Goal: Task Accomplishment & Management: Use online tool/utility

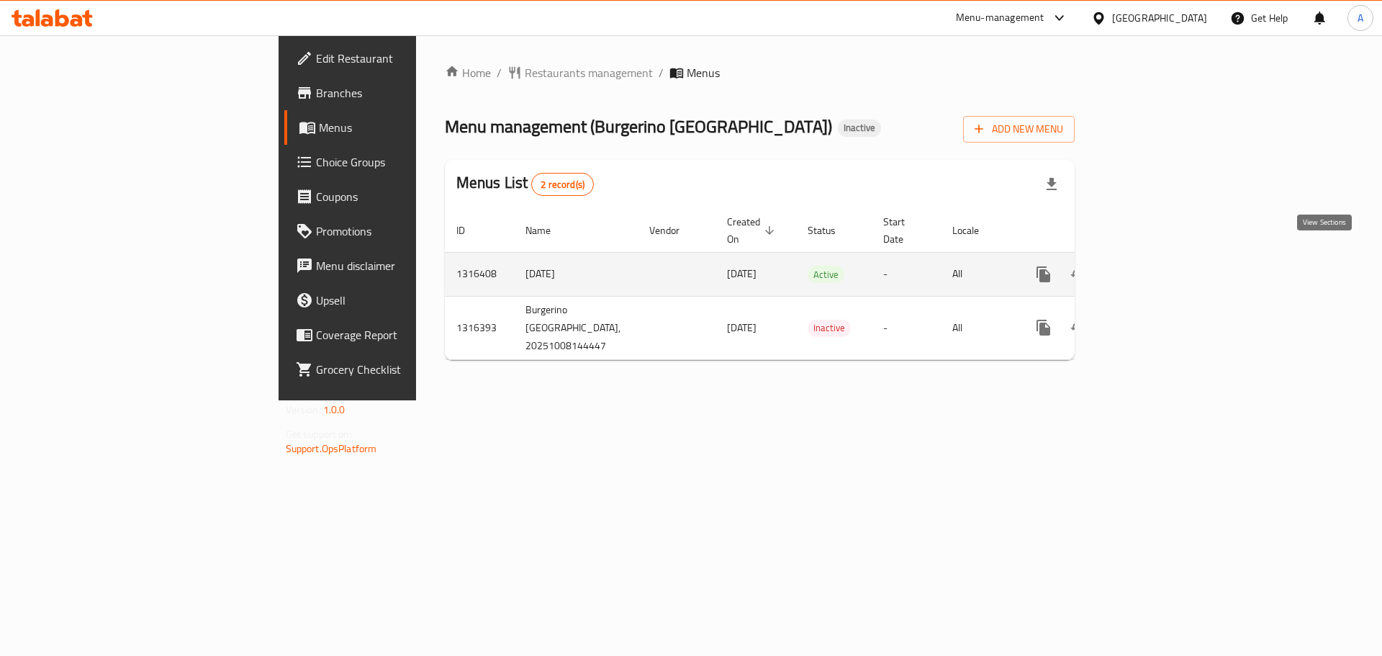
click at [1156, 266] on icon "enhanced table" at bounding box center [1147, 274] width 17 height 17
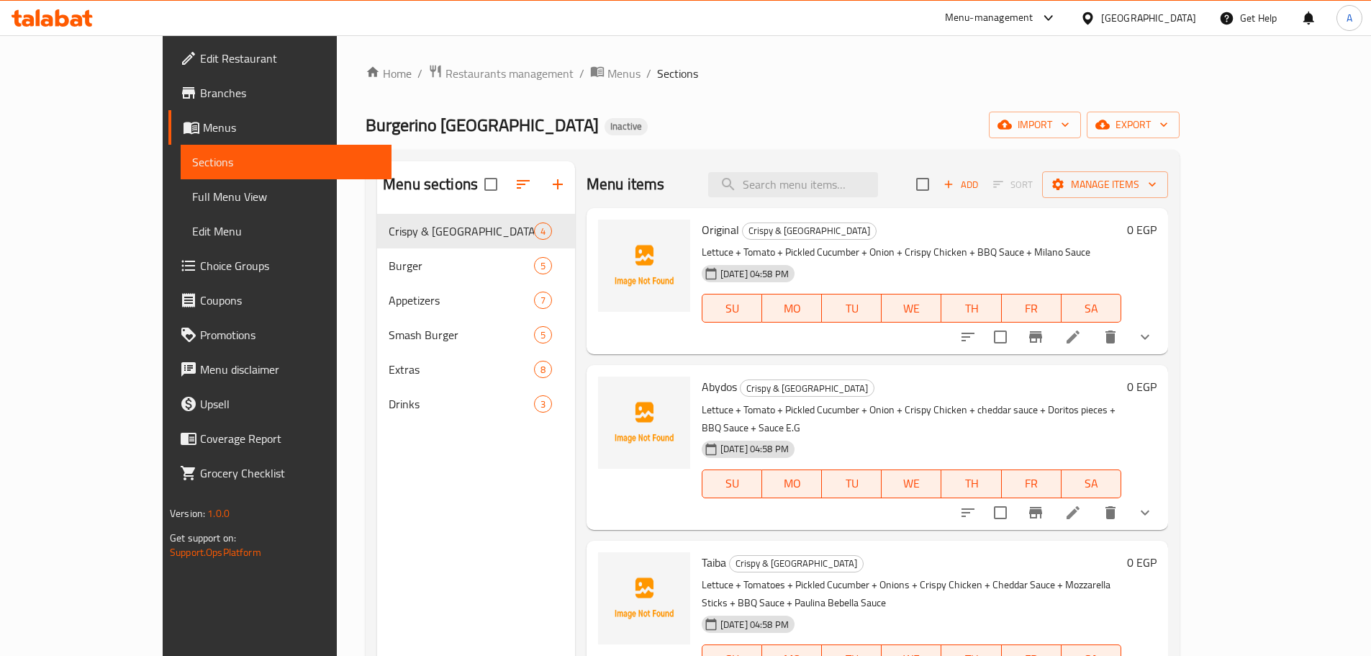
click at [192, 198] on span "Full Menu View" at bounding box center [286, 196] width 188 height 17
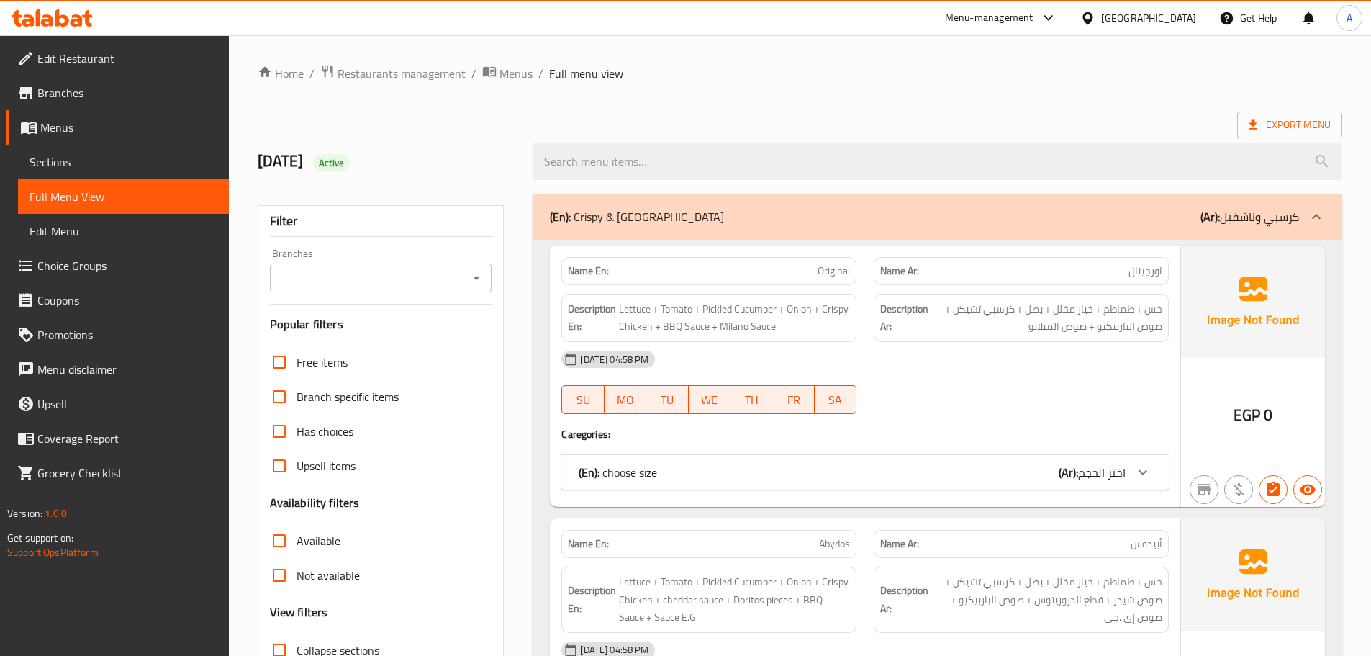
scroll to position [288, 0]
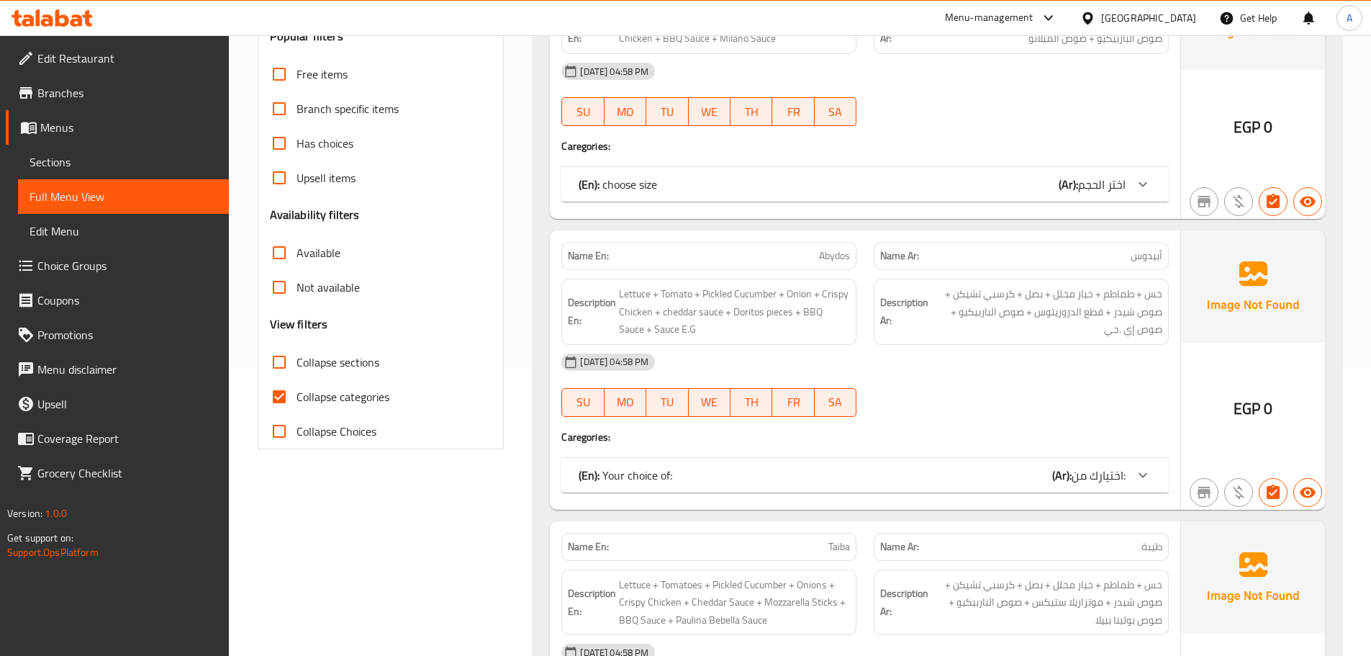
click at [279, 389] on input "Collapse categories" at bounding box center [279, 396] width 35 height 35
checkbox input "false"
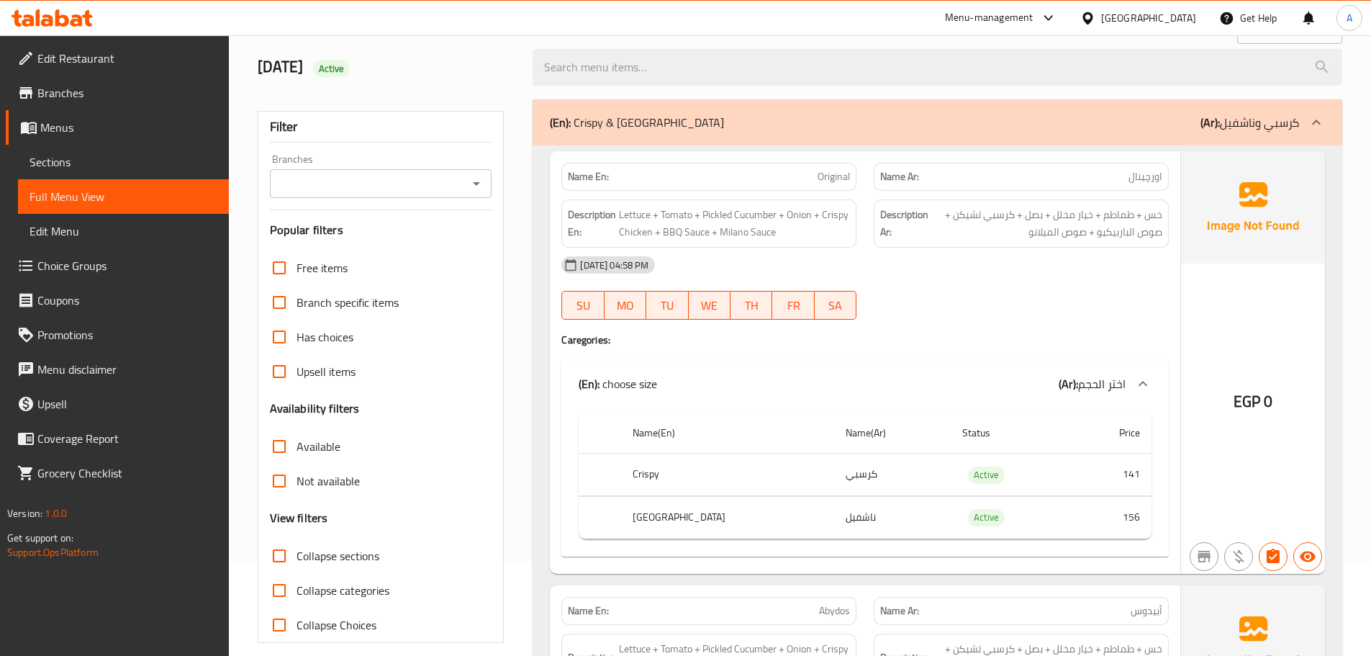
scroll to position [72, 0]
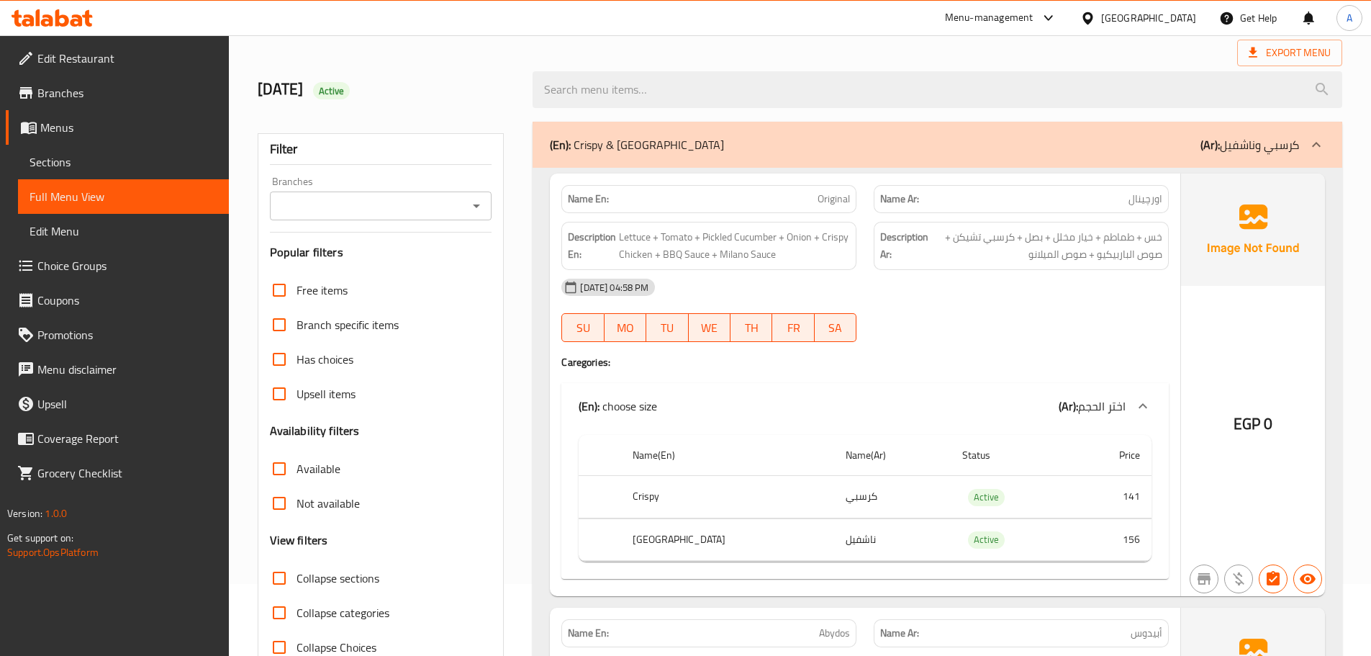
drag, startPoint x: 818, startPoint y: 194, endPoint x: 1054, endPoint y: 305, distance: 260.1
click at [956, 253] on div "Name En: Original Name Ar: اورچینال Description En: Lettuce + Tomato + Pickled …" at bounding box center [865, 384] width 630 height 422
click at [1057, 309] on div "[DATE] 04:58 PM SU MO TU WE TH FR SA" at bounding box center [865, 310] width 625 height 81
drag, startPoint x: 747, startPoint y: 214, endPoint x: 955, endPoint y: 263, distance: 213.8
click at [915, 240] on div "Description En: Lettuce + Tomato + Pickled Cucumber + Onion + Crispy Chicken + …" at bounding box center [865, 245] width 625 height 65
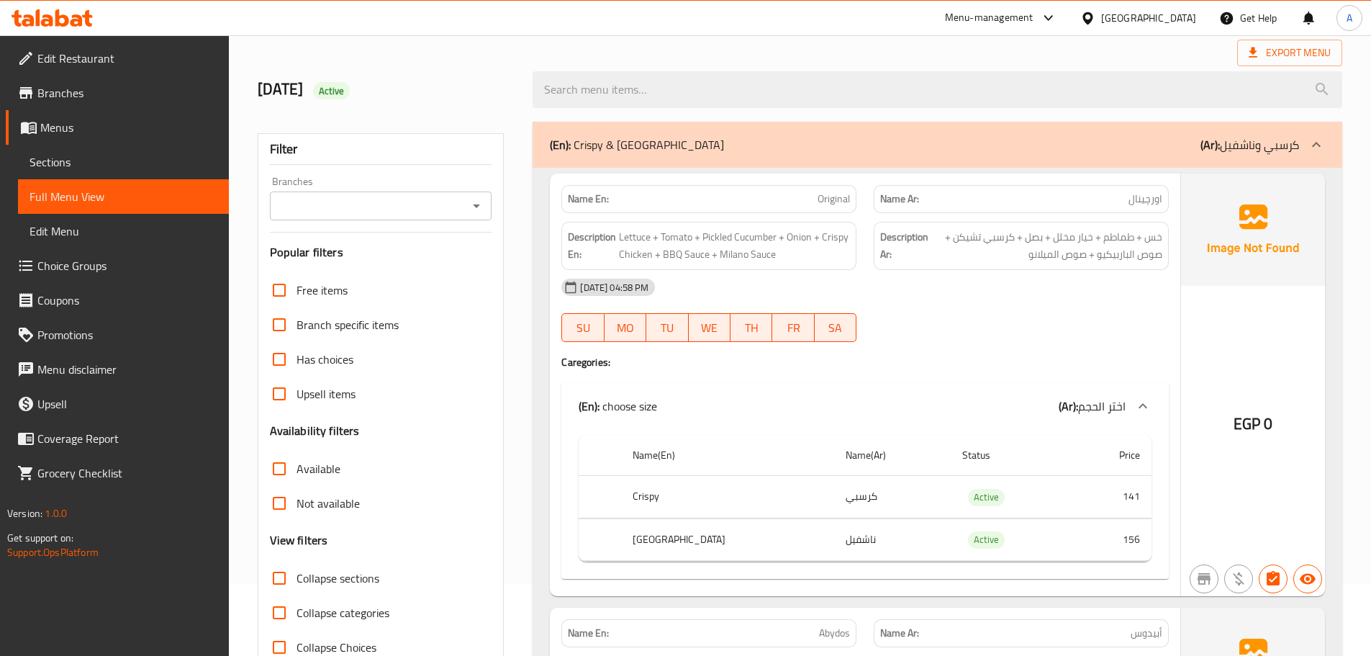
click at [1063, 341] on div at bounding box center [1021, 341] width 312 height 17
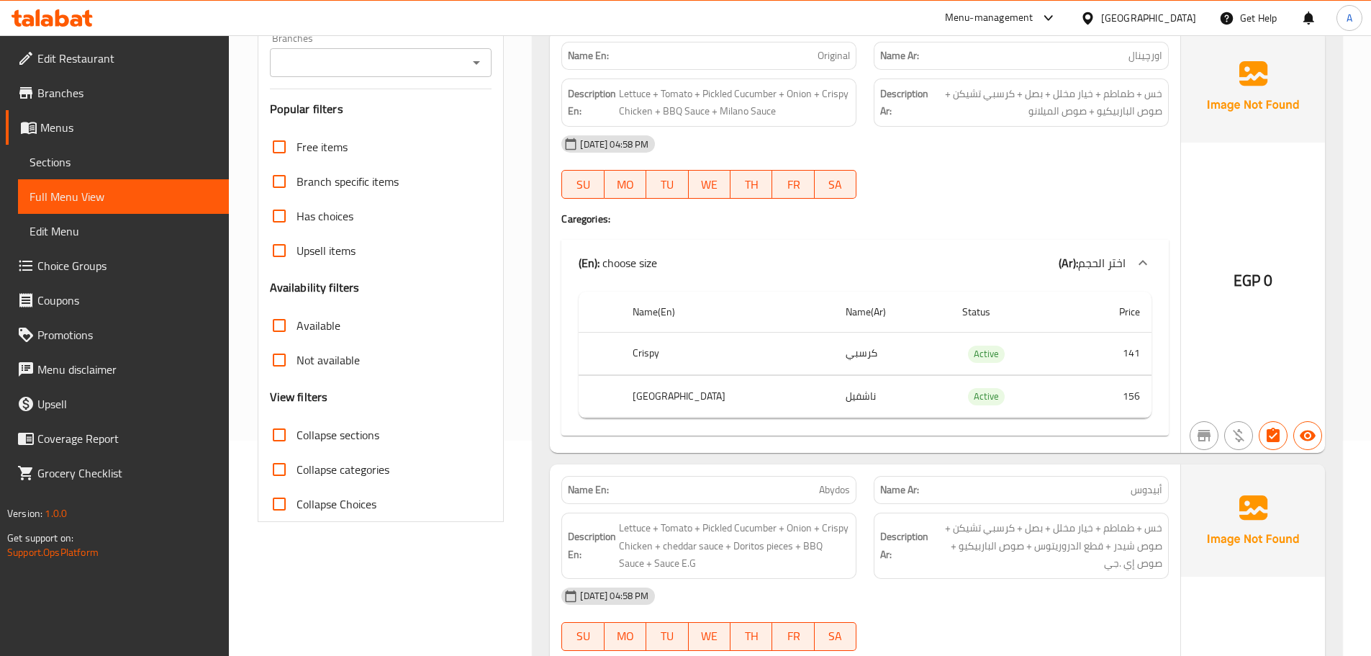
scroll to position [216, 0]
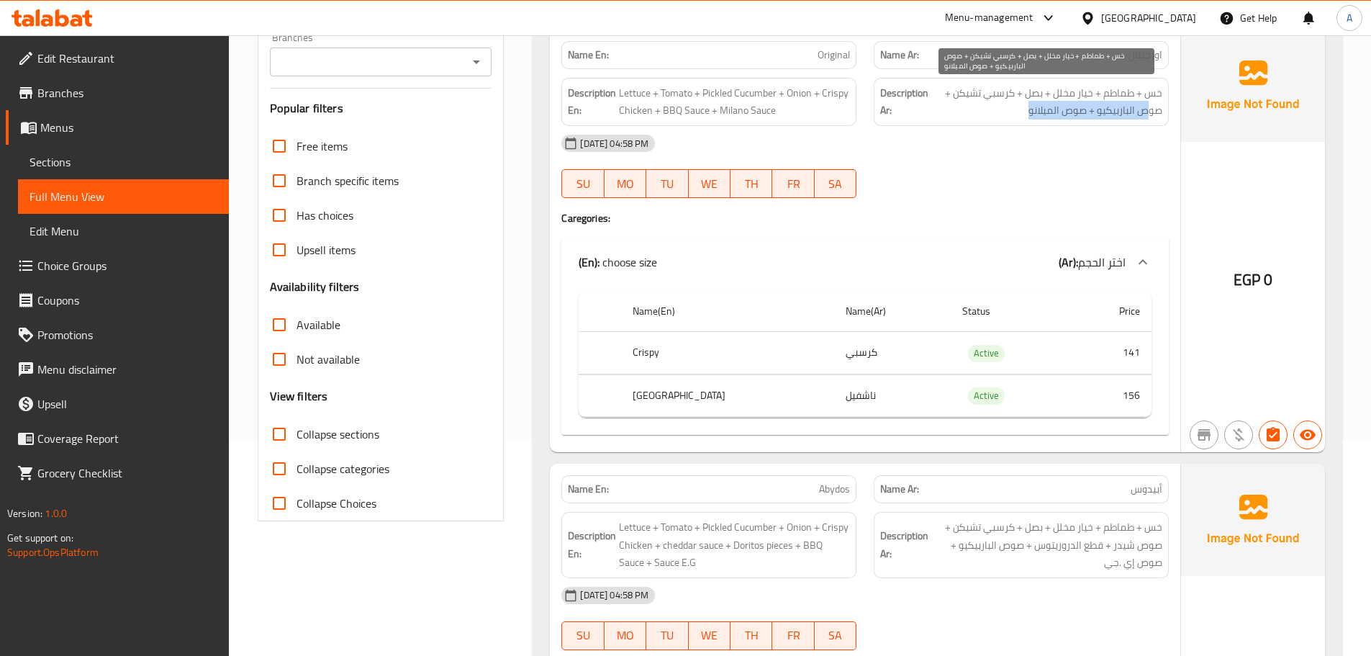
drag, startPoint x: 1147, startPoint y: 113, endPoint x: 1018, endPoint y: 109, distance: 128.9
click at [1018, 109] on span "خس + طماطم + خيار مخلل + بصل + كرسبي تشيكن + صوص الباربيكيو + صوص الميلانو" at bounding box center [1046, 101] width 231 height 35
click at [1011, 157] on div "[DATE] 04:58 PM" at bounding box center [865, 143] width 625 height 35
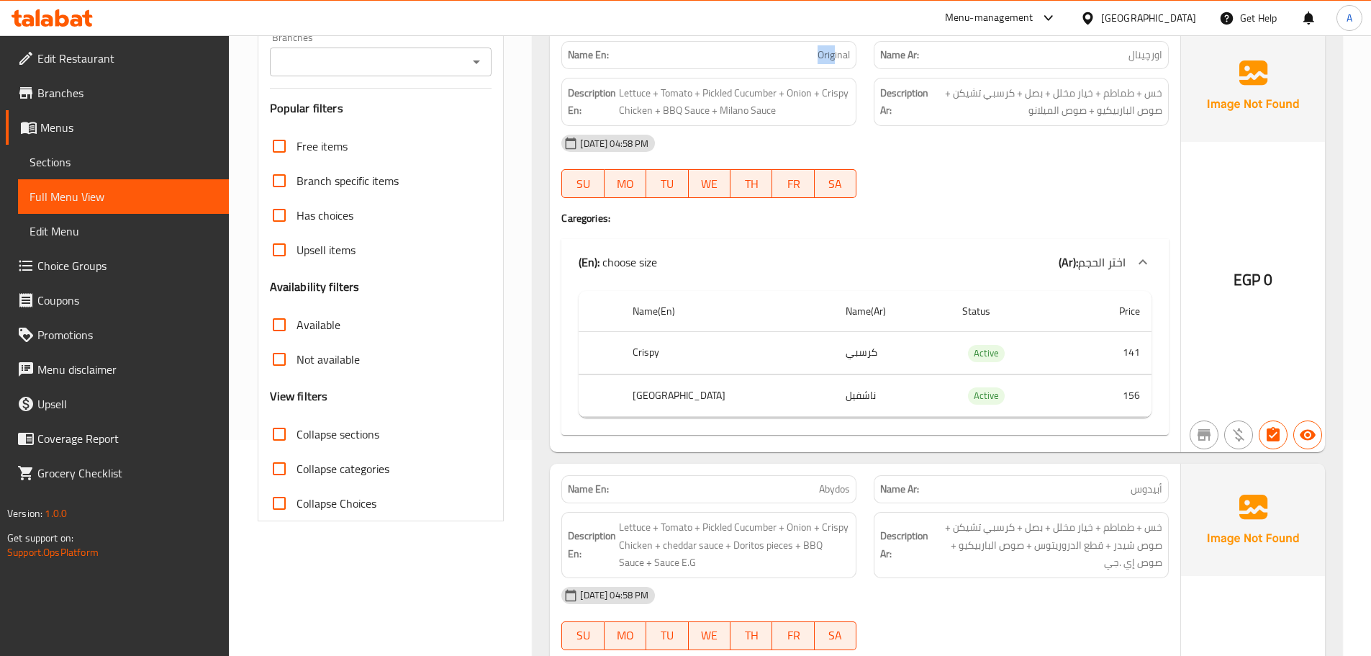
drag, startPoint x: 774, startPoint y: 49, endPoint x: 908, endPoint y: 85, distance: 139.3
click at [877, 73] on div "Name En: Original Name Ar: اورچینال Description En: Lettuce + Tomato + Pickled …" at bounding box center [865, 241] width 630 height 422
drag, startPoint x: 988, startPoint y: 148, endPoint x: 1004, endPoint y: 171, distance: 28.5
click at [990, 150] on div "[DATE] 04:58 PM" at bounding box center [865, 143] width 625 height 35
drag, startPoint x: 1131, startPoint y: 83, endPoint x: 1114, endPoint y: 89, distance: 18.4
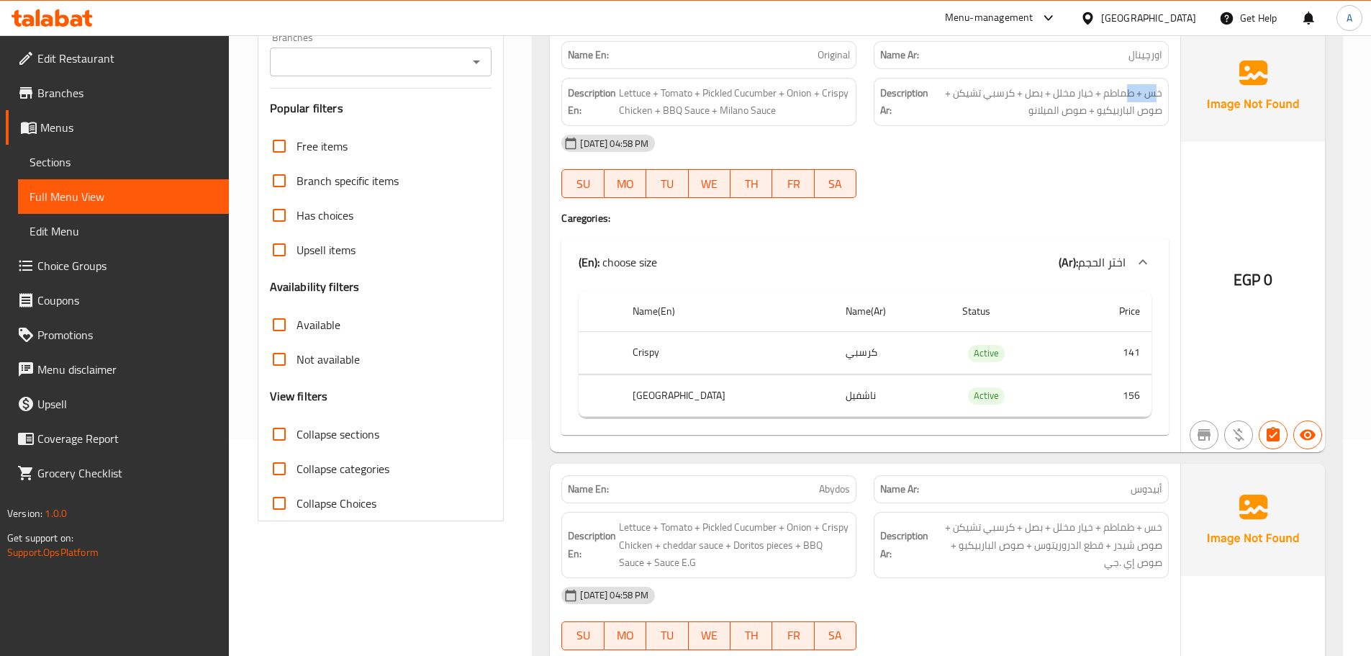
click at [1121, 85] on div "Description Ar: خس + طماطم + خيار مخلل + بصل + كرسبي تشيكن + صوص الباربيكيو + ص…" at bounding box center [1021, 102] width 295 height 48
drag, startPoint x: 1078, startPoint y: 96, endPoint x: 1067, endPoint y: 90, distance: 13.2
click at [1067, 90] on span "خس + طماطم + خيار مخلل + بصل + كرسبي تشيكن + صوص الباربيكيو + صوص الميلانو" at bounding box center [1046, 101] width 231 height 35
click at [1015, 89] on span "خس + طماطم + خيار مخلل + بصل + كرسبي تشيكن + صوص الباربيكيو + صوص الميلانو" at bounding box center [1046, 101] width 231 height 35
drag, startPoint x: 997, startPoint y: 92, endPoint x: 965, endPoint y: 94, distance: 32.5
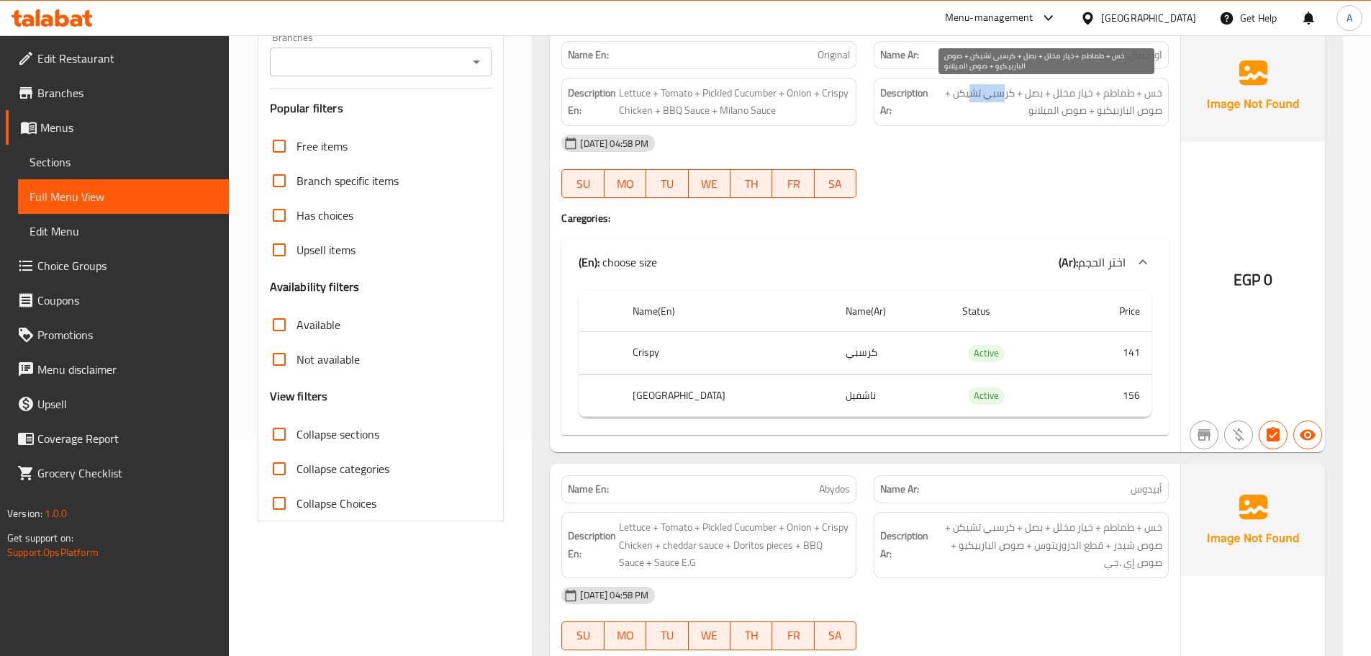
click at [967, 94] on span "خس + طماطم + خيار مخلل + بصل + كرسبي تشيكن + صوص الباربيكيو + صوص الميلانو" at bounding box center [1046, 101] width 231 height 35
drag, startPoint x: 1154, startPoint y: 112, endPoint x: 1090, endPoint y: 114, distance: 64.8
click at [1109, 112] on span "خس + طماطم + خيار مخلل + بصل + كرسبي تشيكن + صوص الباربيكيو + صوص الميلانو" at bounding box center [1046, 101] width 231 height 35
drag, startPoint x: 1062, startPoint y: 114, endPoint x: 1009, endPoint y: 125, distance: 54.5
click at [1023, 114] on span "خس + طماطم + خيار مخلل + بصل + كرسبي تشيكن + صوص الباربيكيو + صوص الميلانو" at bounding box center [1046, 101] width 231 height 35
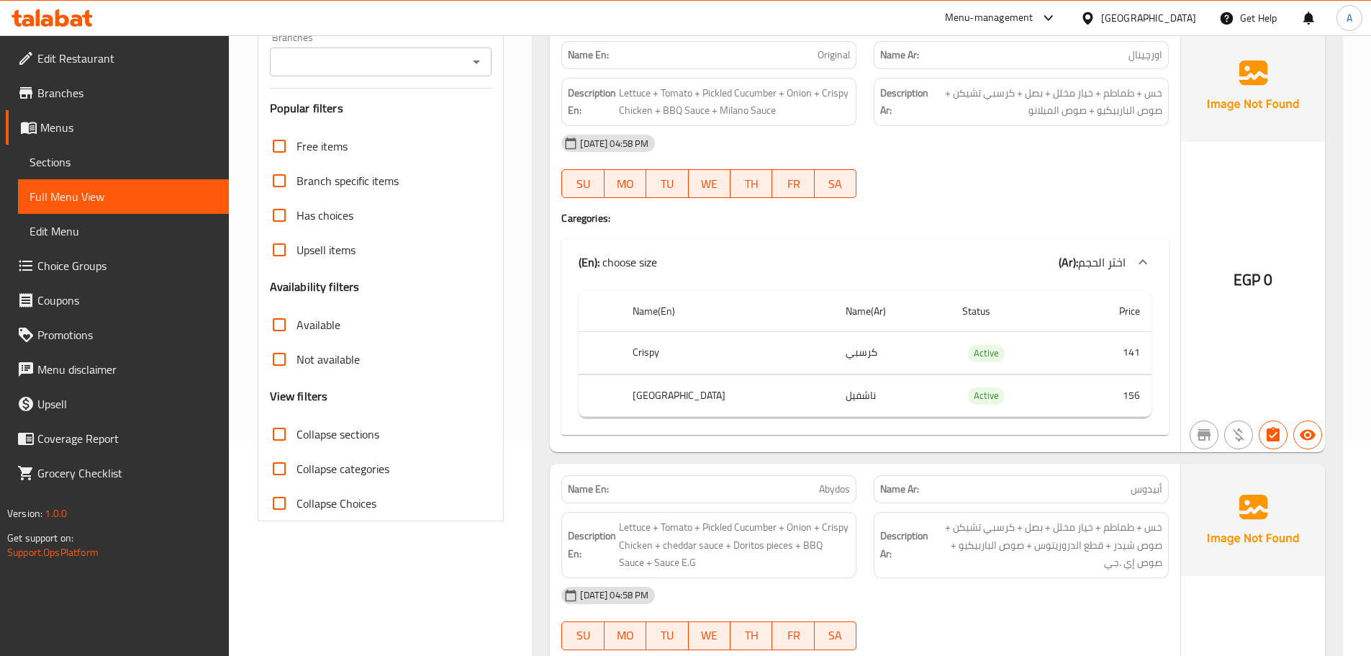
click at [1007, 176] on div "[DATE] 04:58 PM SU MO TU WE TH FR SA" at bounding box center [865, 166] width 625 height 81
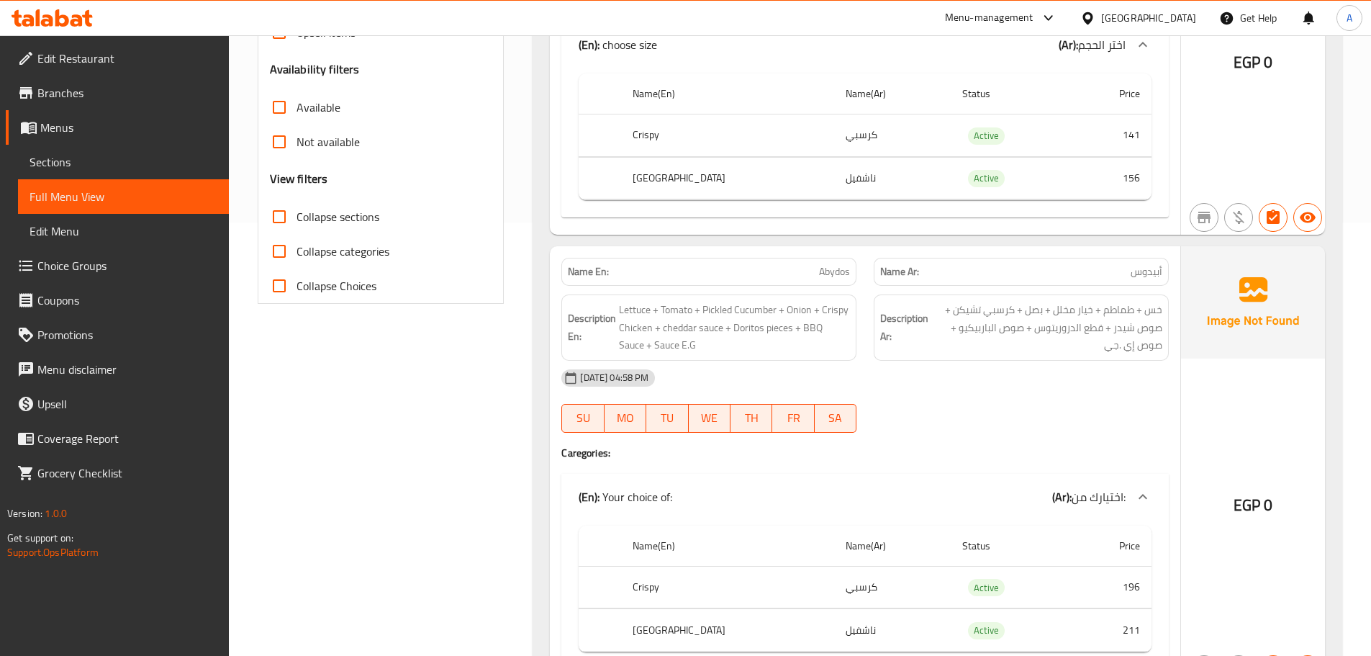
scroll to position [504, 0]
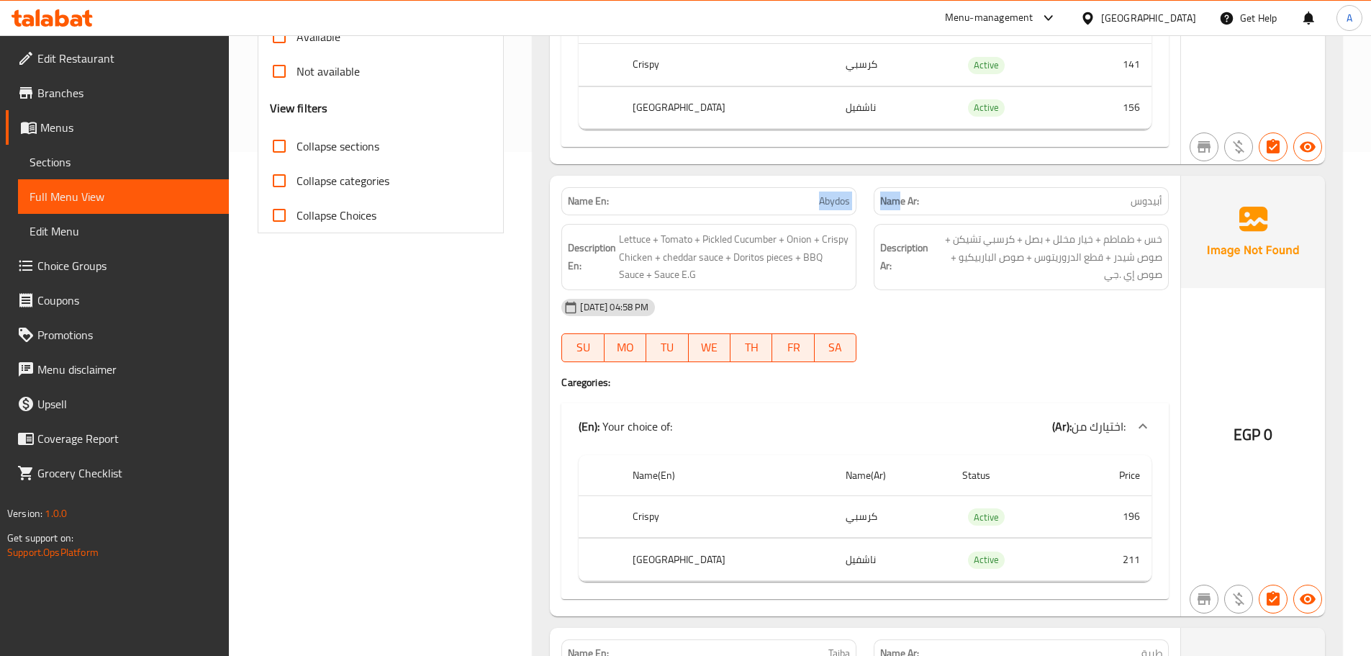
drag, startPoint x: 905, startPoint y: 207, endPoint x: 1020, endPoint y: 272, distance: 132.1
click at [920, 214] on div "Name En: Abydos Name Ar: [PERSON_NAME]" at bounding box center [865, 200] width 625 height 45
click at [1152, 204] on span "أبيدوس" at bounding box center [1147, 201] width 32 height 15
drag, startPoint x: 1152, startPoint y: 204, endPoint x: 830, endPoint y: 204, distance: 322.4
click at [844, 204] on div "Name En: Abydos Name Ar: [PERSON_NAME]" at bounding box center [865, 200] width 625 height 45
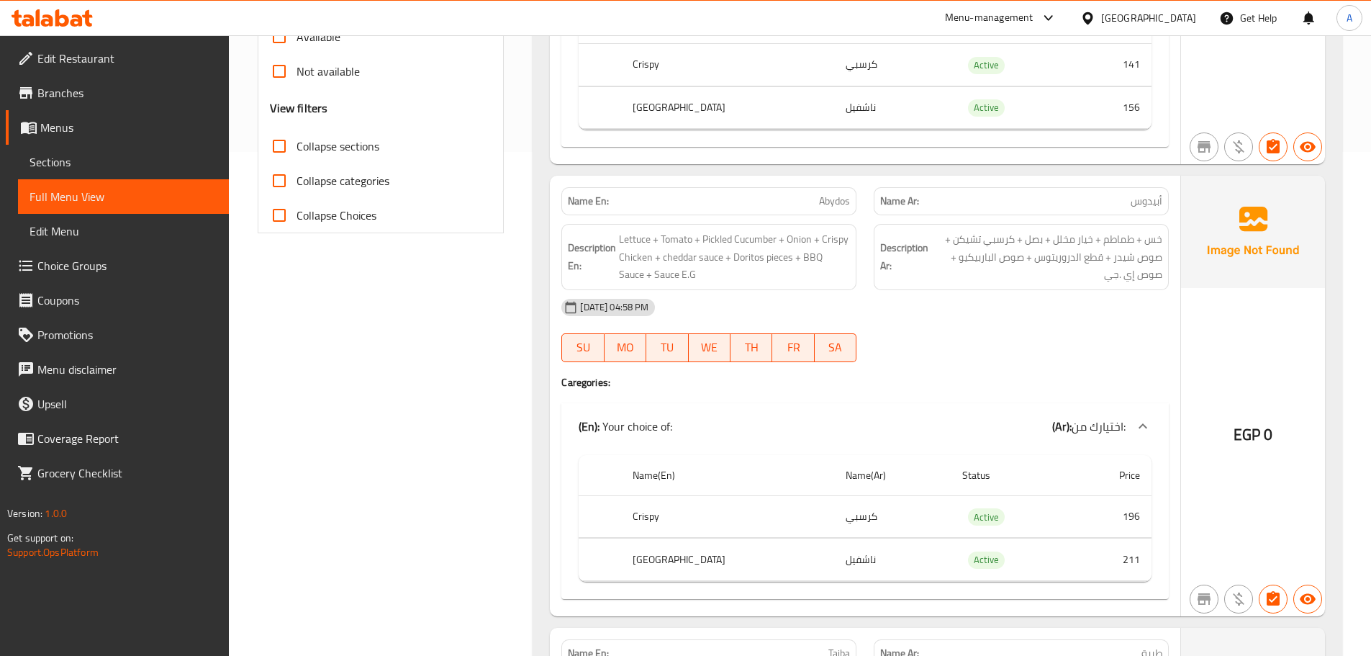
click at [1132, 340] on div "[DATE] 04:58 PM SU MO TU WE TH FR SA" at bounding box center [865, 330] width 625 height 81
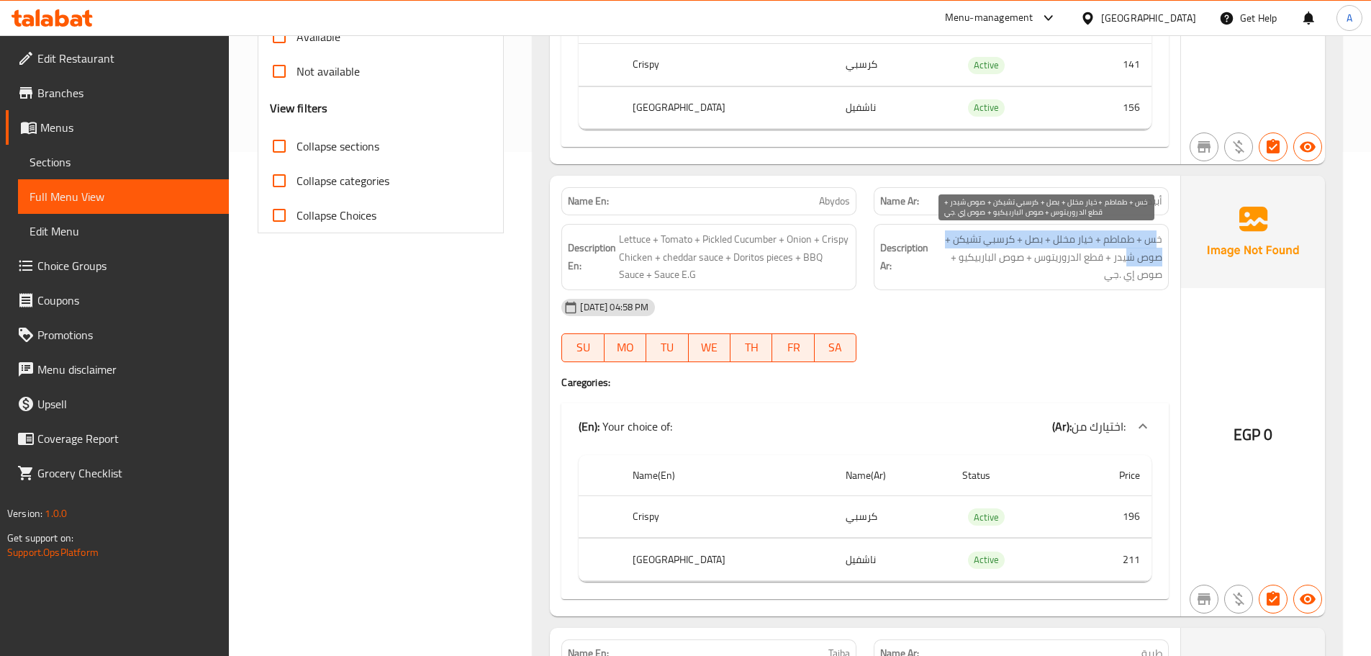
drag, startPoint x: 1159, startPoint y: 245, endPoint x: 1127, endPoint y: 253, distance: 33.3
click at [1127, 253] on span "خس + طماطم + خيار مخلل + بصل + كرسبي تشيكن + صوص شيدر + قطع الدروريتوس + صوص ال…" at bounding box center [1046, 256] width 231 height 53
click at [1113, 245] on span "خس + طماطم + خيار مخلل + بصل + كرسبي تشيكن + صوص شيدر + قطع الدروريتوس + صوص ال…" at bounding box center [1046, 256] width 231 height 53
drag, startPoint x: 1113, startPoint y: 245, endPoint x: 1061, endPoint y: 232, distance: 53.4
click at [1061, 232] on span "خس + طماطم + خيار مخلل + بصل + كرسبي تشيكن + صوص شيدر + قطع الدروريتوس + صوص ال…" at bounding box center [1046, 256] width 231 height 53
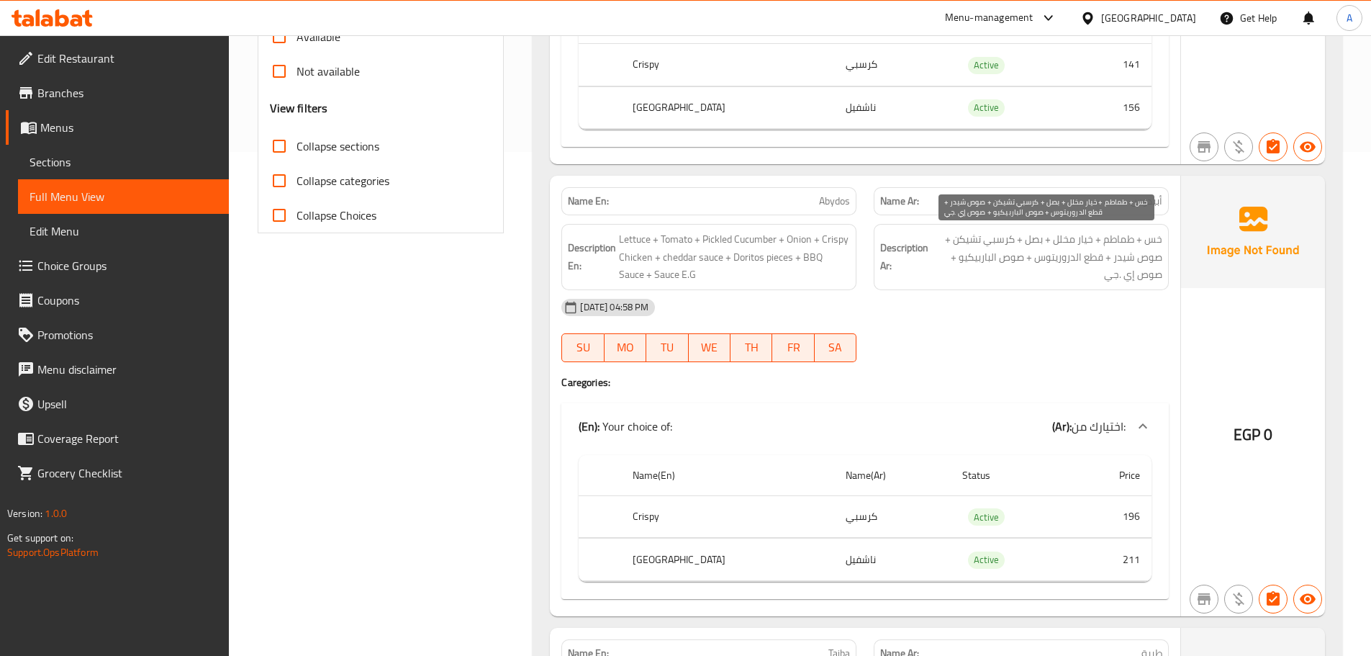
click at [1036, 232] on span "خس + طماطم + خيار مخلل + بصل + كرسبي تشيكن + صوص شيدر + قطع الدروريتوس + صوص ال…" at bounding box center [1046, 256] width 231 height 53
drag, startPoint x: 990, startPoint y: 236, endPoint x: 955, endPoint y: 235, distance: 35.3
click at [955, 235] on span "خس + طماطم + خيار مخلل + بصل + كرسبي تشيكن + صوص شيدر + قطع الدروريتوس + صوص ال…" at bounding box center [1046, 256] width 231 height 53
drag, startPoint x: 1139, startPoint y: 255, endPoint x: 1103, endPoint y: 254, distance: 36.0
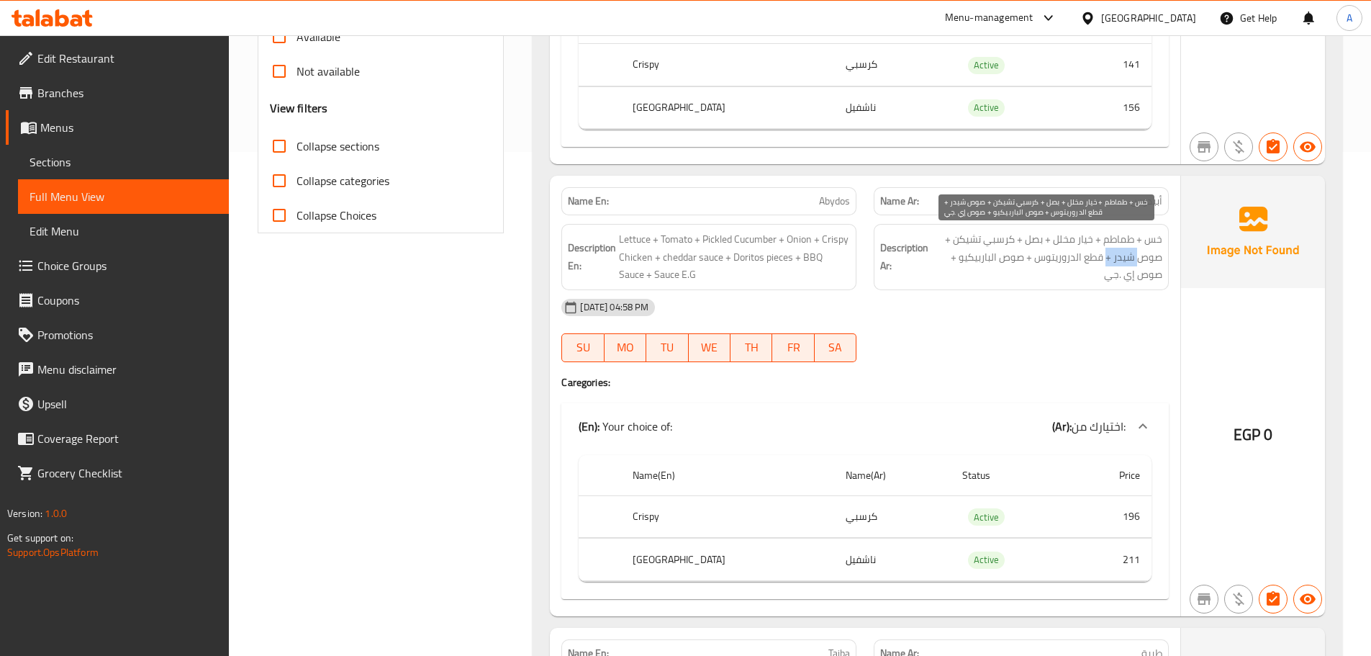
click at [1103, 254] on span "خس + طماطم + خيار مخلل + بصل + كرسبي تشيكن + صوص شيدر + قطع الدروريتوس + صوص ال…" at bounding box center [1046, 256] width 231 height 53
click at [1060, 255] on span "خس + طماطم + خيار مخلل + بصل + كرسبي تشيكن + صوص شيدر + قطع الدروريتوس + صوص ال…" at bounding box center [1046, 256] width 231 height 53
drag, startPoint x: 1087, startPoint y: 263, endPoint x: 1053, endPoint y: 258, distance: 34.1
click at [1054, 258] on span "خس + طماطم + خيار مخلل + بصل + كرسبي تشيكن + صوص شيدر + قطع الدروريتوس + صوص ال…" at bounding box center [1046, 256] width 231 height 53
drag, startPoint x: 1015, startPoint y: 256, endPoint x: 980, endPoint y: 256, distance: 34.5
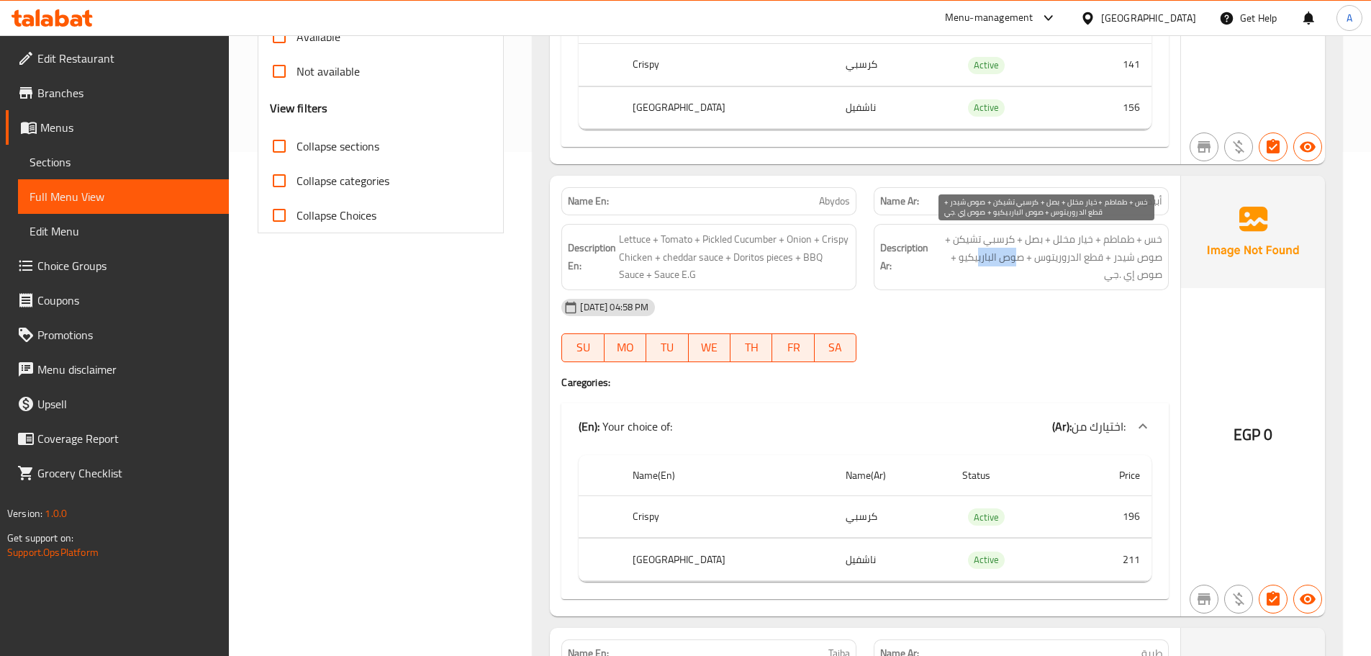
click at [980, 256] on span "خس + طماطم + خيار مخلل + بصل + كرسبي تشيكن + صوص شيدر + قطع الدروريتوس + صوص ال…" at bounding box center [1046, 256] width 231 height 53
drag, startPoint x: 1044, startPoint y: 273, endPoint x: 1110, endPoint y: 273, distance: 66.9
click at [1110, 273] on span "خس + طماطم + خيار مخلل + بصل + كرسبي تشيكن + صوص شيدر + قطع الدروريتوس + صوص ال…" at bounding box center [1046, 256] width 231 height 53
click at [1131, 281] on span "خس + طماطم + خيار مخلل + بصل + كرسبي تشيكن + صوص شيدر + قطع الدروريتوس + صوص ال…" at bounding box center [1046, 256] width 231 height 53
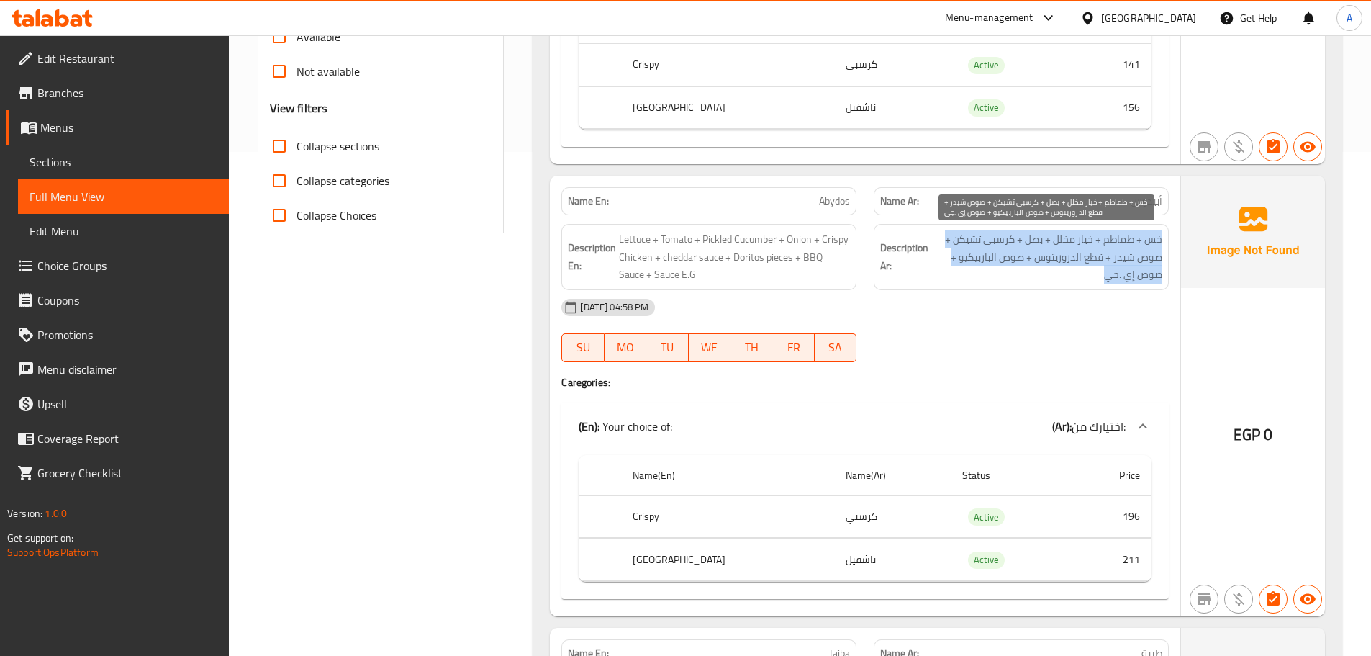
click at [1131, 281] on span "خس + طماطم + خيار مخلل + بصل + كرسبي تشيكن + صوص شيدر + قطع الدروريتوس + صوص ال…" at bounding box center [1046, 256] width 231 height 53
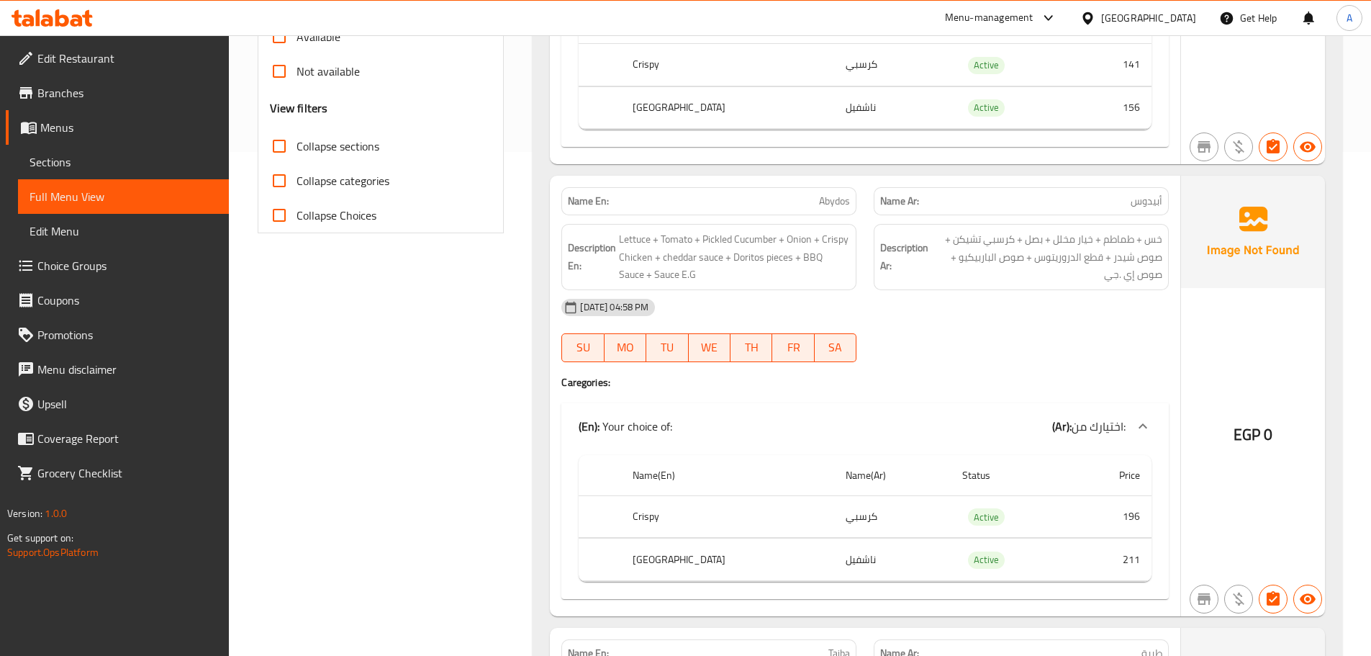
click at [1100, 313] on div "[DATE] 04:58 PM" at bounding box center [865, 307] width 625 height 35
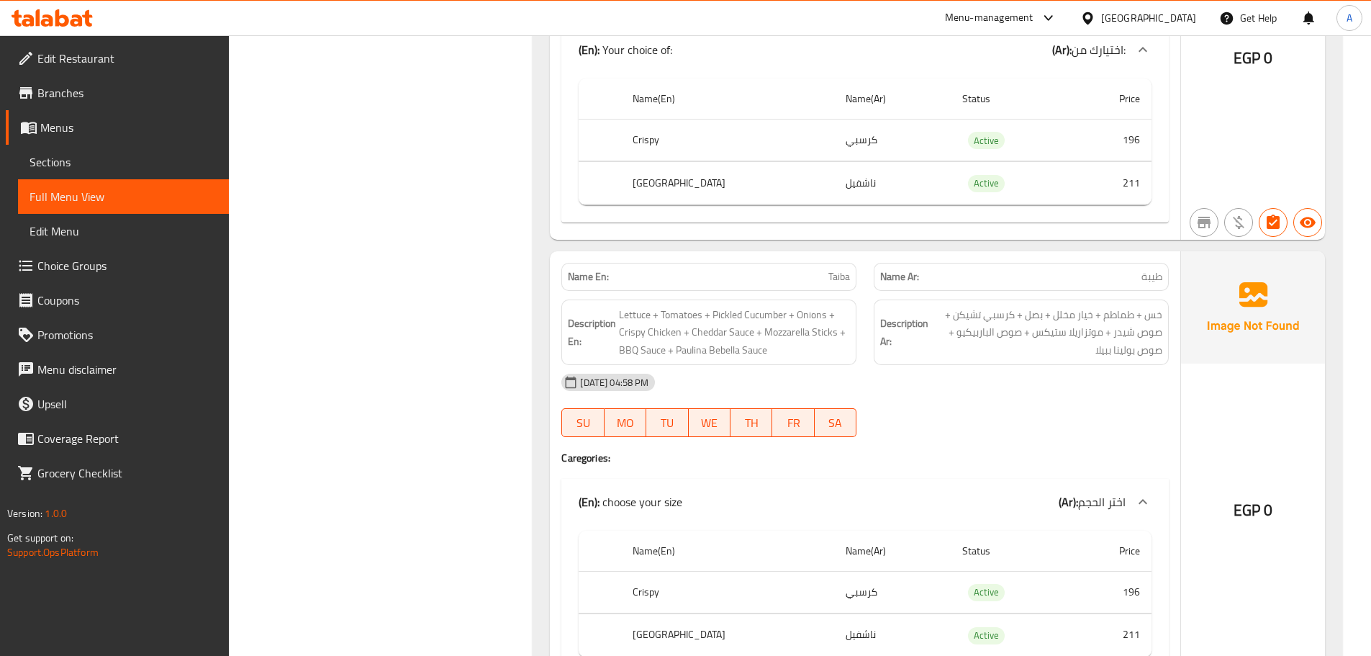
scroll to position [1008, 0]
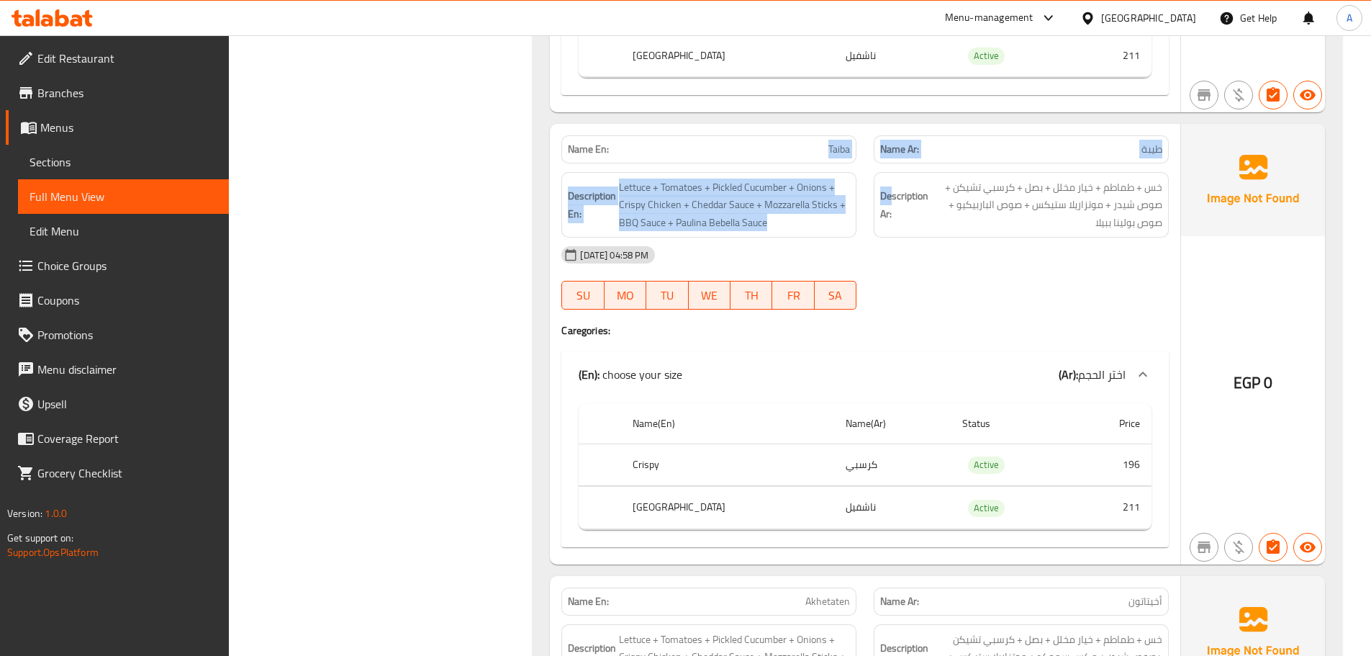
drag, startPoint x: 787, startPoint y: 148, endPoint x: 966, endPoint y: 258, distance: 209.3
click at [900, 173] on div "Name En: Taiba Name Ar: طيبة Description En: Lettuce + Tomatoes + Pickled Cucum…" at bounding box center [865, 344] width 630 height 440
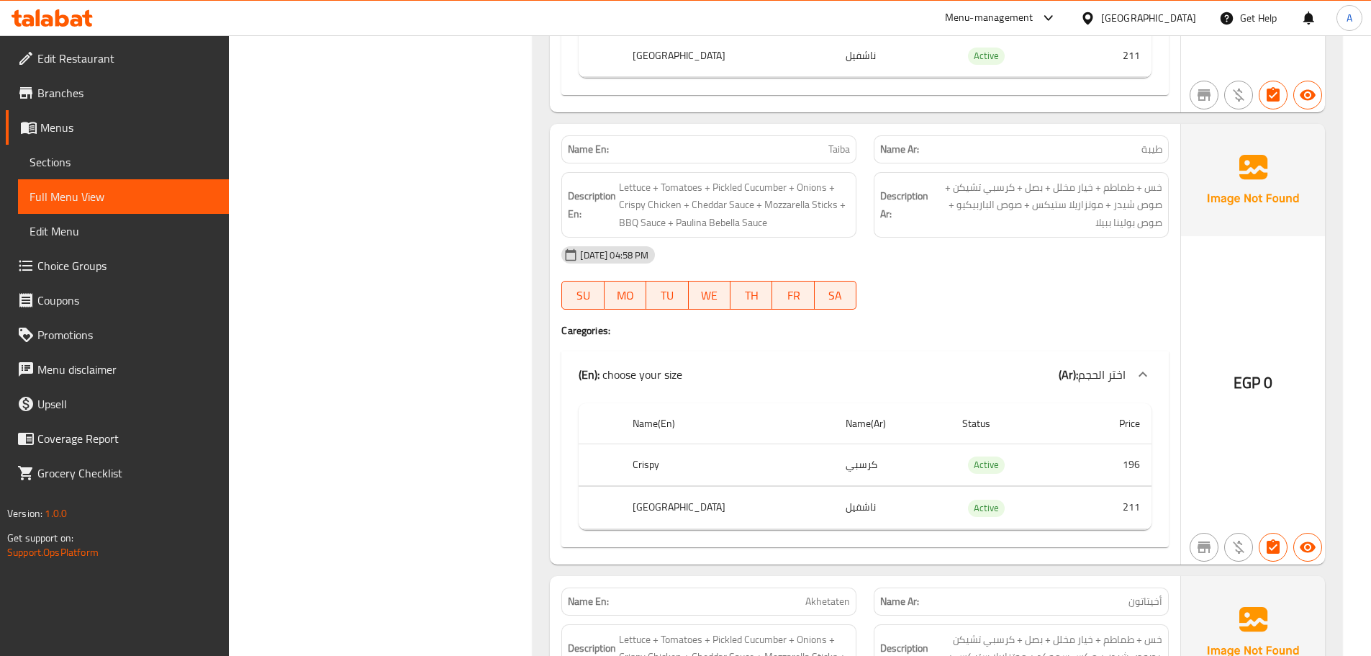
click at [967, 258] on div "[DATE] 04:58 PM" at bounding box center [865, 254] width 625 height 35
drag, startPoint x: 769, startPoint y: 142, endPoint x: 908, endPoint y: 204, distance: 152.1
click at [877, 185] on div "Name En: Taiba Name Ar: طيبة Description En: Lettuce + Tomatoes + Pickled Cucum…" at bounding box center [865, 344] width 630 height 440
click at [959, 255] on div "[DATE] 04:58 PM" at bounding box center [865, 254] width 625 height 35
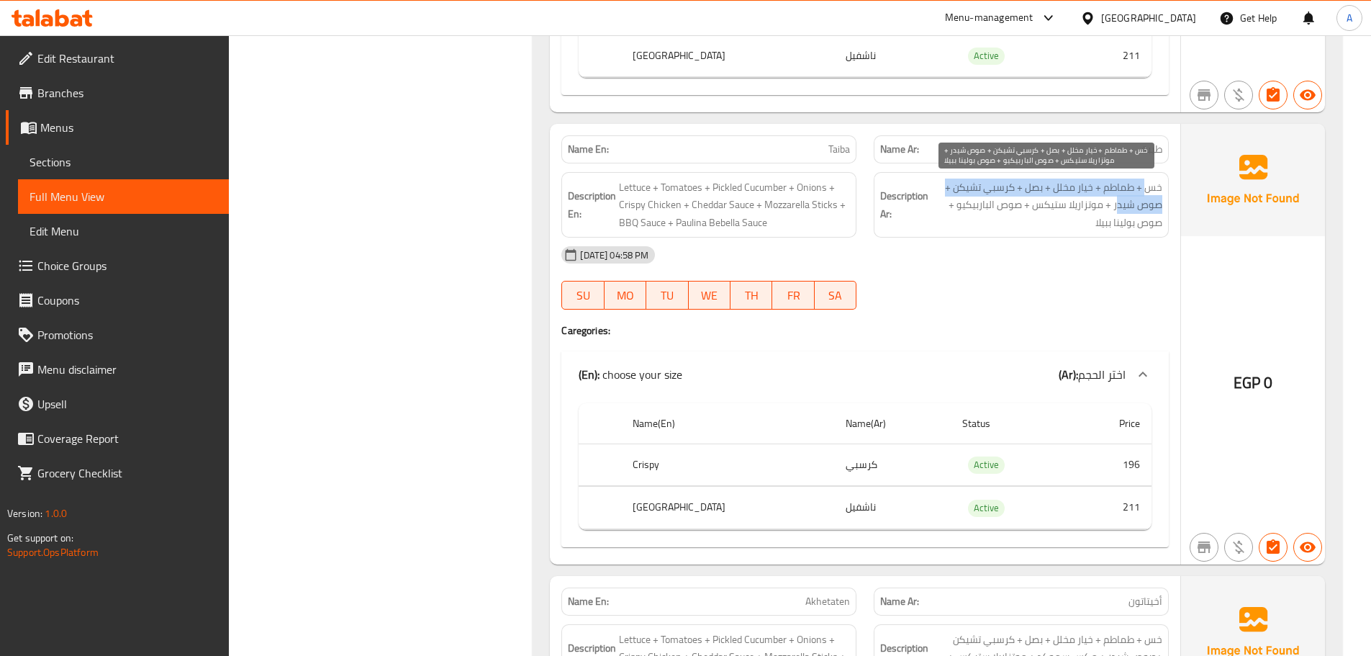
drag, startPoint x: 1144, startPoint y: 185, endPoint x: 1087, endPoint y: 222, distance: 68.7
click at [1103, 210] on span "خس + طماطم + خيار مخلل + بصل + كرسبي تشيكن + صوص شيدر + موتزاريلا ستيكس + صوص ا…" at bounding box center [1046, 204] width 231 height 53
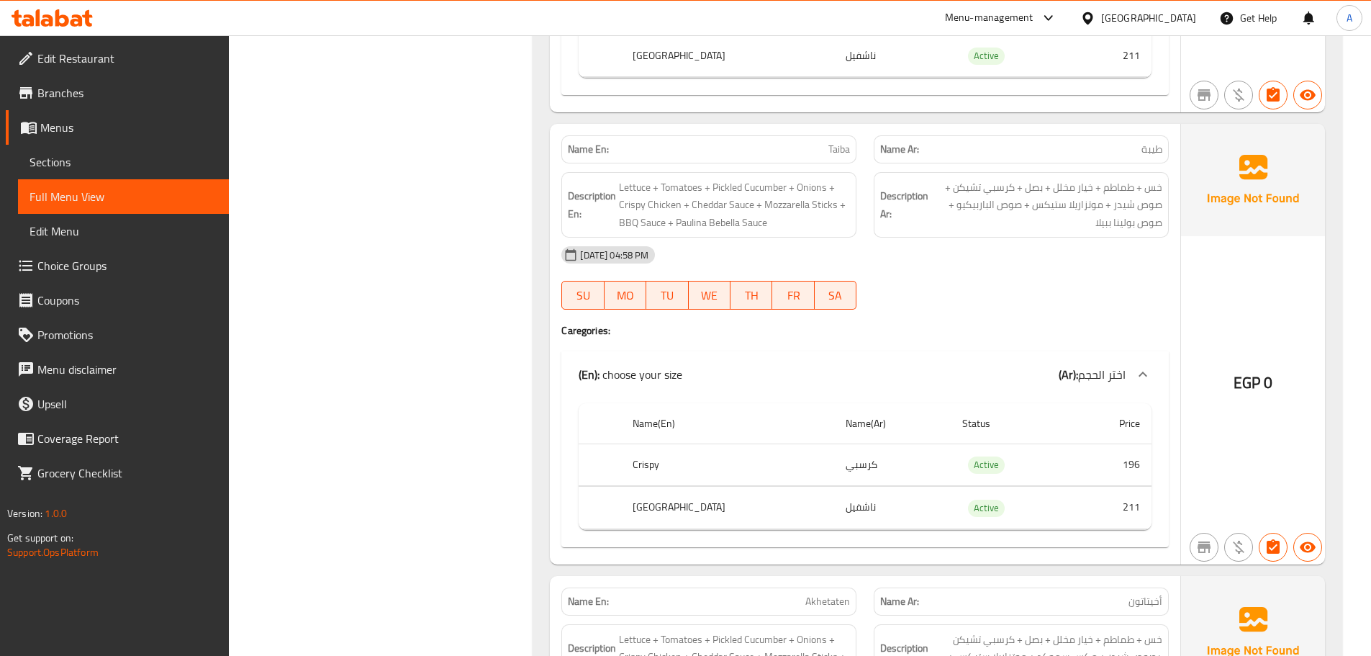
click at [1079, 250] on div "[DATE] 04:58 PM" at bounding box center [865, 254] width 625 height 35
click at [1157, 187] on span "خس + طماطم + خيار مخلل + بصل + كرسبي تشيكن + صوص شيدر + موتزاريلا ستيكس + صوص ا…" at bounding box center [1046, 204] width 231 height 53
drag, startPoint x: 1157, startPoint y: 187, endPoint x: 1077, endPoint y: 186, distance: 80.6
click at [1078, 186] on span "خس + طماطم + خيار مخلل + بصل + كرسبي تشيكن + صوص شيدر + موتزاريلا ستيكس + صوص ا…" at bounding box center [1046, 204] width 231 height 53
click at [1077, 186] on span "خس + طماطم + خيار مخلل + بصل + كرسبي تشيكن + صوص شيدر + موتزاريلا ستيكس + صوص ا…" at bounding box center [1046, 204] width 231 height 53
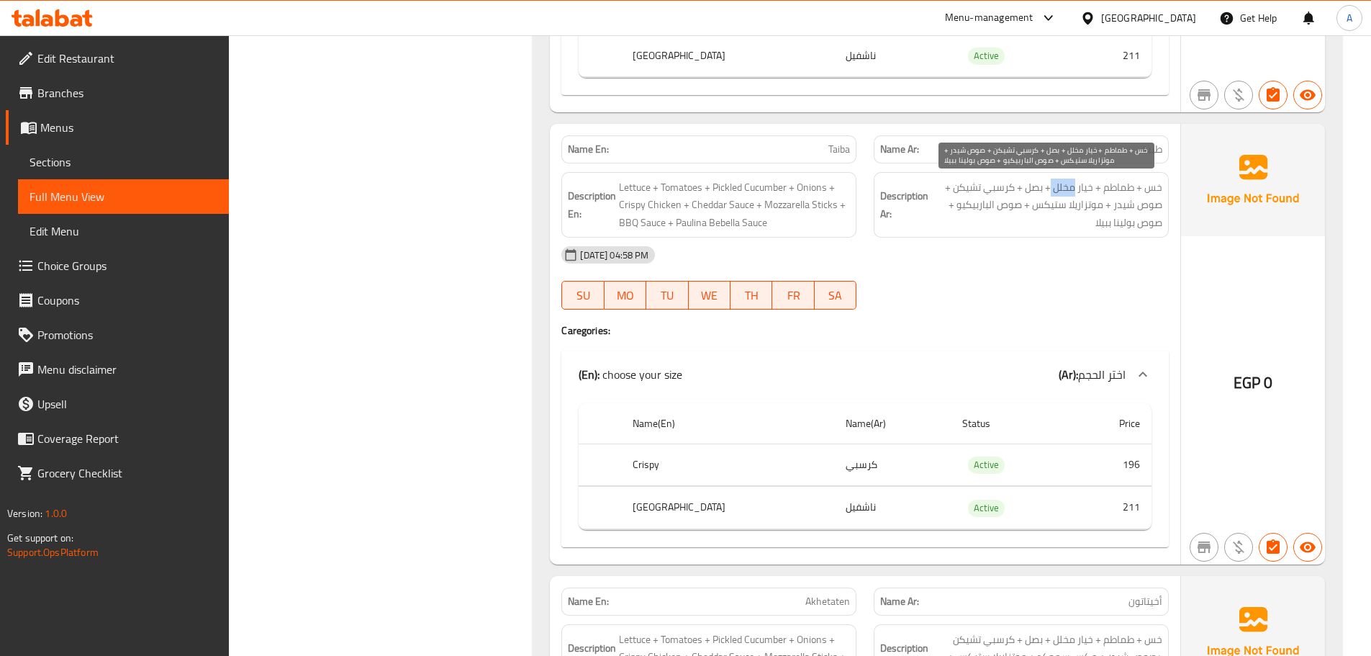
click at [1077, 186] on span "خس + طماطم + خيار مخلل + بصل + كرسبي تشيكن + صوص شيدر + موتزاريلا ستيكس + صوص ا…" at bounding box center [1046, 204] width 231 height 53
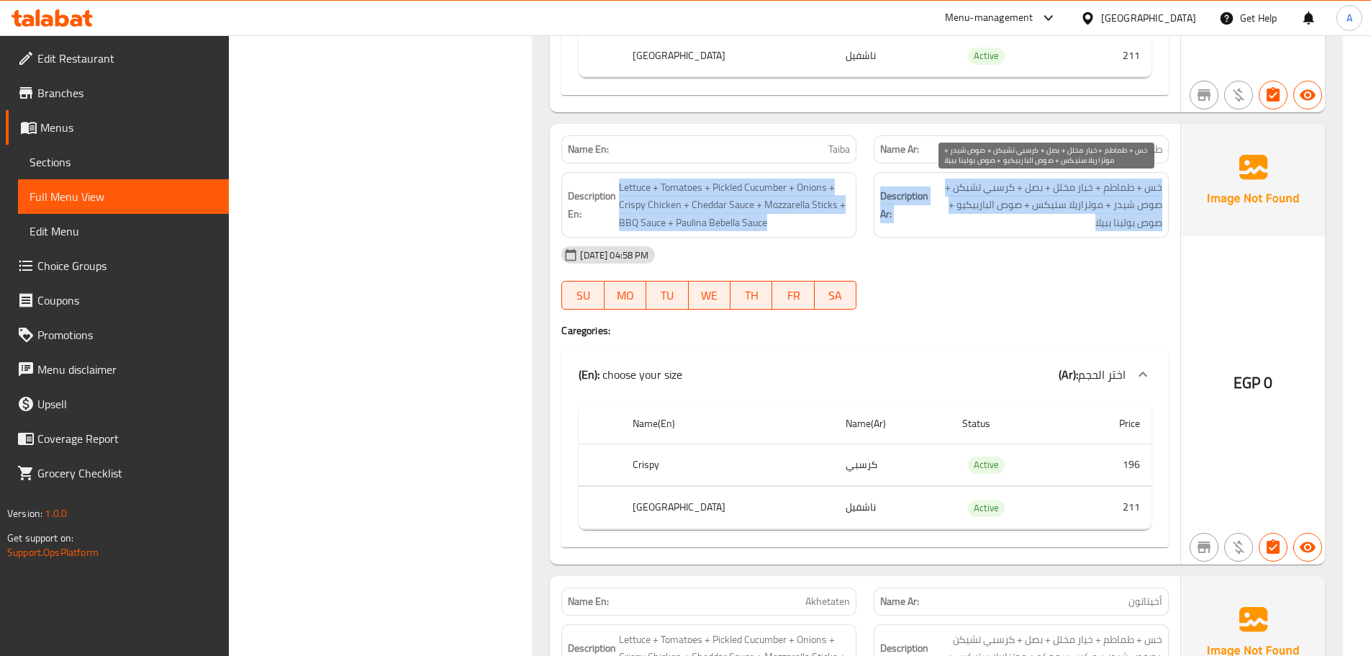
drag, startPoint x: 1077, startPoint y: 186, endPoint x: 798, endPoint y: 198, distance: 278.8
click at [795, 190] on div "Description En: Lettuce + Tomatoes + Pickled Cucumber + Onions + Crispy Chicken…" at bounding box center [865, 204] width 625 height 83
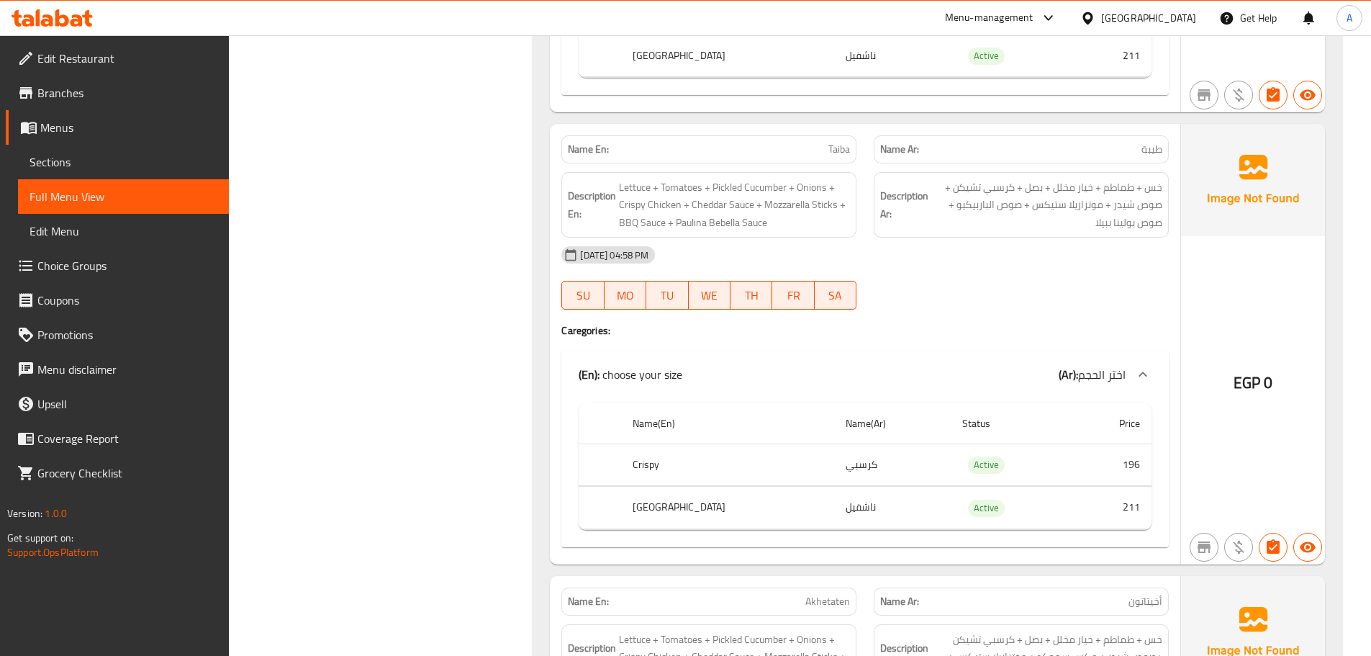
click at [968, 256] on div "[DATE] 04:58 PM" at bounding box center [865, 254] width 625 height 35
click at [1143, 181] on span "خس + طماطم + خيار مخلل + بصل + كرسبي تشيكن + صوص شيدر + موتزاريلا ستيكس + صوص ا…" at bounding box center [1046, 204] width 231 height 53
click at [1156, 188] on span "خس + طماطم + خيار مخلل + بصل + كرسبي تشيكن + صوص شيدر + موتزاريلا ستيكس + صوص ا…" at bounding box center [1046, 204] width 231 height 53
drag, startPoint x: 1156, startPoint y: 188, endPoint x: 1073, endPoint y: 192, distance: 82.9
click at [1073, 192] on span "خس + طماطم + خيار مخلل + بصل + كرسبي تشيكن + صوص شيدر + موتزاريلا ستيكس + صوص ا…" at bounding box center [1046, 204] width 231 height 53
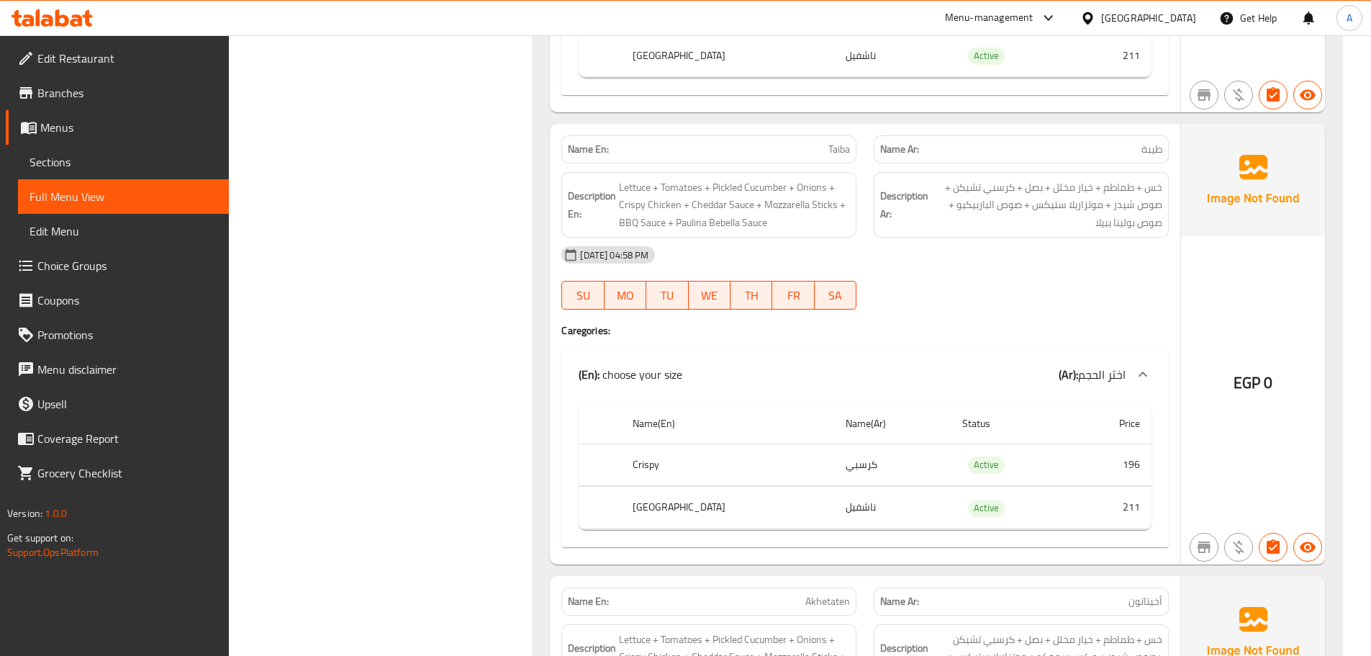
click at [1066, 255] on div "[DATE] 04:58 PM" at bounding box center [865, 254] width 625 height 35
click at [1075, 193] on span "خس + طماطم + خيار مخلل + بصل + كرسبي تشيكن + صوص شيدر + موتزاريلا ستيكس + صوص ا…" at bounding box center [1046, 204] width 231 height 53
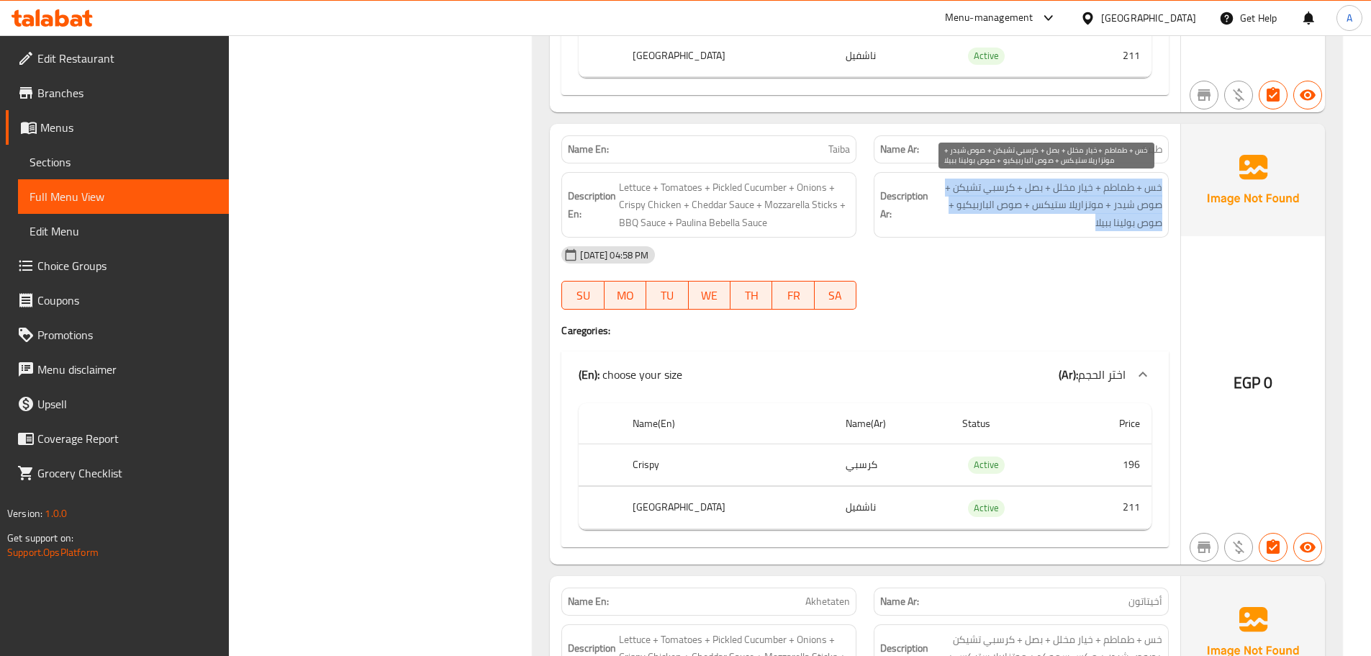
click at [1075, 193] on span "خس + طماطم + خيار مخلل + بصل + كرسبي تشيكن + صوص شيدر + موتزاريلا ستيكس + صوص ا…" at bounding box center [1046, 204] width 231 height 53
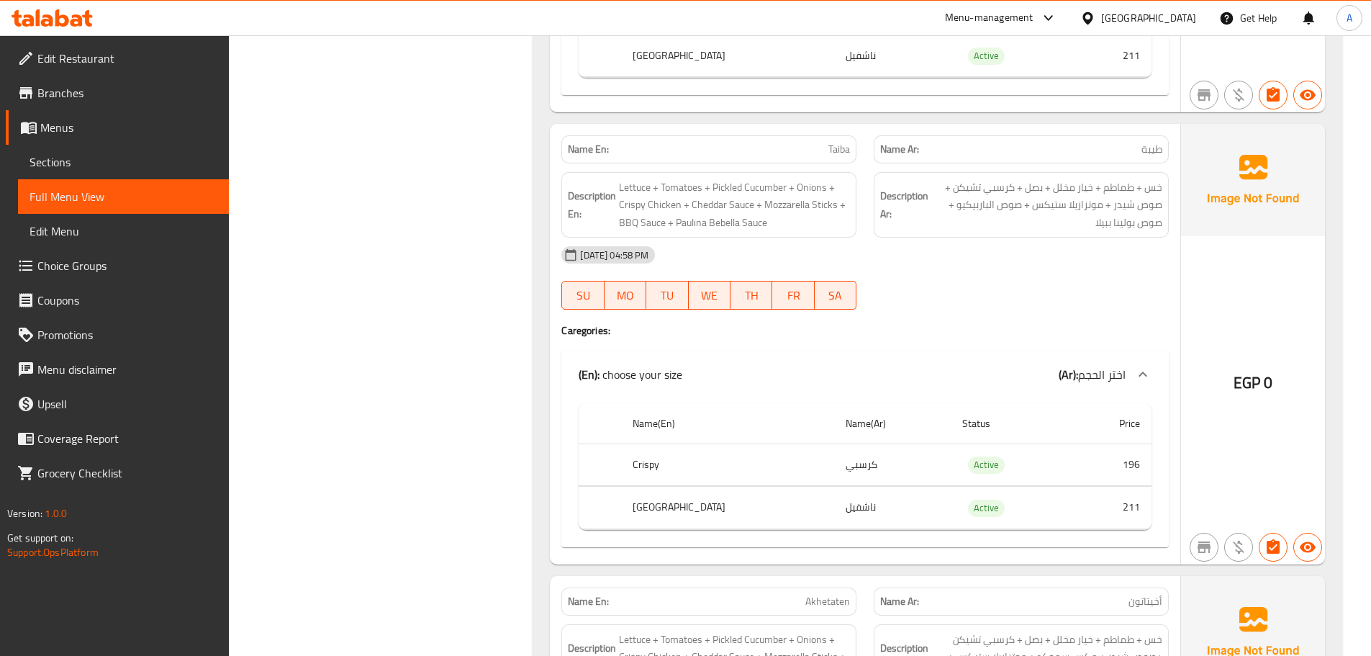
click at [1069, 245] on div "[DATE] 04:58 PM" at bounding box center [865, 254] width 625 height 35
click at [1146, 184] on span "خس + طماطم + خيار مخلل + بصل + كرسبي تشيكن + صوص شيدر + موتزاريلا ستيكس + صوص ا…" at bounding box center [1046, 204] width 231 height 53
click at [1153, 188] on span "خس + طماطم + خيار مخلل + بصل + كرسبي تشيكن + صوص شيدر + موتزاريلا ستيكس + صوص ا…" at bounding box center [1046, 204] width 231 height 53
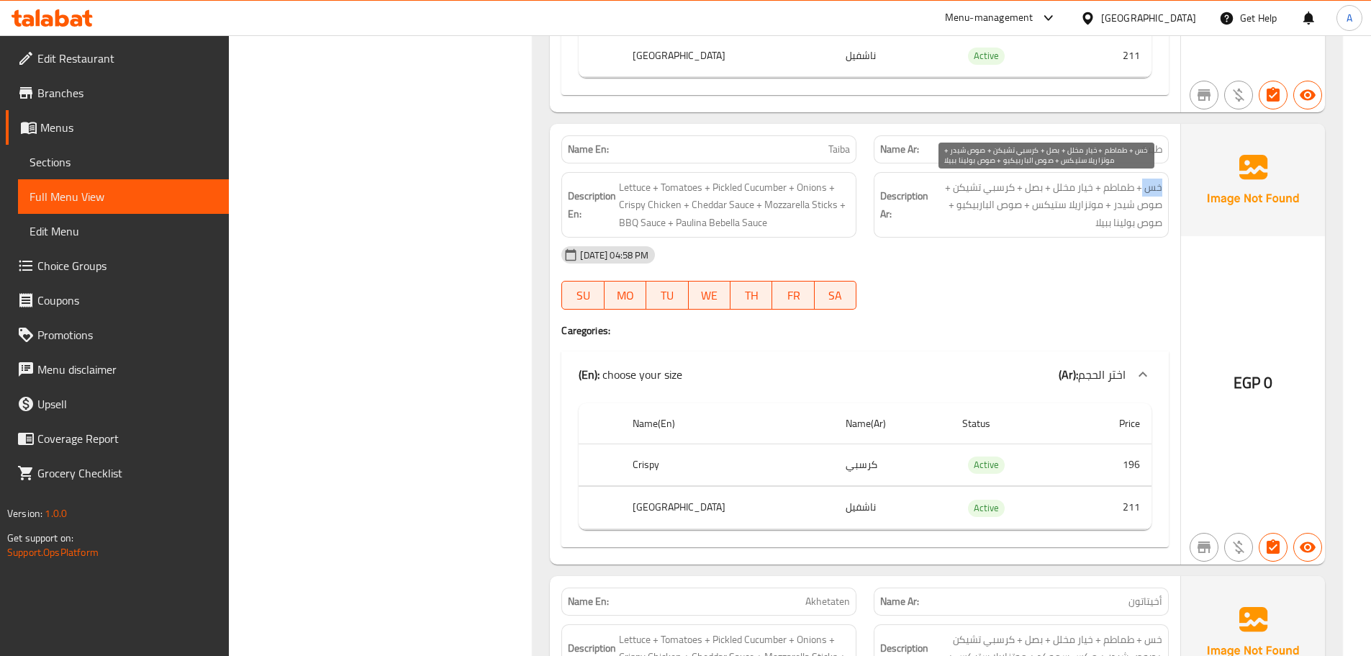
click at [1148, 189] on span "خس + طماطم + خيار مخلل + بصل + كرسبي تشيكن + صوص شيدر + موتزاريلا ستيكس + صوص ا…" at bounding box center [1046, 204] width 231 height 53
drag, startPoint x: 1148, startPoint y: 189, endPoint x: 1140, endPoint y: 194, distance: 9.0
click at [1140, 194] on span "خس + طماطم + خيار مخلل + بصل + كرسبي تشيكن + صوص شيدر + موتزاريلا ستيكس + صوص ا…" at bounding box center [1046, 204] width 231 height 53
click at [1106, 258] on div "[DATE] 04:58 PM" at bounding box center [865, 254] width 625 height 35
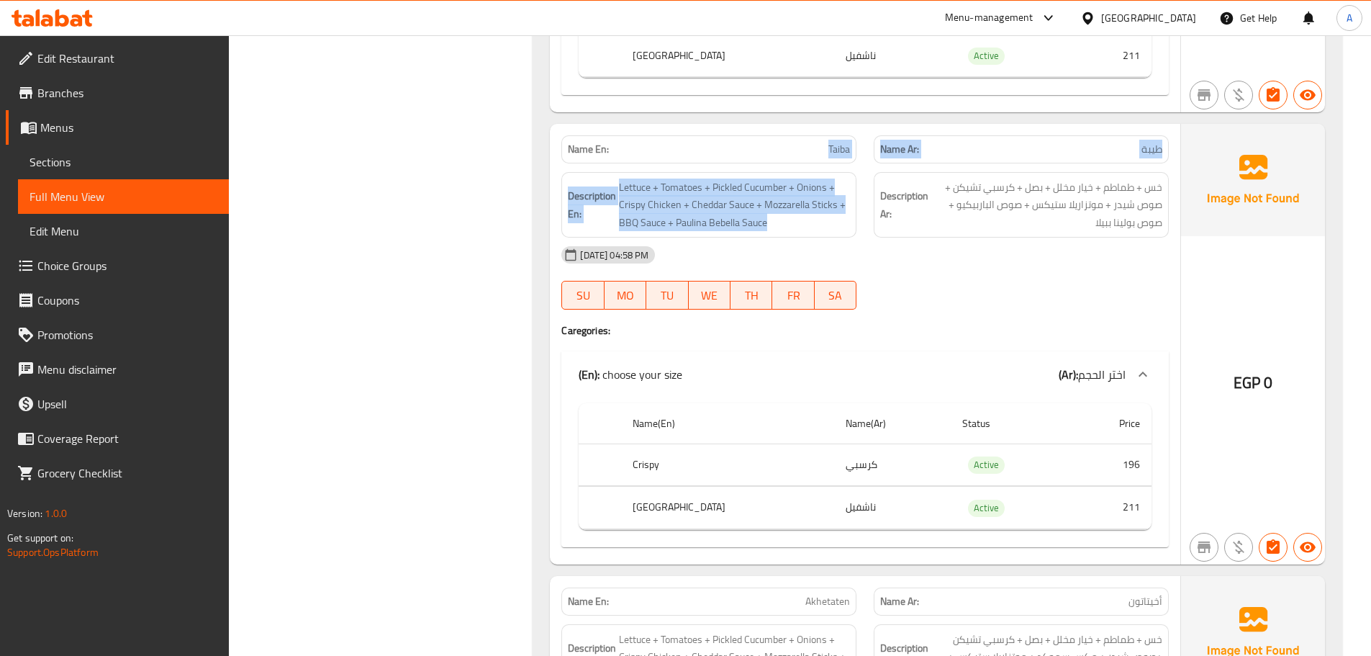
drag, startPoint x: 746, startPoint y: 125, endPoint x: 1031, endPoint y: 174, distance: 289.3
click at [892, 166] on div "Name En: Taiba Name Ar: طيبة Description En: Lettuce + Tomatoes + Pickled Cucum…" at bounding box center [865, 344] width 630 height 440
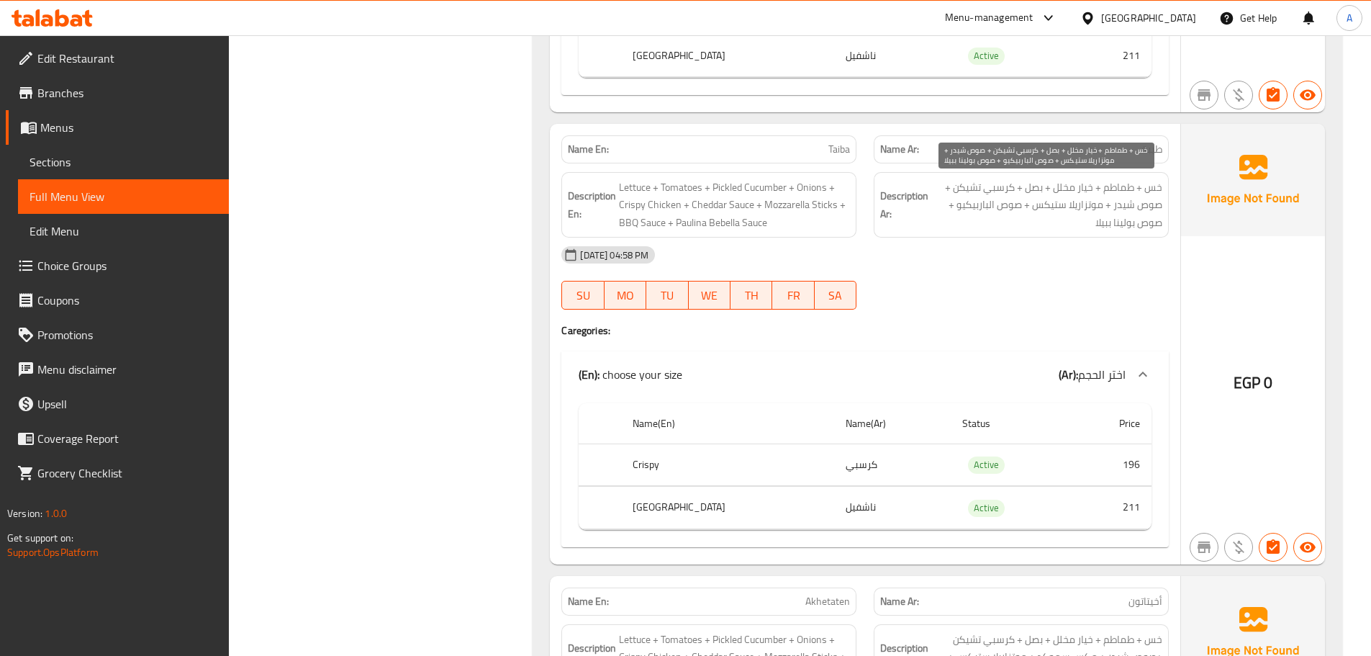
click at [1065, 207] on span "خس + طماطم + خيار مخلل + بصل + كرسبي تشيكن + صوص شيدر + موتزاريلا ستيكس + صوص ا…" at bounding box center [1046, 204] width 231 height 53
drag, startPoint x: 815, startPoint y: 137, endPoint x: 943, endPoint y: 175, distance: 133.5
click at [903, 162] on div "Name En: Taiba Name Ar: طيبة" at bounding box center [865, 149] width 625 height 45
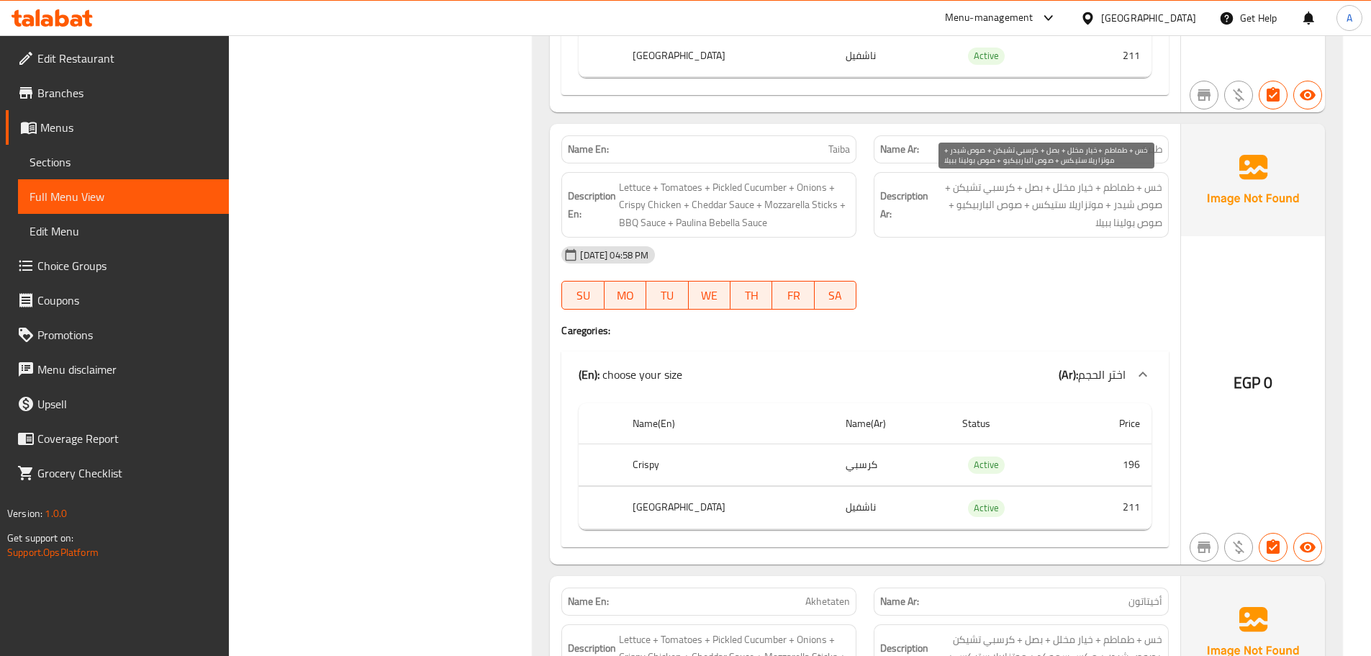
click at [1041, 217] on span "خس + طماطم + خيار مخلل + بصل + كرسبي تشيكن + صوص شيدر + موتزاريلا ستيكس + صوص ا…" at bounding box center [1046, 204] width 231 height 53
click at [1057, 265] on div "[DATE] 04:58 PM" at bounding box center [865, 254] width 625 height 35
drag, startPoint x: 1157, startPoint y: 191, endPoint x: 1120, endPoint y: 191, distance: 36.7
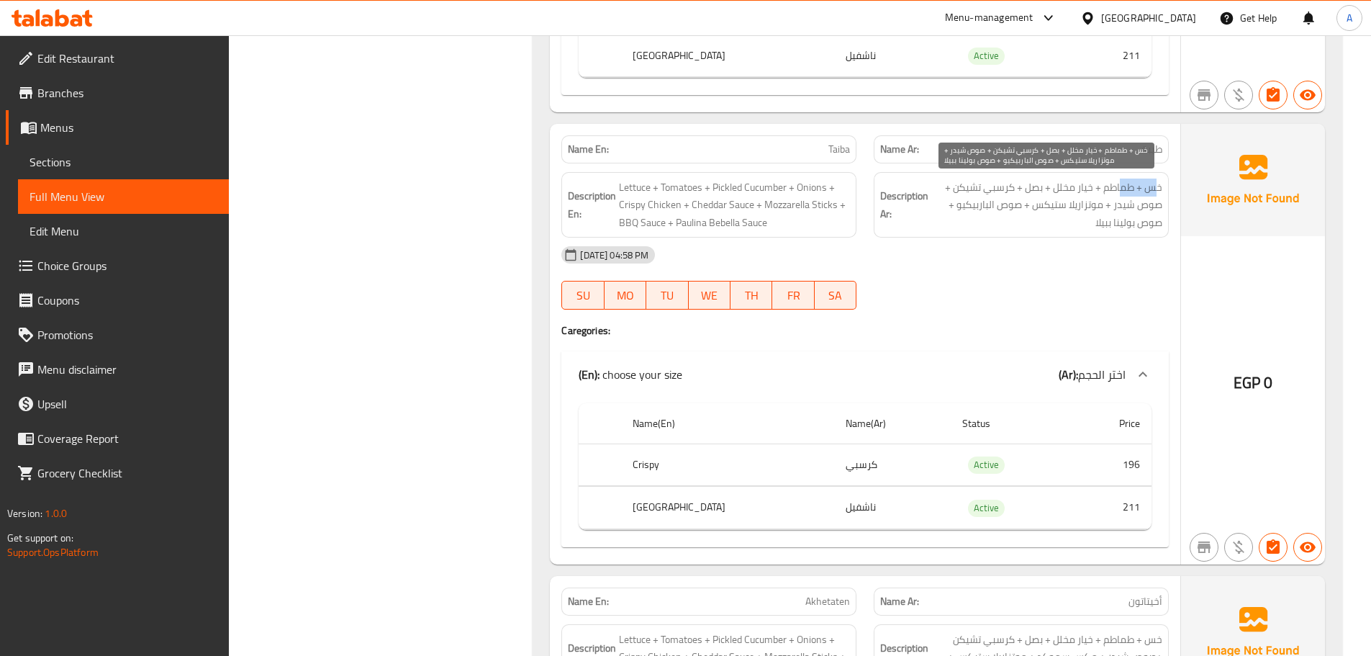
click at [1120, 191] on span "خس + طماطم + خيار مخلل + بصل + كرسبي تشيكن + صوص شيدر + موتزاريلا ستيكس + صوص ا…" at bounding box center [1046, 204] width 231 height 53
click at [1098, 223] on span "خس + طماطم + خيار مخلل + بصل + كرسبي تشيكن + صوص شيدر + موتزاريلا ستيكس + صوص ا…" at bounding box center [1046, 204] width 231 height 53
drag, startPoint x: 1064, startPoint y: 195, endPoint x: 1030, endPoint y: 196, distance: 33.9
click at [1032, 196] on span "خس + طماطم + خيار مخلل + بصل + كرسبي تشيكن + صوص شيدر + موتزاريلا ستيكس + صوص ا…" at bounding box center [1046, 204] width 231 height 53
drag, startPoint x: 1008, startPoint y: 194, endPoint x: 983, endPoint y: 194, distance: 24.5
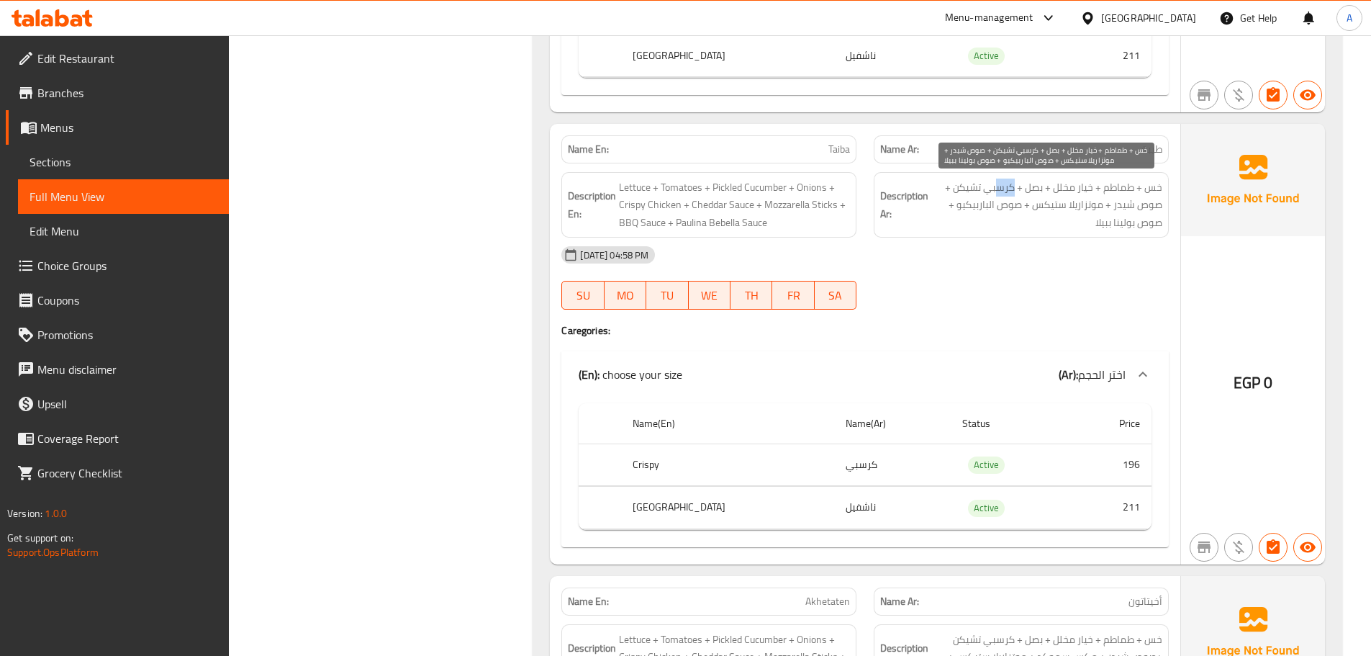
click at [994, 194] on span "خس + طماطم + خيار مخلل + بصل + كرسبي تشيكن + صوص شيدر + موتزاريلا ستيكس + صوص ا…" at bounding box center [1046, 204] width 231 height 53
drag, startPoint x: 1146, startPoint y: 205, endPoint x: 1092, endPoint y: 205, distance: 54.0
click at [1099, 205] on span "خس + طماطم + خيار مخلل + بصل + كرسبي تشيكن + صوص شيدر + موتزاريلا ستيكس + صوص ا…" at bounding box center [1046, 204] width 231 height 53
drag, startPoint x: 1087, startPoint y: 204, endPoint x: 1057, endPoint y: 196, distance: 31.2
click at [1057, 196] on span "خس + طماطم + خيار مخلل + بصل + كرسبي تشيكن + صوص شيدر + موتزاريلا ستيكس + صوص ا…" at bounding box center [1046, 204] width 231 height 53
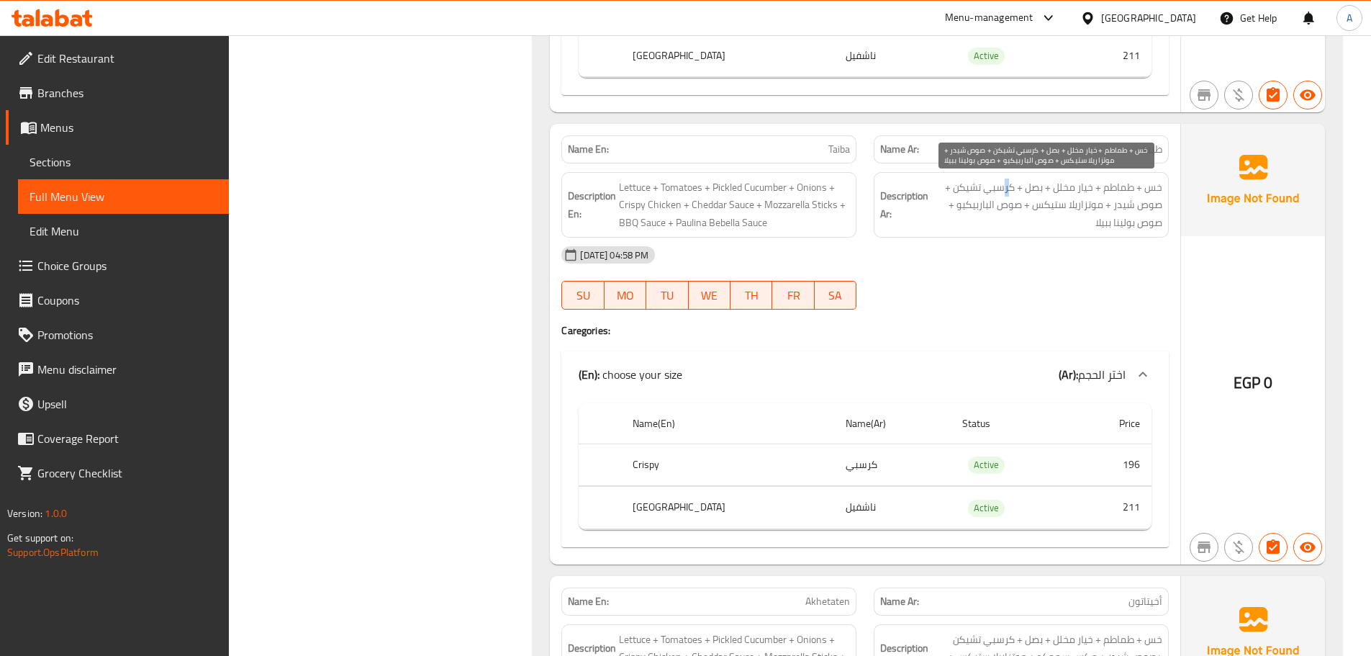
drag, startPoint x: 1011, startPoint y: 191, endPoint x: 995, endPoint y: 191, distance: 15.8
click at [997, 191] on span "خس + طماطم + خيار مخلل + بصل + كرسبي تشيكن + صوص شيدر + موتزاريلا ستيكس + صوص ا…" at bounding box center [1046, 204] width 231 height 53
drag, startPoint x: 1108, startPoint y: 217, endPoint x: 1165, endPoint y: 248, distance: 65.4
click at [1151, 225] on span "خس + طماطم + خيار مخلل + بصل + كرسبي تشيكن + صوص شيدر + موتزاريلا ستيكس + صوص ا…" at bounding box center [1046, 204] width 231 height 53
click at [1110, 257] on div "[DATE] 04:58 PM" at bounding box center [865, 254] width 625 height 35
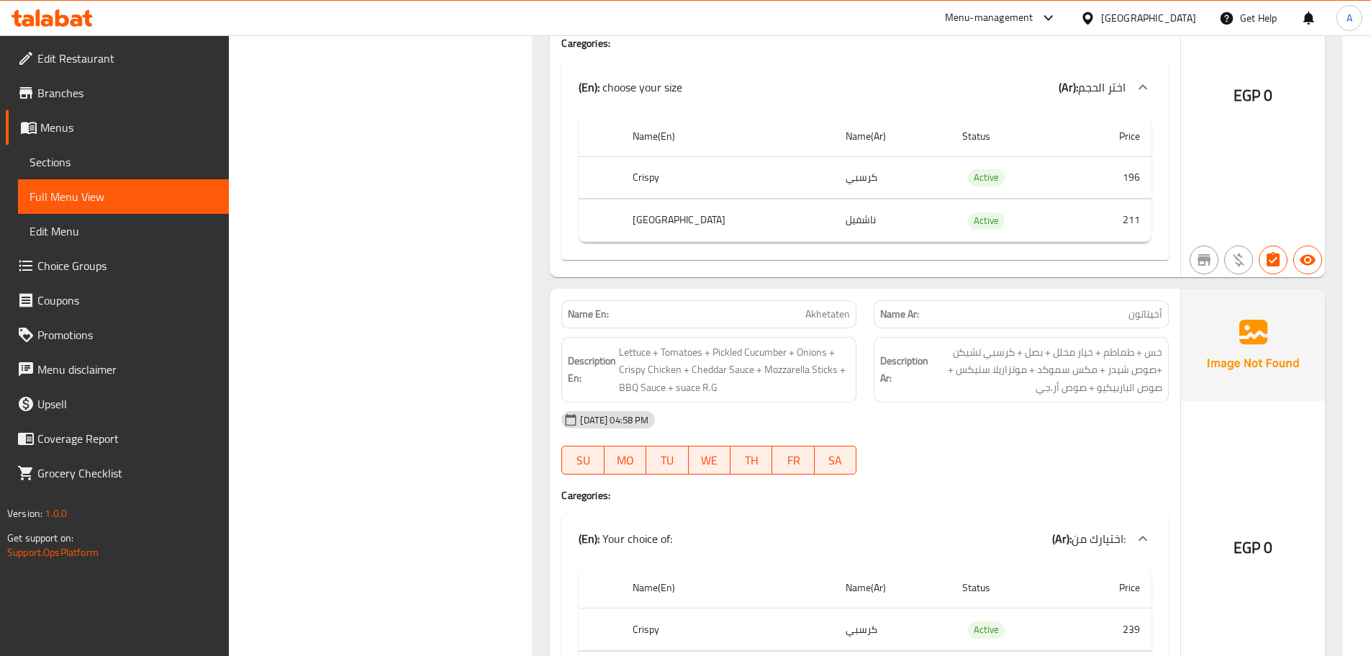
scroll to position [1295, 0]
drag, startPoint x: 1147, startPoint y: 302, endPoint x: 728, endPoint y: 294, distance: 419.6
click at [730, 292] on div "Name En: Akhetaten Name Ar: أخيتاتون" at bounding box center [865, 313] width 625 height 45
drag, startPoint x: 985, startPoint y: 391, endPoint x: 990, endPoint y: 379, distance: 12.9
click at [986, 391] on span "خس + طماطم + خيار مخلل + بصل + كرسبي تشيكن +صوص شيدر + مكس سموكد + موتزاريلا ست…" at bounding box center [1046, 369] width 231 height 53
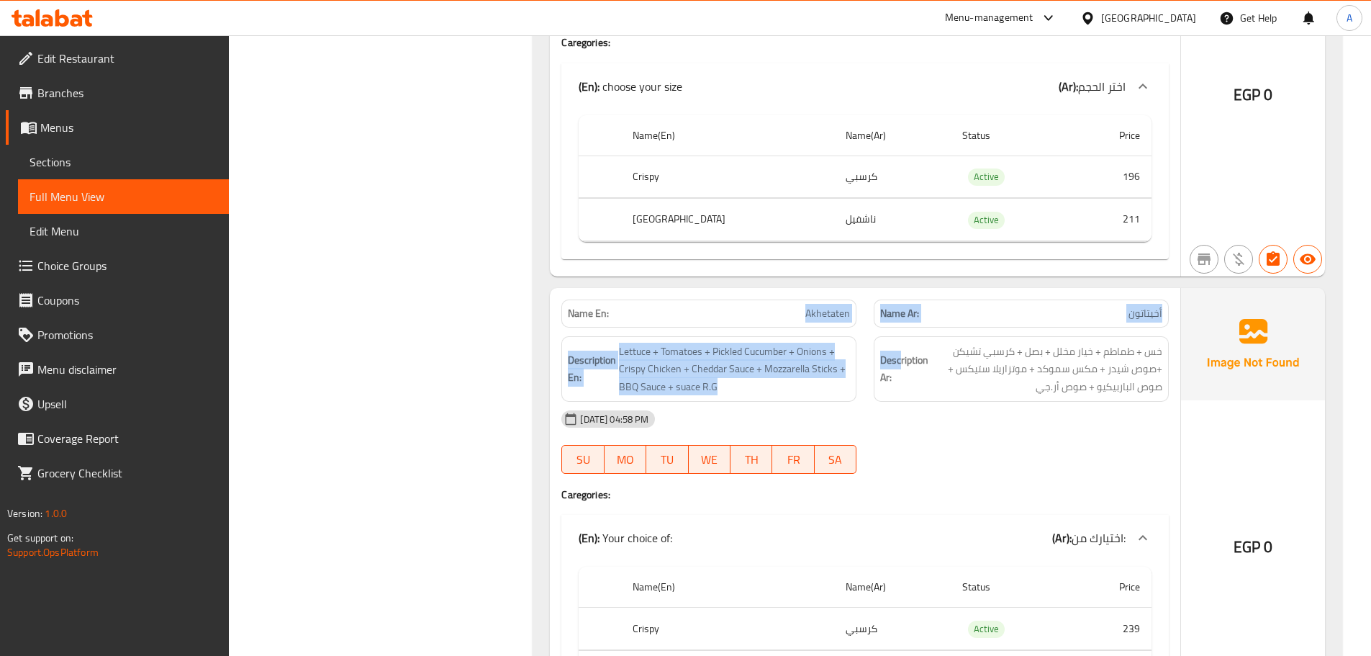
drag, startPoint x: 789, startPoint y: 302, endPoint x: 992, endPoint y: 382, distance: 219.0
click at [930, 350] on div "Name En: Akhetaten Name Ar: أخيتاتون Description En: Lettuce + Tomatoes + Pickl…" at bounding box center [865, 508] width 630 height 440
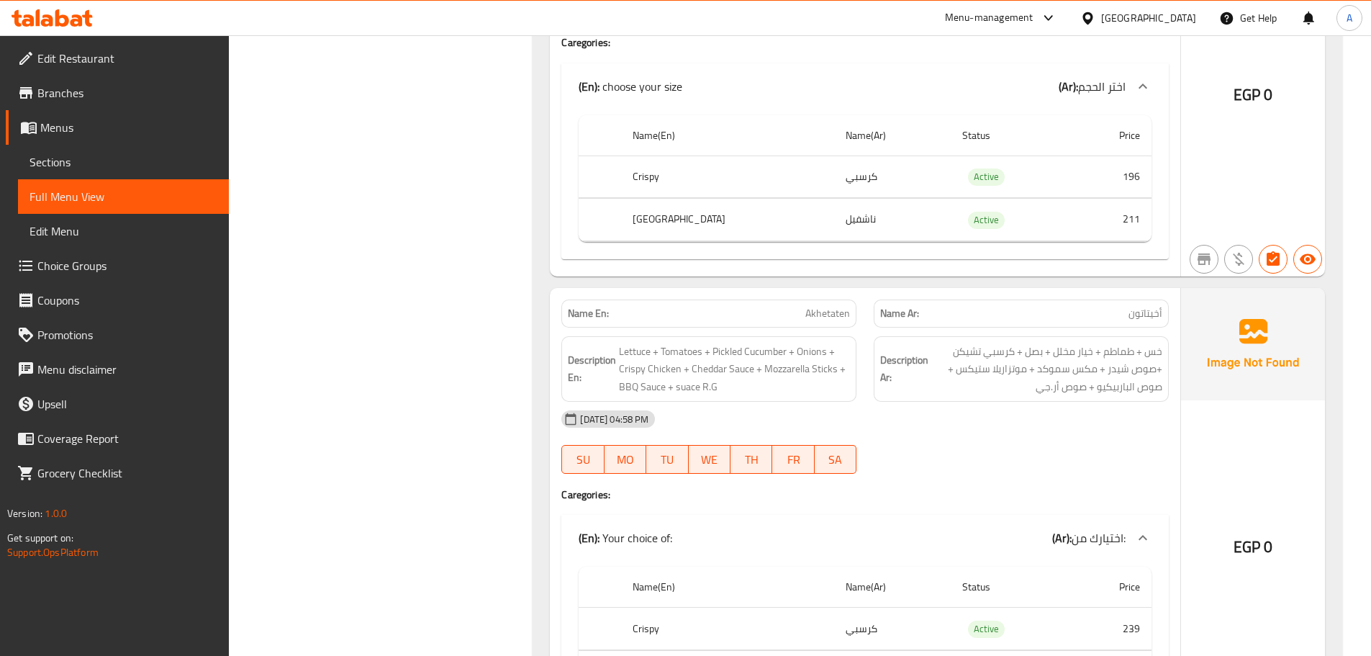
click at [993, 402] on div "[DATE] 04:58 PM" at bounding box center [865, 419] width 625 height 35
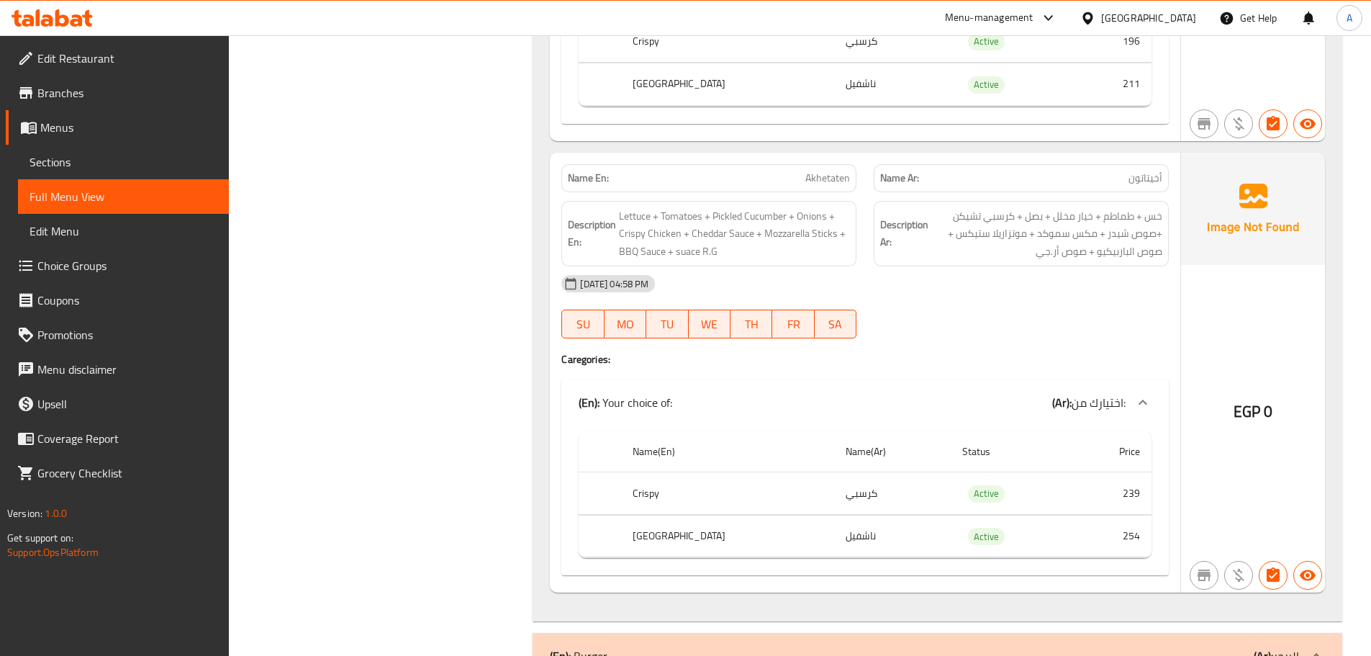
scroll to position [1439, 0]
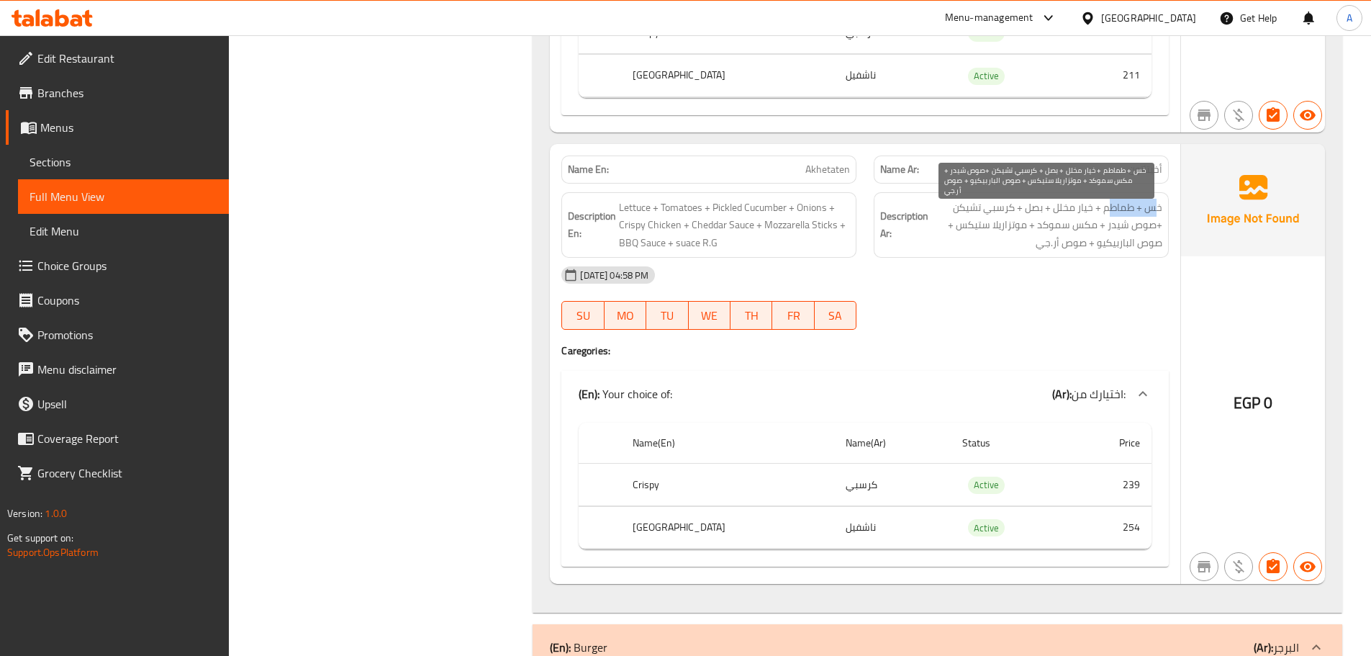
drag, startPoint x: 1152, startPoint y: 202, endPoint x: 1103, endPoint y: 213, distance: 50.8
click at [1105, 213] on span "خس + طماطم + خيار مخلل + بصل + كرسبي تشيكن +صوص شيدر + مكس سموكد + موتزاريلا ست…" at bounding box center [1046, 225] width 231 height 53
click at [1082, 227] on span "خس + طماطم + خيار مخلل + بصل + كرسبي تشيكن +صوص شيدر + مكس سموكد + موتزاريلا ست…" at bounding box center [1046, 225] width 231 height 53
click at [1152, 210] on span "خس + طماطم + خيار مخلل + بصل + كرسبي تشيكن +صوص شيدر + مكس سموكد + موتزاريلا ست…" at bounding box center [1046, 225] width 231 height 53
drag, startPoint x: 1152, startPoint y: 210, endPoint x: 1087, endPoint y: 210, distance: 65.5
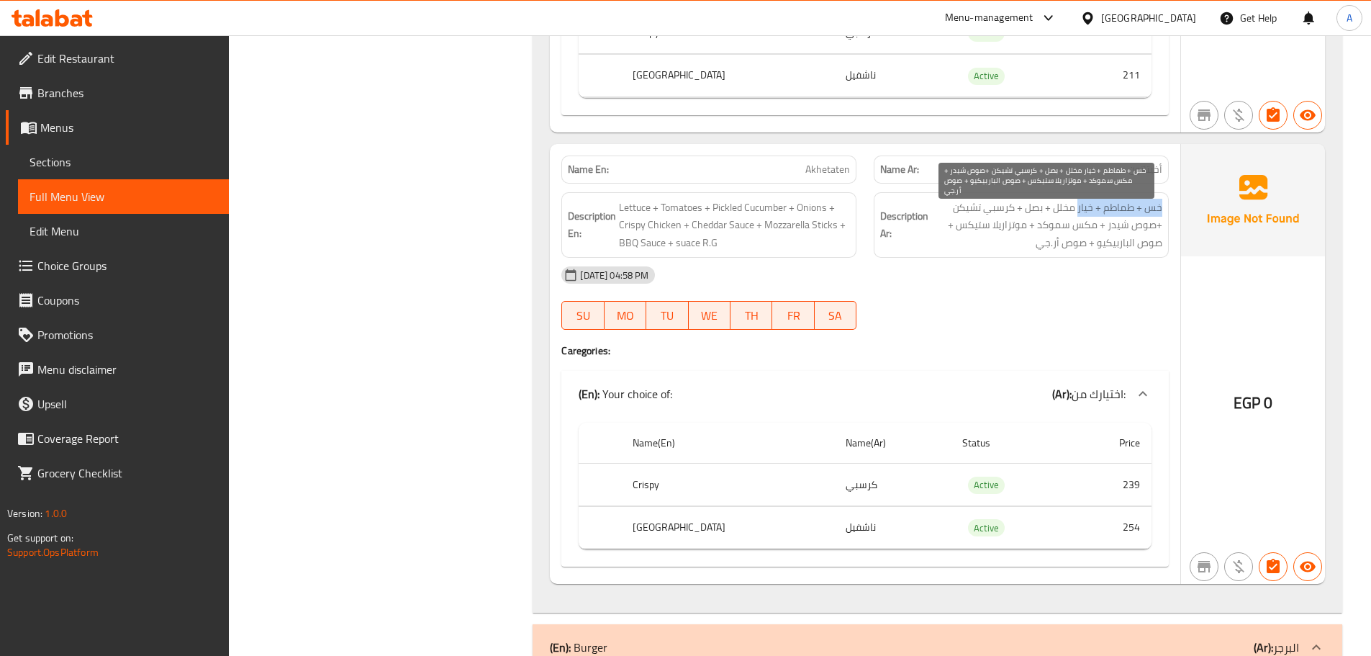
click at [1087, 210] on span "خس + طماطم + خيار مخلل + بصل + كرسبي تشيكن +صوص شيدر + مكس سموكد + موتزاريلا ست…" at bounding box center [1046, 225] width 231 height 53
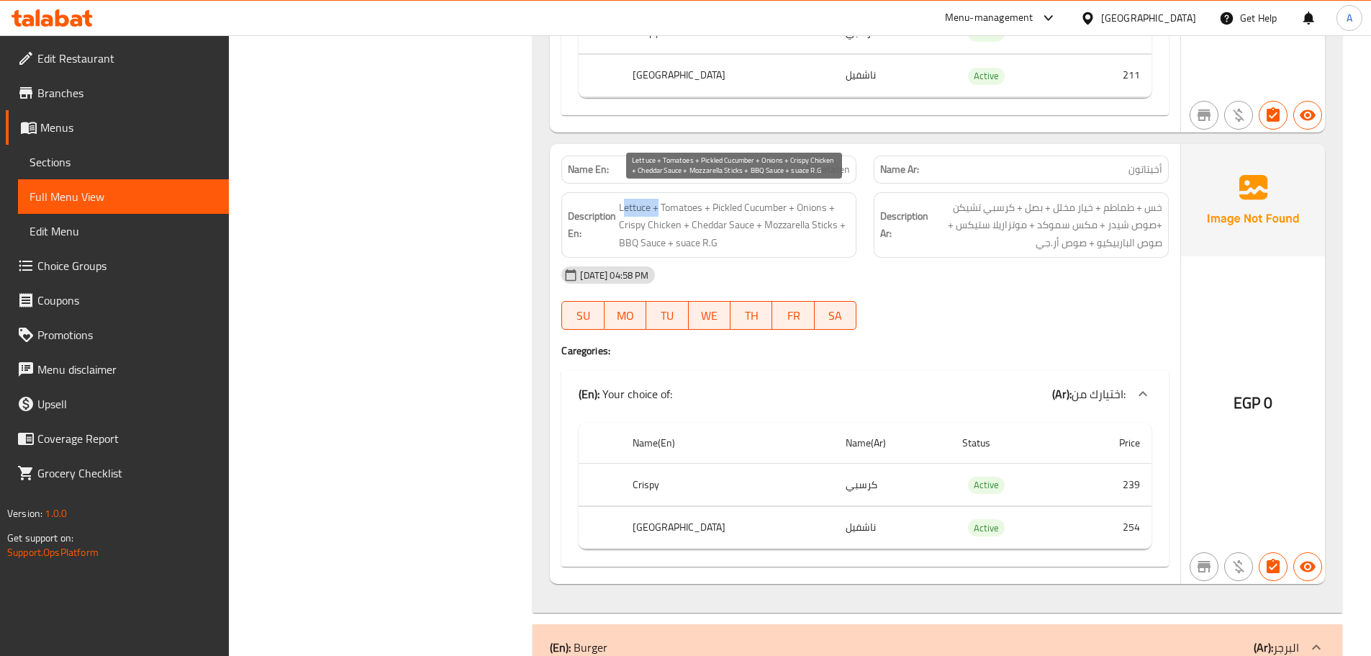
drag, startPoint x: 622, startPoint y: 206, endPoint x: 656, endPoint y: 206, distance: 34.5
click at [656, 206] on span "Lettuce + Tomatoes + Pickled Cucumber + Onions + Crispy Chicken + Cheddar Sauce…" at bounding box center [734, 225] width 231 height 53
drag, startPoint x: 717, startPoint y: 201, endPoint x: 763, endPoint y: 202, distance: 46.1
click at [761, 202] on span "Lettuce + Tomatoes + Pickled Cucumber + Onions + Crispy Chicken + Cheddar Sauce…" at bounding box center [734, 225] width 231 height 53
click at [792, 206] on span "Lettuce + Tomatoes + Pickled Cucumber + Onions + Crispy Chicken + Cheddar Sauce…" at bounding box center [734, 225] width 231 height 53
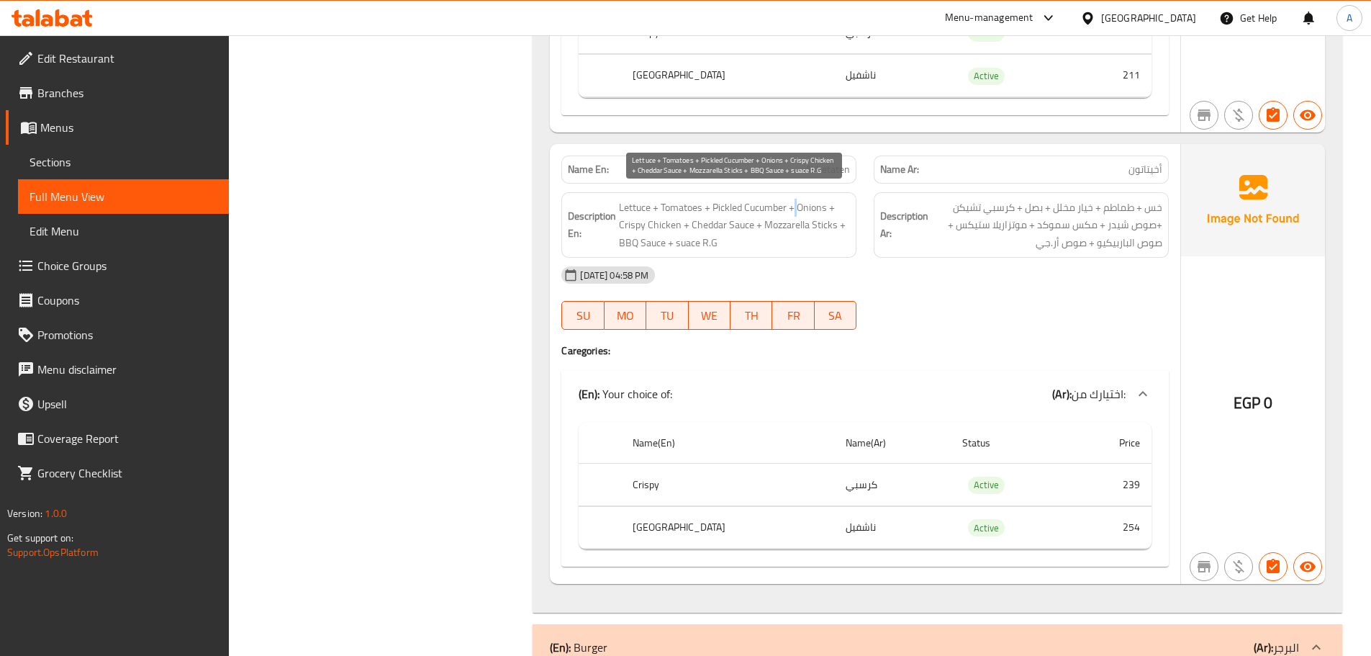
click at [792, 207] on span "Lettuce + Tomatoes + Pickled Cucumber + Onions + Crispy Chicken + Cheddar Sauce…" at bounding box center [734, 225] width 231 height 53
drag, startPoint x: 627, startPoint y: 234, endPoint x: 660, endPoint y: 226, distance: 34.0
click at [660, 226] on span "Lettuce + Tomatoes + Pickled Cucumber + Onions + Crispy Chicken + Cheddar Sauce…" at bounding box center [734, 225] width 231 height 53
click at [708, 223] on span "Lettuce + Tomatoes + Pickled Cucumber + Onions + Crispy Chicken + Cheddar Sauce…" at bounding box center [734, 225] width 231 height 53
drag, startPoint x: 708, startPoint y: 223, endPoint x: 727, endPoint y: 223, distance: 18.7
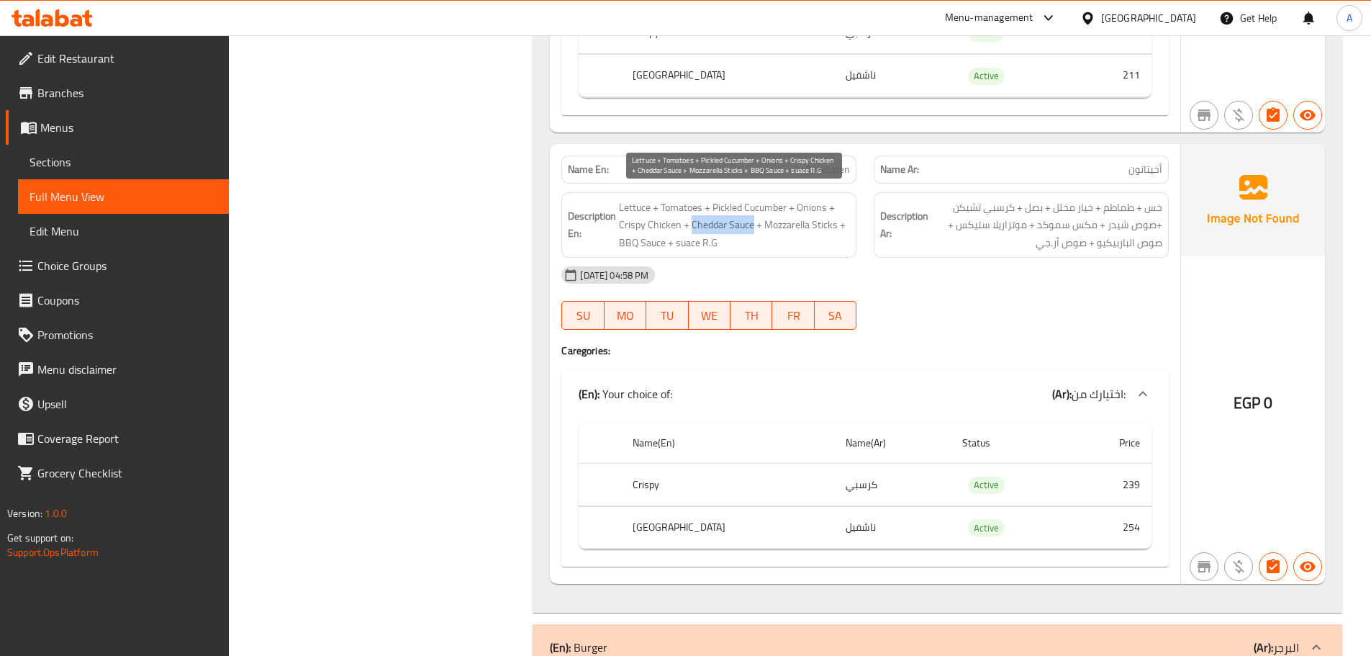
click at [727, 223] on span "Lettuce + Tomatoes + Pickled Cucumber + Onions + Crispy Chicken + Cheddar Sauce…" at bounding box center [734, 225] width 231 height 53
drag, startPoint x: 768, startPoint y: 223, endPoint x: 809, endPoint y: 225, distance: 41.1
click at [809, 225] on span "Lettuce + Tomatoes + Pickled Cucumber + Onions + Crispy Chicken + Cheddar Sauce…" at bounding box center [734, 225] width 231 height 53
drag, startPoint x: 730, startPoint y: 238, endPoint x: 663, endPoint y: 238, distance: 67.6
click at [663, 238] on span "Lettuce + Tomatoes + Pickled Cucumber + Onions + Crispy Chicken + Cheddar Sauce…" at bounding box center [734, 225] width 231 height 53
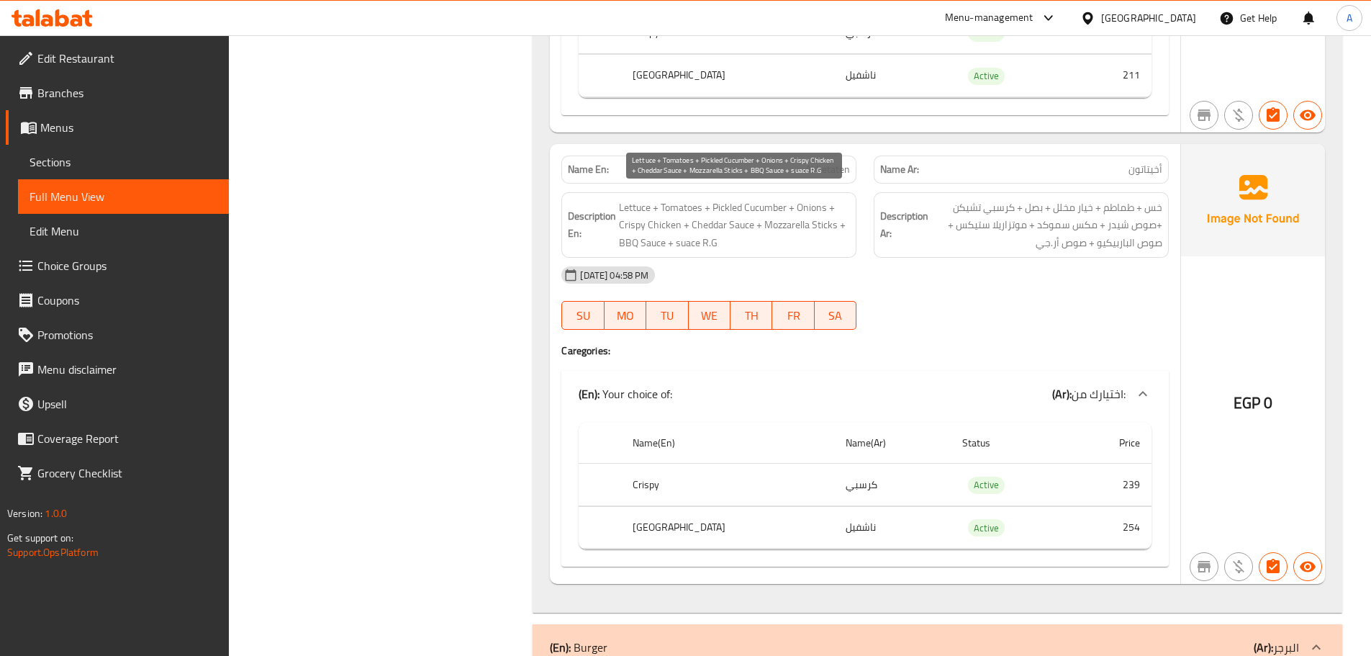
click at [705, 227] on span "Lettuce + Tomatoes + Pickled Cucumber + Onions + Crispy Chicken + Cheddar Sauce…" at bounding box center [734, 225] width 231 height 53
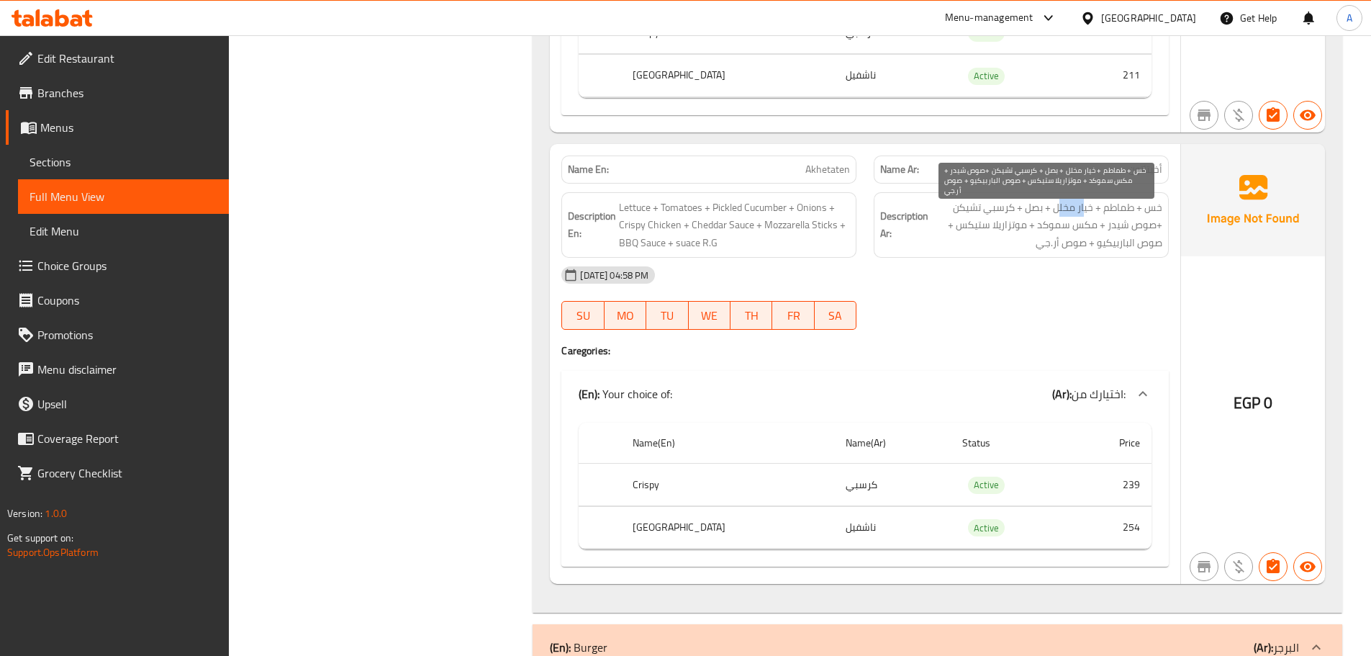
drag, startPoint x: 1085, startPoint y: 206, endPoint x: 1059, endPoint y: 206, distance: 26.6
click at [1059, 206] on span "خس + طماطم + خيار مخلل + بصل + كرسبي تشيكن +صوص شيدر + مكس سموكد + موتزاريلا ست…" at bounding box center [1046, 225] width 231 height 53
click at [1033, 213] on span "خس + طماطم + خيار مخلل + بصل + كرسبي تشيكن +صوص شيدر + مكس سموكد + موتزاريلا ست…" at bounding box center [1046, 225] width 231 height 53
drag, startPoint x: 1010, startPoint y: 204, endPoint x: 964, endPoint y: 203, distance: 46.1
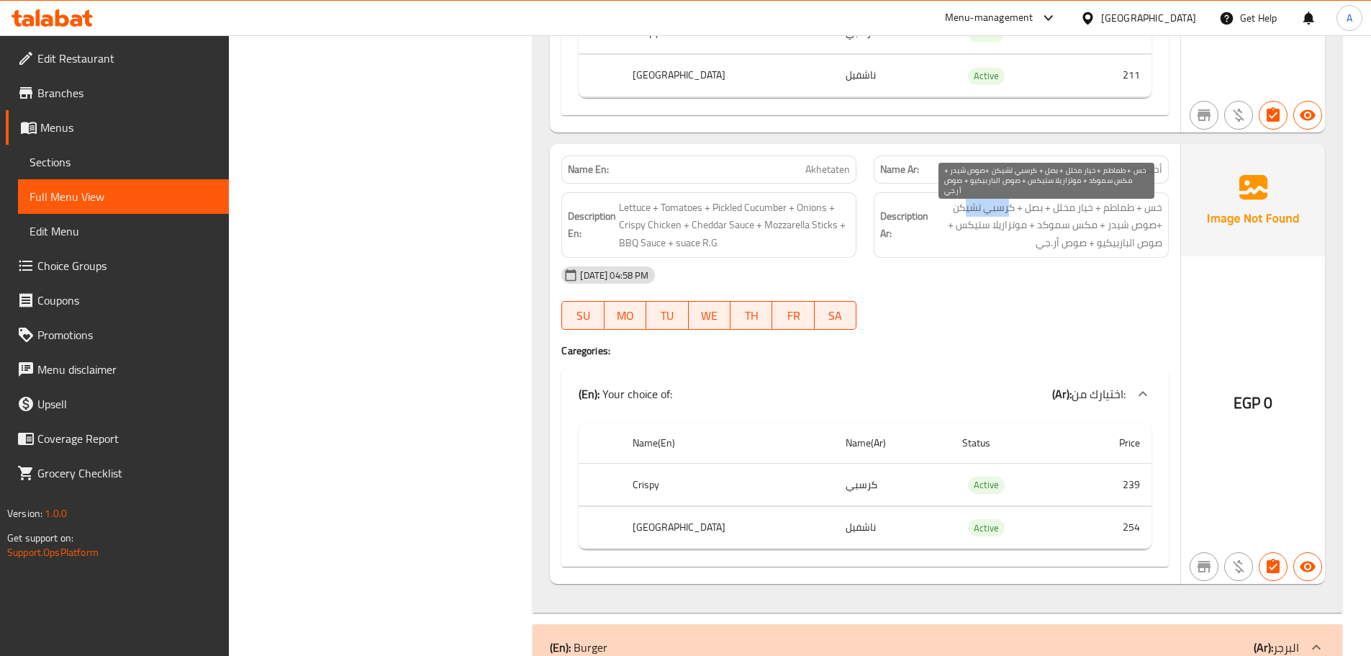
click at [964, 203] on span "خس + طماطم + خيار مخلل + بصل + كرسبي تشيكن +صوص شيدر + مكس سموكد + موتزاريلا ست…" at bounding box center [1046, 225] width 231 height 53
drag, startPoint x: 1141, startPoint y: 225, endPoint x: 1100, endPoint y: 225, distance: 41.0
click at [1100, 225] on span "خس + طماطم + خيار مخلل + بصل + كرسبي تشيكن +صوص شيدر + مكس سموكد + موتزاريلا ست…" at bounding box center [1046, 225] width 231 height 53
drag, startPoint x: 1087, startPoint y: 225, endPoint x: 1062, endPoint y: 221, distance: 25.4
click at [1062, 221] on span "خس + طماطم + خيار مخلل + بصل + كرسبي تشيكن +صوص شيدر + مكس سموكد + موتزاريلا ست…" at bounding box center [1046, 225] width 231 height 53
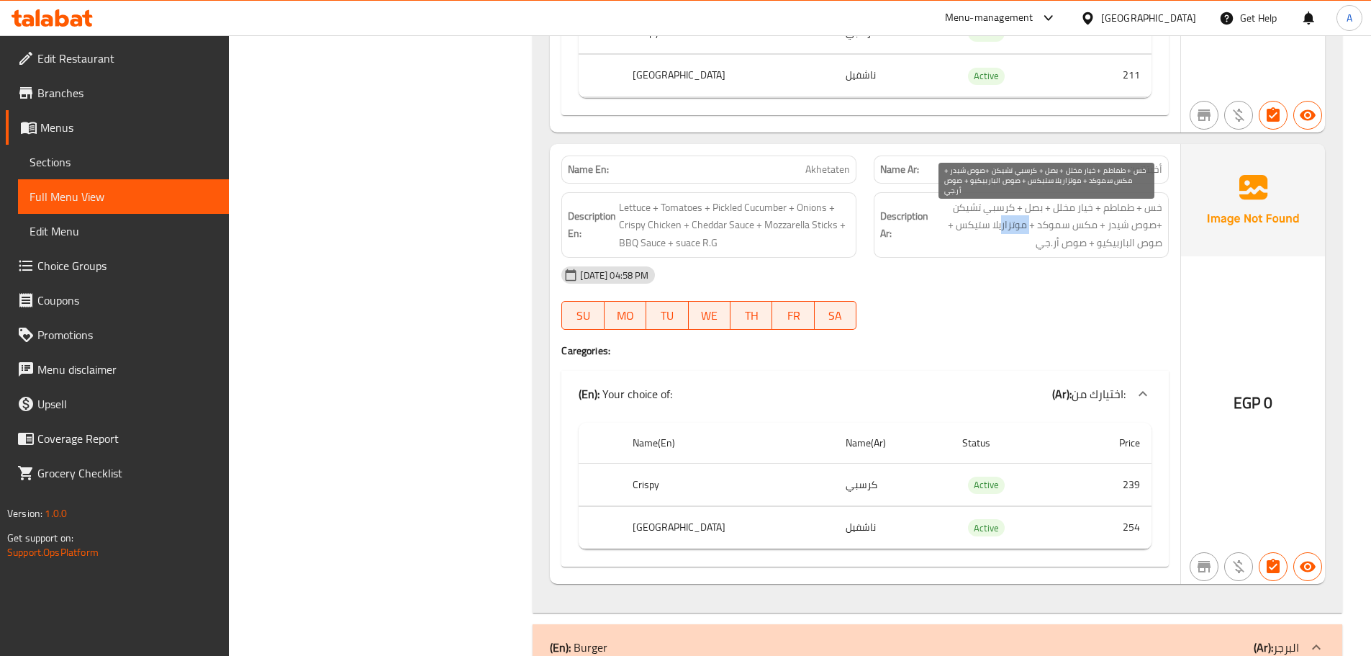
drag, startPoint x: 1031, startPoint y: 221, endPoint x: 1005, endPoint y: 220, distance: 26.6
click at [1005, 220] on span "خس + طماطم + خيار مخلل + بصل + كرسبي تشيكن +صوص شيدر + مكس سموكد + موتزاريلا ست…" at bounding box center [1046, 225] width 231 height 53
drag, startPoint x: 1044, startPoint y: 226, endPoint x: 1147, endPoint y: 248, distance: 105.3
click at [1137, 232] on span "خس + طماطم + خيار مخلل + بصل + كرسبي تشيكن +صوص شيدر + مكس سموكد + موتزاريلا ست…" at bounding box center [1046, 225] width 231 height 53
drag, startPoint x: 1147, startPoint y: 248, endPoint x: 1000, endPoint y: 246, distance: 147.5
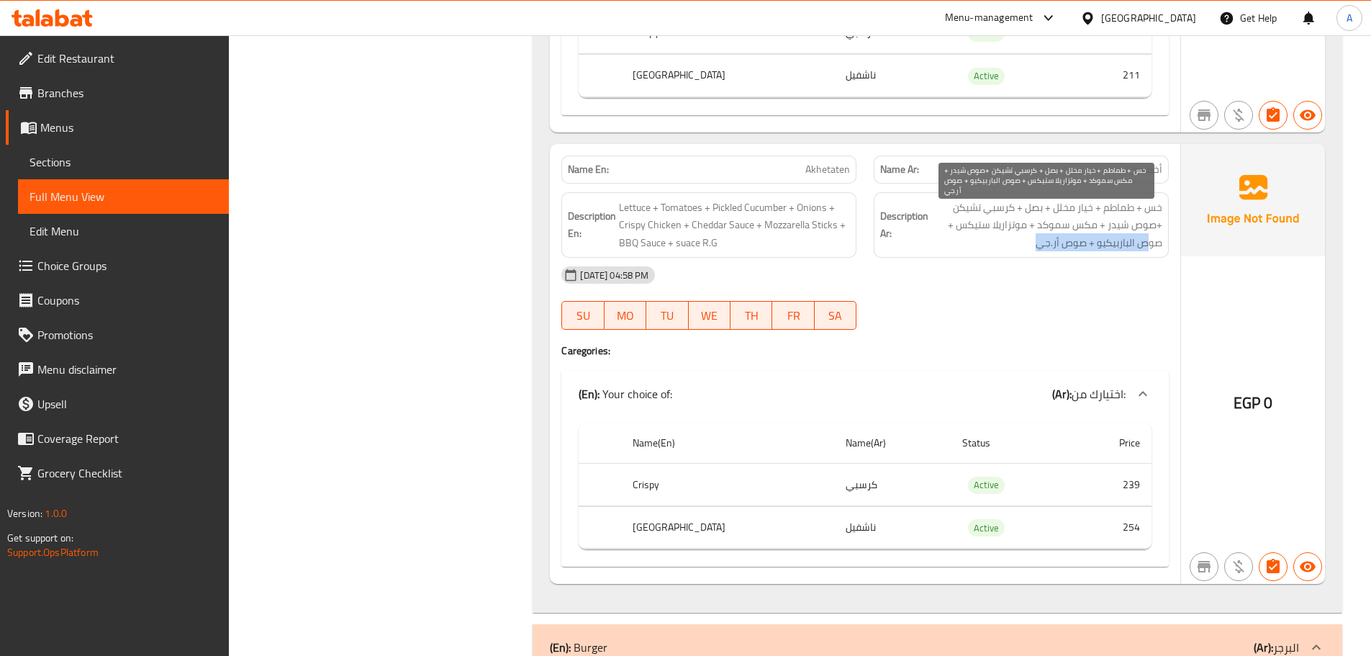
click at [1014, 245] on span "خس + طماطم + خيار مخلل + بصل + كرسبي تشيكن +صوص شيدر + مكس سموكد + موتزاريلا ست…" at bounding box center [1046, 225] width 231 height 53
click at [943, 247] on span "خس + طماطم + خيار مخلل + بصل + كرسبي تشيكن +صوص شيدر + مكس سموكد + موتزاريلا ست…" at bounding box center [1046, 225] width 231 height 53
drag, startPoint x: 1084, startPoint y: 225, endPoint x: 1049, endPoint y: 224, distance: 35.3
click at [1049, 224] on span "خس + طماطم + خيار مخلل + بصل + كرسبي تشيكن +صوص شيدر + مكس سموكد + موتزاريلا ست…" at bounding box center [1046, 225] width 231 height 53
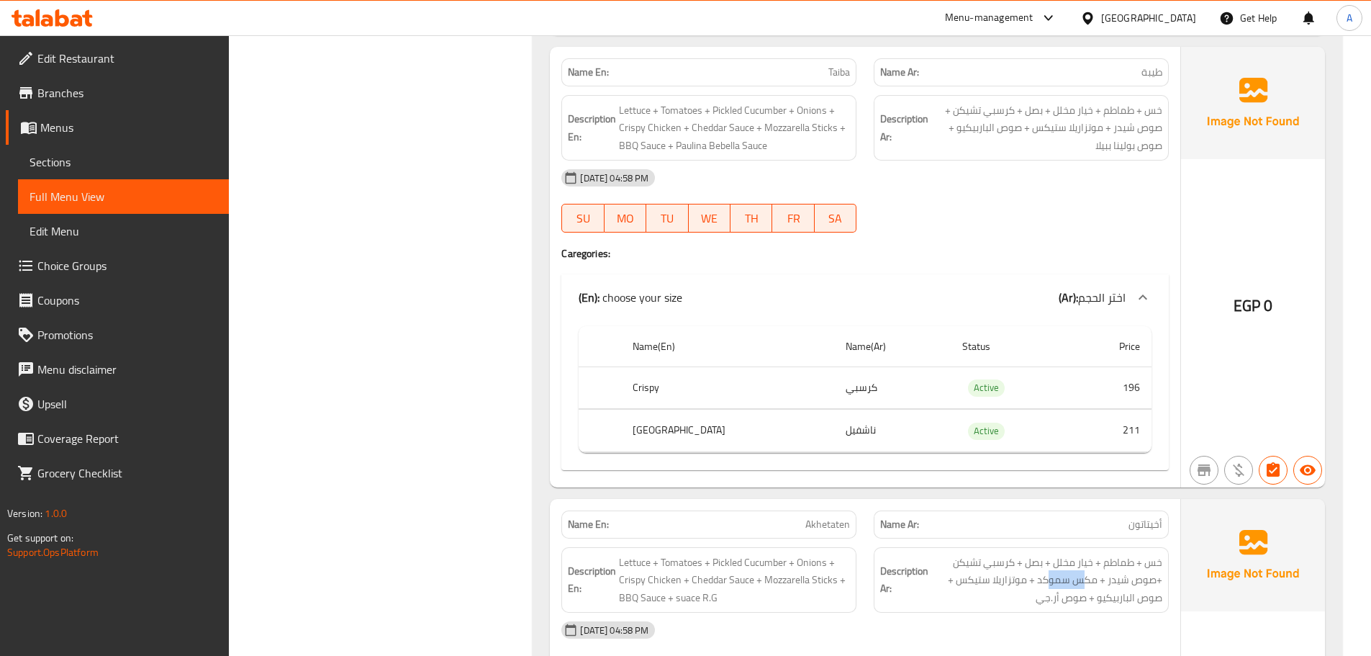
scroll to position [1079, 0]
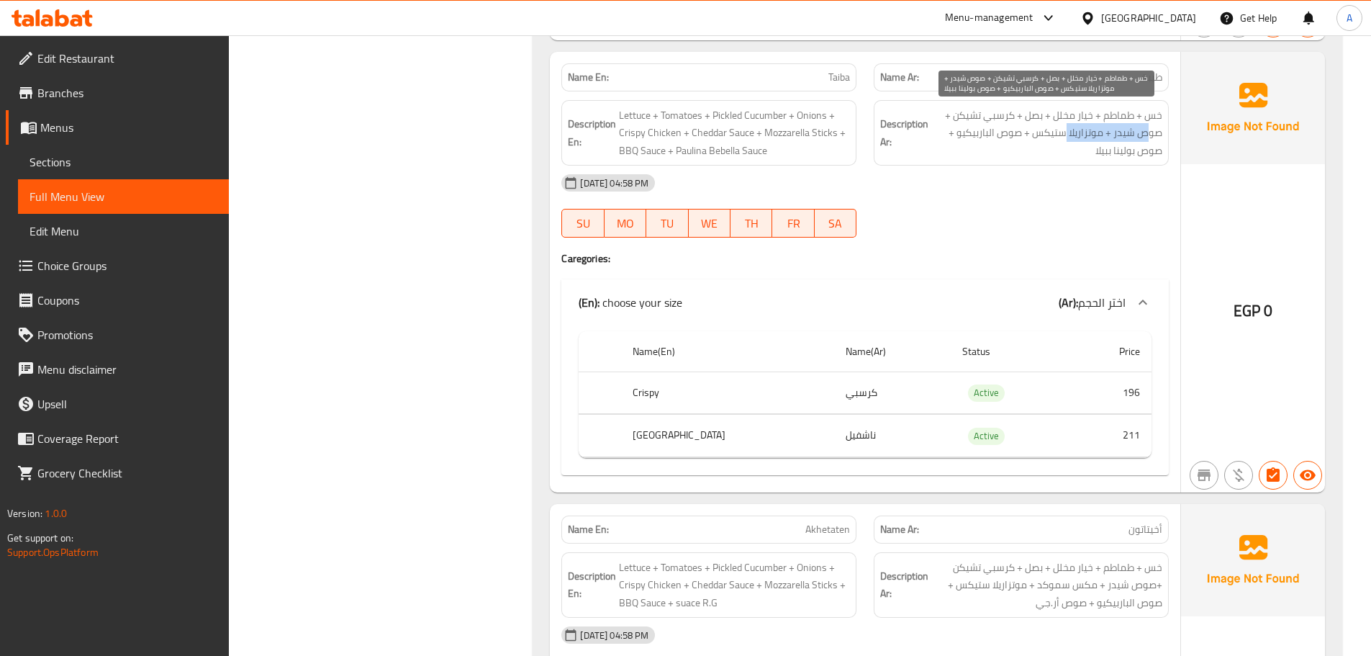
drag, startPoint x: 1135, startPoint y: 134, endPoint x: 1067, endPoint y: 134, distance: 67.6
click at [1067, 134] on span "خس + طماطم + خيار مخلل + بصل + كرسبي تشيكن + صوص شيدر + موتزاريلا ستيكس + صوص ا…" at bounding box center [1046, 133] width 231 height 53
click at [1094, 150] on span "خس + طماطم + خيار مخلل + بصل + كرسبي تشيكن + صوص شيدر + موتزاريلا ستيكس + صوص ا…" at bounding box center [1046, 133] width 231 height 53
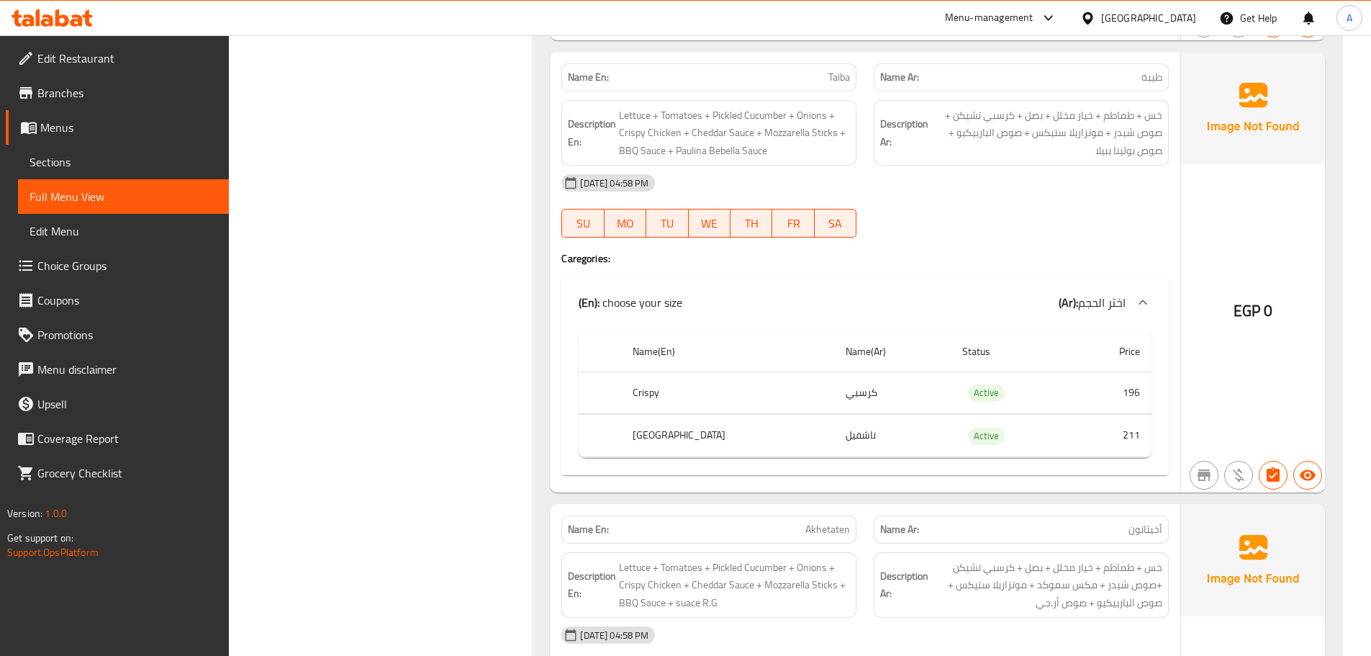
click at [1063, 193] on div "[DATE] 04:58 PM" at bounding box center [865, 183] width 625 height 35
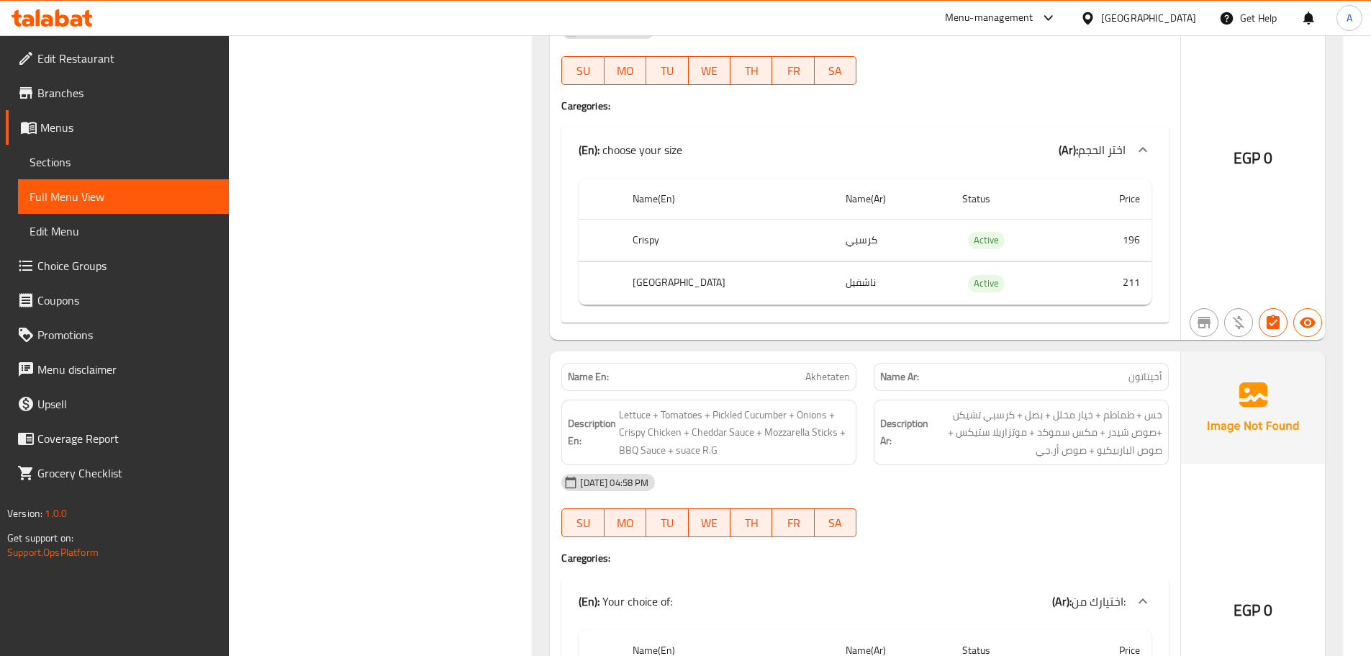
scroll to position [1367, 0]
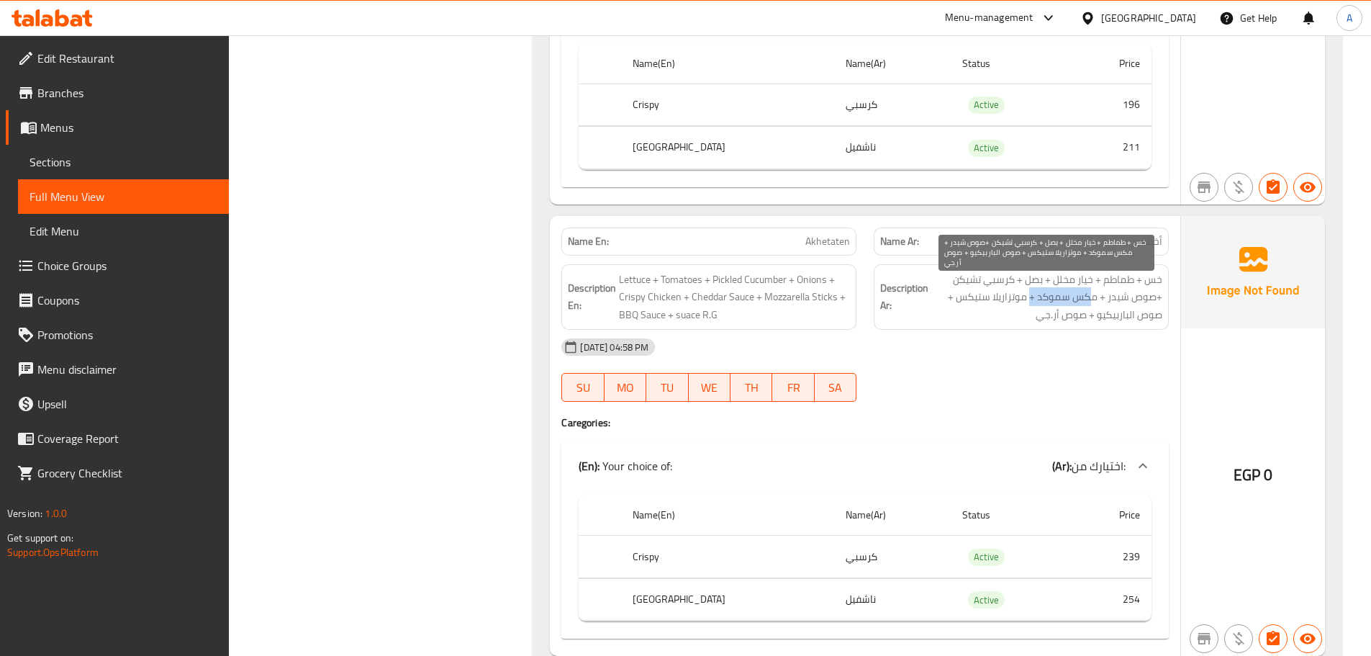
drag, startPoint x: 1068, startPoint y: 296, endPoint x: 1030, endPoint y: 293, distance: 38.3
click at [1030, 293] on span "خس + طماطم + خيار مخلل + بصل + كرسبي تشيكن +صوص شيدر + مكس سموكد + موتزاريلا ست…" at bounding box center [1046, 297] width 231 height 53
click at [1085, 298] on span "خس + طماطم + خيار مخلل + بصل + كرسبي تشيكن +صوص شيدر + مكس سموكد + موتزاريلا ست…" at bounding box center [1046, 297] width 231 height 53
drag, startPoint x: 1085, startPoint y: 298, endPoint x: 1062, endPoint y: 296, distance: 22.4
click at [1062, 296] on span "خس + طماطم + خيار مخلل + بصل + كرسبي تشيكن +صوص شيدر + مكس سموكد + موتزاريلا ست…" at bounding box center [1046, 297] width 231 height 53
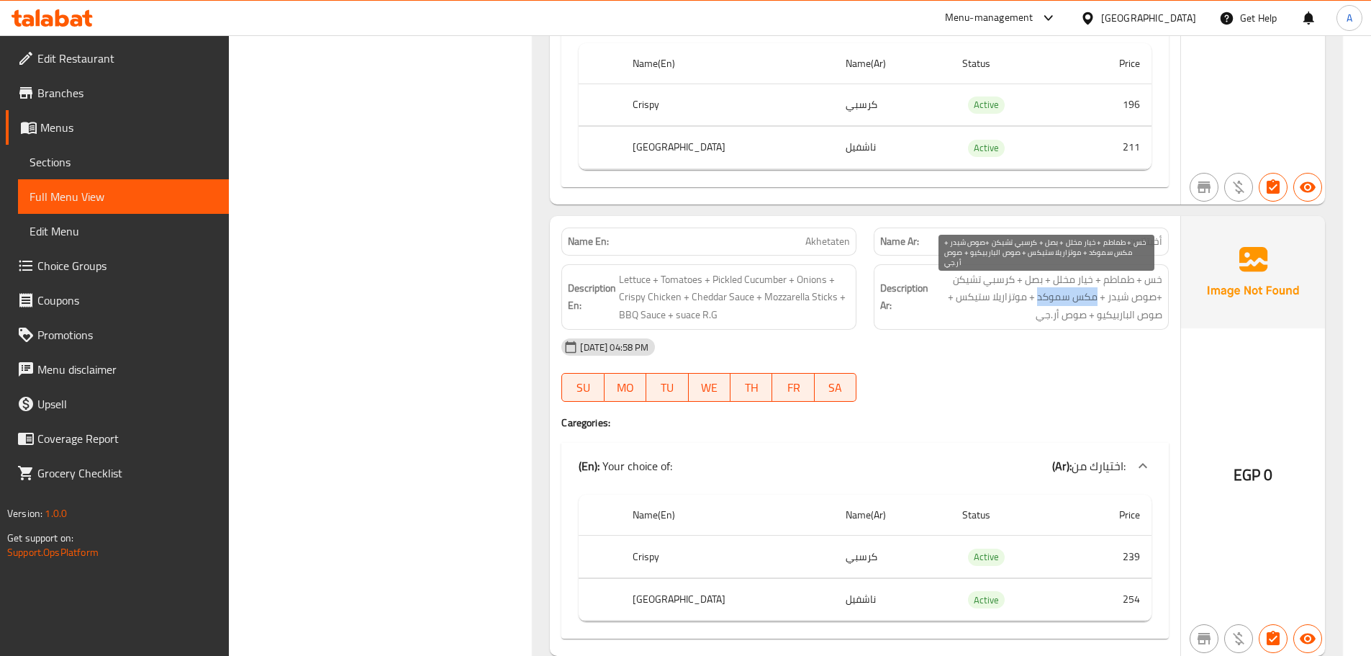
click at [1062, 296] on span "خس + طماطم + خيار مخلل + بصل + كرسبي تشيكن +صوص شيدر + مكس سموكد + موتزاريلا ست…" at bounding box center [1046, 297] width 231 height 53
click at [1086, 299] on span "خس + طماطم + خيار مخلل + بصل + كرسبي تشيكن +صوص شيدر + مكس سموكد + موتزاريلا ست…" at bounding box center [1046, 297] width 231 height 53
drag, startPoint x: 1086, startPoint y: 299, endPoint x: 1063, endPoint y: 299, distance: 23.0
click at [1063, 299] on span "خس + طماطم + خيار مخلل + بصل + كرسبي تشيكن +صوص شيدر + مكس سموكد + موتزاريلا ست…" at bounding box center [1046, 297] width 231 height 53
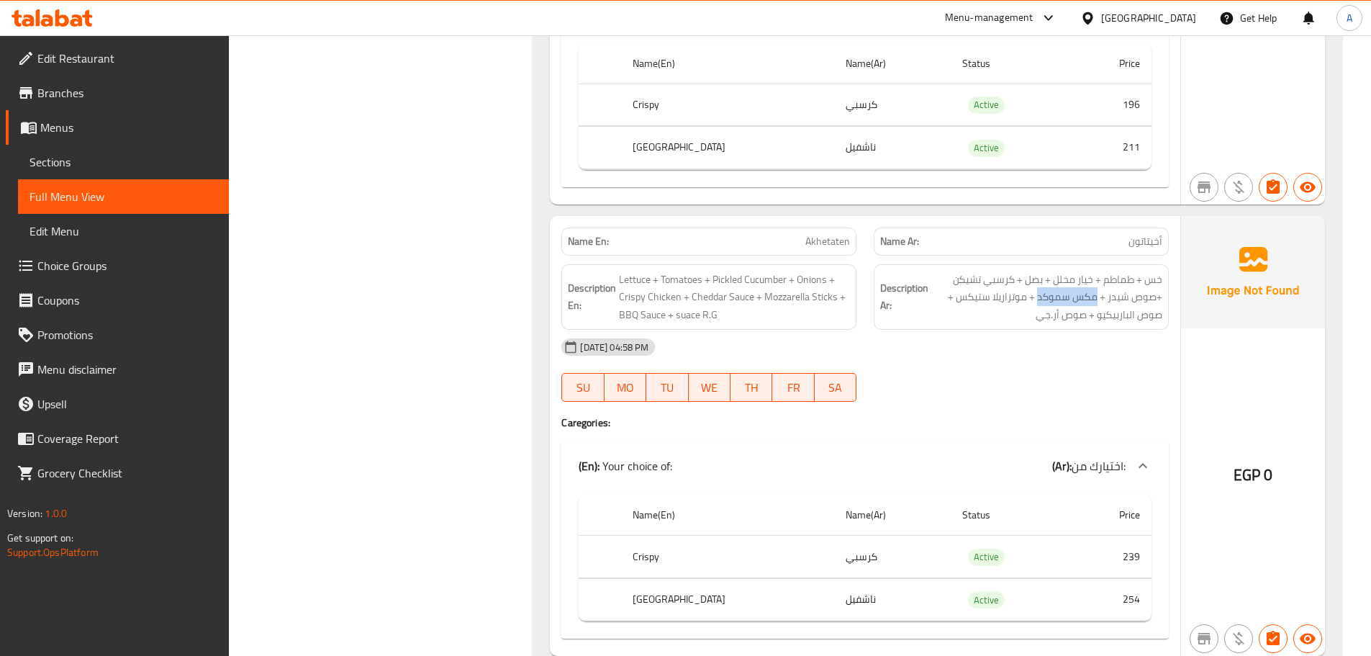
copy span "مكس سموكد"
drag, startPoint x: 668, startPoint y: 248, endPoint x: 846, endPoint y: 248, distance: 178.5
click at [669, 248] on p "Name En: Akhetaten" at bounding box center [709, 241] width 282 height 15
click at [835, 240] on span "Akhetaten" at bounding box center [827, 241] width 45 height 15
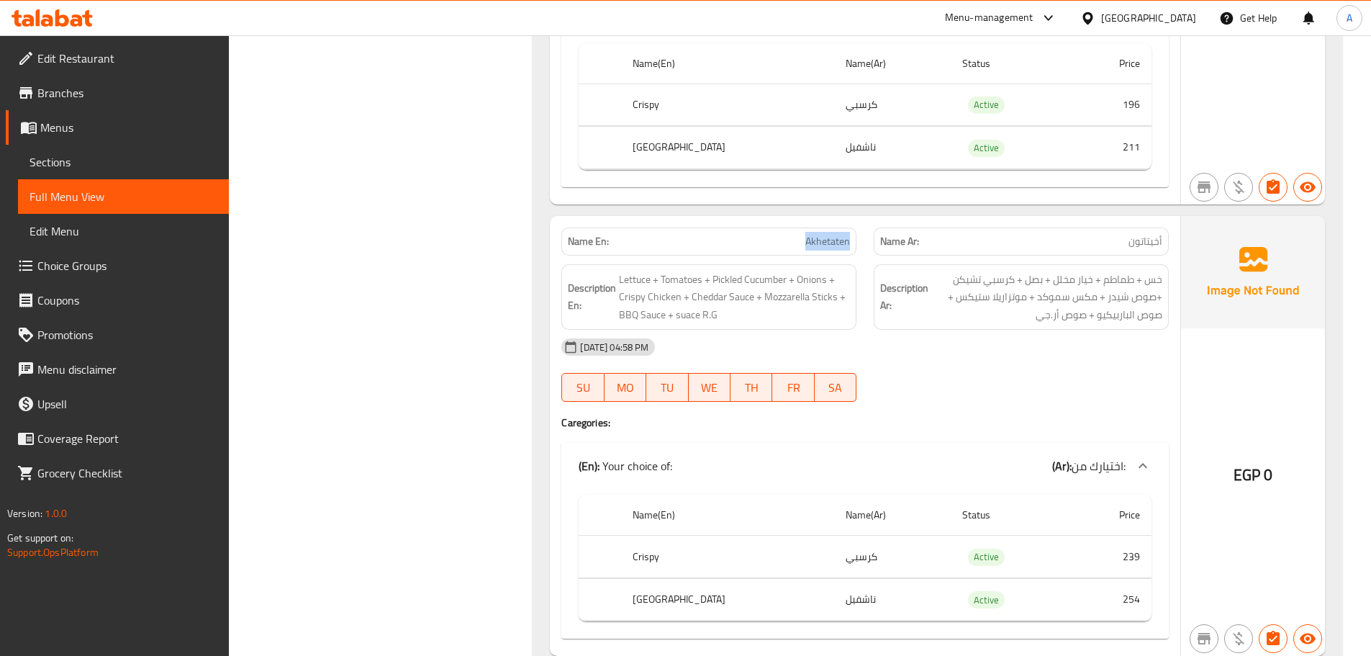
copy span "Akhetaten"
click at [952, 338] on div "[DATE] 04:58 PM" at bounding box center [865, 347] width 625 height 35
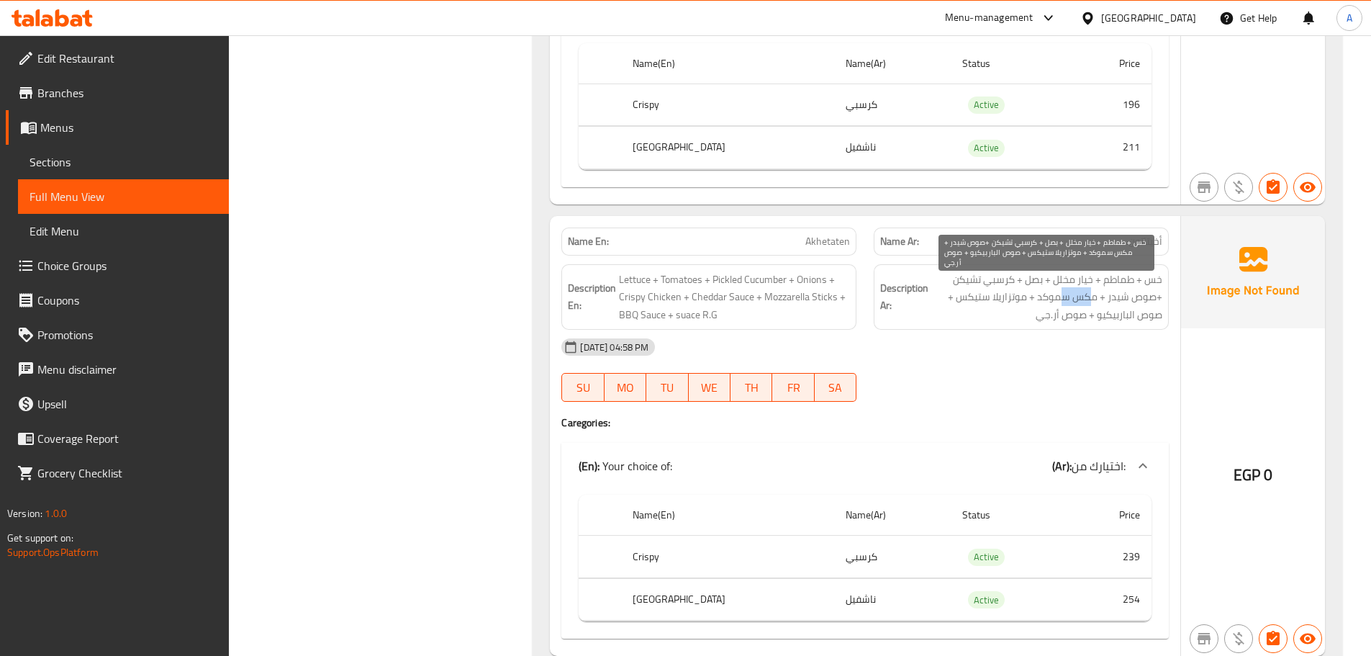
drag, startPoint x: 1069, startPoint y: 291, endPoint x: 1041, endPoint y: 320, distance: 39.7
click at [1049, 309] on span "خس + طماطم + خيار مخلل + بصل + كرسبي تشيكن +صوص شيدر + مكس سموكد + موتزاريلا ست…" at bounding box center [1046, 297] width 231 height 53
click at [1041, 321] on span "خس + طماطم + خيار مخلل + بصل + كرسبي تشيكن +صوص شيدر + مكس سموكد + موتزاريلا ست…" at bounding box center [1046, 297] width 231 height 53
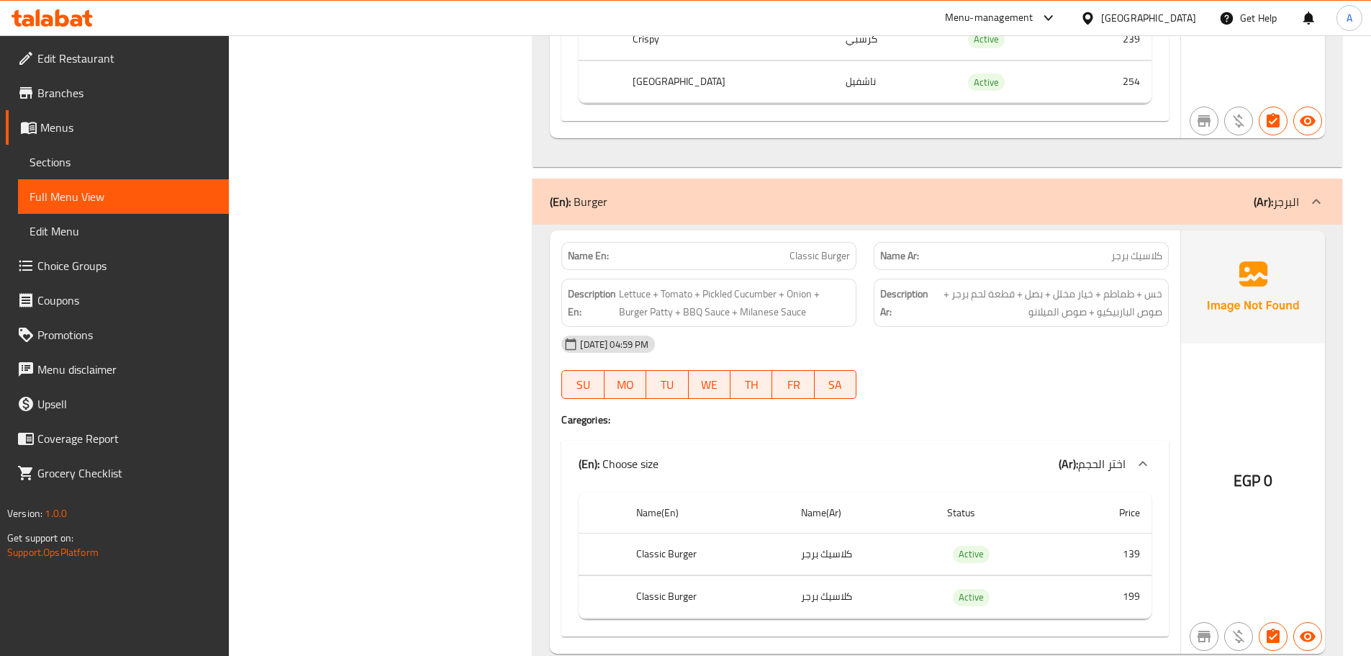
scroll to position [1871, 0]
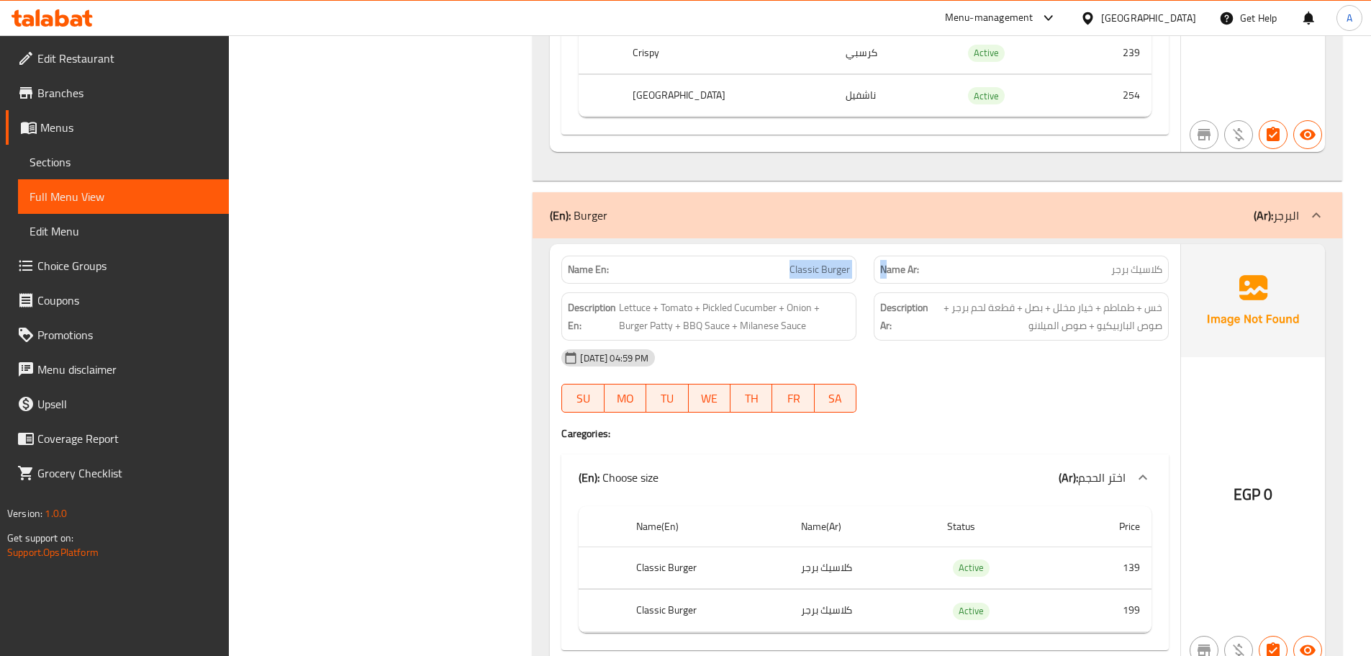
drag, startPoint x: 761, startPoint y: 263, endPoint x: 941, endPoint y: 299, distance: 184.3
click at [934, 295] on div "Name En: Classic Burger Name Ar: كلاسيك برجر Description En: Lettuce + Tomato +…" at bounding box center [865, 455] width 630 height 422
click at [1031, 359] on div "[DATE] 04:59 PM" at bounding box center [865, 357] width 625 height 35
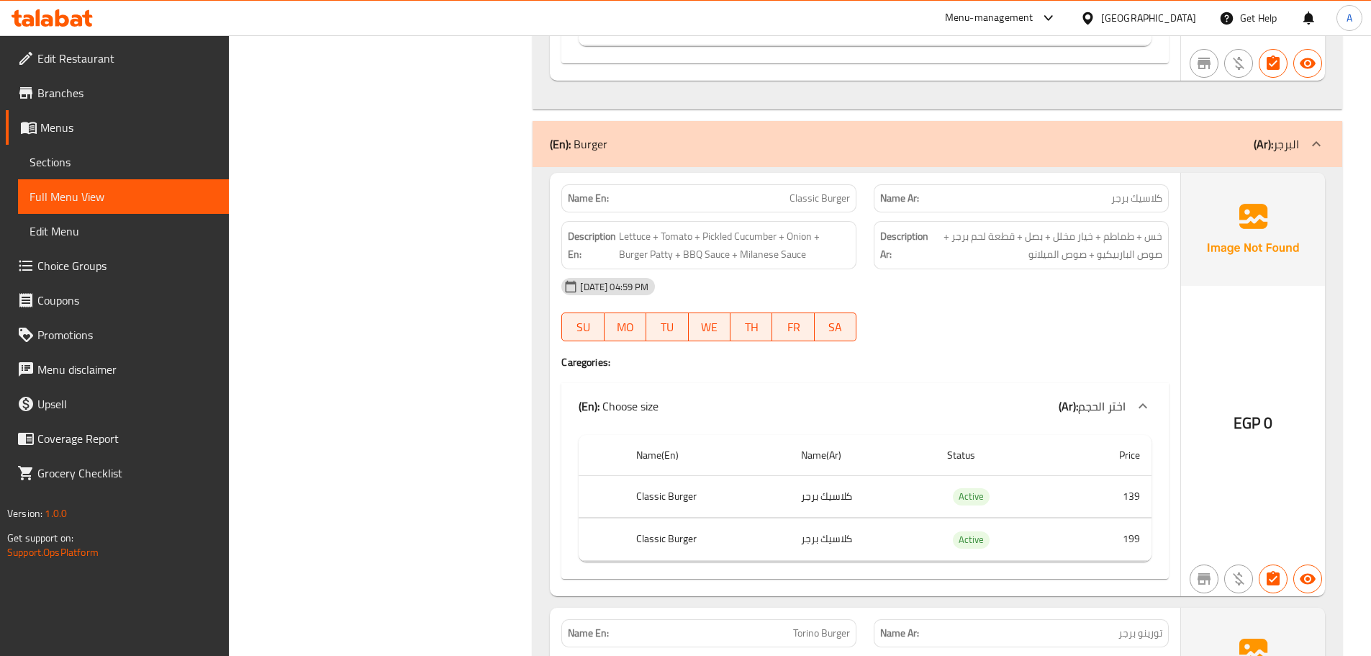
scroll to position [1943, 0]
drag, startPoint x: 635, startPoint y: 491, endPoint x: 715, endPoint y: 502, distance: 81.4
click at [689, 502] on th "Classic Burger" at bounding box center [707, 495] width 165 height 42
click at [1014, 338] on div at bounding box center [1021, 340] width 312 height 17
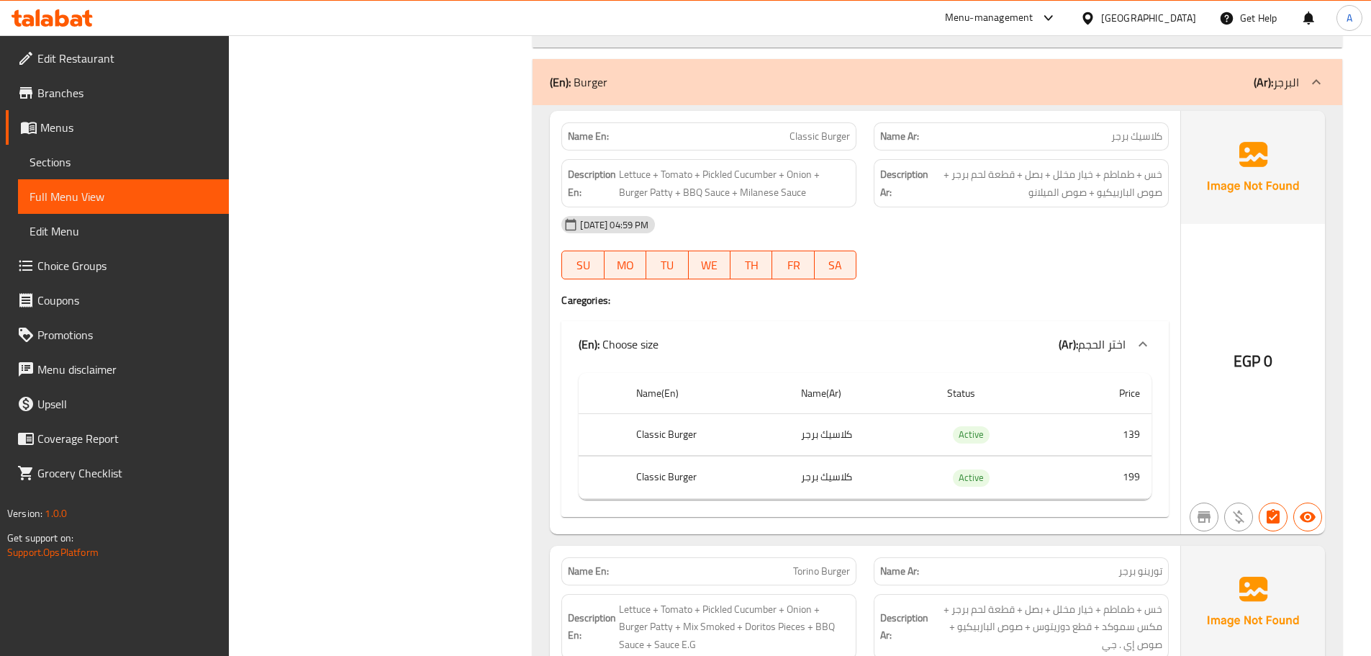
scroll to position [2303, 0]
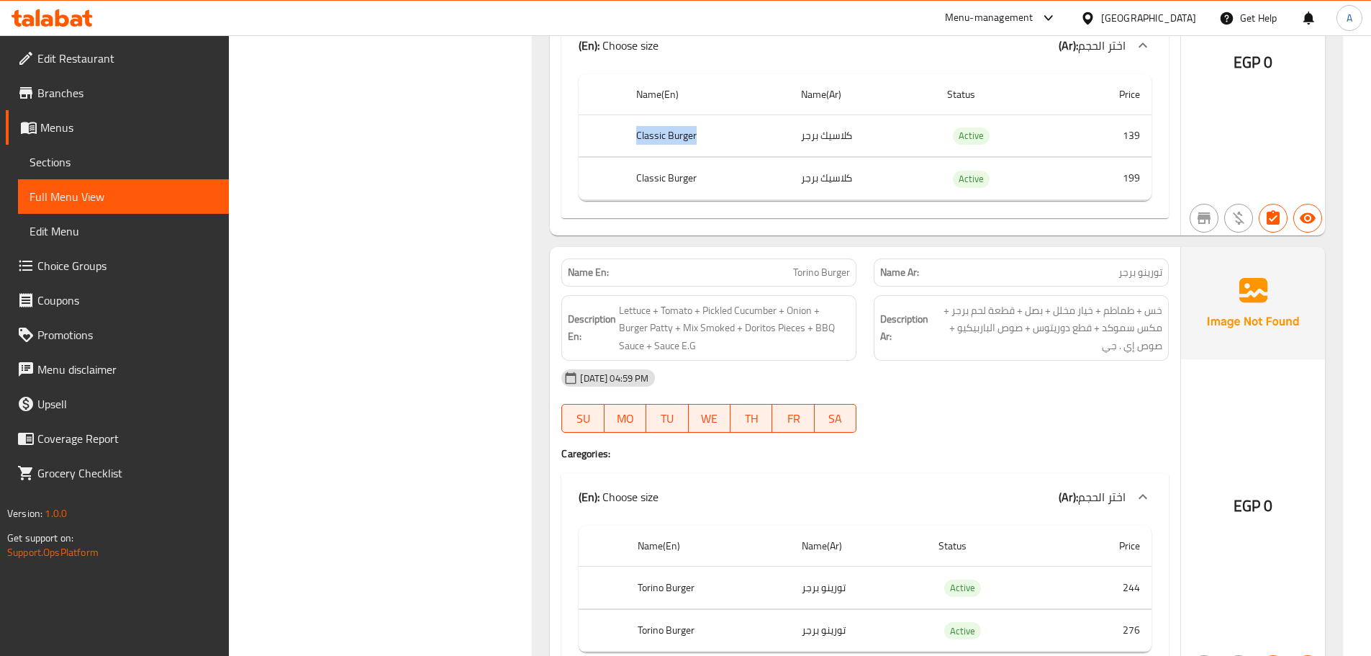
drag, startPoint x: 756, startPoint y: 153, endPoint x: 839, endPoint y: 184, distance: 89.0
click at [797, 163] on tbody "Classic Burger كلاسيك برجر Active 139 Classic Burger كلاسيك برجر Active 199" at bounding box center [865, 157] width 573 height 86
click at [841, 185] on td "كلاسيك برجر" at bounding box center [862, 179] width 146 height 42
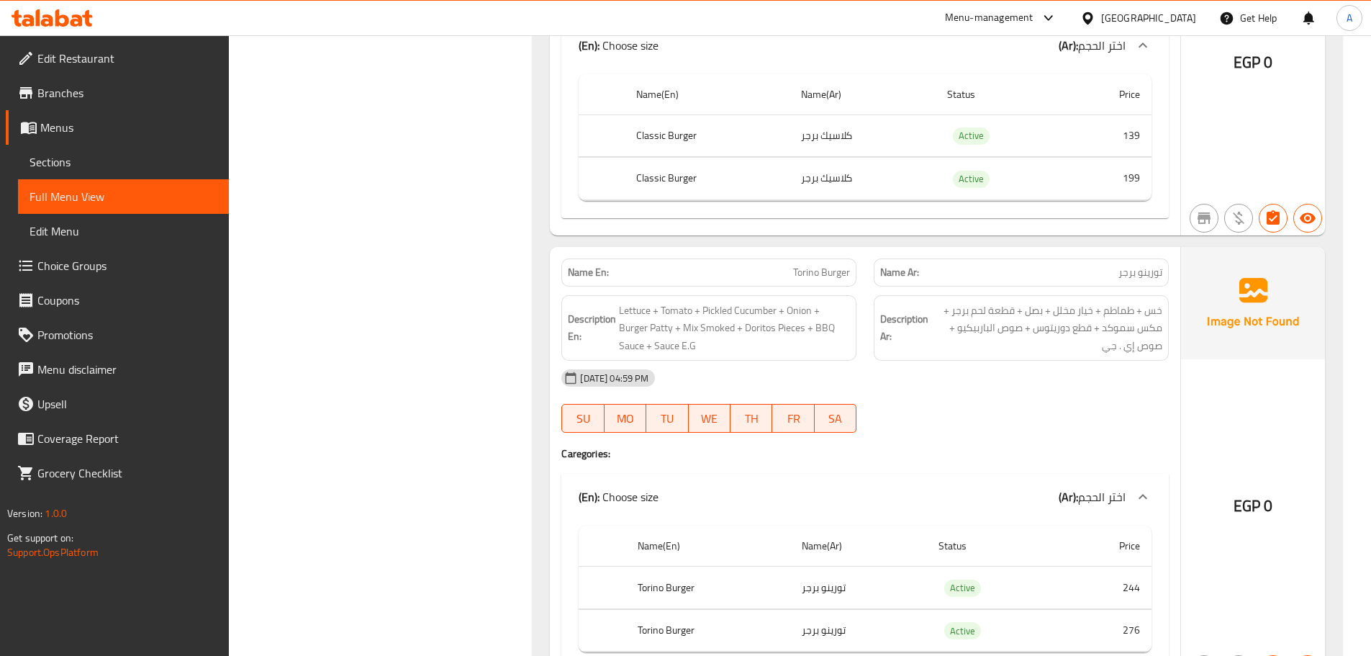
click at [966, 396] on div "[DATE] 04:59 PM SU MO TU WE TH FR SA" at bounding box center [865, 401] width 625 height 81
drag, startPoint x: 757, startPoint y: 270, endPoint x: 990, endPoint y: 335, distance: 242.0
click at [944, 296] on div "Name En: Torino Burger Name Ar: تورينو برجر Description En: Lettuce + Tomato + …" at bounding box center [865, 467] width 630 height 440
click at [1016, 407] on div "[DATE] 04:59 PM SU MO TU WE TH FR SA" at bounding box center [865, 401] width 625 height 81
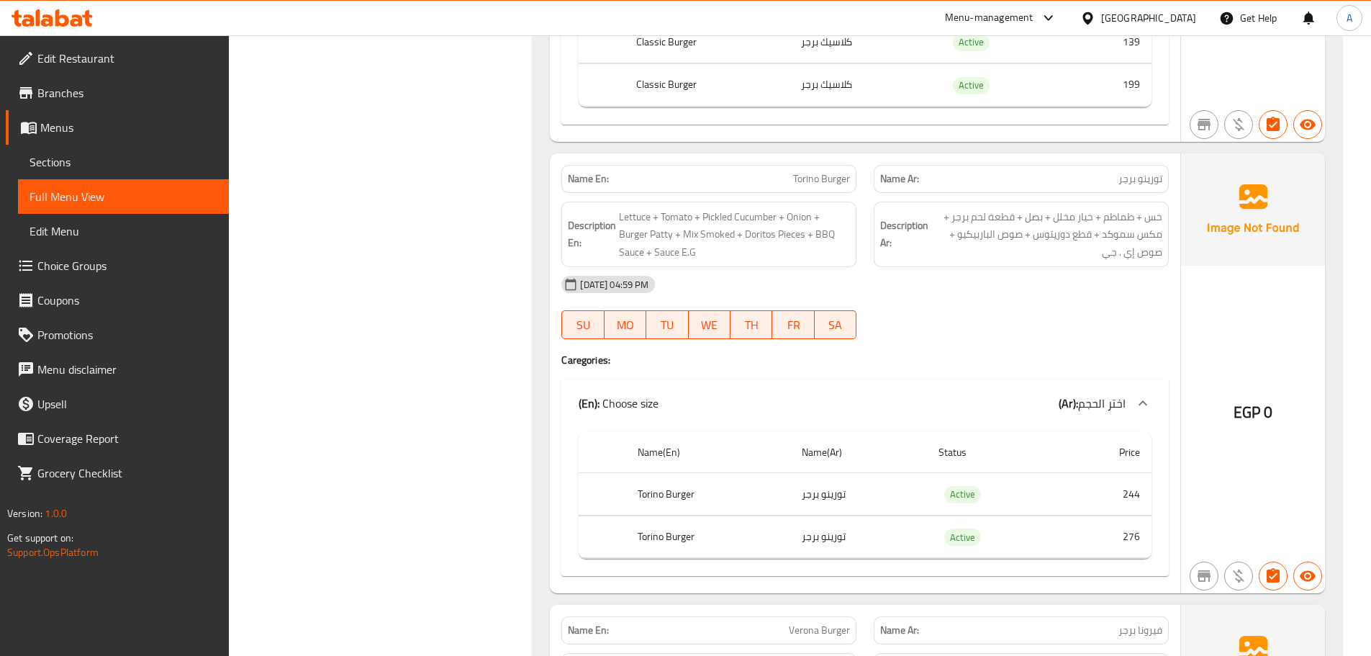
scroll to position [2519, 0]
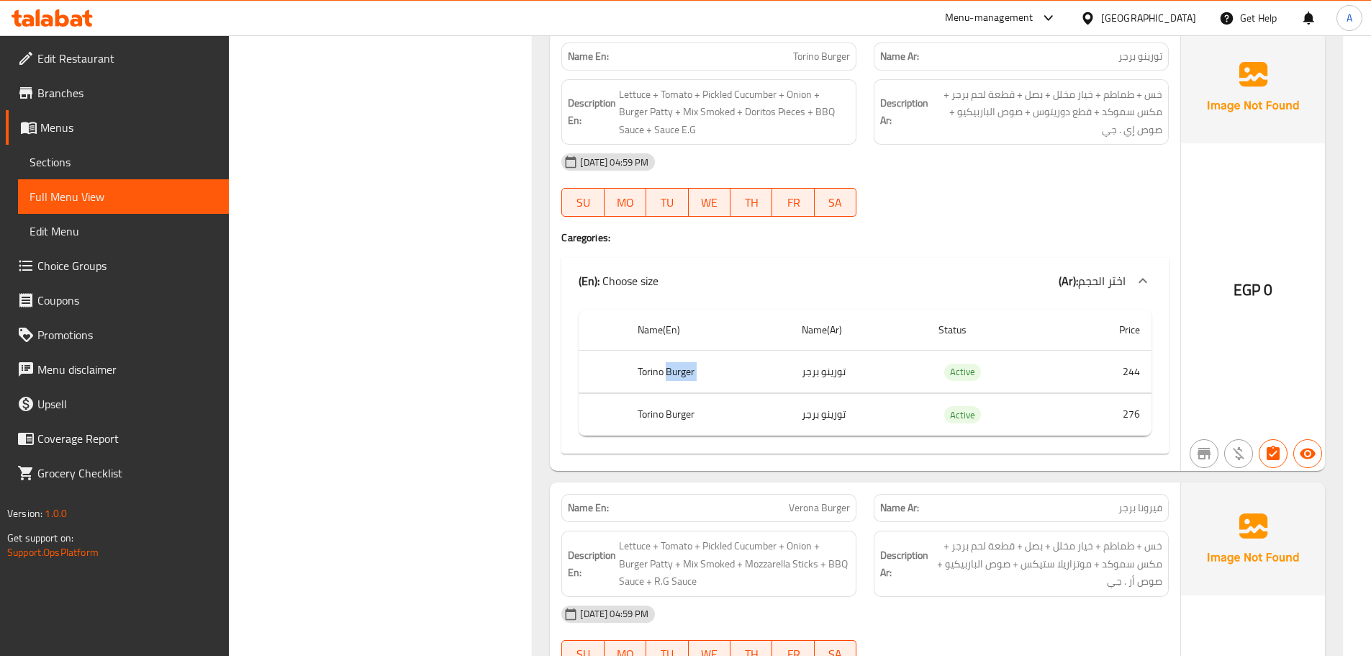
drag, startPoint x: 877, startPoint y: 372, endPoint x: 662, endPoint y: 368, distance: 214.5
click at [663, 368] on tr "Torino Burger تورينو برجر Active 244" at bounding box center [865, 371] width 573 height 42
click at [981, 196] on div "[DATE] 04:59 PM SU MO TU WE TH FR SA" at bounding box center [865, 185] width 625 height 81
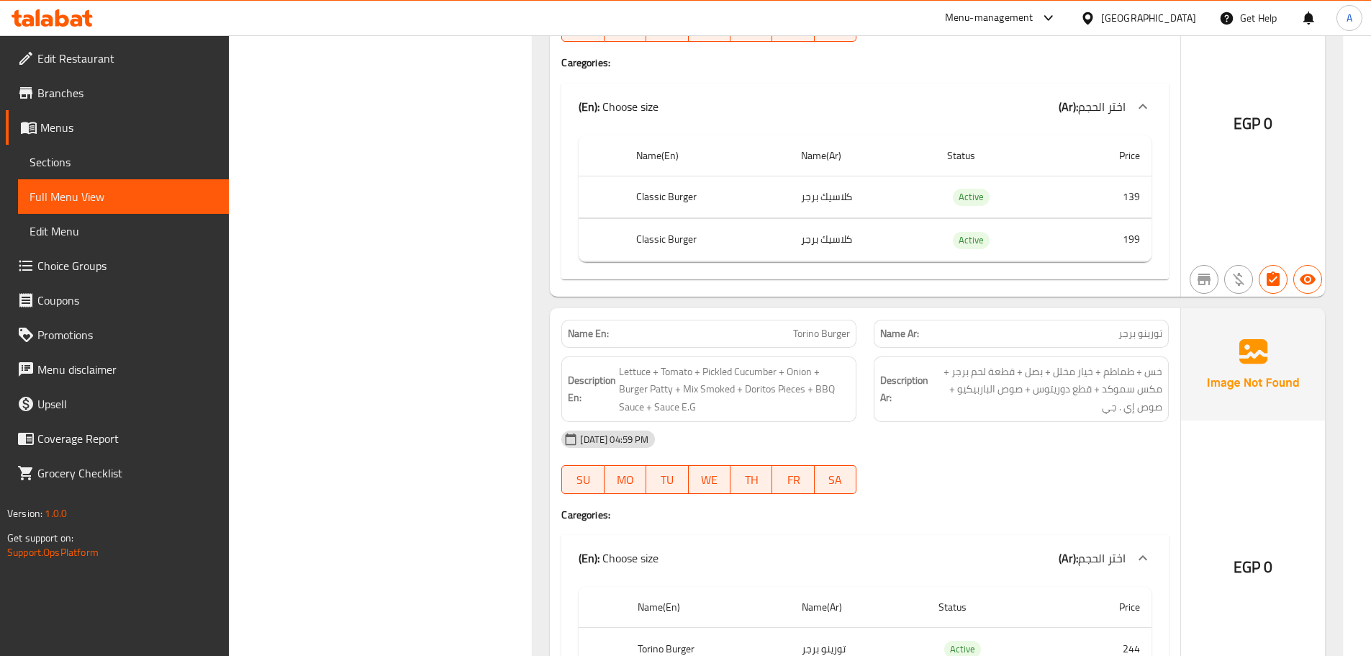
scroll to position [2159, 0]
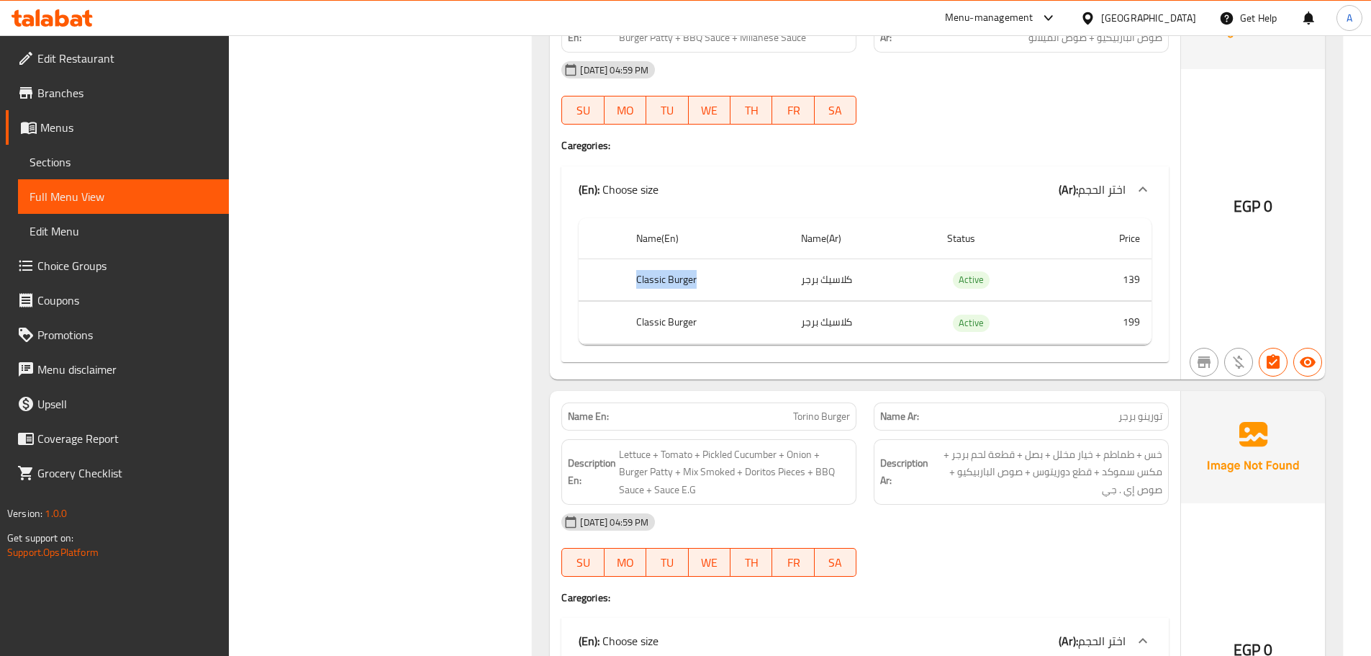
drag, startPoint x: 625, startPoint y: 278, endPoint x: 799, endPoint y: 288, distance: 174.5
click at [797, 288] on tr "Classic Burger كلاسيك برجر Active 139" at bounding box center [865, 279] width 573 height 42
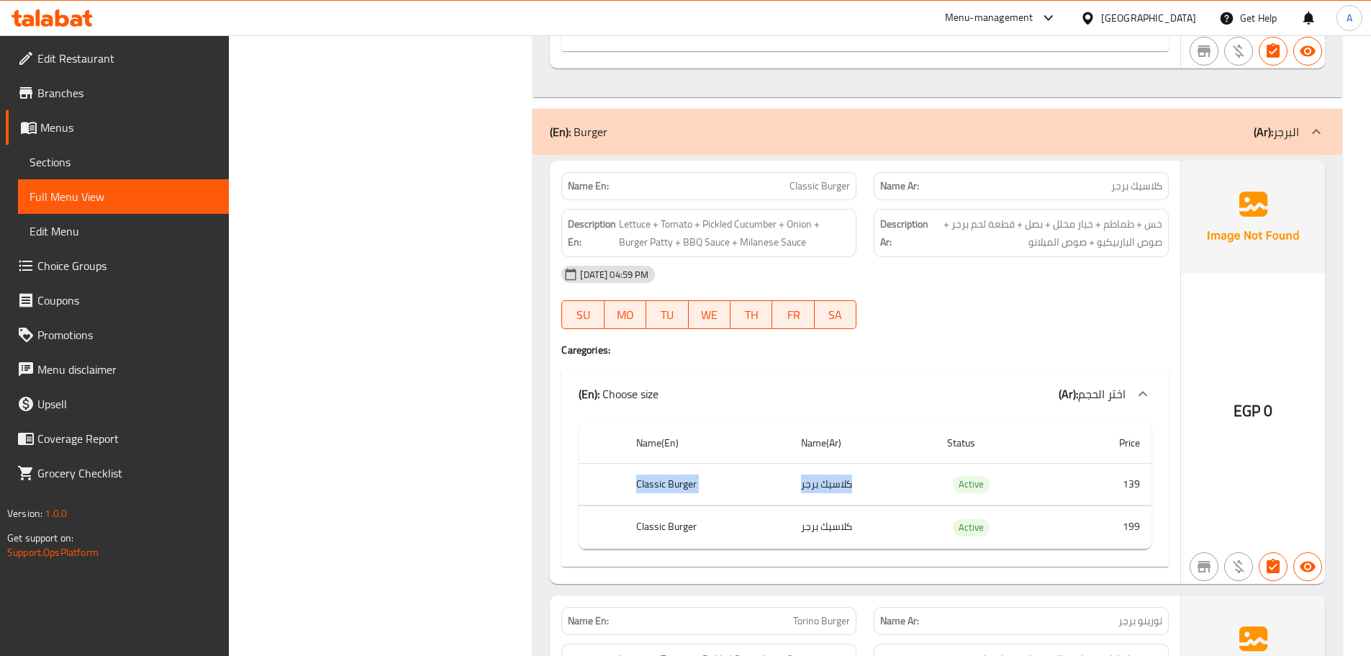
scroll to position [2015, 0]
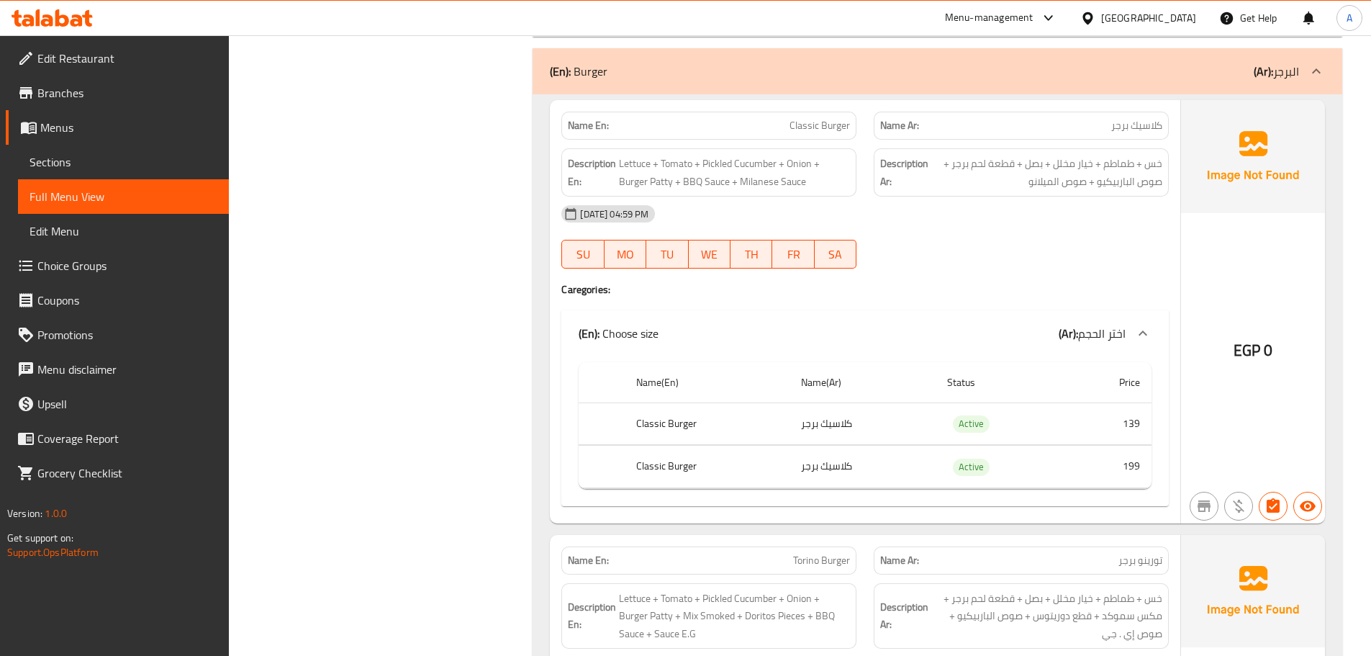
click at [972, 235] on div "[DATE] 04:59 PM SU MO TU WE TH FR SA" at bounding box center [865, 236] width 625 height 81
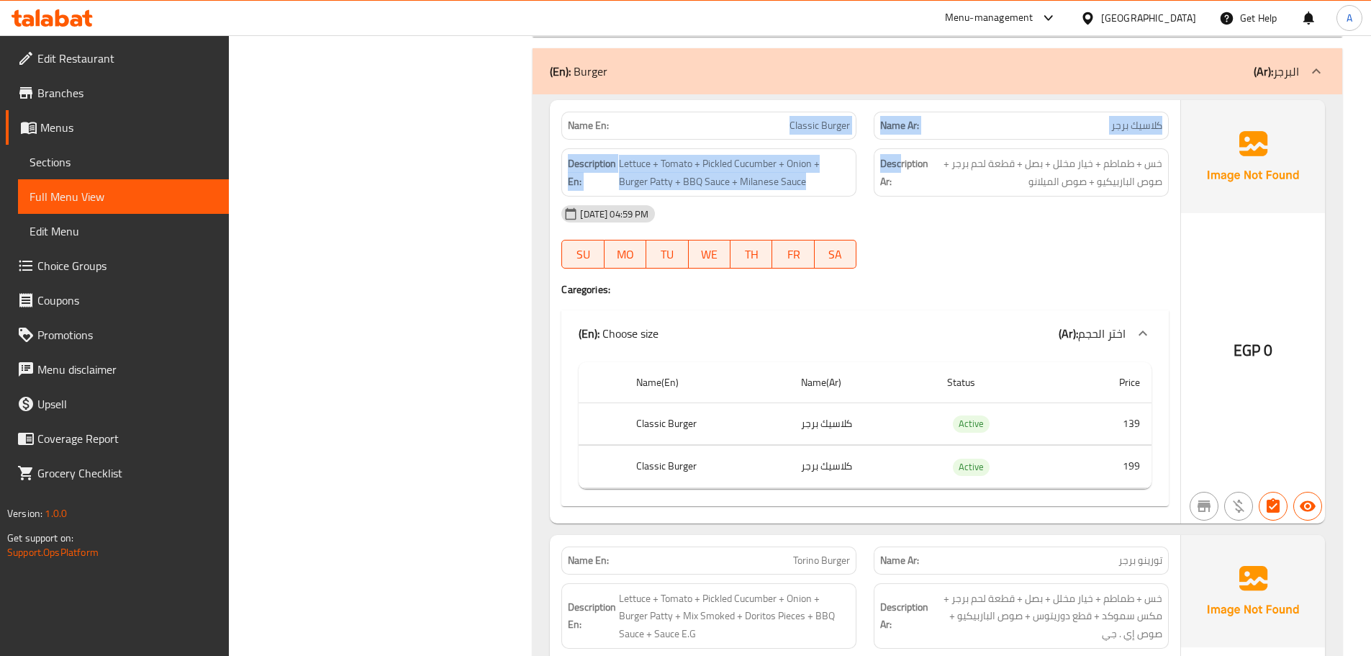
drag, startPoint x: 756, startPoint y: 122, endPoint x: 911, endPoint y: 161, distance: 160.2
click at [911, 161] on div "Name En: Classic Burger Name Ar: كلاسيك برجر Description En: Lettuce + Tomato +…" at bounding box center [865, 311] width 630 height 422
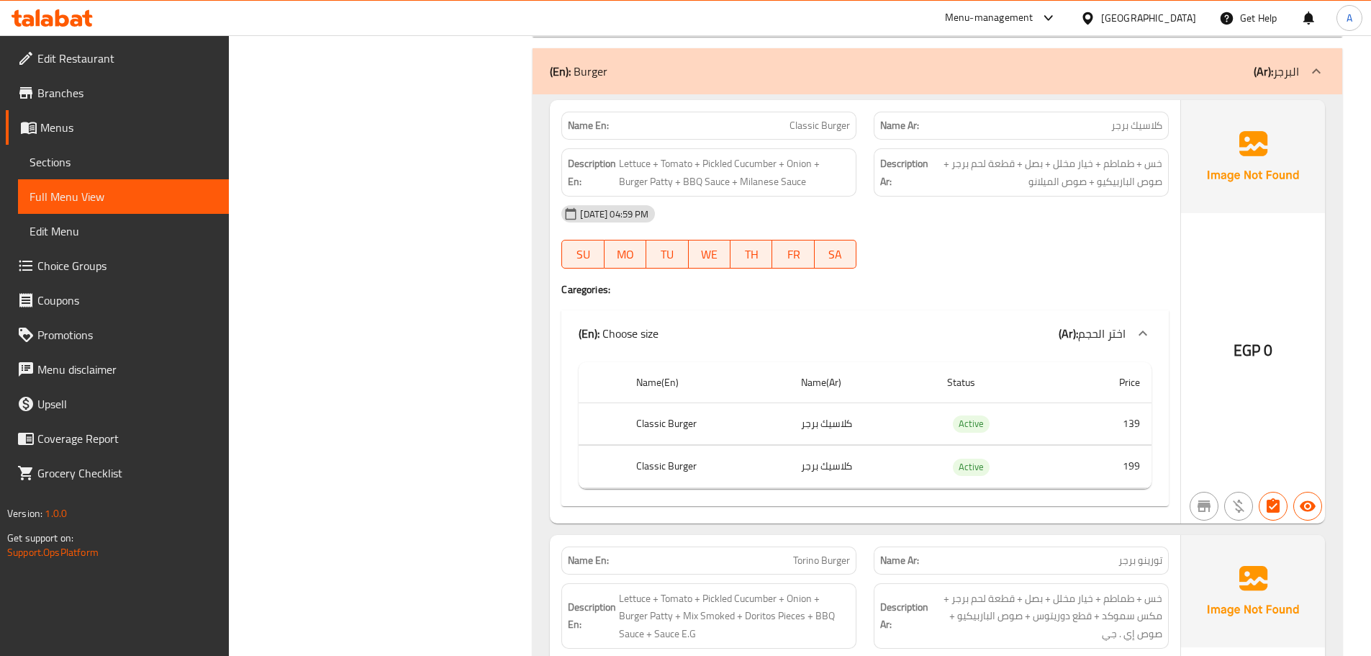
click at [1067, 179] on span "خس + طماطم + خيار مخلل + بصل + قطعة لحم برجر + صوص الباربيكيو + صوص الميلانو" at bounding box center [1046, 172] width 231 height 35
drag, startPoint x: 969, startPoint y: 240, endPoint x: 961, endPoint y: 237, distance: 7.8
click at [967, 240] on div "[DATE] 04:59 PM SU MO TU WE TH FR SA" at bounding box center [865, 236] width 625 height 81
drag, startPoint x: 779, startPoint y: 135, endPoint x: 946, endPoint y: 150, distance: 167.6
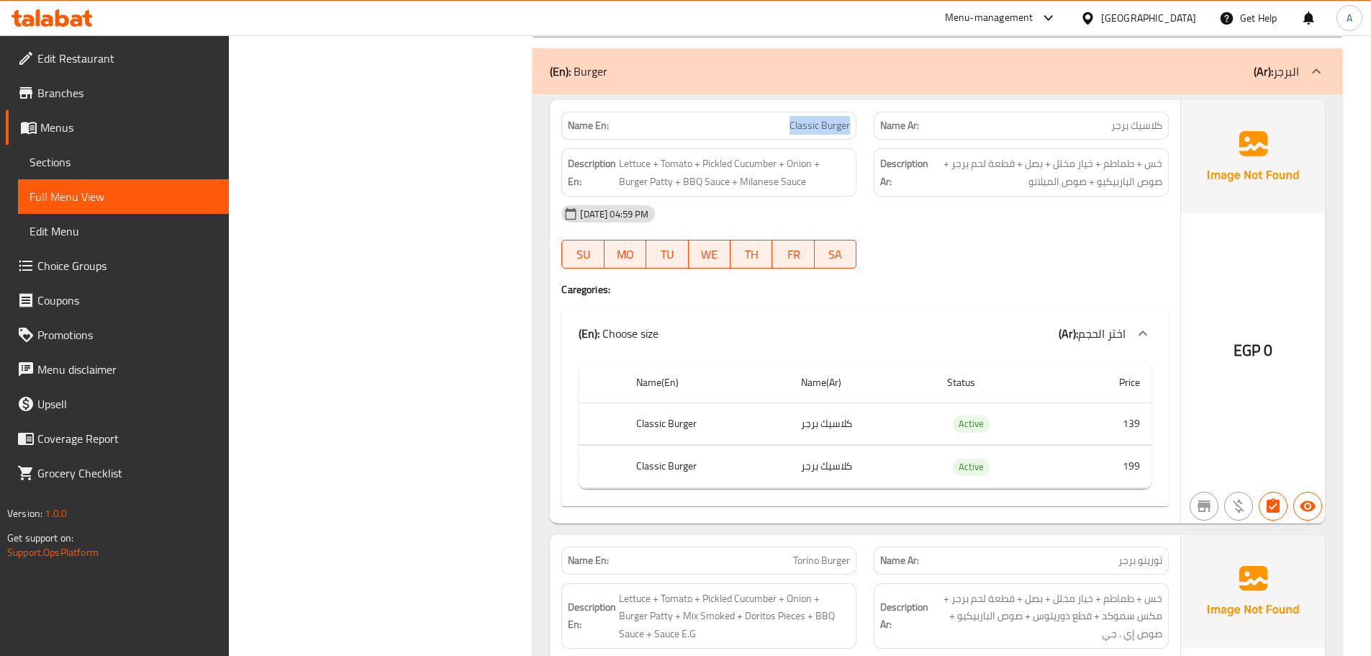
click at [928, 142] on div "Name En: Classic Burger Name Ar: كلاسيك برجر Description En: Lettuce + Tomato +…" at bounding box center [865, 311] width 630 height 422
click at [983, 191] on div "Description Ar: خس + طماطم + خيار مخلل + بصل + قطعة لحم برجر + صوص الباربيكيو +…" at bounding box center [1021, 172] width 295 height 48
click at [569, 130] on strong "Name En:" at bounding box center [588, 125] width 41 height 15
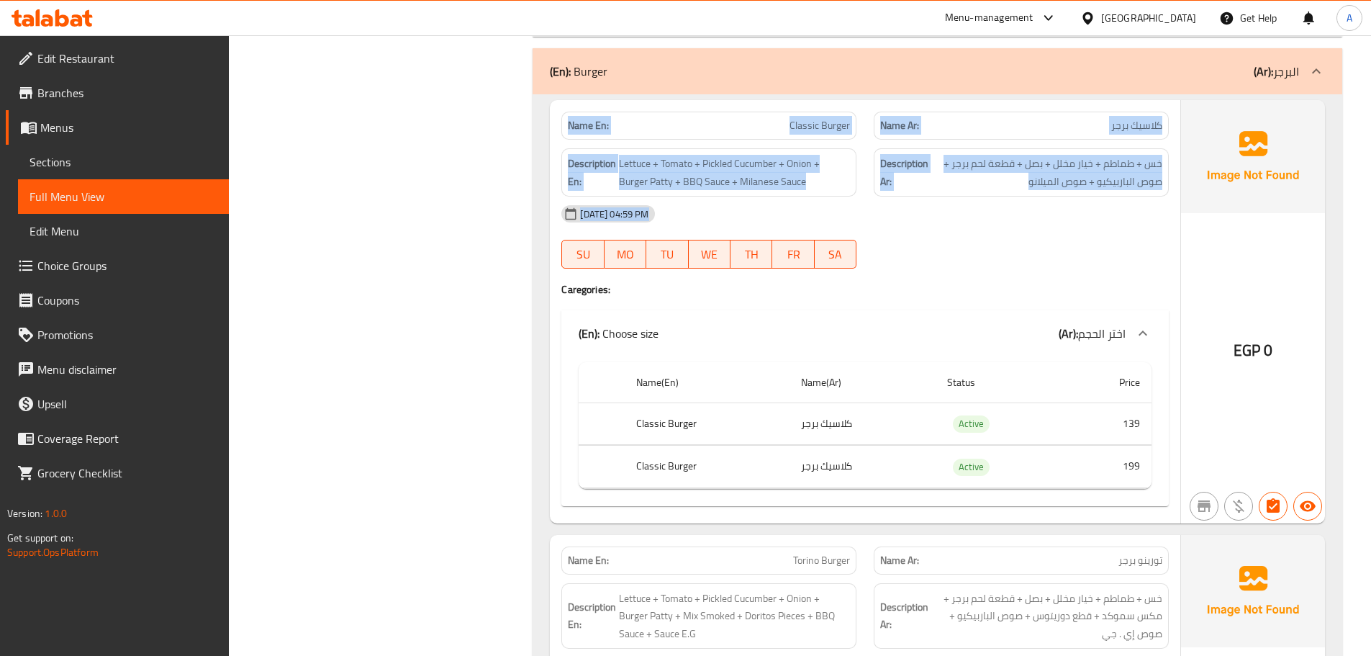
drag, startPoint x: 569, startPoint y: 130, endPoint x: 1027, endPoint y: 235, distance: 469.6
click at [1022, 235] on div "Name En: Classic Burger Name Ar: كلاسيك برجر Description En: Lettuce + Tomato +…" at bounding box center [865, 311] width 630 height 422
click at [1014, 213] on div "[DATE] 04:59 PM" at bounding box center [865, 213] width 625 height 35
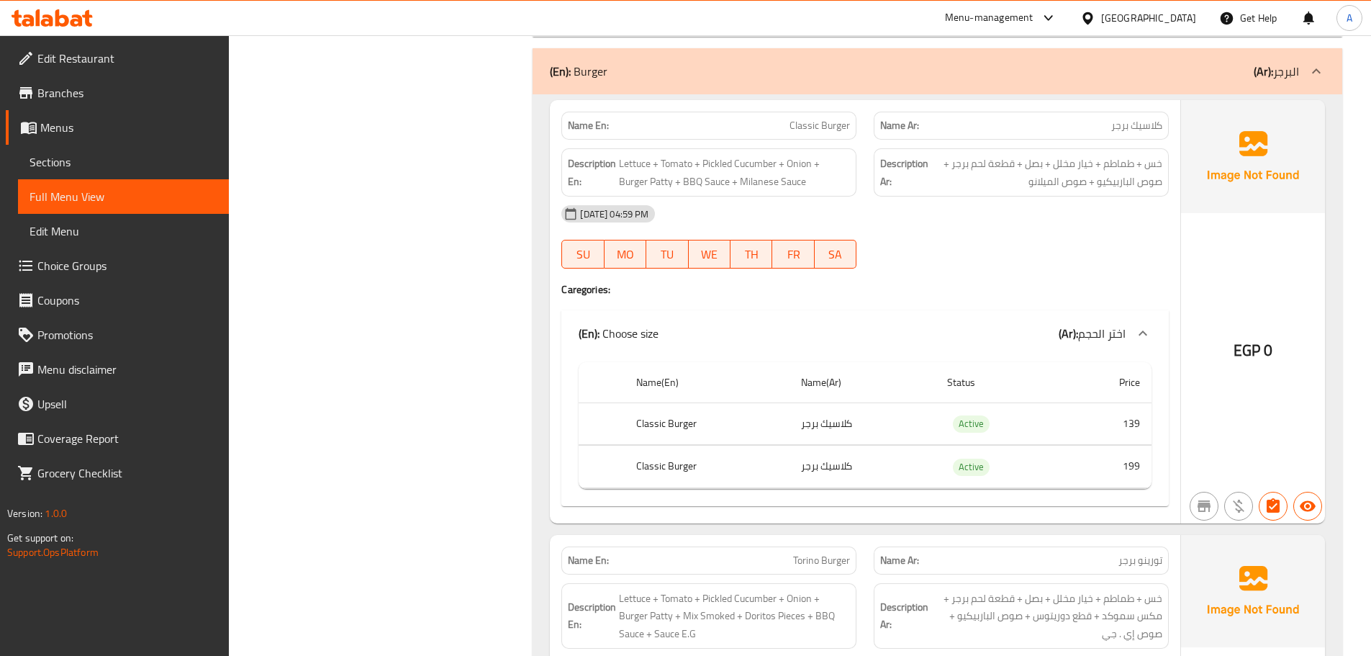
drag, startPoint x: 777, startPoint y: 126, endPoint x: 875, endPoint y: 140, distance: 98.9
click at [868, 140] on div "Name En: Classic Burger Name Ar: كلاسيك برجر Description En: Lettuce + Tomato +…" at bounding box center [865, 311] width 630 height 422
click at [1003, 215] on div "[DATE] 04:59 PM" at bounding box center [865, 213] width 625 height 35
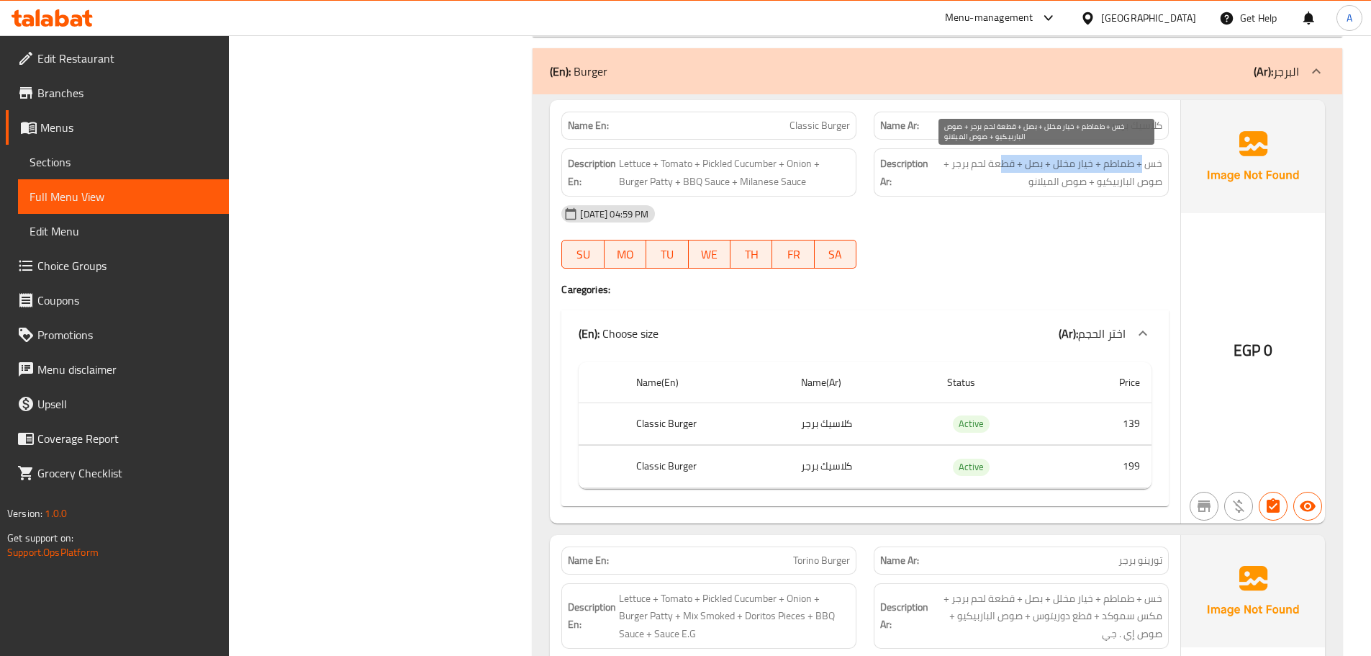
drag, startPoint x: 1141, startPoint y: 163, endPoint x: 1002, endPoint y: 162, distance: 138.2
click at [1002, 162] on span "خس + طماطم + خيار مخلل + بصل + قطعة لحم برجر + صوص الباربيكيو + صوص الميلانو" at bounding box center [1046, 172] width 231 height 35
drag, startPoint x: 1002, startPoint y: 162, endPoint x: 981, endPoint y: 162, distance: 21.6
click at [981, 162] on span "خس + طماطم + خيار مخلل + بصل + قطعة لحم برجر + صوص الباربيكيو + صوص الميلانو" at bounding box center [1046, 172] width 231 height 35
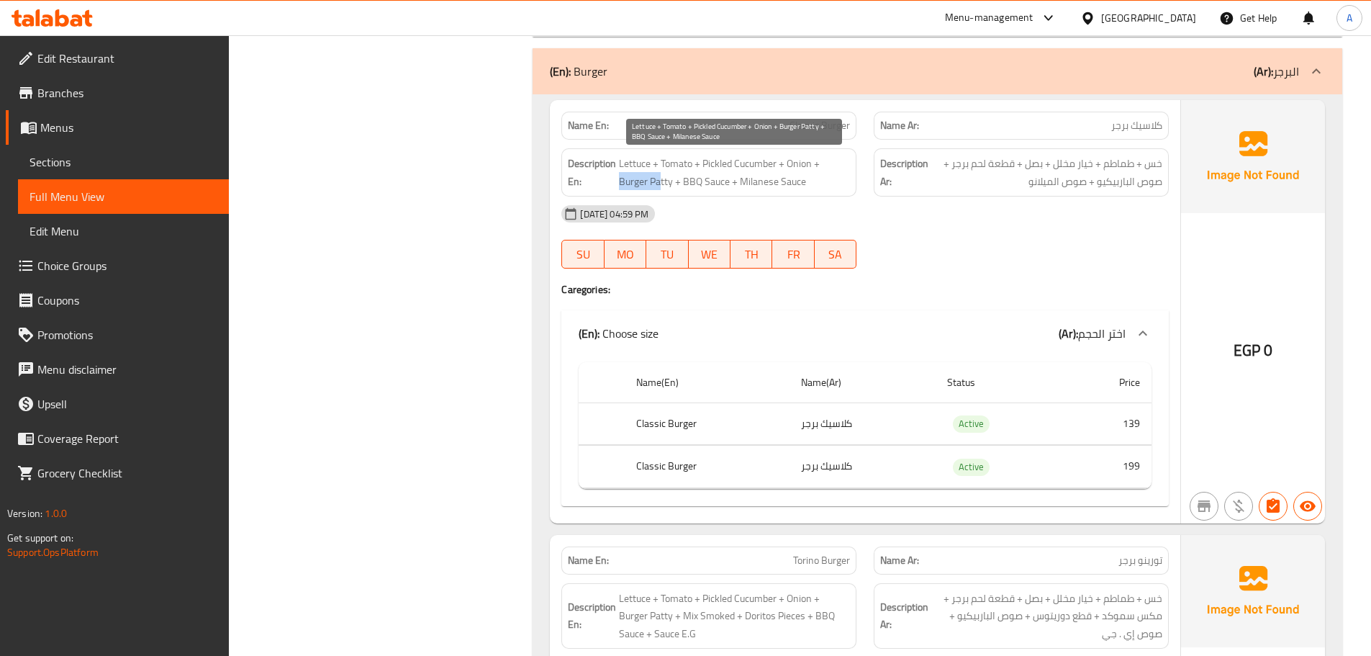
drag, startPoint x: 619, startPoint y: 186, endPoint x: 661, endPoint y: 186, distance: 41.7
click at [661, 186] on span "Lettuce + Tomato + Pickled Cucumber + Onion + Burger Patty + BBQ Sauce + Milane…" at bounding box center [734, 172] width 231 height 35
click at [661, 181] on span "Lettuce + Tomato + Pickled Cucumber + Onion + Burger Patty + BBQ Sauce + Milane…" at bounding box center [734, 172] width 231 height 35
drag, startPoint x: 661, startPoint y: 181, endPoint x: 619, endPoint y: 175, distance: 43.0
click at [619, 175] on span "Lettuce + Tomato + Pickled Cucumber + Onion + Burger Patty + BBQ Sauce + Milane…" at bounding box center [734, 172] width 231 height 35
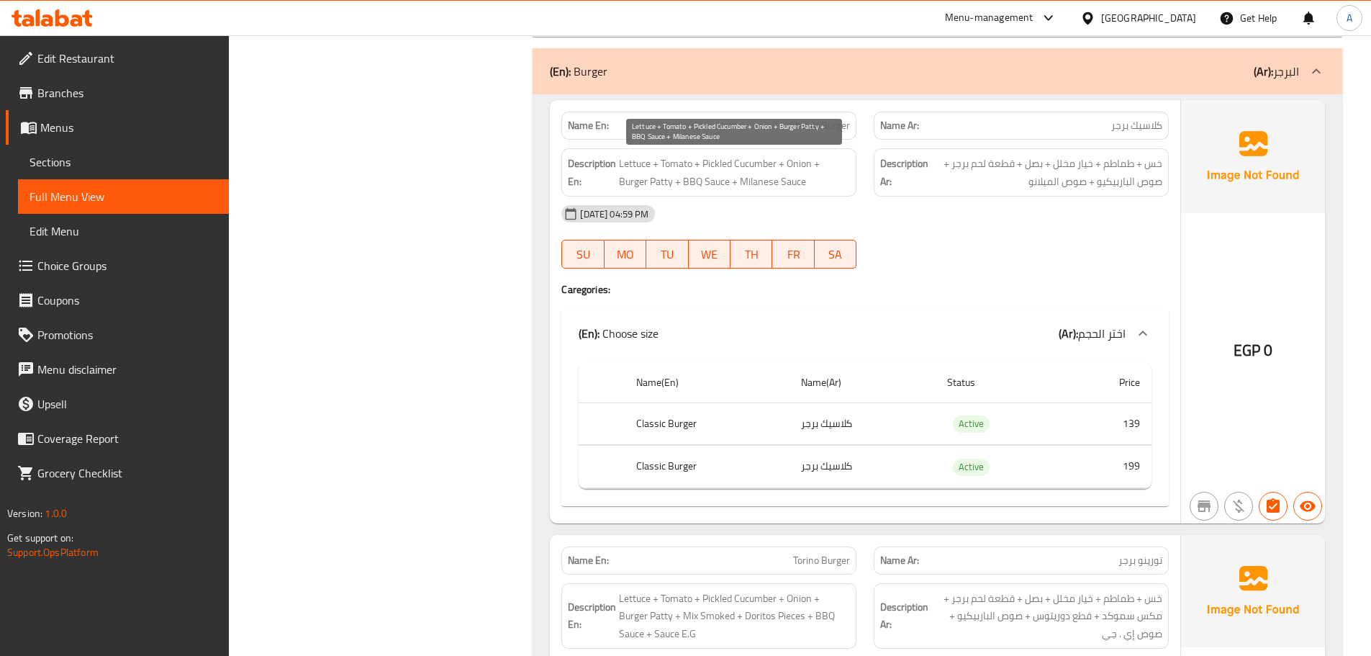
click at [692, 175] on span "Lettuce + Tomato + Pickled Cucumber + Onion + Burger Patty + BBQ Sauce + Milane…" at bounding box center [734, 172] width 231 height 35
drag, startPoint x: 692, startPoint y: 175, endPoint x: 769, endPoint y: 175, distance: 77.0
click at [764, 175] on span "Lettuce + Tomato + Pickled Cucumber + Onion + Burger Patty + BBQ Sauce + Milane…" at bounding box center [734, 172] width 231 height 35
click at [949, 220] on div "[DATE] 04:59 PM" at bounding box center [865, 213] width 625 height 35
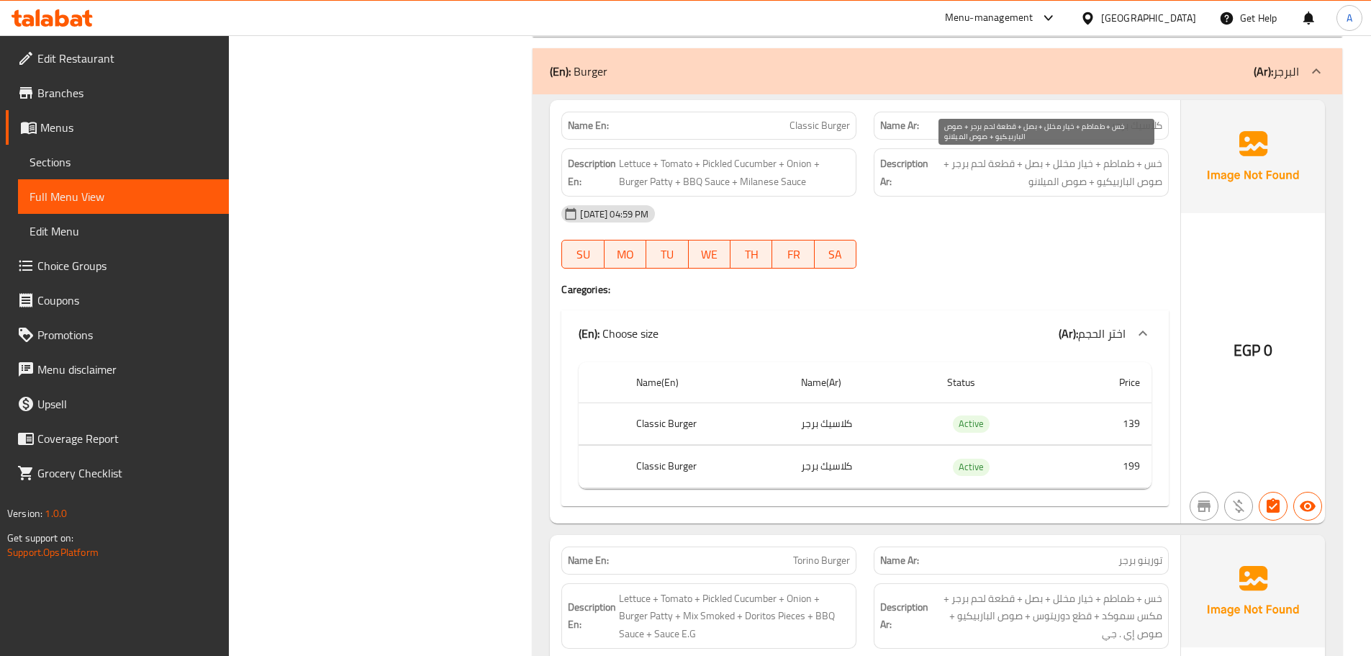
click at [997, 163] on span "خس + طماطم + خيار مخلل + بصل + قطعة لحم برجر + صوص الباربيكيو + صوص الميلانو" at bounding box center [1046, 172] width 231 height 35
drag, startPoint x: 997, startPoint y: 163, endPoint x: 964, endPoint y: 168, distance: 32.8
click at [964, 168] on span "خس + طماطم + خيار مخلل + بصل + قطعة لحم برجر + صوص الباربيكيو + صوص الميلانو" at bounding box center [1046, 172] width 231 height 35
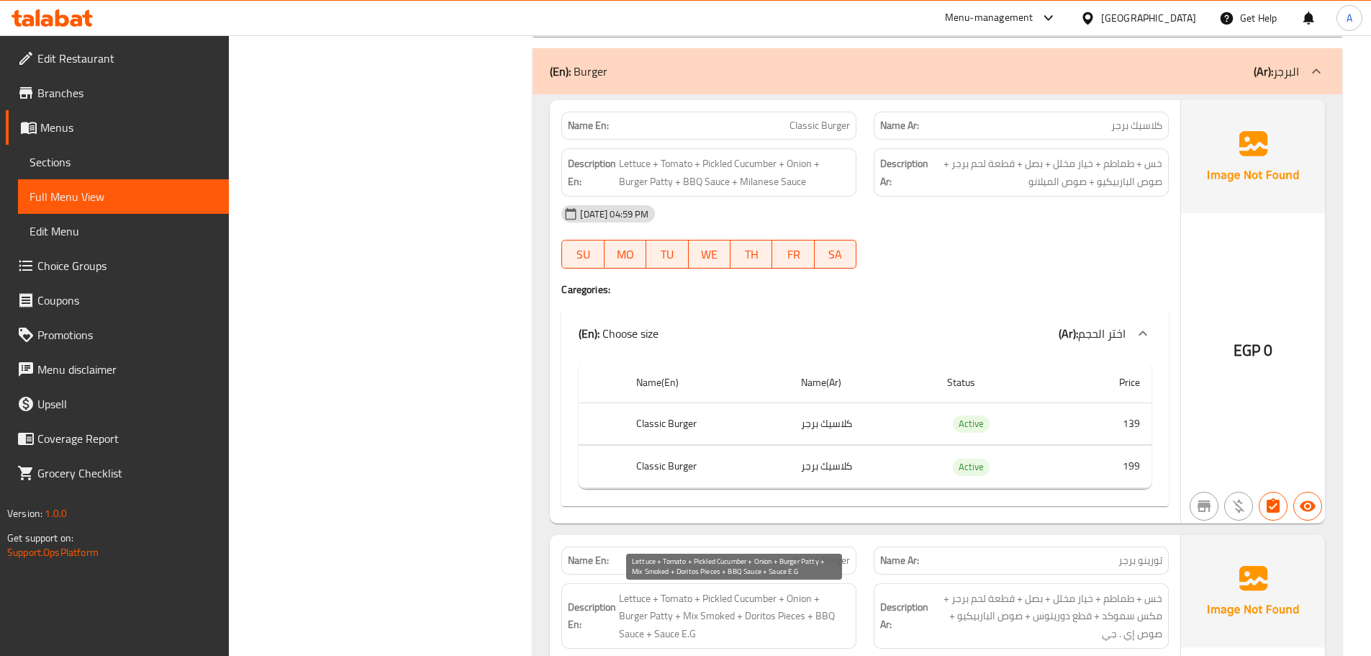
click at [622, 612] on span "Lettuce + Tomato + Pickled Cucumber + Onion + Burger Patty + Mix Smoked + Dorit…" at bounding box center [734, 615] width 231 height 53
drag, startPoint x: 622, startPoint y: 612, endPoint x: 650, endPoint y: 612, distance: 28.1
click at [650, 612] on span "Lettuce + Tomato + Pickled Cucumber + Onion + Burger Patty + Mix Smoked + Dorit…" at bounding box center [734, 615] width 231 height 53
copy span "Burger Patty"
click at [941, 306] on div "Name En: Classic Burger Name Ar: كلاسيك برجر Description En: Lettuce + Tomato +…" at bounding box center [865, 311] width 630 height 422
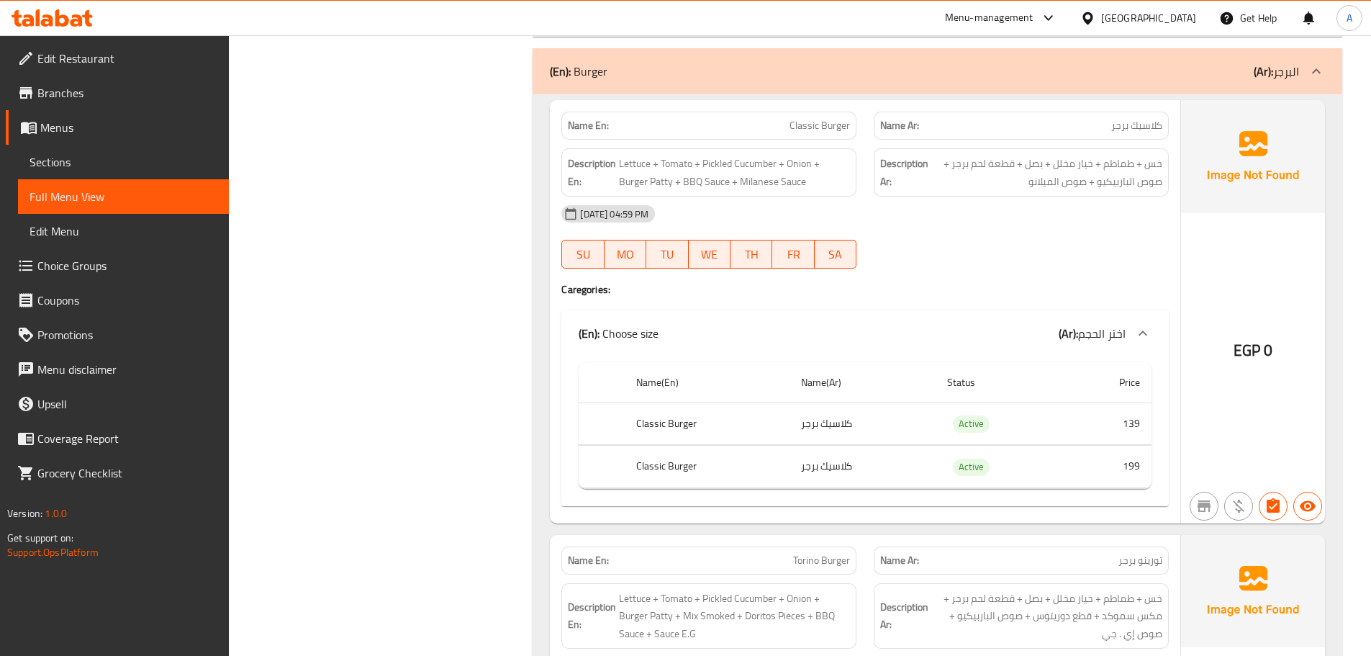
click at [1009, 158] on span "خس + طماطم + خيار مخلل + بصل + قطعة لحم برجر + صوص الباربيكيو + صوص الميلانو" at bounding box center [1046, 172] width 231 height 35
drag, startPoint x: 978, startPoint y: 158, endPoint x: 962, endPoint y: 155, distance: 16.2
click at [962, 155] on span "خس + طماطم + خيار مخلل + بصل + قطعة لحم برجر + صوص الباربيكيو + صوص الميلانو" at bounding box center [1046, 172] width 231 height 35
copy span "قطعة لحم برجر"
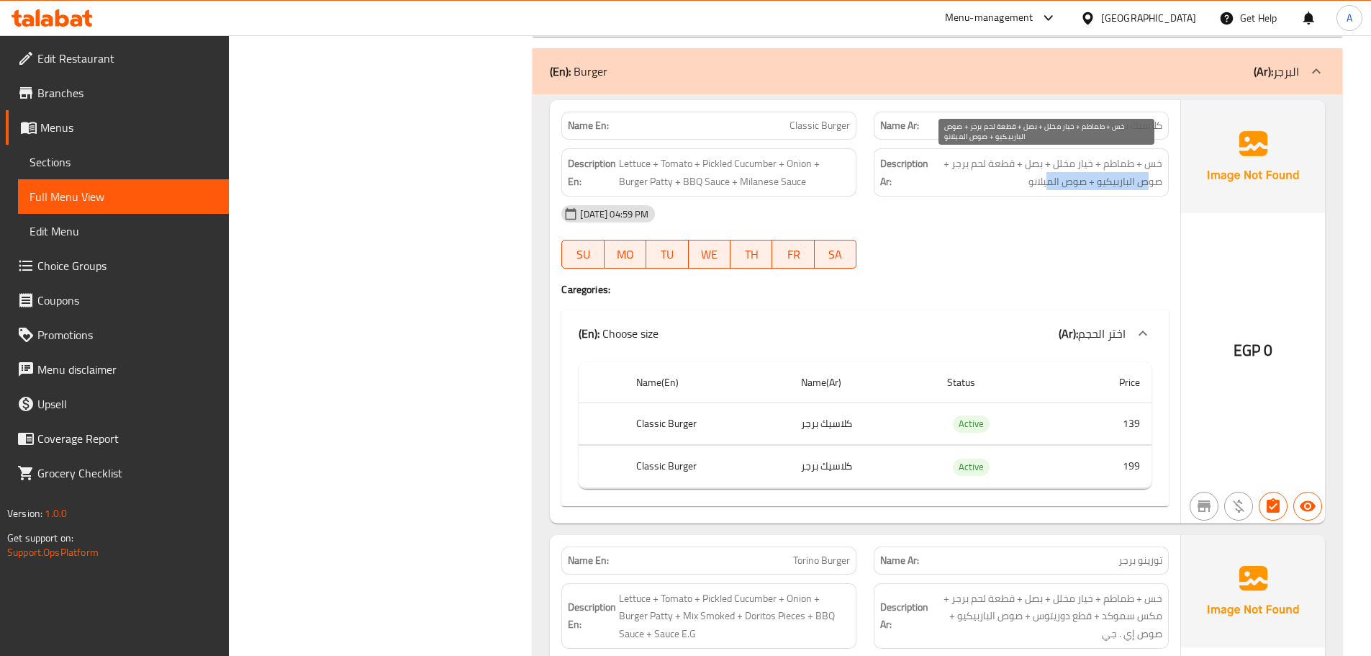
drag, startPoint x: 1141, startPoint y: 194, endPoint x: 1004, endPoint y: 199, distance: 136.8
click at [1024, 189] on div "Description Ar: خس + طماطم + خيار مخلل + بصل + قطعة لحم برجر + صوص الباربيكيو +…" at bounding box center [1021, 172] width 295 height 48
click at [1010, 216] on div "[DATE] 04:59 PM" at bounding box center [865, 213] width 625 height 35
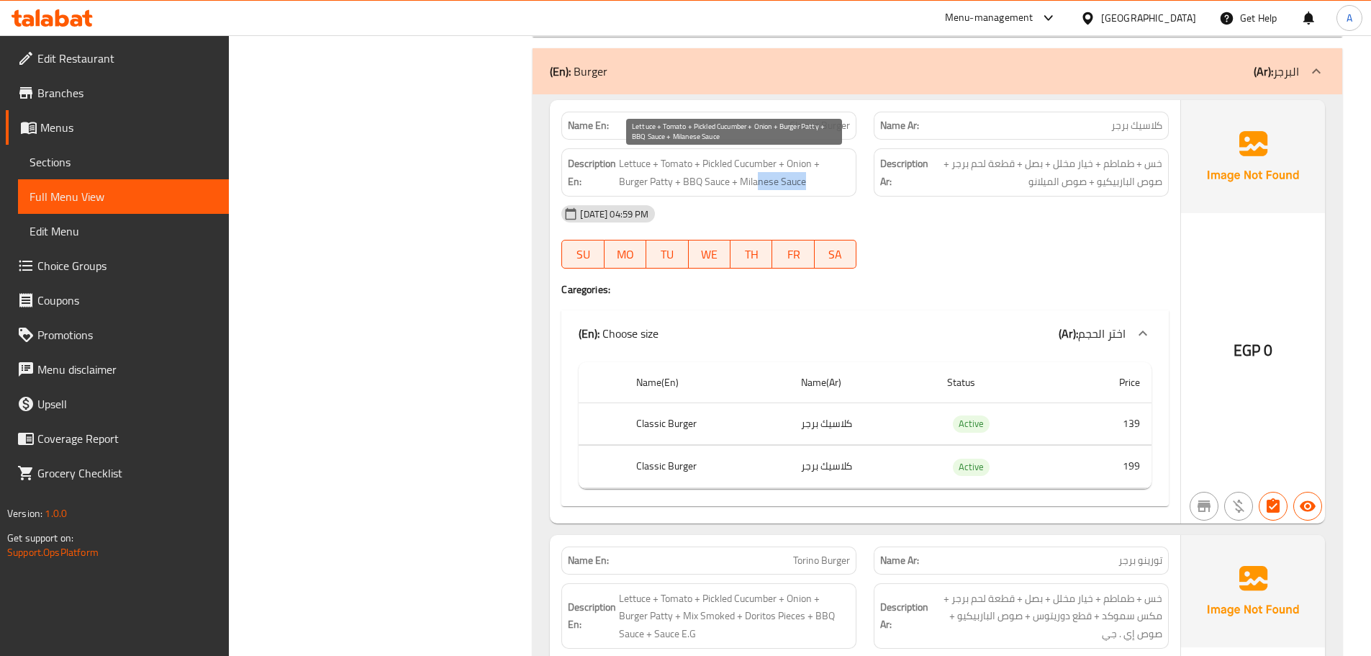
drag, startPoint x: 759, startPoint y: 184, endPoint x: 957, endPoint y: 239, distance: 206.2
click at [859, 200] on div "Name En: Classic Burger Name Ar: كلاسيك برجر Description En: Lettuce + Tomato +…" at bounding box center [865, 311] width 630 height 422
click at [958, 239] on div "[DATE] 04:59 PM SU MO TU WE TH FR SA" at bounding box center [865, 236] width 625 height 81
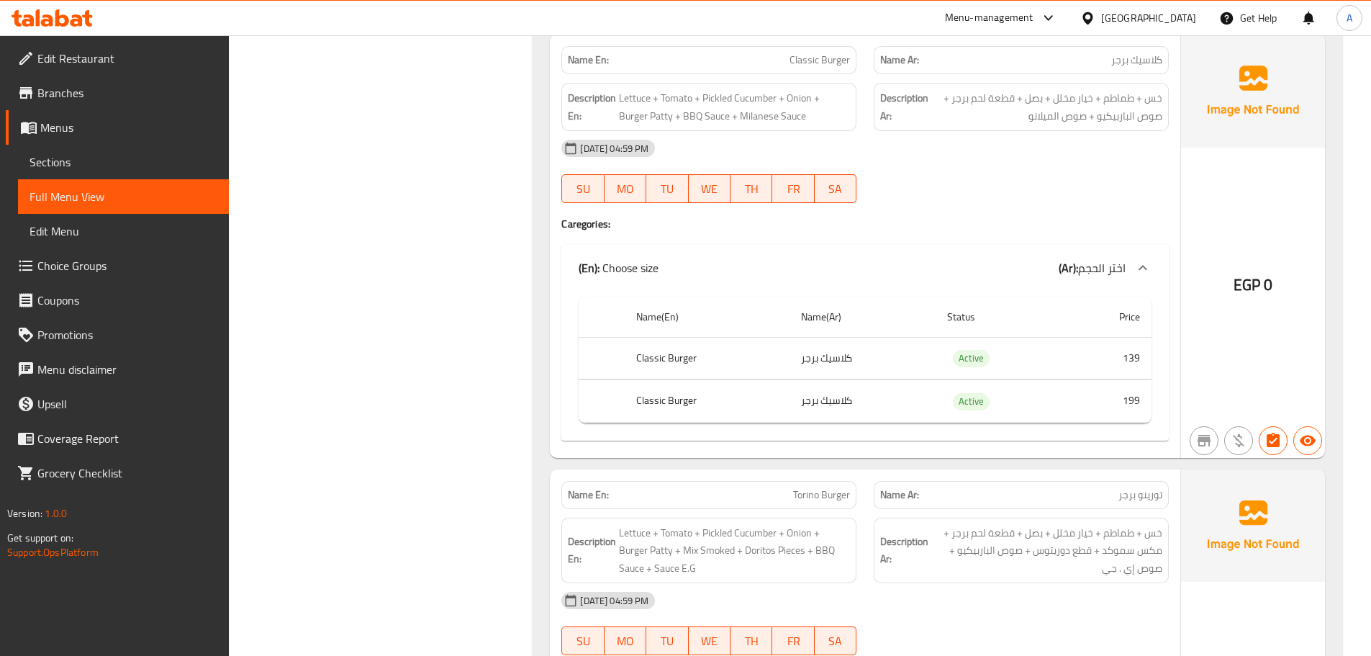
scroll to position [2159, 0]
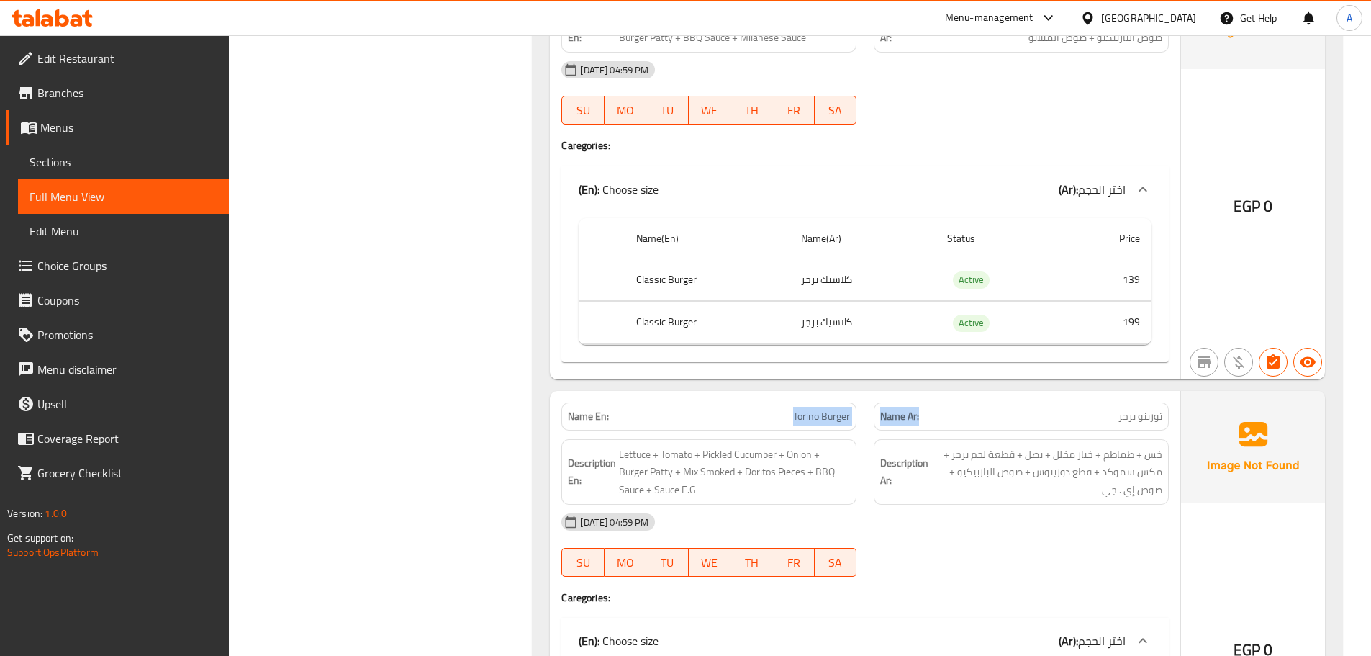
drag, startPoint x: 785, startPoint y: 415, endPoint x: 981, endPoint y: 437, distance: 196.9
click at [949, 427] on div "Name En: Torino Burger Name Ar: [PERSON_NAME]" at bounding box center [865, 416] width 625 height 45
click at [1055, 445] on span "خس + طماطم + خيار مخلل + بصل + قطعة لحم برجر + مكس سموكد + قطع دوريتوس + صوص ال…" at bounding box center [1046, 471] width 231 height 53
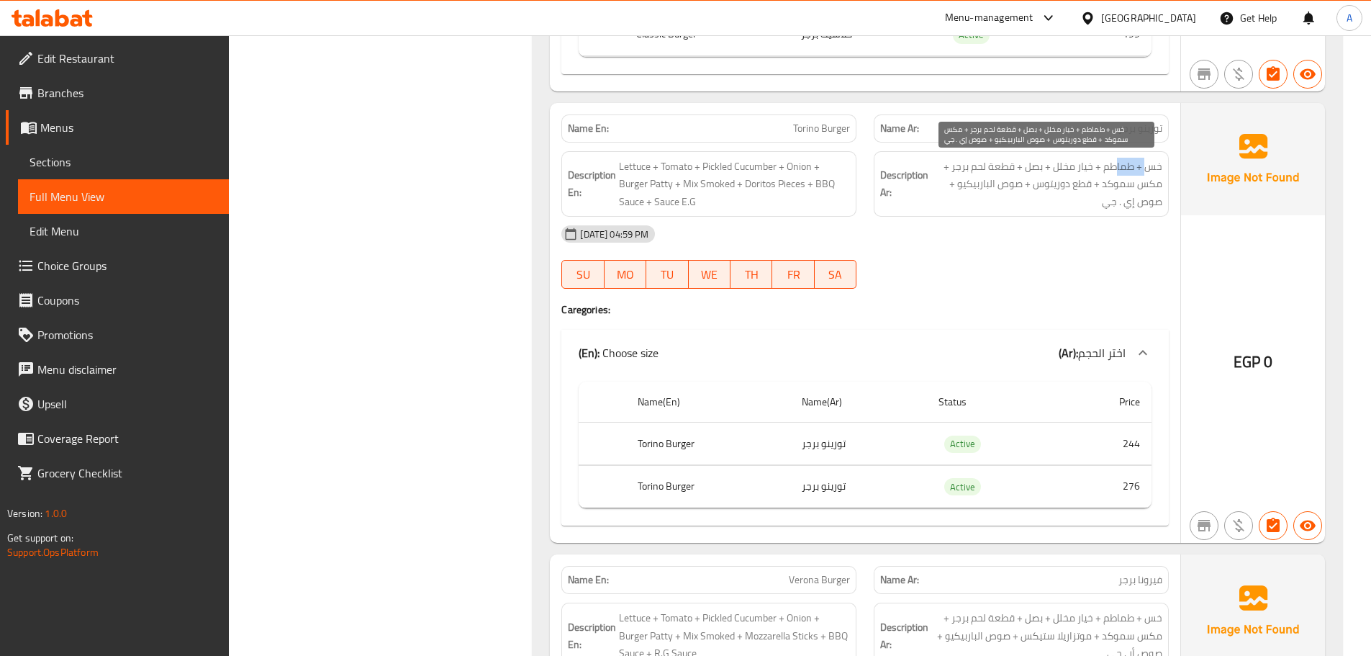
drag, startPoint x: 1148, startPoint y: 163, endPoint x: 1118, endPoint y: 163, distance: 29.5
click at [1118, 163] on span "خس + طماطم + خيار مخلل + بصل + قطعة لحم برجر + مكس سموكد + قطع دوريتوس + صوص ال…" at bounding box center [1046, 184] width 231 height 53
drag, startPoint x: 1081, startPoint y: 164, endPoint x: 1044, endPoint y: 164, distance: 36.7
click at [1044, 164] on span "خس + طماطم + خيار مخلل + بصل + قطعة لحم برجر + مكس سموكد + قطع دوريتوس + صوص ال…" at bounding box center [1046, 184] width 231 height 53
click at [1002, 164] on span "خس + طماطم + خيار مخلل + بصل + قطعة لحم برجر + مكس سموكد + قطع دوريتوس + صوص ال…" at bounding box center [1046, 184] width 231 height 53
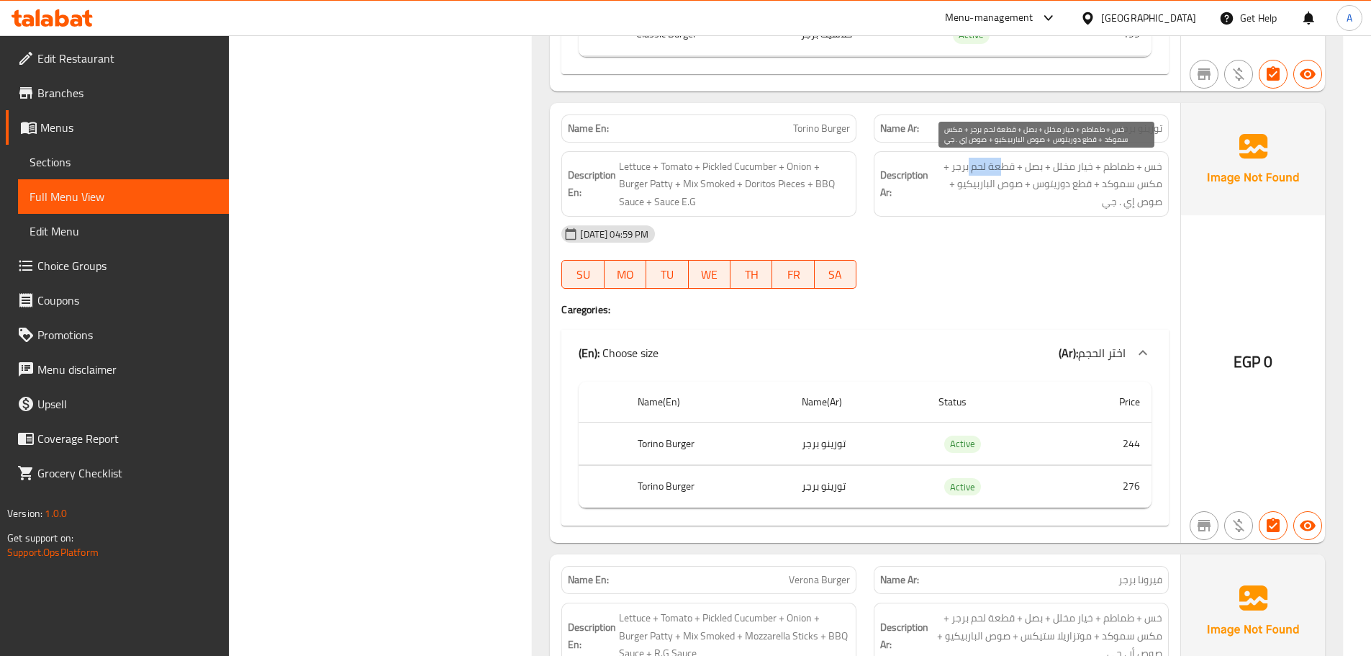
drag, startPoint x: 1000, startPoint y: 163, endPoint x: 968, endPoint y: 163, distance: 31.7
click at [968, 163] on span "خس + طماطم + خيار مخلل + بصل + قطعة لحم برجر + مكس سموكد + قطع دوريتوس + صوص ال…" at bounding box center [1046, 184] width 231 height 53
drag, startPoint x: 1158, startPoint y: 178, endPoint x: 1101, endPoint y: 178, distance: 56.9
click at [1101, 178] on span "خس + طماطم + خيار مخلل + بصل + قطعة لحم برجر + مكس سموكد + قطع دوريتوس + صوص ال…" at bounding box center [1046, 184] width 231 height 53
click at [1051, 231] on div "[DATE] 04:59 PM" at bounding box center [865, 234] width 625 height 35
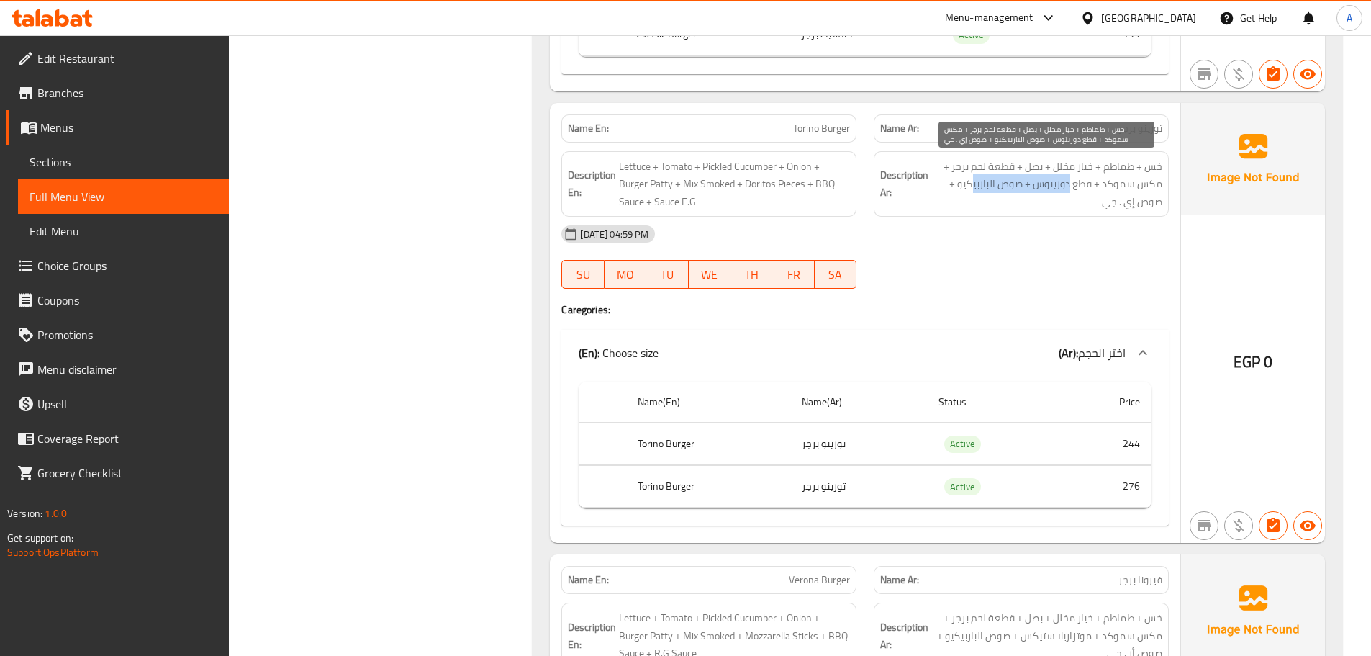
drag, startPoint x: 1069, startPoint y: 176, endPoint x: 958, endPoint y: 191, distance: 112.0
click at [968, 180] on span "خس + طماطم + خيار مخلل + بصل + قطعة لحم برجر + مكس سموكد + قطع دوريتوس + صوص ال…" at bounding box center [1046, 184] width 231 height 53
drag, startPoint x: 957, startPoint y: 209, endPoint x: 958, endPoint y: 232, distance: 22.3
click at [959, 212] on div "Description Ar: خس + طماطم + خيار مخلل + بصل + قطعة لحم برجر + مكس سموكد + قطع …" at bounding box center [1021, 184] width 295 height 66
click at [1105, 181] on span "خس + طماطم + خيار مخلل + بصل + قطعة لحم برجر + مكس سموكد + قطع دوريتوس + صوص ال…" at bounding box center [1046, 184] width 231 height 53
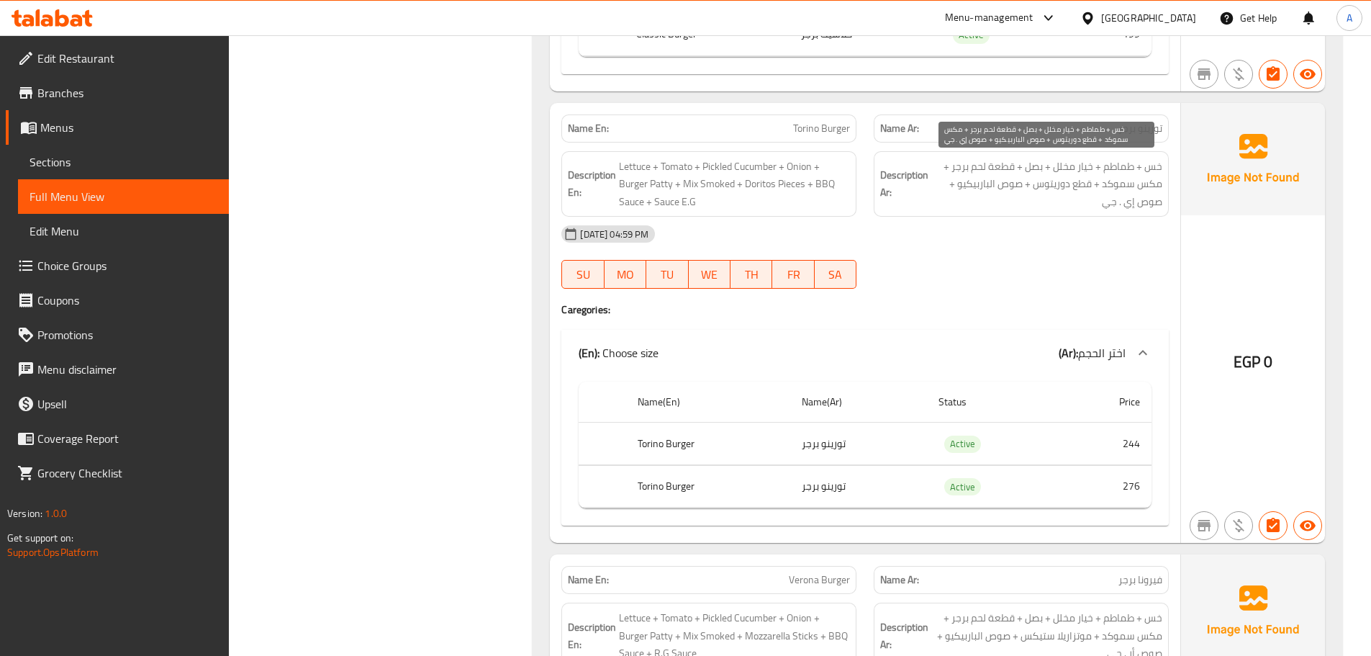
click at [1115, 181] on span "خس + طماطم + خيار مخلل + بصل + قطعة لحم برجر + مكس سموكد + قطع دوريتوس + صوص ال…" at bounding box center [1046, 184] width 231 height 53
drag, startPoint x: 1115, startPoint y: 181, endPoint x: 1151, endPoint y: 178, distance: 36.2
click at [1151, 178] on span "خس + طماطم + خيار مخلل + بصل + قطعة لحم برجر + مكس سموكد + قطع دوريتوس + صوص ال…" at bounding box center [1046, 184] width 231 height 53
copy span "مكس سموكد"
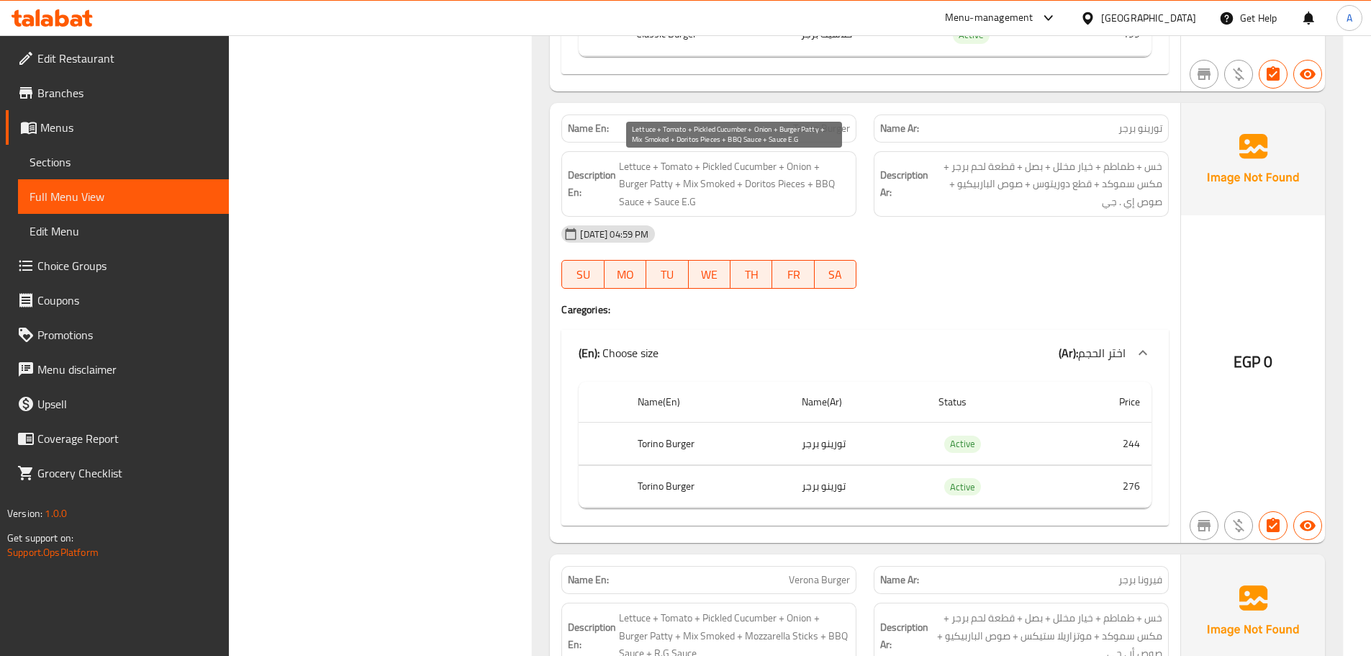
drag, startPoint x: 774, startPoint y: 163, endPoint x: 830, endPoint y: 132, distance: 63.8
click at [774, 163] on span "Lettuce + Tomato + Pickled Cucumber + Onion + Burger Patty + Mix Smoked + Dorit…" at bounding box center [734, 184] width 231 height 53
click at [816, 125] on span "Torino Burger" at bounding box center [821, 128] width 57 height 15
click at [802, 125] on span "Torino Burger" at bounding box center [821, 128] width 57 height 15
drag, startPoint x: 802, startPoint y: 125, endPoint x: 840, endPoint y: 136, distance: 39.6
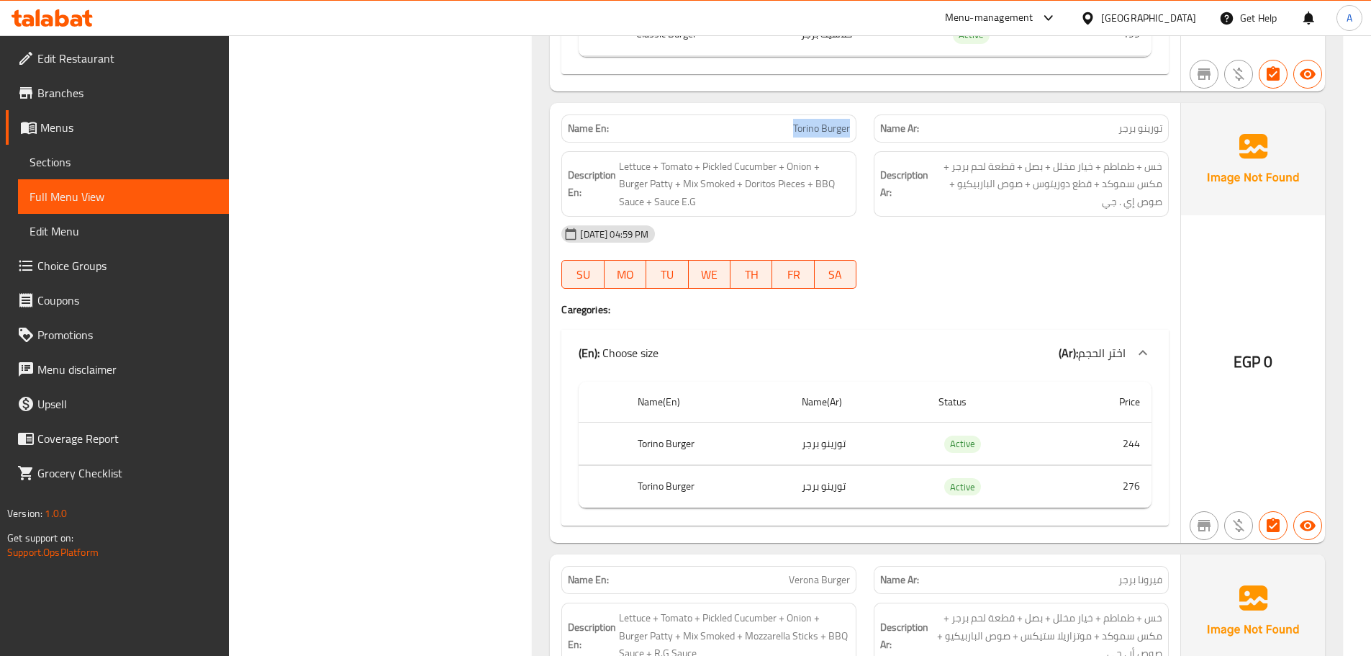
click at [840, 136] on span "Torino Burger" at bounding box center [821, 128] width 57 height 15
click at [848, 192] on span "Lettuce + Tomato + Pickled Cucumber + Onion + Burger Patty + Mix Smoked + Dorit…" at bounding box center [734, 184] width 231 height 53
click at [809, 139] on div "Name En: Torino Burger" at bounding box center [708, 128] width 295 height 28
click at [807, 126] on span "Torino Burger" at bounding box center [821, 128] width 57 height 15
drag, startPoint x: 807, startPoint y: 126, endPoint x: 838, endPoint y: 132, distance: 32.3
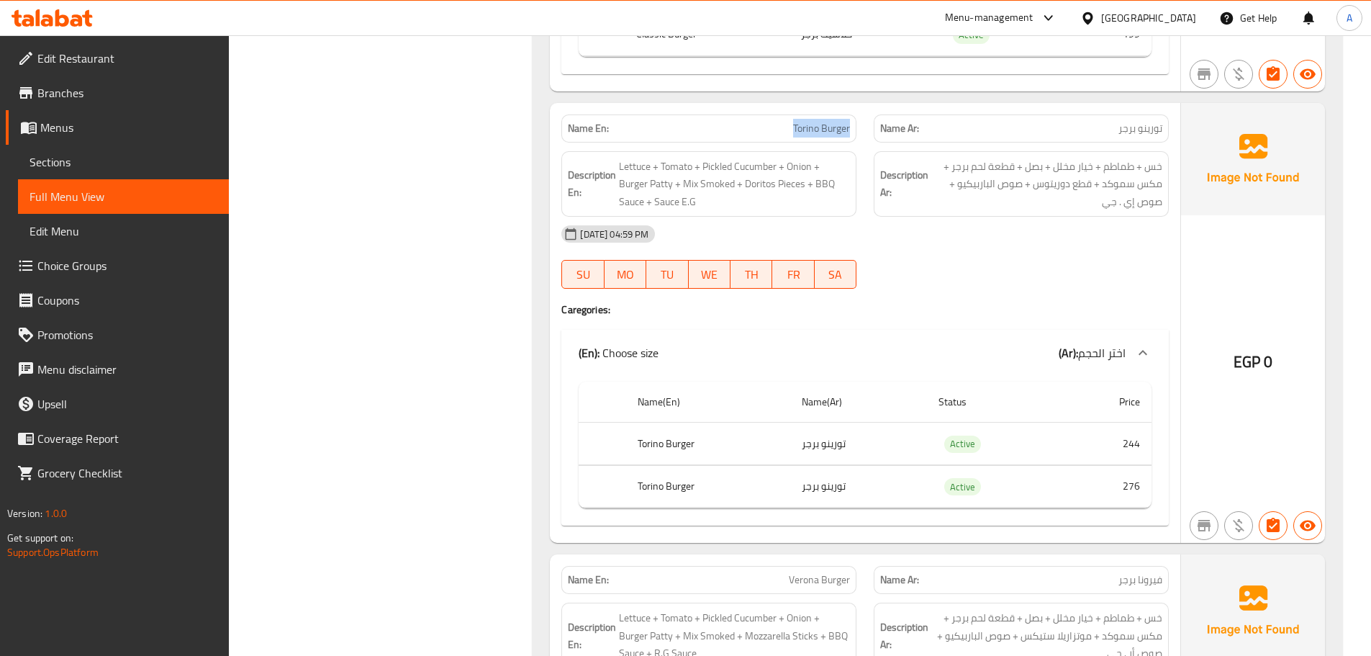
click at [838, 132] on span "Torino Burger" at bounding box center [821, 128] width 57 height 15
copy span "Torino Burger"
click at [991, 259] on div "[DATE] 04:59 PM SU MO TU WE TH FR SA" at bounding box center [865, 257] width 625 height 81
drag, startPoint x: 1074, startPoint y: 186, endPoint x: 1025, endPoint y: 189, distance: 49.7
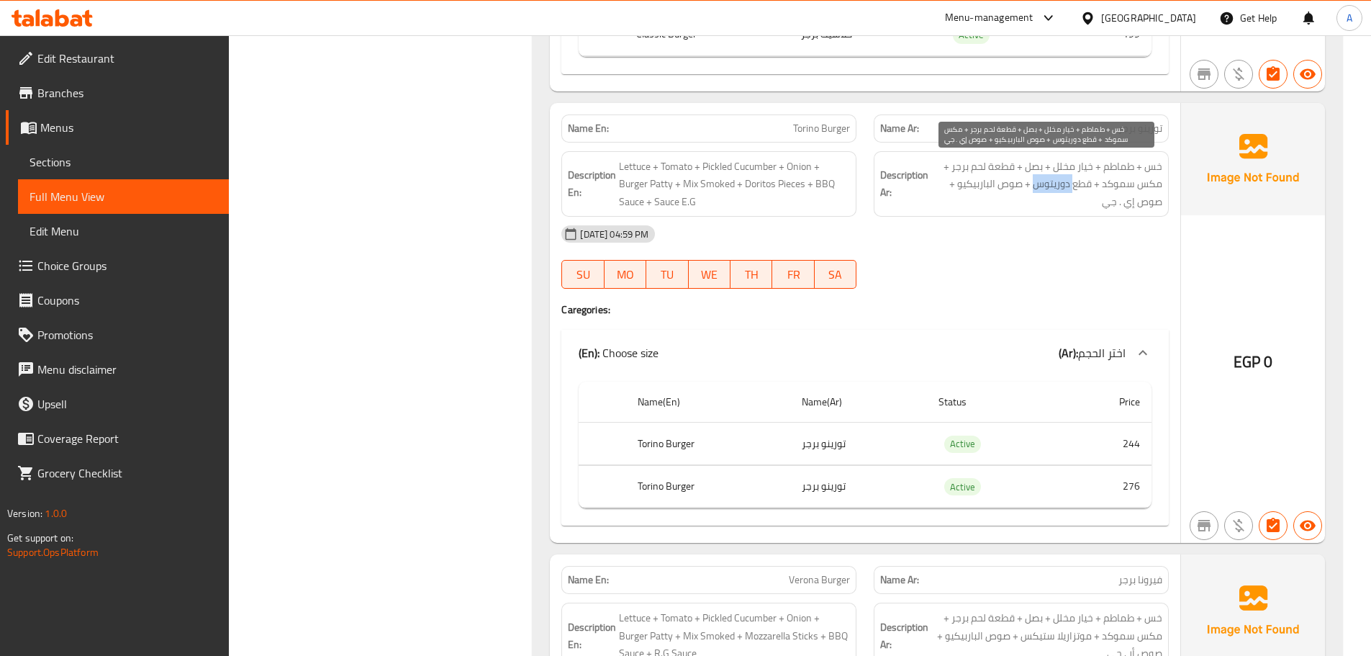
click at [1033, 187] on span "خس + طماطم + خيار مخلل + بصل + قطعة لحم برجر + مكس سموكد + قطع دوريتوس + صوص ال…" at bounding box center [1046, 184] width 231 height 53
drag, startPoint x: 1049, startPoint y: 230, endPoint x: 992, endPoint y: 264, distance: 65.5
click at [1049, 230] on div "[DATE] 04:59 PM" at bounding box center [865, 234] width 625 height 35
drag, startPoint x: 997, startPoint y: 181, endPoint x: 974, endPoint y: 261, distance: 82.2
click at [985, 199] on span "خس + طماطم + خيار مخلل + بصل + قطعة لحم برجر + مكس سموكد + قطع دوريتوس + صوص ال…" at bounding box center [1046, 184] width 231 height 53
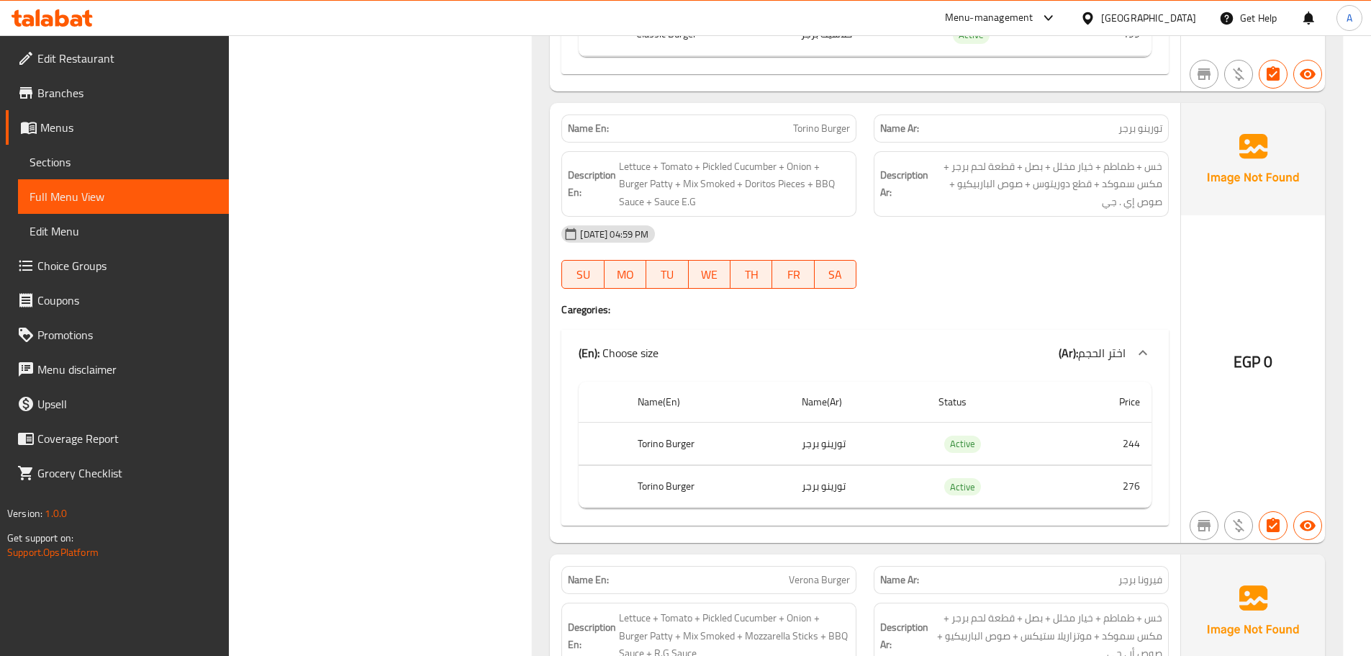
click at [976, 271] on div "[DATE] 04:59 PM SU MO TU WE TH FR SA" at bounding box center [865, 257] width 625 height 81
drag, startPoint x: 976, startPoint y: 176, endPoint x: 968, endPoint y: 184, distance: 11.2
click at [968, 179] on span "خس + طماطم + خيار مخلل + بصل + قطعة لحم برجر + مكس سموكد + قطع دوريتوس + صوص ال…" at bounding box center [1046, 184] width 231 height 53
click at [1014, 248] on div "[DATE] 04:59 PM" at bounding box center [865, 234] width 625 height 35
drag, startPoint x: 1141, startPoint y: 205, endPoint x: 1087, endPoint y: 227, distance: 58.1
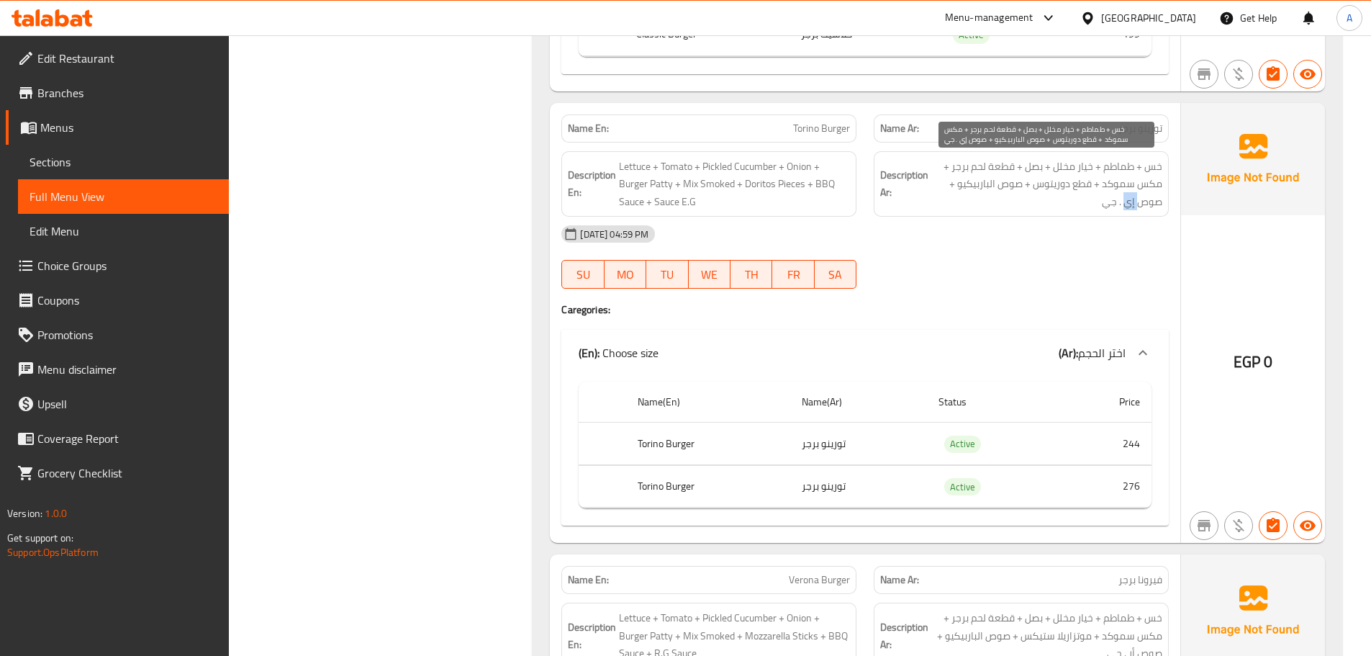
click at [1096, 219] on div "Name En: Torino Burger Name Ar: تورينو برجر Description En: Lettuce + Tomato + …" at bounding box center [865, 323] width 630 height 440
click at [1072, 242] on div "[DATE] 04:59 PM" at bounding box center [865, 234] width 625 height 35
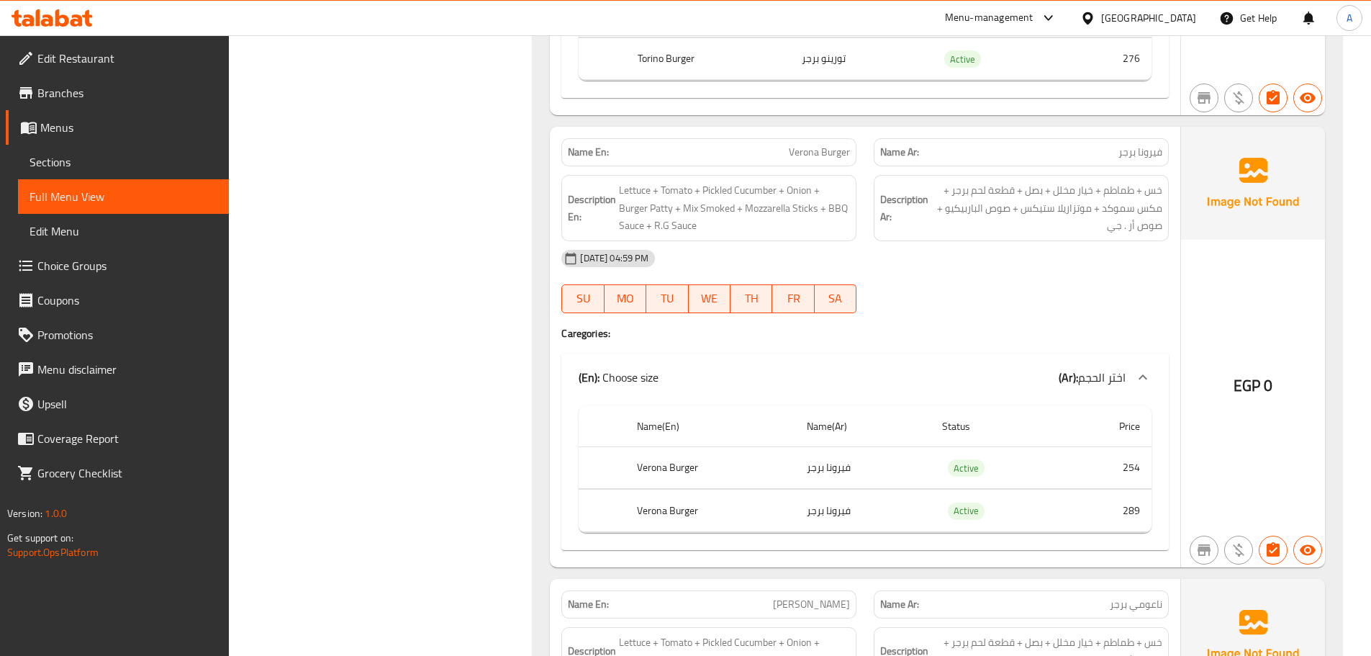
scroll to position [2879, 0]
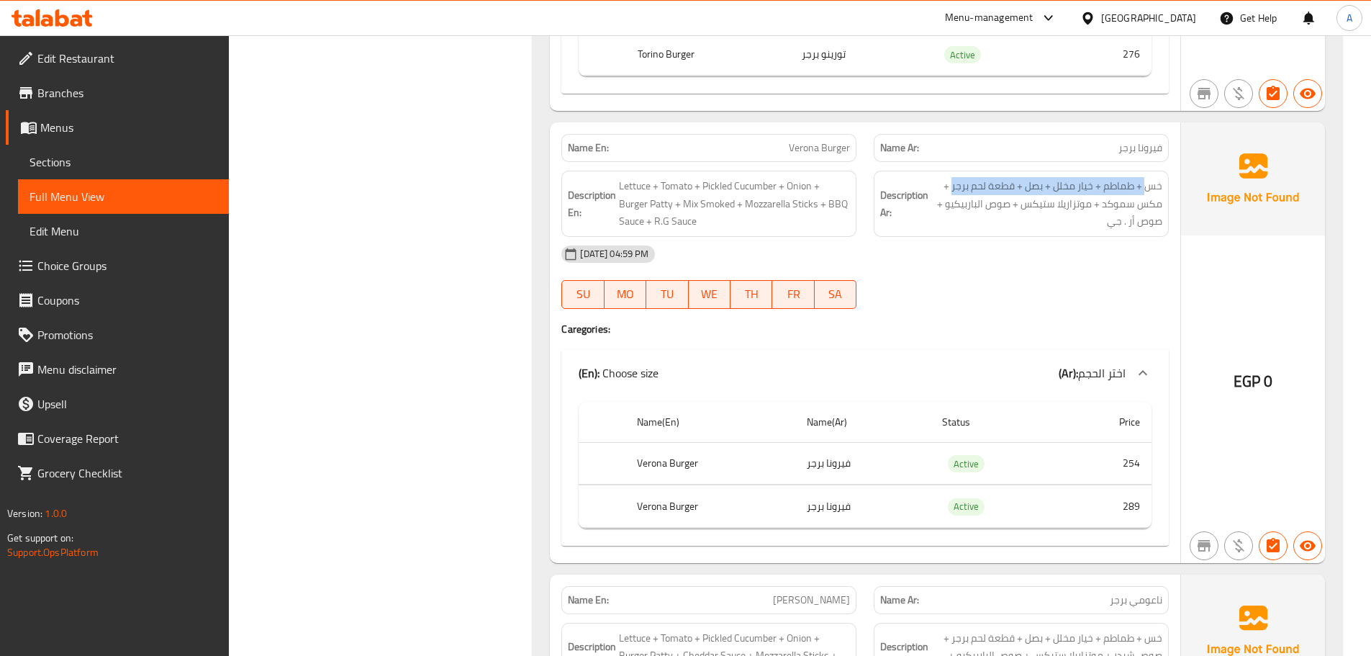
drag, startPoint x: 1150, startPoint y: 182, endPoint x: 954, endPoint y: 170, distance: 196.1
click at [954, 170] on div "Description Ar: خس + طماطم + خيار مخلل + بصل + قطعة لحم برجر + مكس سموكد + موتز…" at bounding box center [1021, 203] width 312 height 83
click at [1136, 195] on span "خس + طماطم + خيار مخلل + بصل + قطعة لحم برجر + مكس سموكد + موتزاريلا ستيكس + صو…" at bounding box center [1046, 203] width 231 height 53
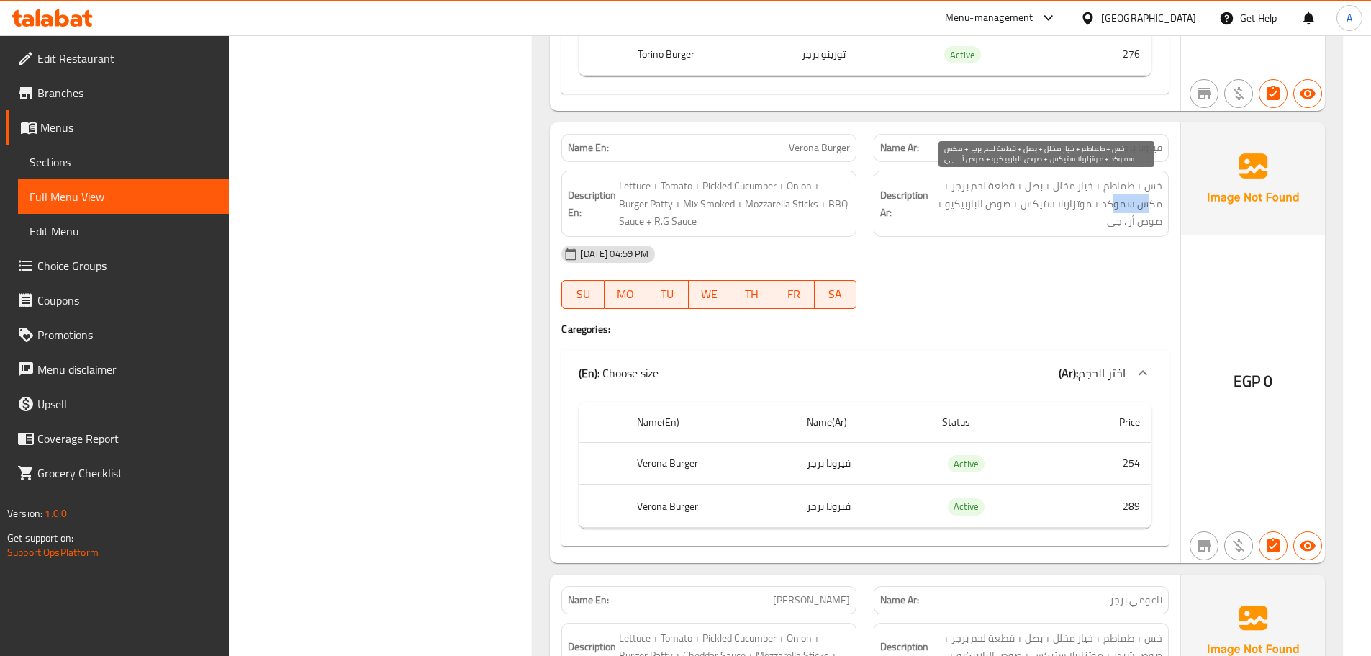
drag, startPoint x: 1115, startPoint y: 201, endPoint x: 1149, endPoint y: 207, distance: 33.6
click at [1149, 207] on span "خس + طماطم + خيار مخلل + بصل + قطعة لحم برجر + مكس سموكد + موتزاريلا ستيكس + صو…" at bounding box center [1046, 203] width 231 height 53
click at [1141, 251] on div "[DATE] 04:59 PM" at bounding box center [865, 254] width 625 height 35
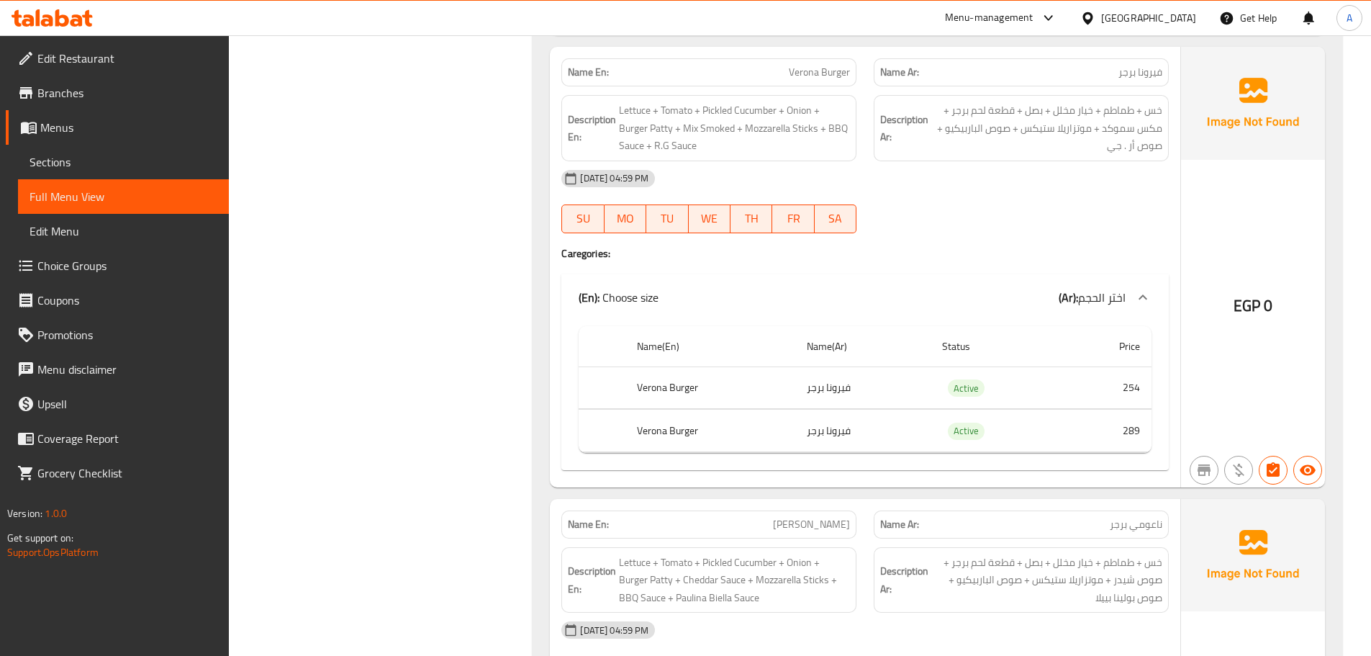
scroll to position [2948, 0]
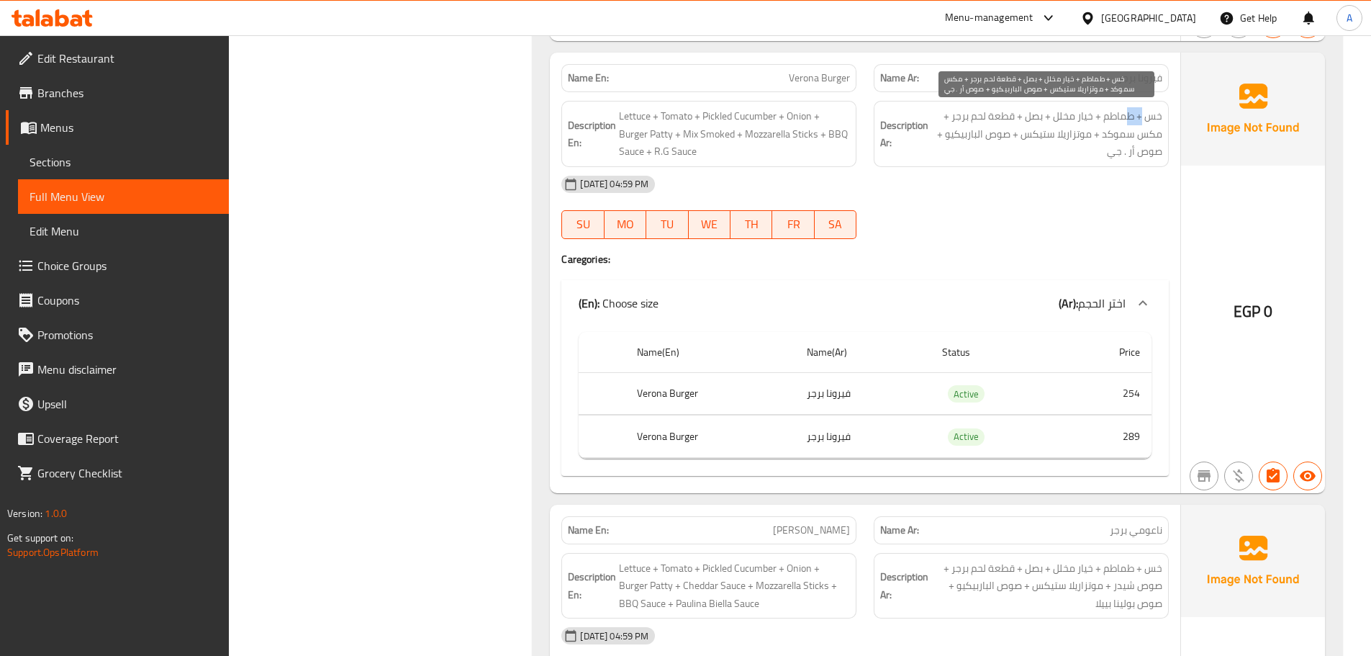
click at [1118, 125] on span "خس + طماطم + خيار مخلل + بصل + قطعة لحم برجر + مكس سموكد + موتزاريلا ستيكس + صو…" at bounding box center [1046, 133] width 231 height 53
drag, startPoint x: 1058, startPoint y: 134, endPoint x: 1041, endPoint y: 134, distance: 17.3
click at [1041, 134] on span "خس + طماطم + خيار مخلل + بصل + قطعة لحم برجر + مكس سموكد + موتزاريلا ستيكس + صو…" at bounding box center [1046, 133] width 231 height 53
drag, startPoint x: 985, startPoint y: 123, endPoint x: 969, endPoint y: 123, distance: 15.8
click at [969, 123] on span "خس + طماطم + خيار مخلل + بصل + قطعة لحم برجر + مكس سموكد + موتزاريلا ستيكس + صو…" at bounding box center [1046, 133] width 231 height 53
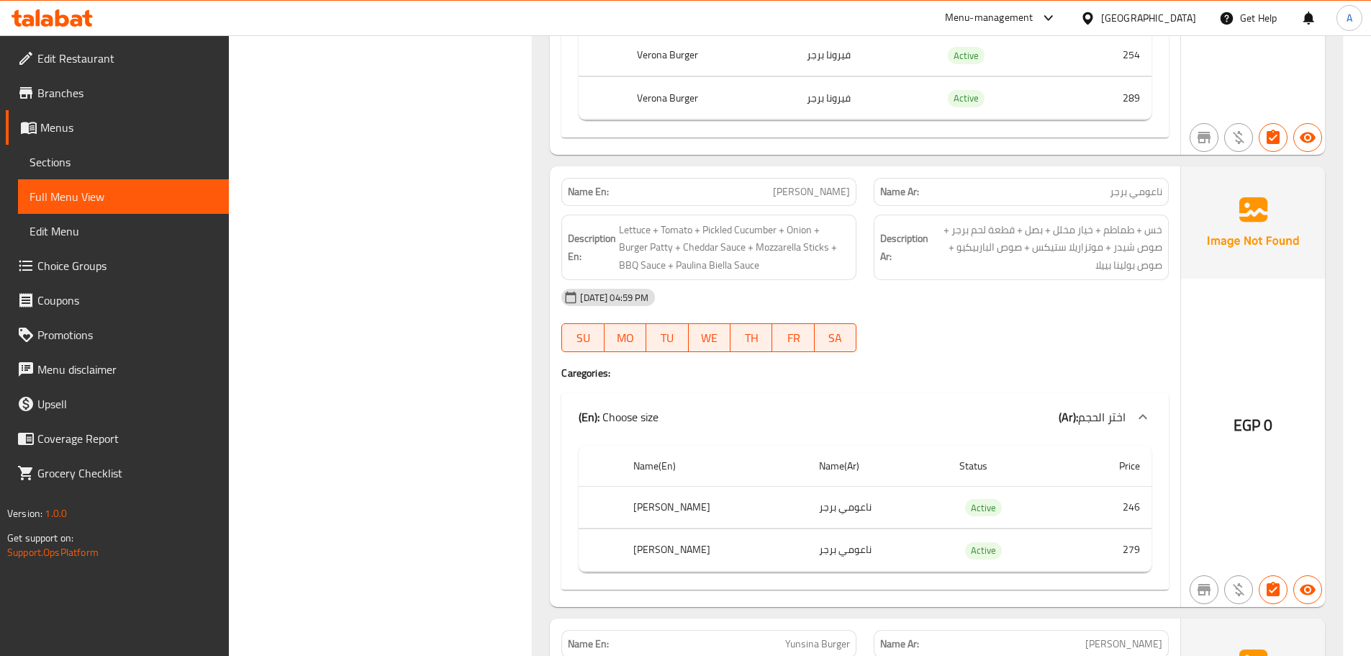
scroll to position [3380, 0]
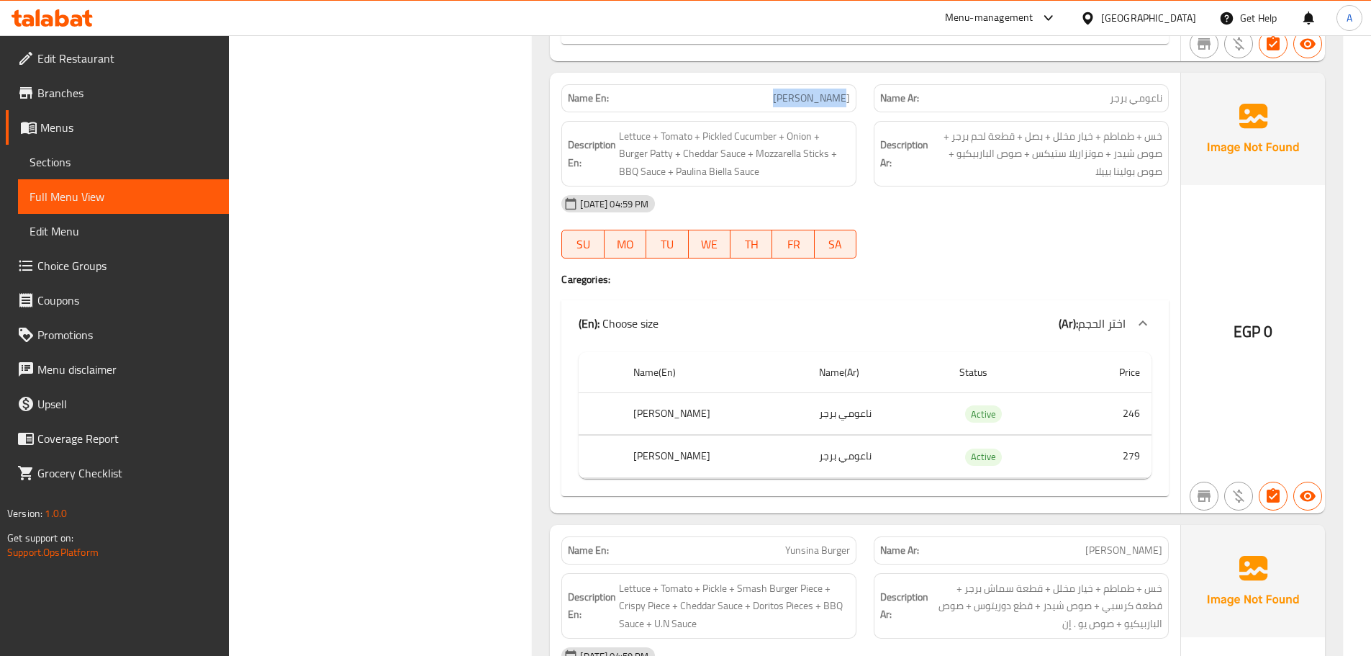
drag, startPoint x: 772, startPoint y: 84, endPoint x: 928, endPoint y: 140, distance: 165.0
click at [898, 121] on div "Name En: [PERSON_NAME] Name Ar: ناعومي برجر Description En: Lettuce + Tomato + …" at bounding box center [865, 293] width 630 height 440
click at [1003, 202] on div "[DATE] 04:59 PM" at bounding box center [865, 203] width 625 height 35
drag, startPoint x: 1085, startPoint y: 132, endPoint x: 1068, endPoint y: 132, distance: 17.3
click at [1068, 132] on span "خس + طماطم + خيار مخلل + بصل + قطعة لحم برجر + صوص شيدر + موتزاريلا ستيكس + صوص…" at bounding box center [1046, 153] width 231 height 53
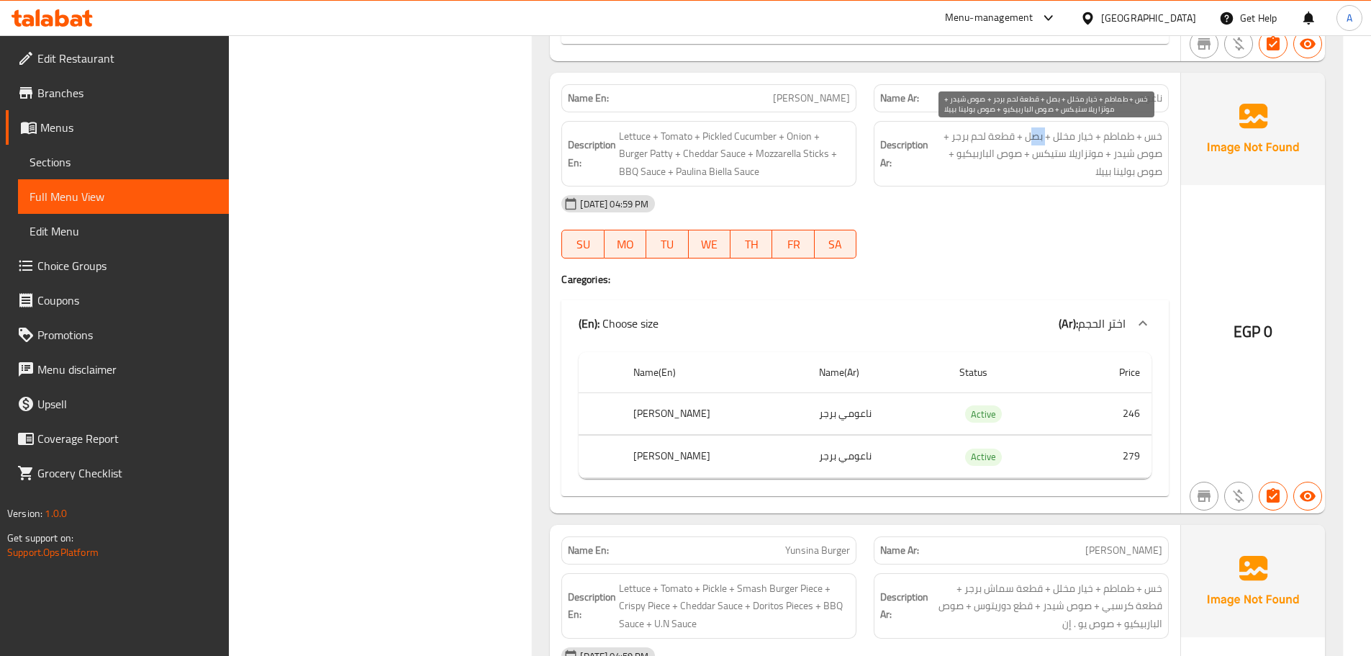
drag, startPoint x: 1046, startPoint y: 132, endPoint x: 1036, endPoint y: 132, distance: 10.8
click at [1036, 132] on span "خس + طماطم + خيار مخلل + بصل + قطعة لحم برجر + صوص شيدر + موتزاريلا ستيكس + صوص…" at bounding box center [1046, 153] width 231 height 53
drag, startPoint x: 1005, startPoint y: 134, endPoint x: 972, endPoint y: 135, distance: 33.1
click at [972, 135] on span "خس + طماطم + خيار مخلل + بصل + قطعة لحم برجر + صوص شيدر + موتزاريلا ستيكس + صوص…" at bounding box center [1046, 153] width 231 height 53
drag, startPoint x: 1133, startPoint y: 155, endPoint x: 1044, endPoint y: 148, distance: 88.8
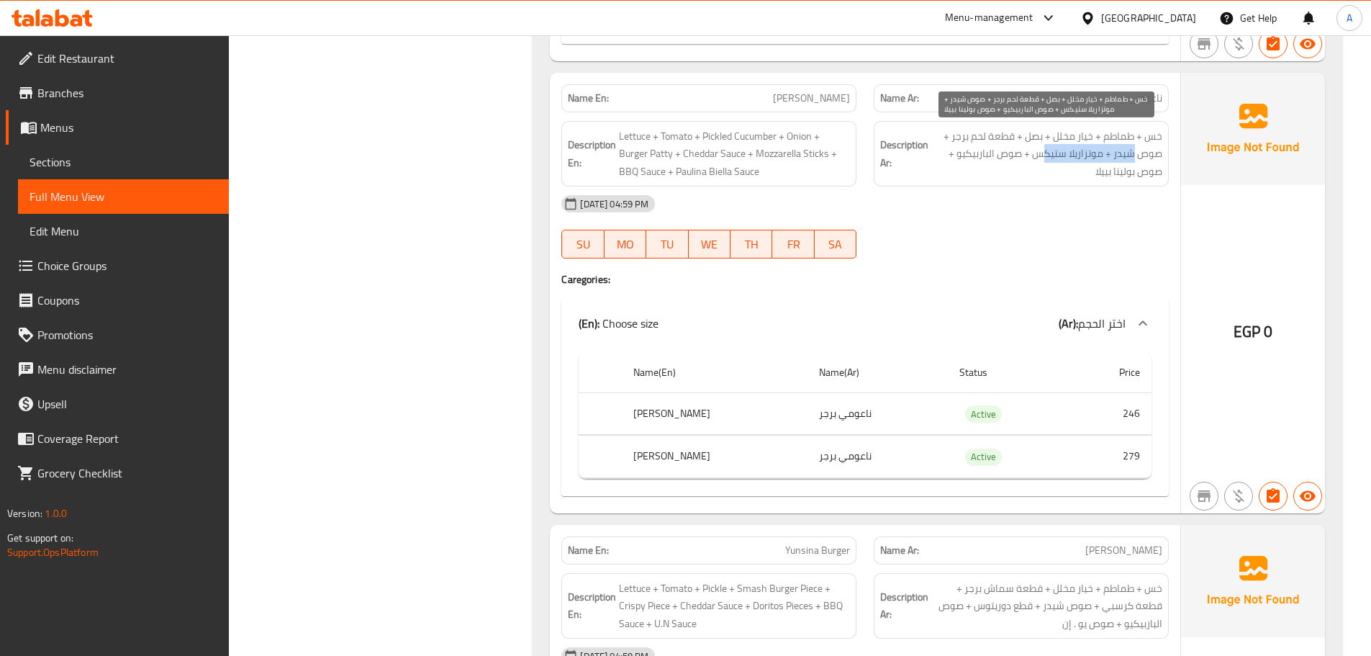
click at [1044, 148] on span "خس + طماطم + خيار مخلل + بصل + قطعة لحم برجر + صوص شيدر + موتزاريلا ستيكس + صوص…" at bounding box center [1046, 153] width 231 height 53
drag, startPoint x: 1001, startPoint y: 149, endPoint x: 986, endPoint y: 149, distance: 15.1
click at [986, 149] on span "خس + طماطم + خيار مخلل + بصل + قطعة لحم برجر + صوص شيدر + موتزاريلا ستيكس + صوص…" at bounding box center [1046, 153] width 231 height 53
click at [1008, 181] on div "Description Ar: خس + طماطم + خيار مخلل + بصل + قطعة لحم برجر + صوص شيدر + موتزا…" at bounding box center [1021, 154] width 295 height 66
drag, startPoint x: 1148, startPoint y: 165, endPoint x: 1084, endPoint y: 169, distance: 64.2
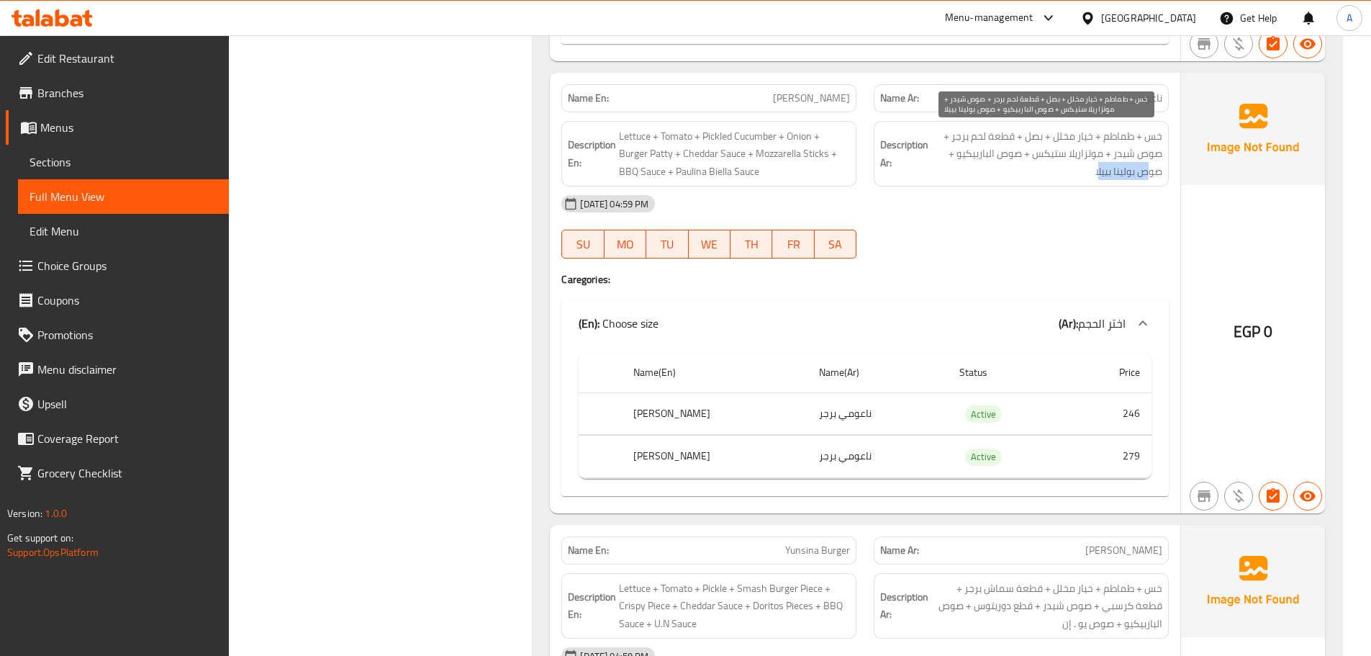
click at [1095, 165] on span "خس + طماطم + خيار مخلل + بصل + قطعة لحم برجر + صوص شيدر + موتزاريلا ستيكس + صوص…" at bounding box center [1046, 153] width 231 height 53
click at [1067, 198] on div "[DATE] 04:59 PM" at bounding box center [865, 203] width 625 height 35
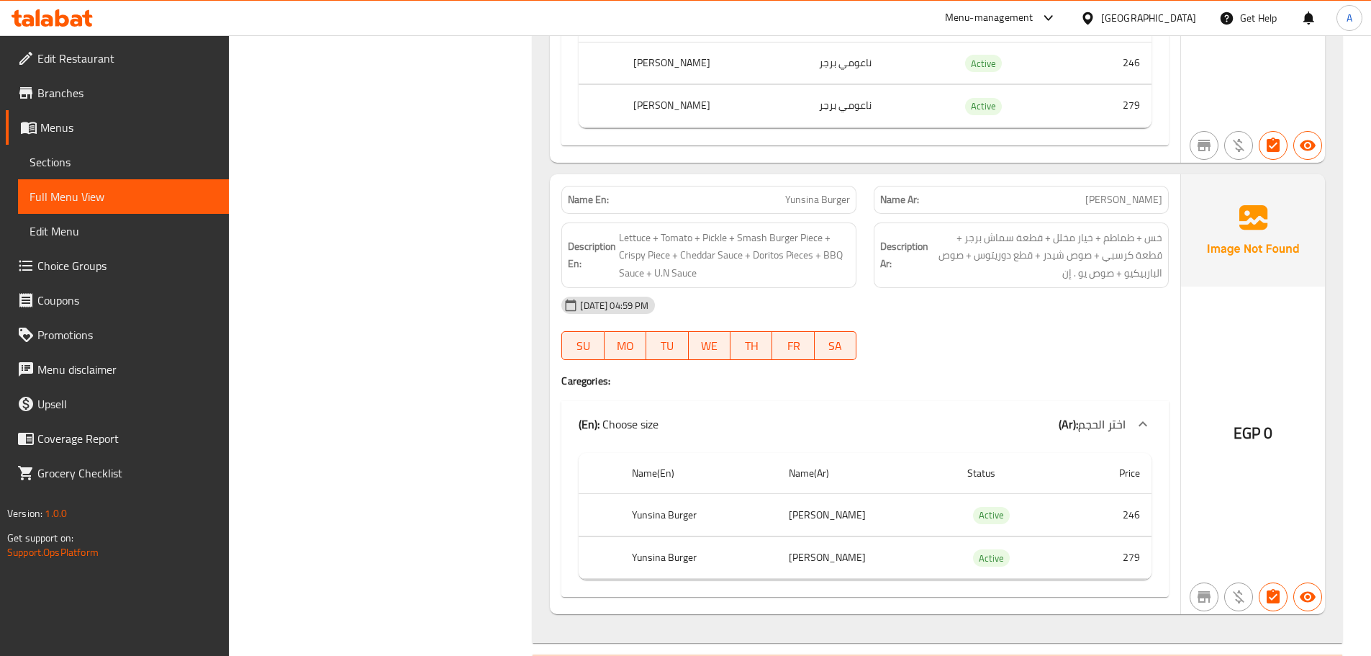
scroll to position [3812, 0]
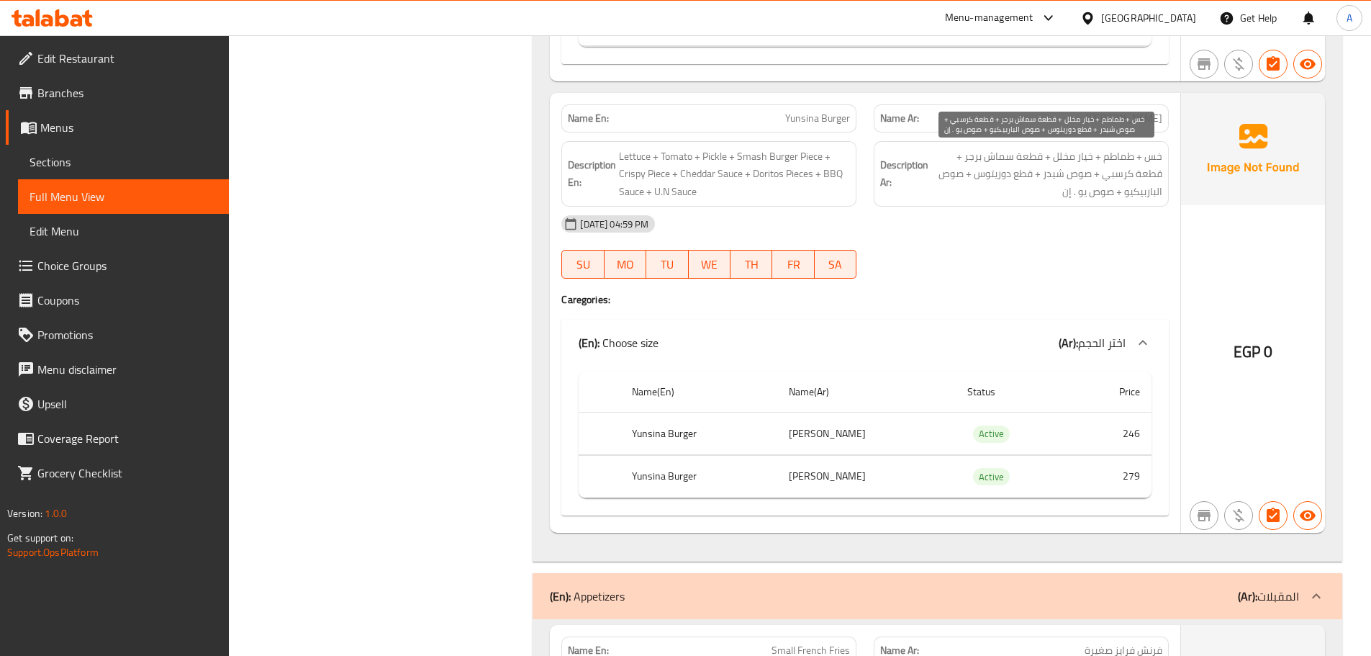
click at [1087, 157] on span "خس + طماطم + خيار مخلل + قطعة سماش برجر + قطعة كرسبي + صوص شيدر + قطع دوريتوس +…" at bounding box center [1046, 174] width 231 height 53
drag, startPoint x: 1087, startPoint y: 157, endPoint x: 1059, endPoint y: 156, distance: 28.1
click at [1059, 156] on span "خس + طماطم + خيار مخلل + قطعة سماش برجر + قطعة كرسبي + صوص شيدر + قطع دوريتوس +…" at bounding box center [1046, 174] width 231 height 53
drag, startPoint x: 1010, startPoint y: 153, endPoint x: 971, endPoint y: 166, distance: 40.7
click at [971, 164] on span "خس + طماطم + خيار مخلل + قطعة سماش برجر + قطعة كرسبي + صوص شيدر + قطع دوريتوس +…" at bounding box center [1046, 174] width 231 height 53
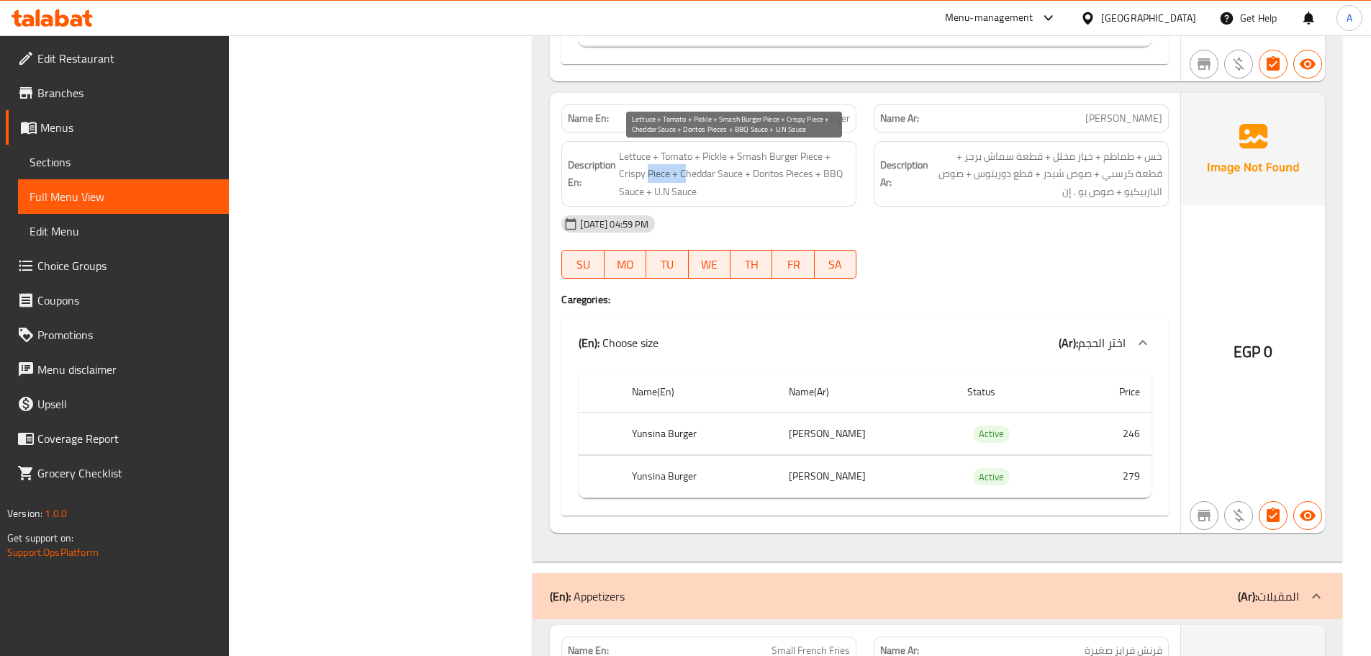
drag, startPoint x: 646, startPoint y: 171, endPoint x: 711, endPoint y: 169, distance: 64.8
click at [710, 169] on span "Lettuce + Tomato + Pickle + Smash Burger Piece + Crispy Piece + Cheddar Sauce +…" at bounding box center [734, 174] width 231 height 53
click at [715, 170] on span "Lettuce + Tomato + Pickle + Smash Burger Piece + Crispy Piece + Cheddar Sauce +…" at bounding box center [734, 174] width 231 height 53
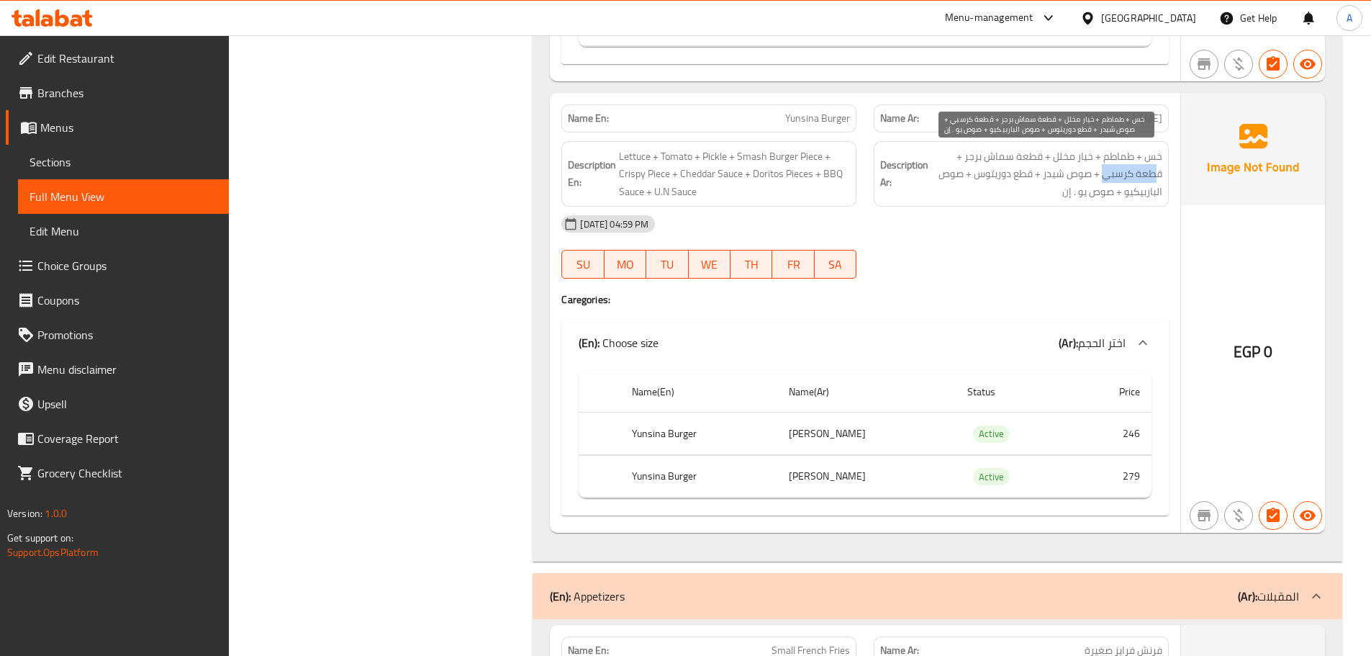
drag, startPoint x: 1149, startPoint y: 181, endPoint x: 1098, endPoint y: 181, distance: 51.1
click at [1103, 181] on span "خس + طماطم + خيار مخلل + قطعة سماش برجر + قطعة كرسبي + صوص شيدر + قطع دوريتوس +…" at bounding box center [1046, 174] width 231 height 53
drag, startPoint x: 1082, startPoint y: 181, endPoint x: 1032, endPoint y: 177, distance: 49.8
click at [1032, 177] on span "خس + طماطم + خيار مخلل + قطعة سماش برجر + قطعة كرسبي + صوص شيدر + قطع دوريتوس +…" at bounding box center [1046, 174] width 231 height 53
click at [1017, 170] on span "خس + طماطم + خيار مخلل + قطعة سماش برجر + قطعة كرسبي + صوص شيدر + قطع دوريتوس +…" at bounding box center [1046, 174] width 231 height 53
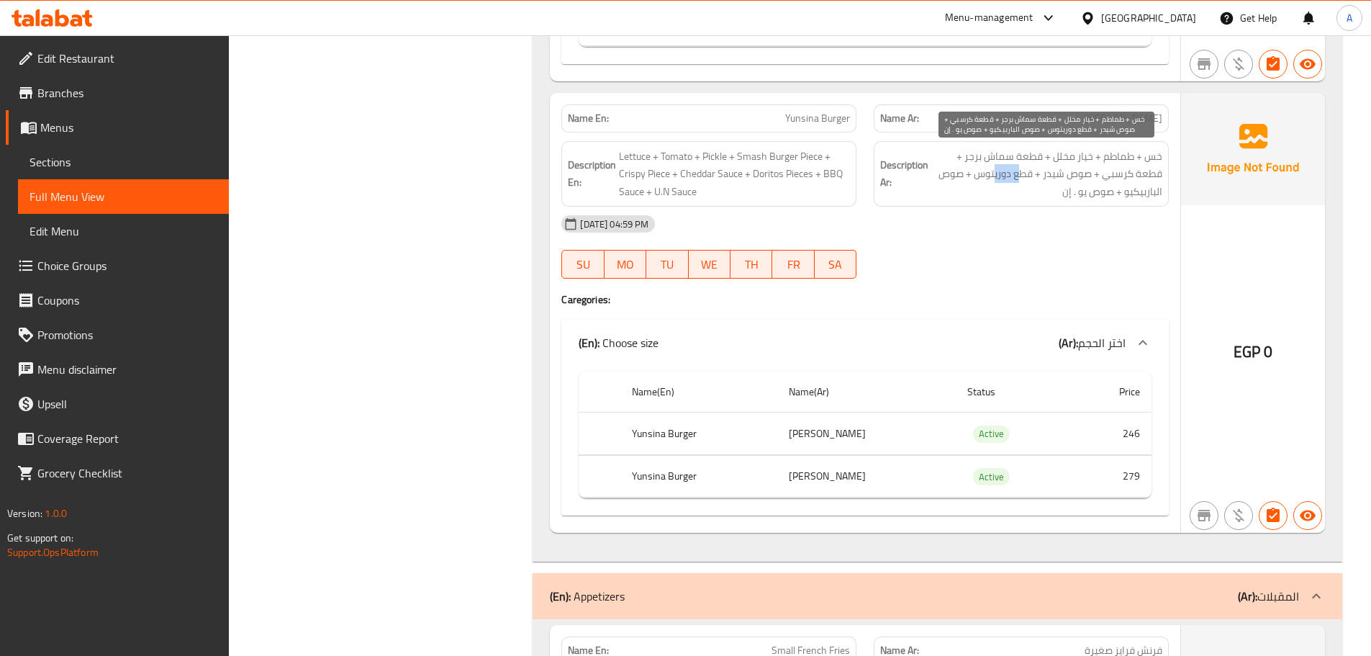
drag, startPoint x: 1017, startPoint y: 170, endPoint x: 995, endPoint y: 171, distance: 21.6
click at [995, 171] on span "خس + طماطم + خيار مخلل + قطعة سماش برجر + قطعة كرسبي + صوص شيدر + قطع دوريتوس +…" at bounding box center [1046, 174] width 231 height 53
drag, startPoint x: 1105, startPoint y: 192, endPoint x: 1128, endPoint y: 194, distance: 23.1
click at [1121, 194] on span "خس + طماطم + خيار مخلل + قطعة سماش برجر + قطعة كرسبي + صوص شيدر + قطع دوريتوس +…" at bounding box center [1046, 174] width 231 height 53
click at [1131, 192] on span "خس + طماطم + خيار مخلل + قطعة سماش برجر + قطعة كرسبي + صوص شيدر + قطع دوريتوس +…" at bounding box center [1046, 174] width 231 height 53
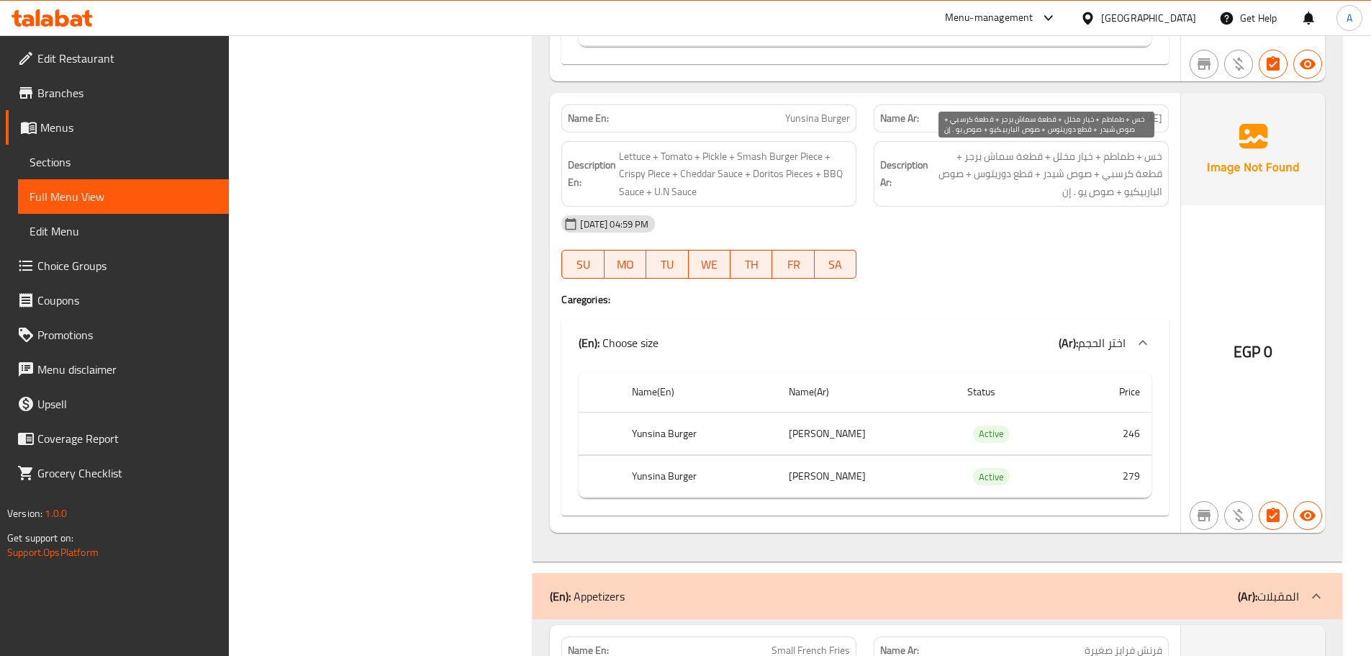
click at [1087, 158] on span "خس + طماطم + خيار مخلل + قطعة سماش برجر + قطعة كرسبي + صوص شيدر + قطع دوريتوس +…" at bounding box center [1046, 174] width 231 height 53
drag, startPoint x: 1087, startPoint y: 158, endPoint x: 1067, endPoint y: 158, distance: 20.9
click at [1067, 158] on span "خس + طماطم + خيار مخلل + قطعة سماش برجر + قطعة كرسبي + صوص شيدر + قطع دوريتوس +…" at bounding box center [1046, 174] width 231 height 53
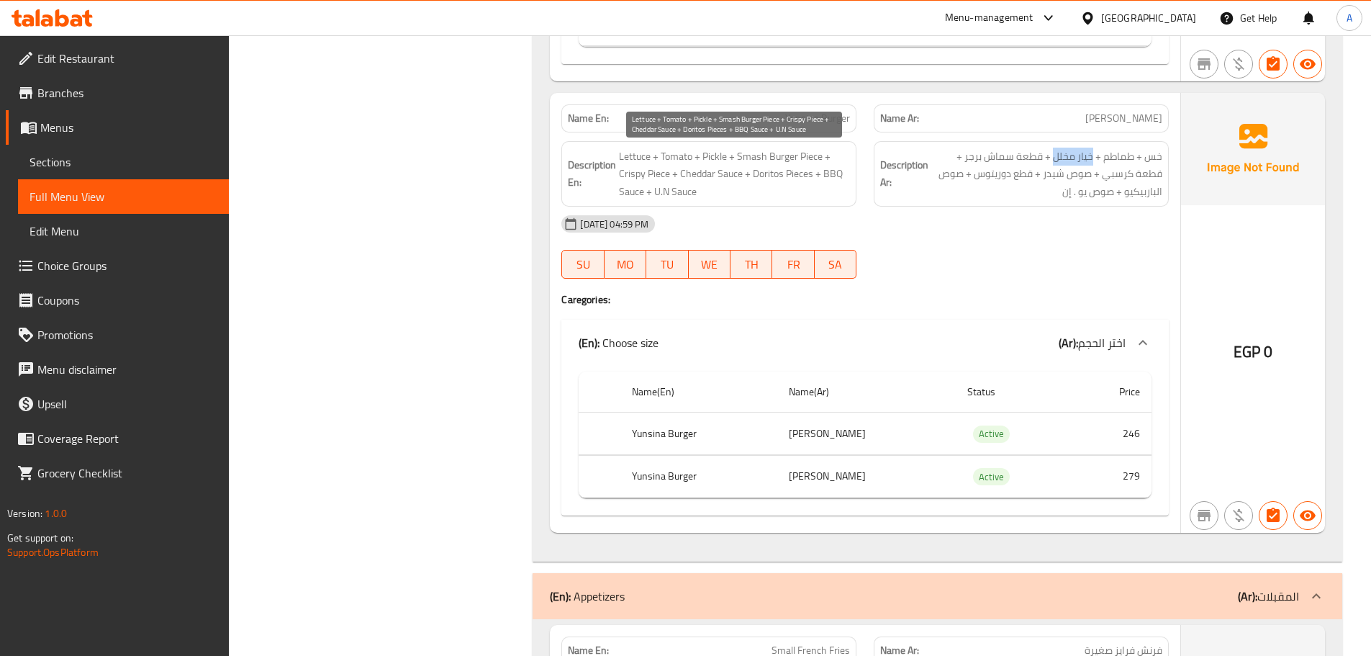
copy span "خيار مخلل"
click at [1003, 248] on div "[DATE] 04:59 PM SU MO TU WE TH FR SA" at bounding box center [865, 247] width 625 height 81
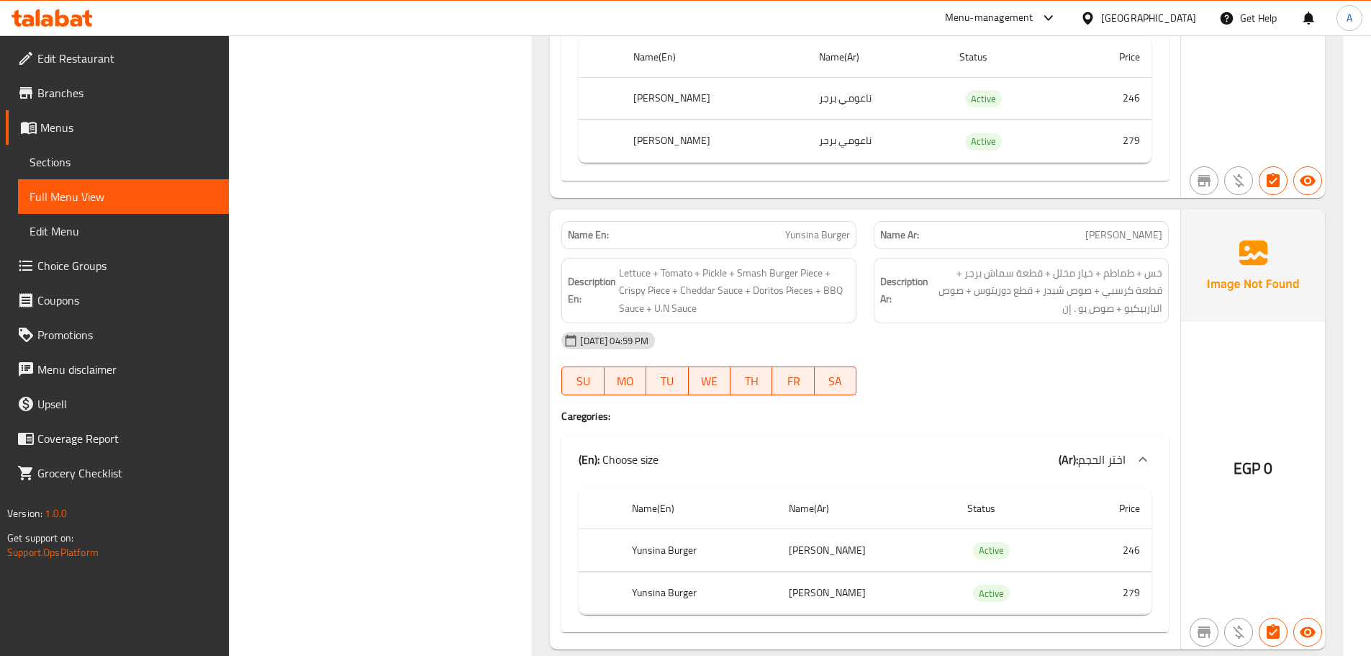
scroll to position [3827, 0]
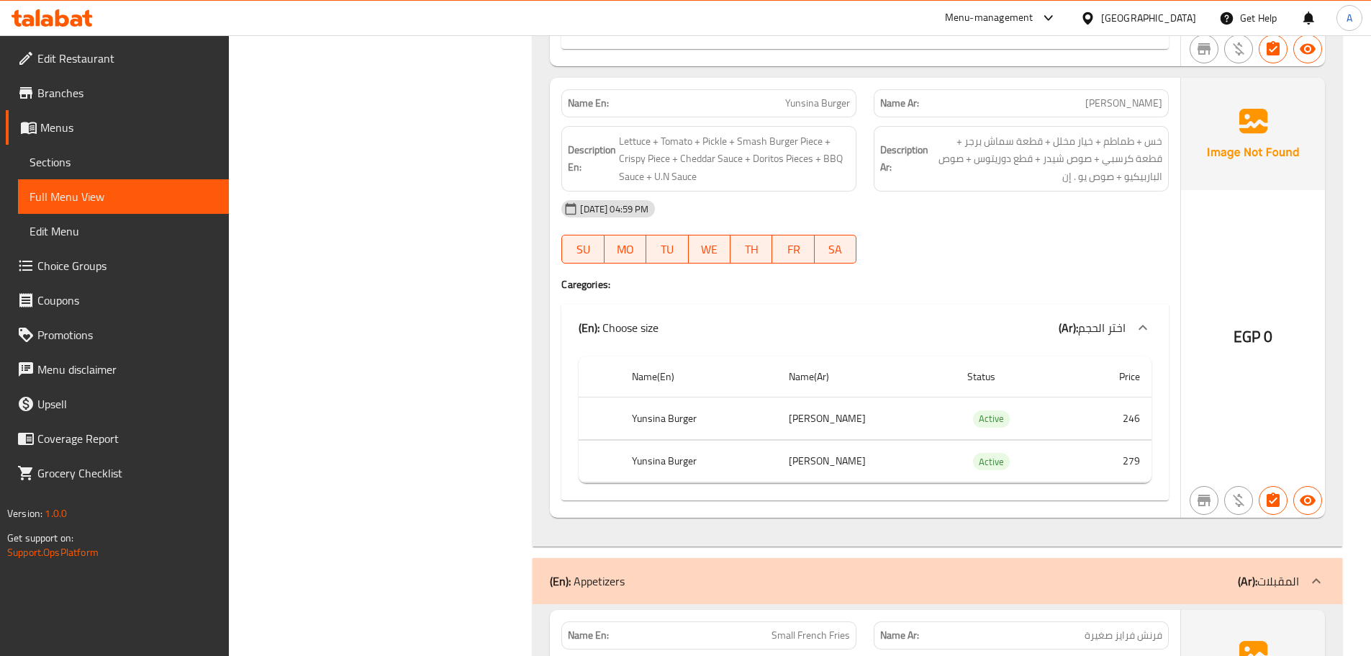
click at [1046, 207] on div "[DATE] 04:59 PM" at bounding box center [865, 208] width 625 height 35
drag, startPoint x: 735, startPoint y: 104, endPoint x: 789, endPoint y: 99, distance: 54.2
click at [735, 104] on p "Name En: [PERSON_NAME]" at bounding box center [709, 103] width 282 height 15
click at [797, 99] on span "Yunsina Burger" at bounding box center [817, 103] width 65 height 15
click at [833, 99] on span "Yunsina Burger" at bounding box center [817, 103] width 65 height 15
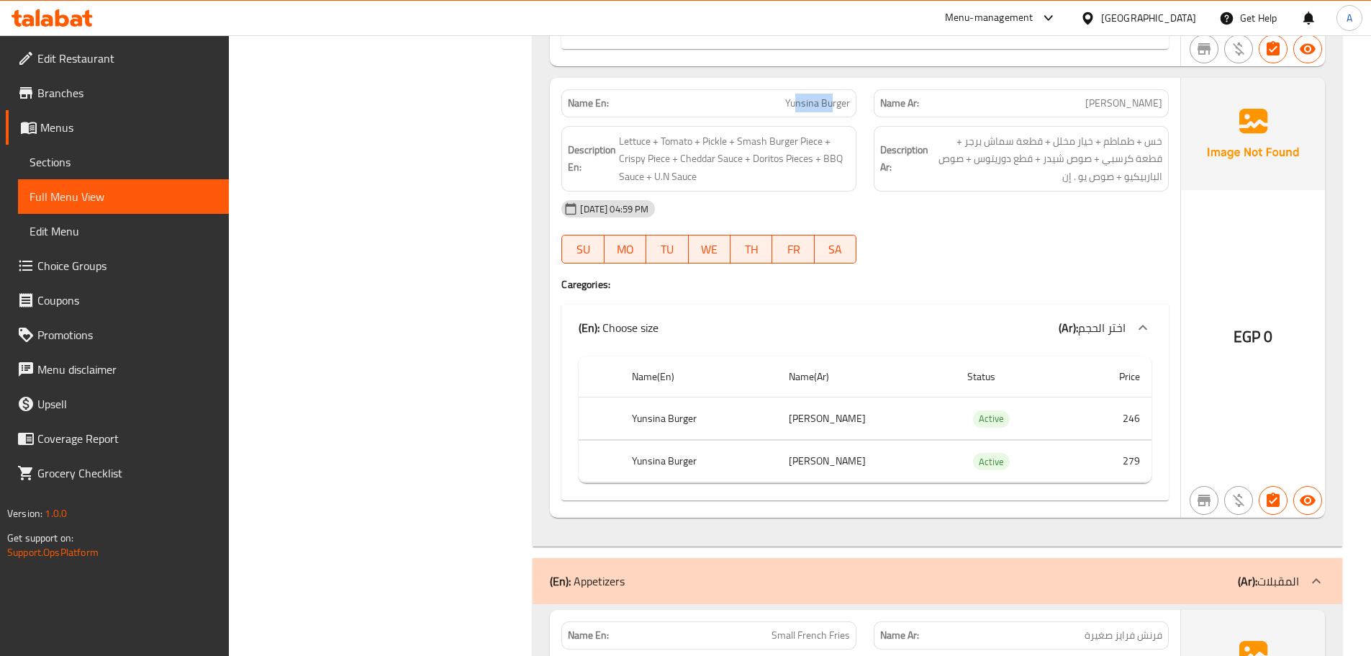
copy span "nsina Bu"
click at [803, 101] on span "Yunsina Burger" at bounding box center [817, 103] width 65 height 15
drag, startPoint x: 803, startPoint y: 101, endPoint x: 837, endPoint y: 101, distance: 33.8
click at [837, 101] on span "Yunsina Burger" at bounding box center [817, 103] width 65 height 15
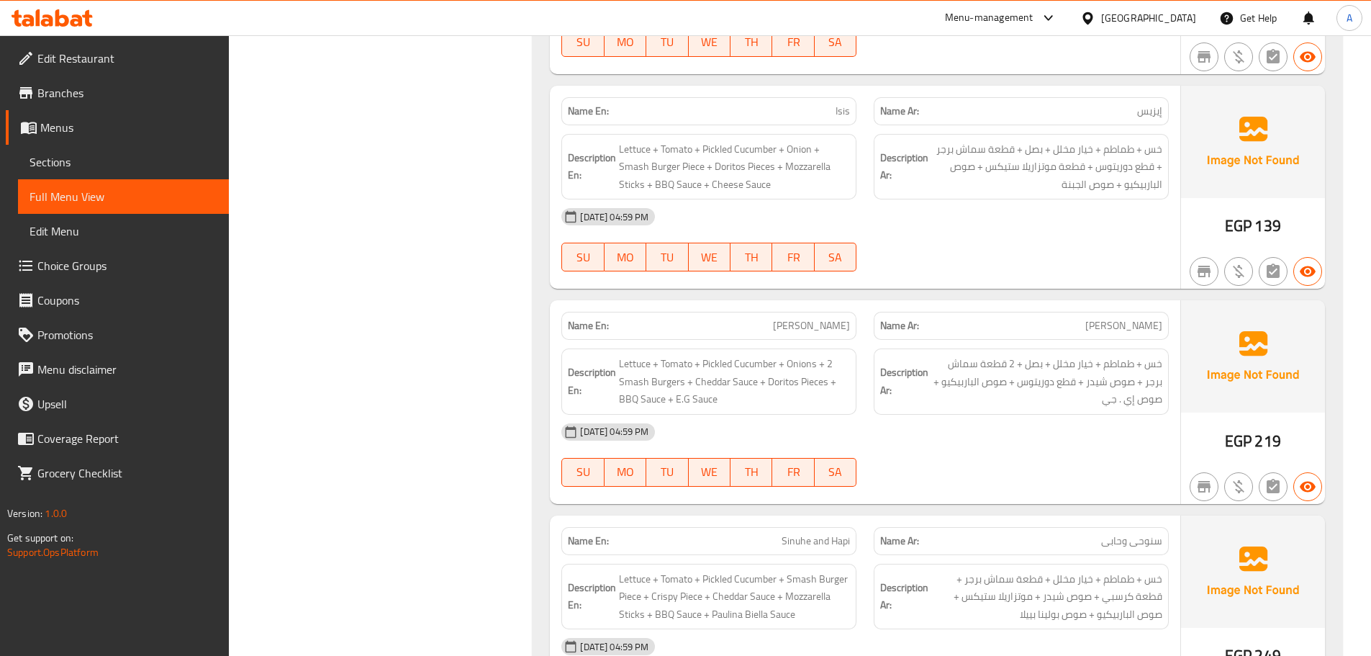
scroll to position [6100, 0]
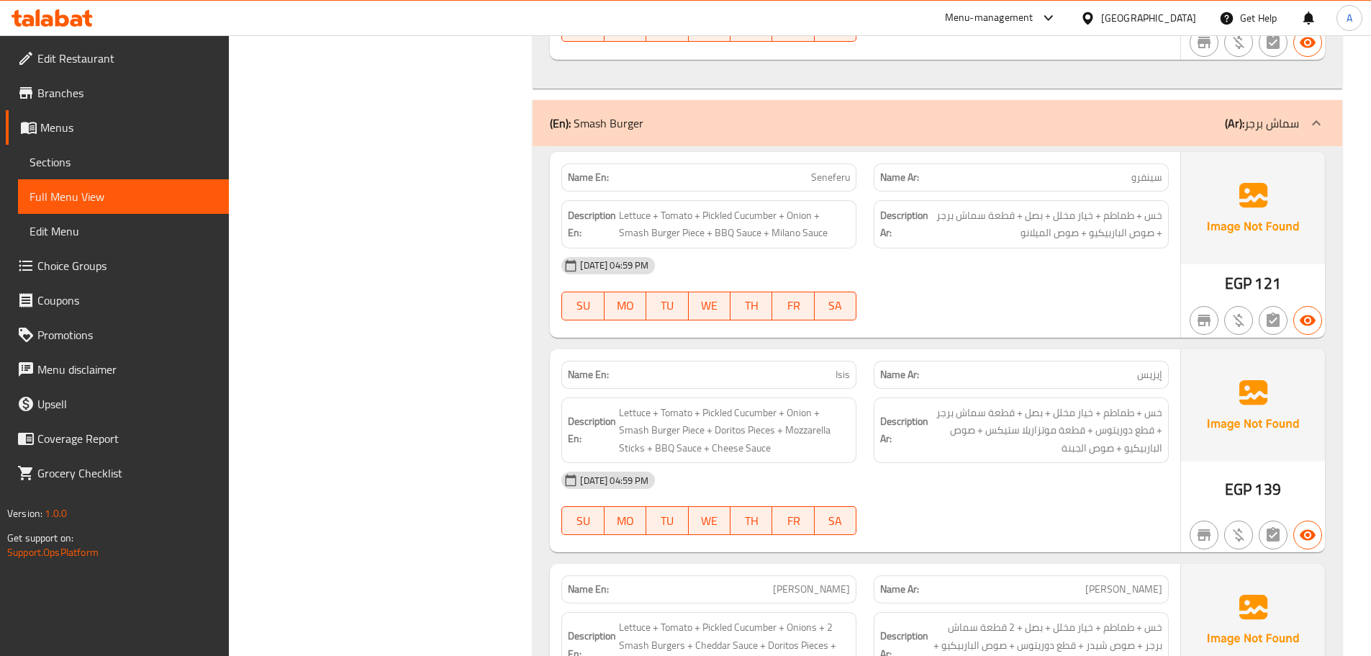
drag, startPoint x: 1146, startPoint y: 171, endPoint x: 1118, endPoint y: 188, distance: 33.0
click at [1122, 184] on p "Name Ar: [PERSON_NAME]" at bounding box center [1021, 177] width 282 height 15
drag, startPoint x: 1087, startPoint y: 276, endPoint x: 1067, endPoint y: 327, distance: 55.9
click at [1087, 278] on div "[DATE] 04:59 PM" at bounding box center [865, 265] width 625 height 35
drag, startPoint x: 1069, startPoint y: 217, endPoint x: 1082, endPoint y: 217, distance: 12.2
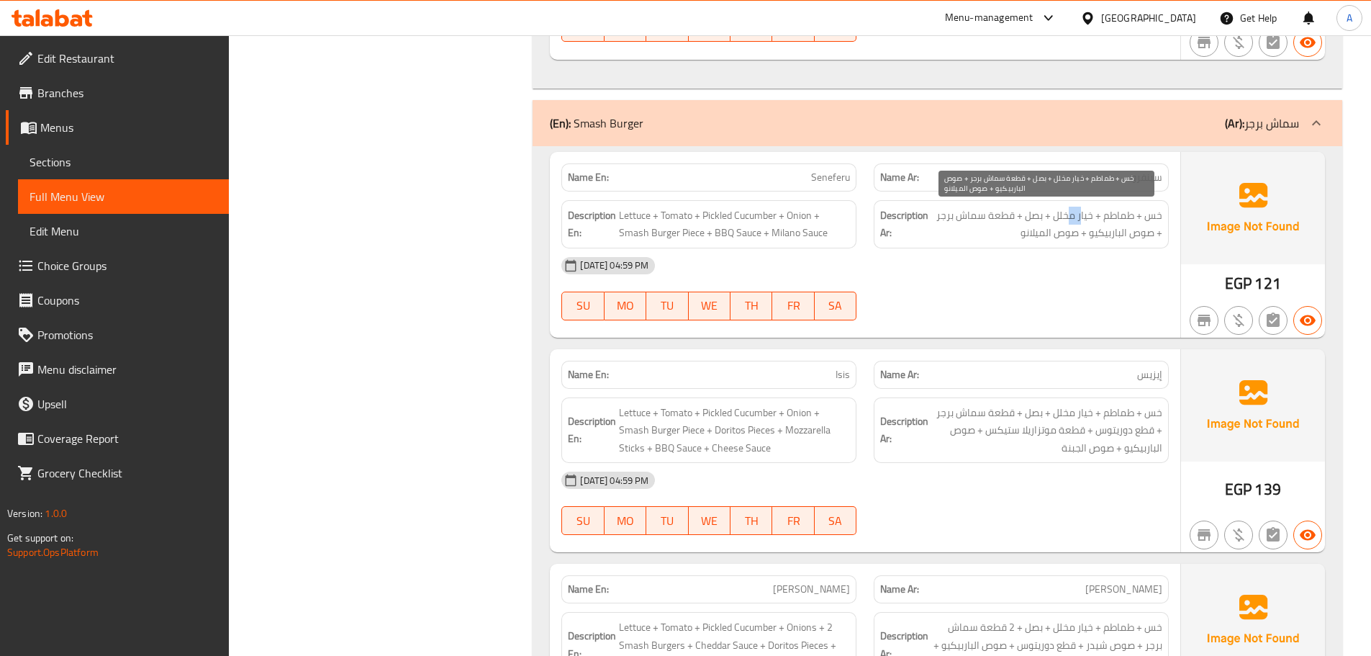
click at [1082, 217] on span "خس + طماطم + خيار مخلل + بصل + قطعة سماش برجر + صوص الباربيكيو + صوص الميلانو" at bounding box center [1046, 224] width 231 height 35
click at [1021, 219] on span "خس + طماطم + خيار مخلل + بصل + قطعة سماش برجر + صوص الباربيكيو + صوص الميلانو" at bounding box center [1046, 224] width 231 height 35
click at [991, 219] on span "خس + طماطم + خيار مخلل + بصل + قطعة سماش برجر + صوص الباربيكيو + صوص الميلانو" at bounding box center [1046, 224] width 231 height 35
click at [1005, 217] on span "خس + طماطم + خيار مخلل + بصل + قطعة سماش برجر + صوص الباربيكيو + صوص الميلانو" at bounding box center [1046, 224] width 231 height 35
drag, startPoint x: 1005, startPoint y: 217, endPoint x: 976, endPoint y: 217, distance: 29.5
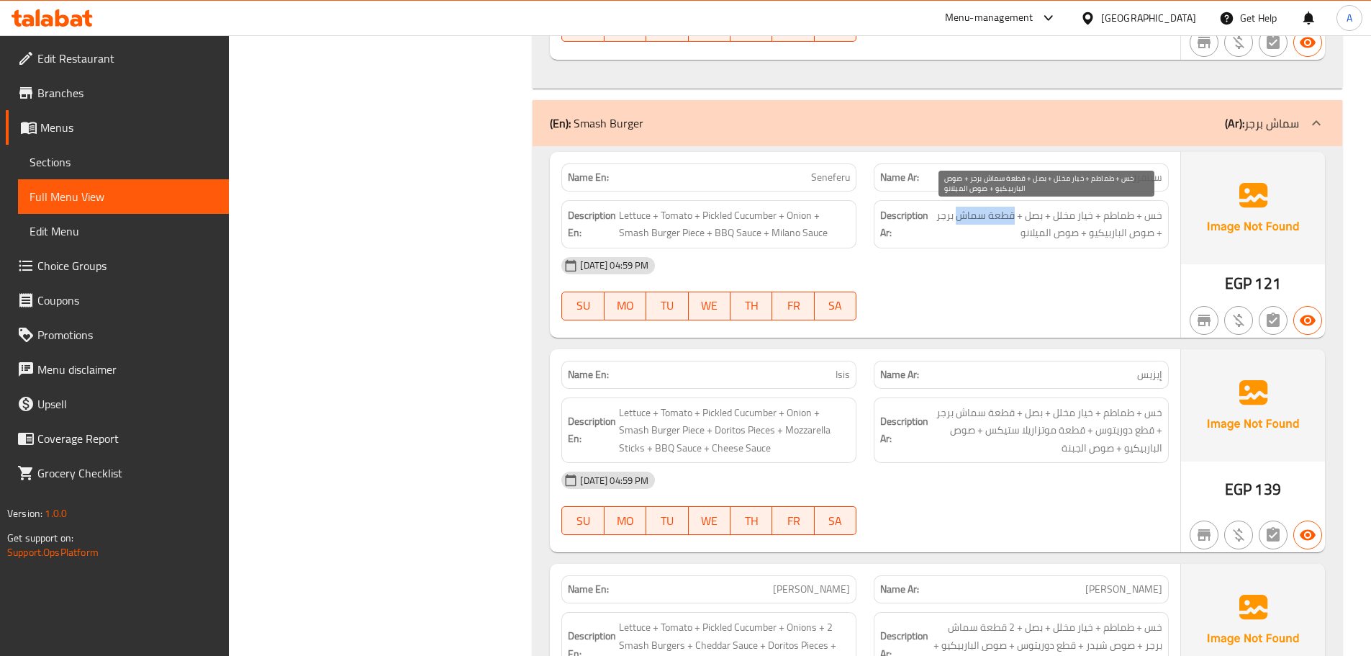
click at [976, 217] on span "خس + طماطم + خيار مخلل + بصل + قطعة سماش برجر + صوص الباربيكيو + صوص الميلانو" at bounding box center [1046, 224] width 231 height 35
drag, startPoint x: 1139, startPoint y: 234, endPoint x: 1054, endPoint y: 230, distance: 85.7
click at [1054, 230] on span "خس + طماطم + خيار مخلل + بصل + قطعة سماش برجر + صوص الباربيكيو + صوص الميلانو" at bounding box center [1046, 224] width 231 height 35
click at [1036, 272] on div "[DATE] 04:59 PM" at bounding box center [865, 265] width 625 height 35
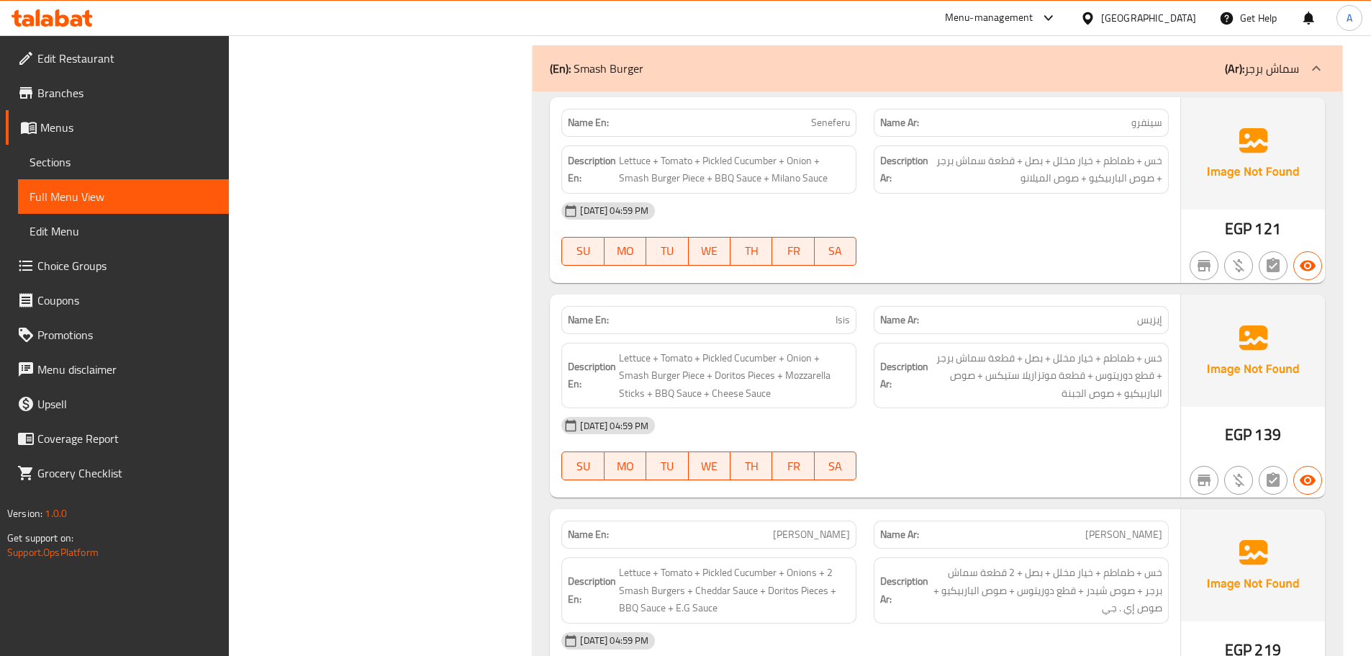
scroll to position [6244, 0]
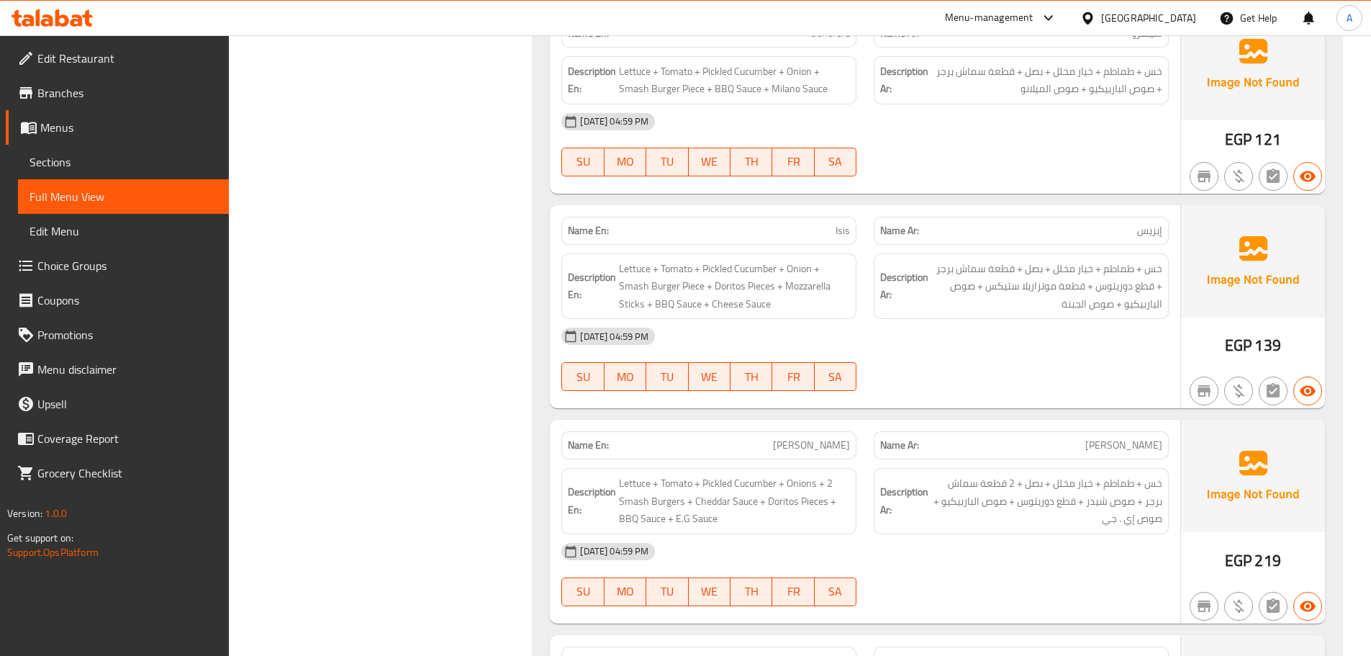
drag, startPoint x: 843, startPoint y: 224, endPoint x: 914, endPoint y: 264, distance: 81.9
click at [874, 234] on div "Name En: Isis Name Ar: [PERSON_NAME]" at bounding box center [865, 230] width 625 height 45
click at [955, 318] on div "Description Ar: خس + طماطم + خيار مخلل + بصل + قطعة سماش برجر + قطع دوريتوس + ق…" at bounding box center [1021, 286] width 295 height 66
click at [960, 326] on div "[DATE] 04:59 PM" at bounding box center [865, 336] width 625 height 35
click at [838, 230] on span "Isis" at bounding box center [843, 230] width 14 height 15
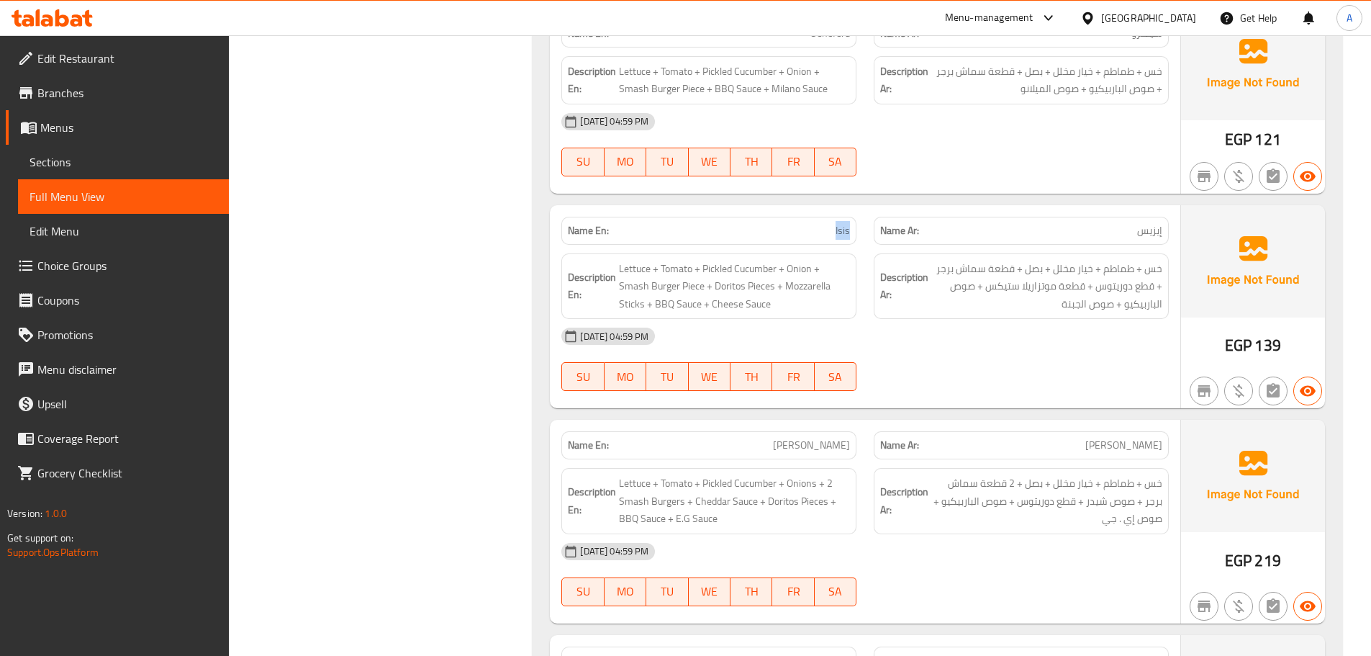
click at [838, 230] on span "Isis" at bounding box center [843, 230] width 14 height 15
click at [1033, 149] on div "[DATE] 04:59 PM SU MO TU WE TH FR SA" at bounding box center [865, 144] width 625 height 81
drag, startPoint x: 1148, startPoint y: 230, endPoint x: 1104, endPoint y: 276, distance: 63.6
click at [1113, 242] on div "Name Ar: إيزيس" at bounding box center [1021, 231] width 295 height 28
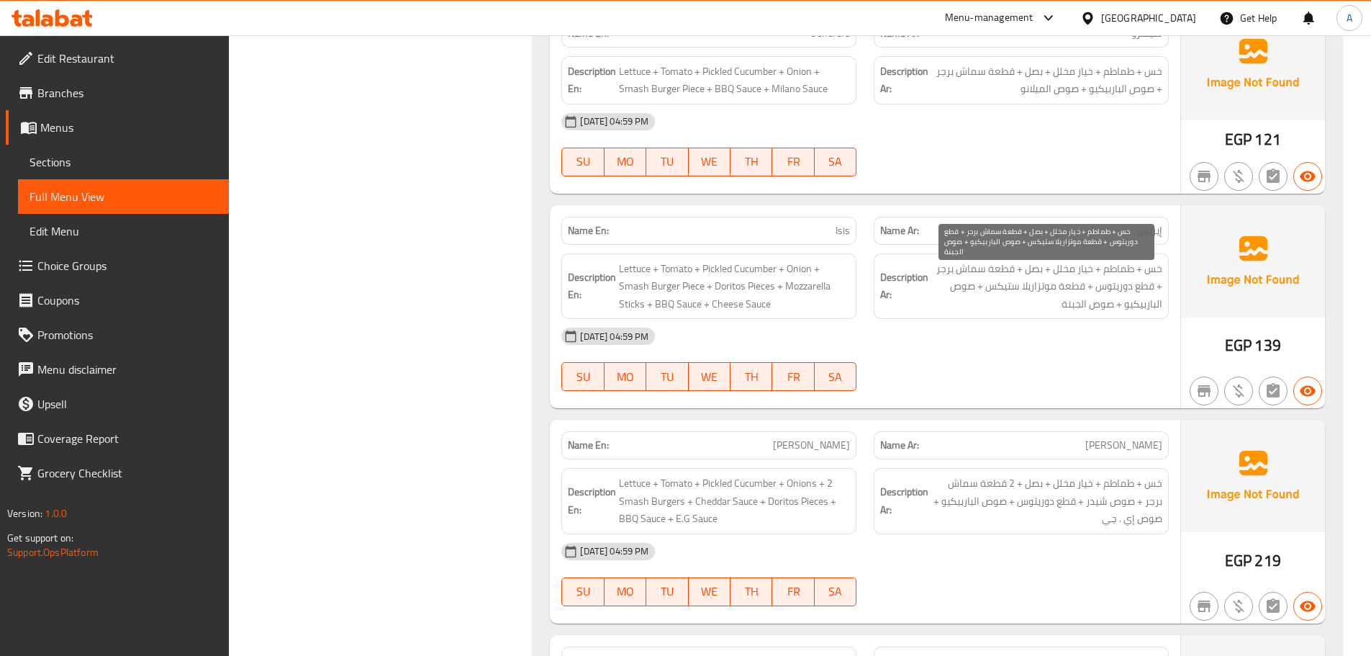
drag, startPoint x: 1092, startPoint y: 330, endPoint x: 950, endPoint y: 353, distance: 144.3
click at [1069, 337] on div "[DATE] 04:59 PM" at bounding box center [865, 336] width 625 height 35
drag, startPoint x: 1156, startPoint y: 261, endPoint x: 955, endPoint y: 276, distance: 201.4
click at [932, 268] on span "خس + طماطم + خيار مخلل + بصل + قطعة سماش برجر + قطع دوريتوس + قطعة موتزاريلا ست…" at bounding box center [1046, 286] width 231 height 53
click at [1123, 289] on span "خس + طماطم + خيار مخلل + بصل + قطعة سماش برجر + قطع دوريتوس + قطعة موتزاريلا ست…" at bounding box center [1046, 286] width 231 height 53
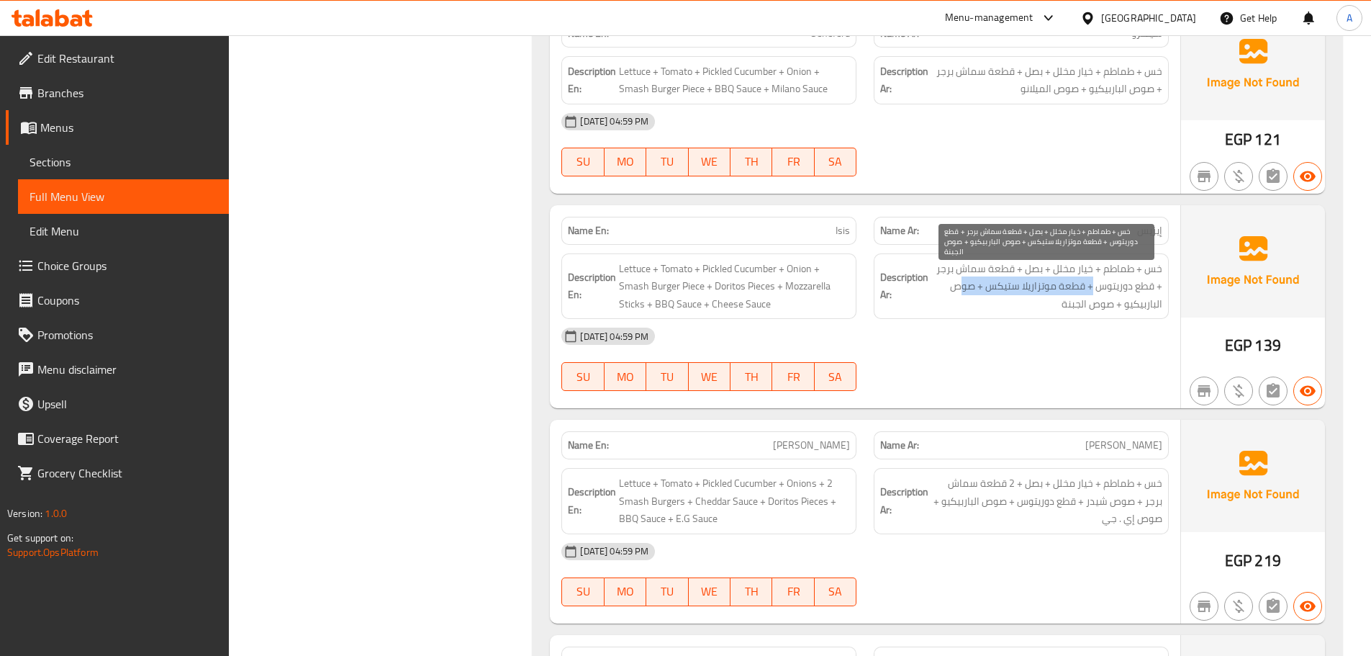
drag, startPoint x: 1088, startPoint y: 286, endPoint x: 961, endPoint y: 285, distance: 126.7
click at [961, 285] on span "خس + طماطم + خيار مخلل + بصل + قطعة سماش برجر + قطع دوريتوس + قطعة موتزاريلا ست…" at bounding box center [1046, 286] width 231 height 53
click at [1085, 303] on span "خس + طماطم + خيار مخلل + بصل + قطعة سماش برجر + قطع دوريتوس + قطعة موتزاريلا ست…" at bounding box center [1046, 286] width 231 height 53
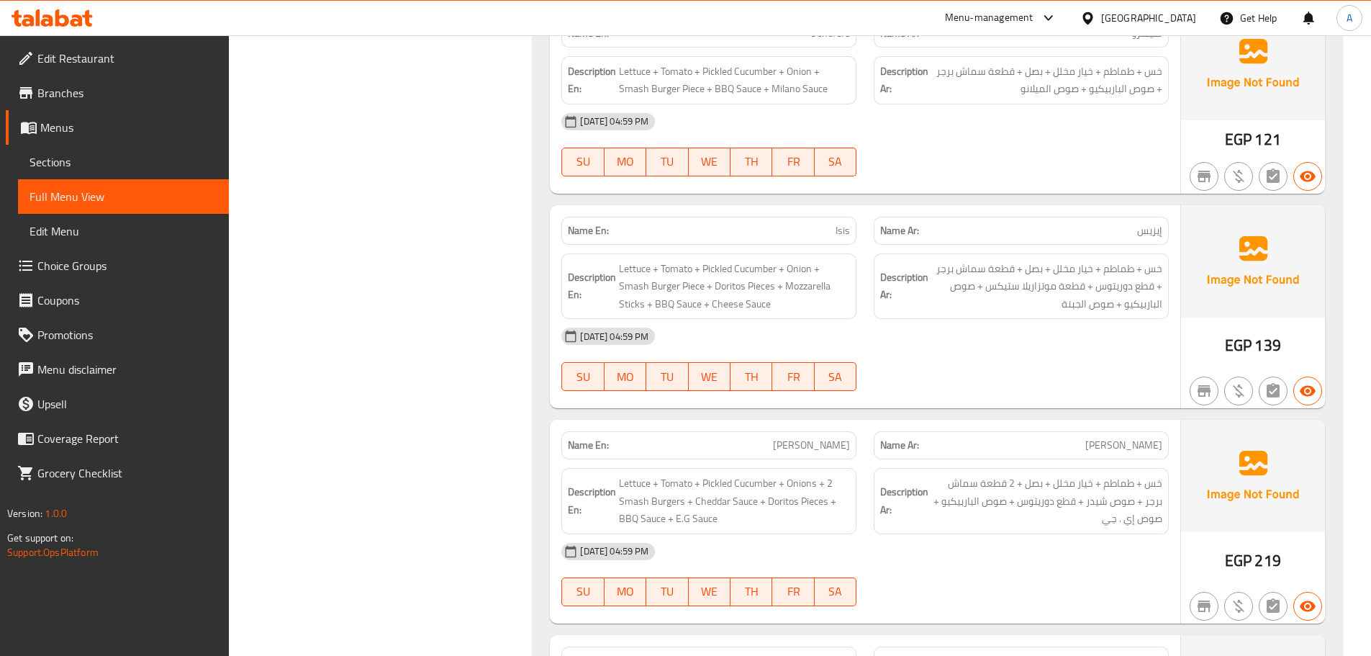
drag, startPoint x: 1041, startPoint y: 353, endPoint x: 928, endPoint y: 330, distance: 115.3
click at [1035, 353] on div "[DATE] 04:59 PM" at bounding box center [865, 336] width 625 height 35
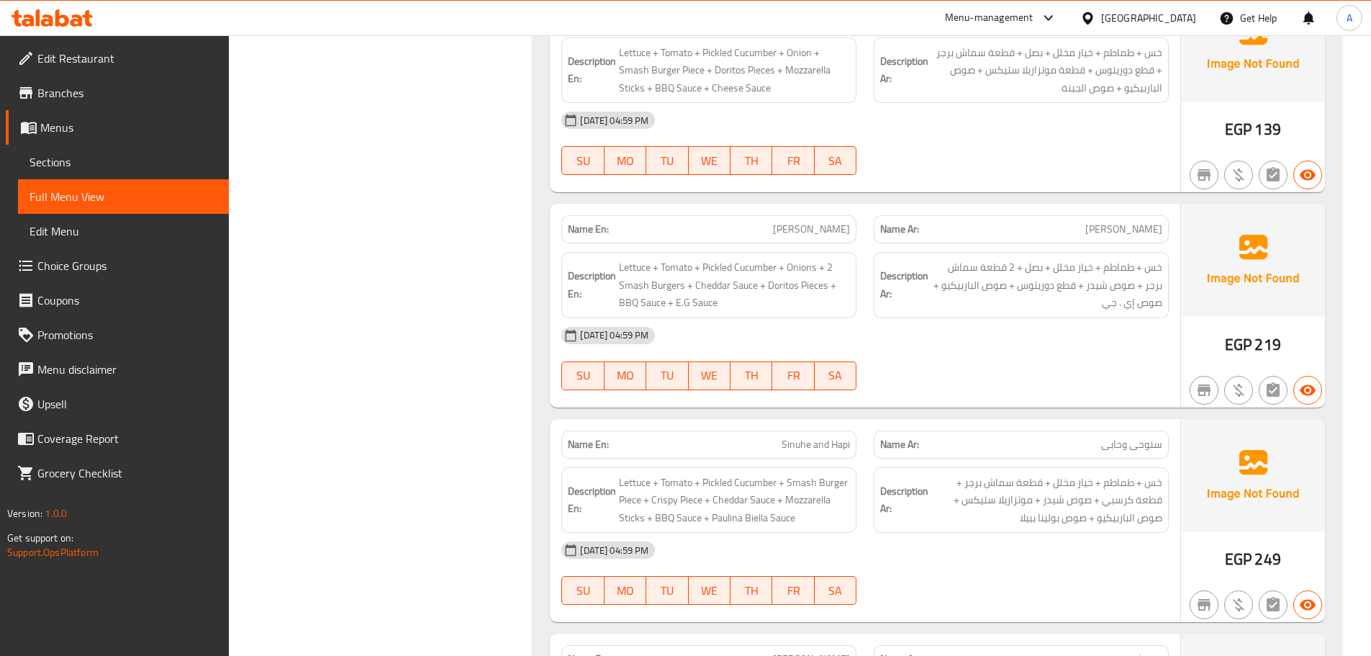
scroll to position [6676, 0]
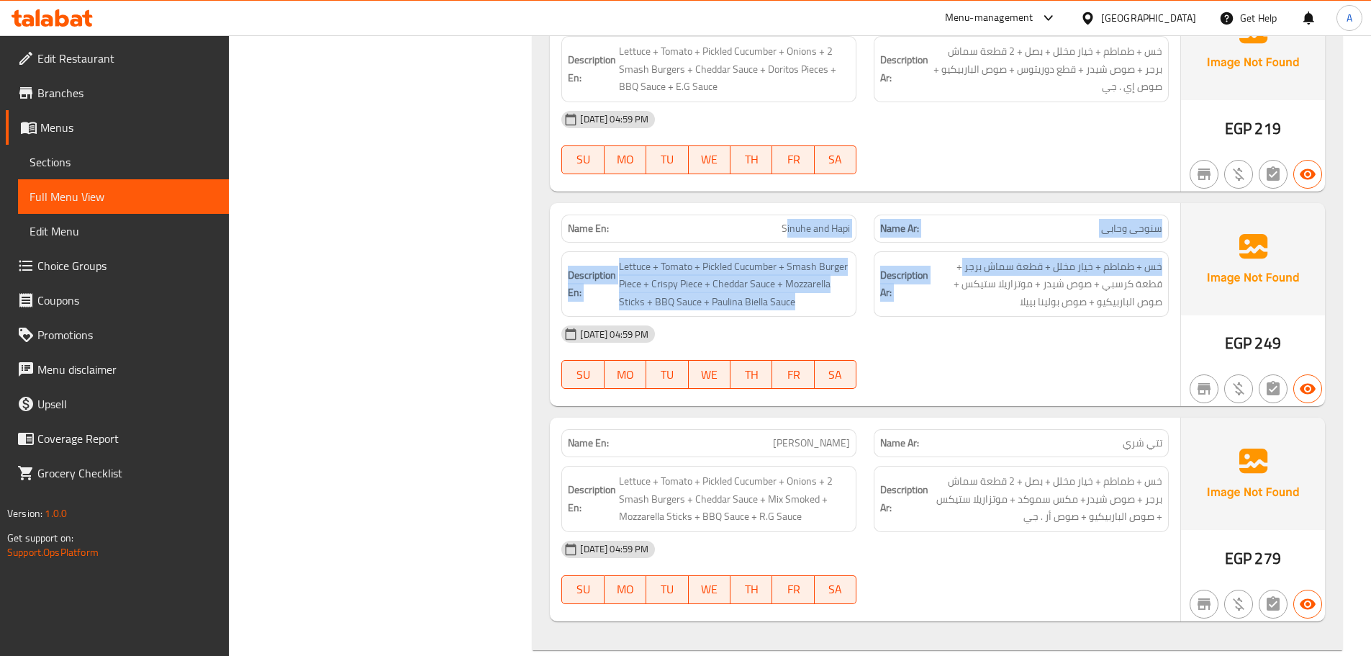
click at [968, 279] on div "Name En: Sinuhe and Hapi Name Ar: سنوحى وحابى Description En: Lettuce + Tomato …" at bounding box center [865, 305] width 630 height 204
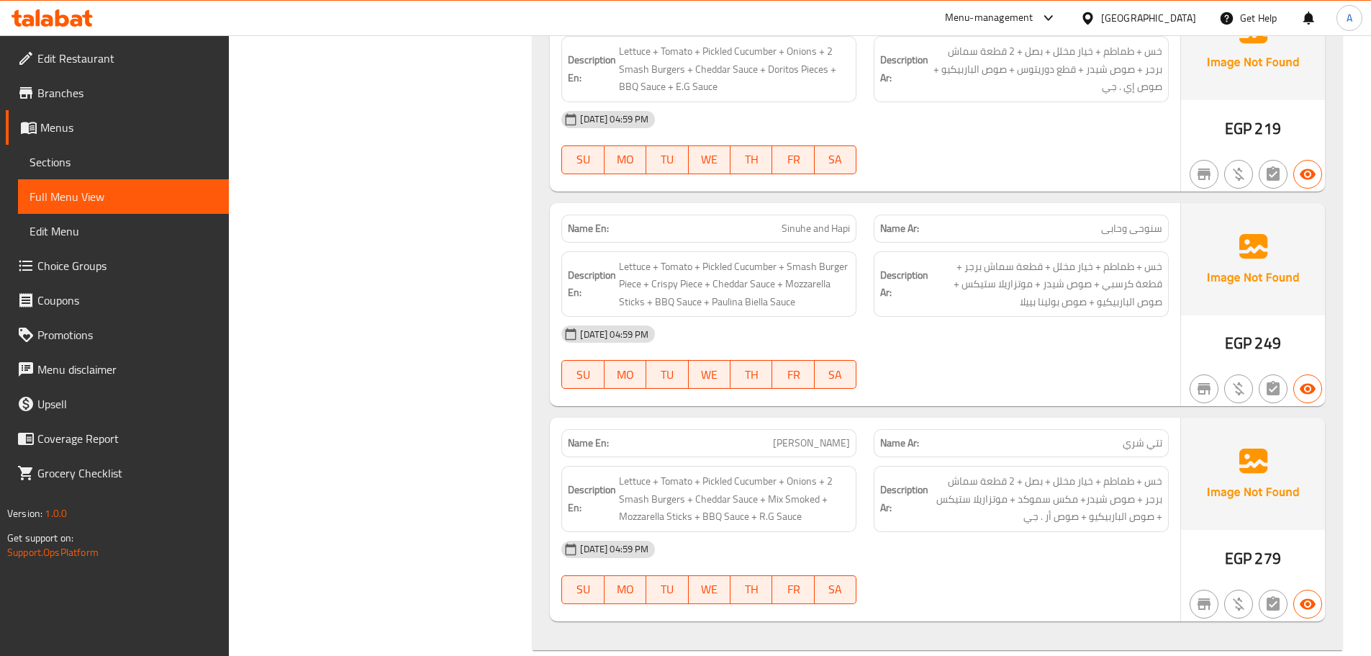
click at [979, 344] on div "[DATE] 04:59 PM" at bounding box center [865, 334] width 625 height 35
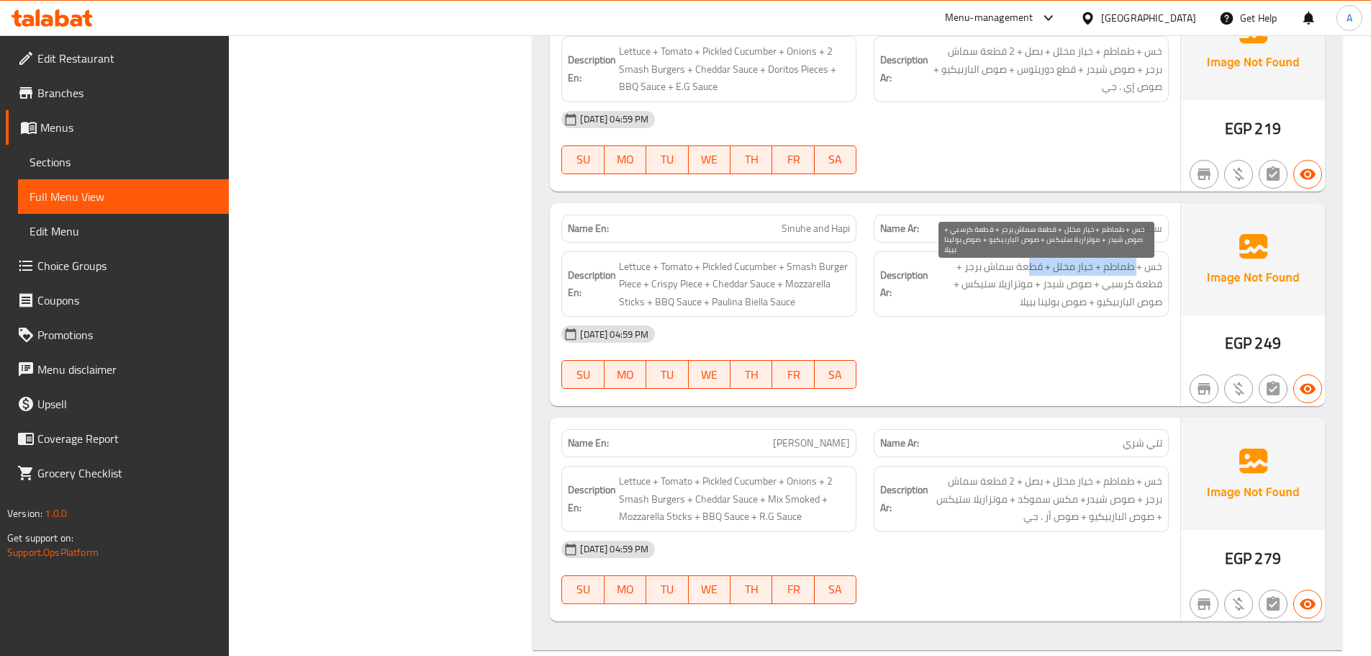
drag, startPoint x: 1136, startPoint y: 261, endPoint x: 1023, endPoint y: 261, distance: 113.7
click at [1026, 261] on span "خس + طماطم + خيار مخلل + قطعة سماش برجر + قطعة كرسبي + صوص شيدر + موتزاريلا ستي…" at bounding box center [1046, 284] width 231 height 53
click at [1039, 304] on span "خس + طماطم + خيار مخلل + قطعة سماش برجر + قطعة كرسبي + صوص شيدر + موتزاريلا ستي…" at bounding box center [1046, 284] width 231 height 53
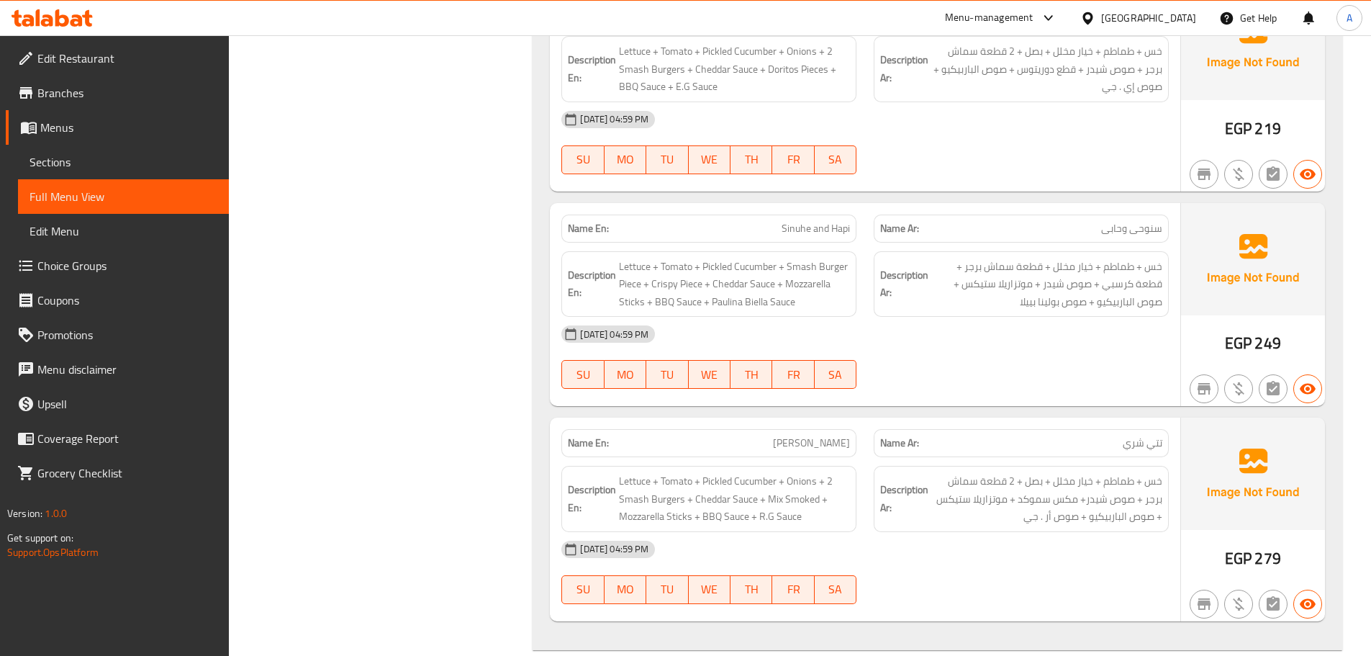
click at [1018, 343] on div "[DATE] 04:59 PM" at bounding box center [865, 334] width 625 height 35
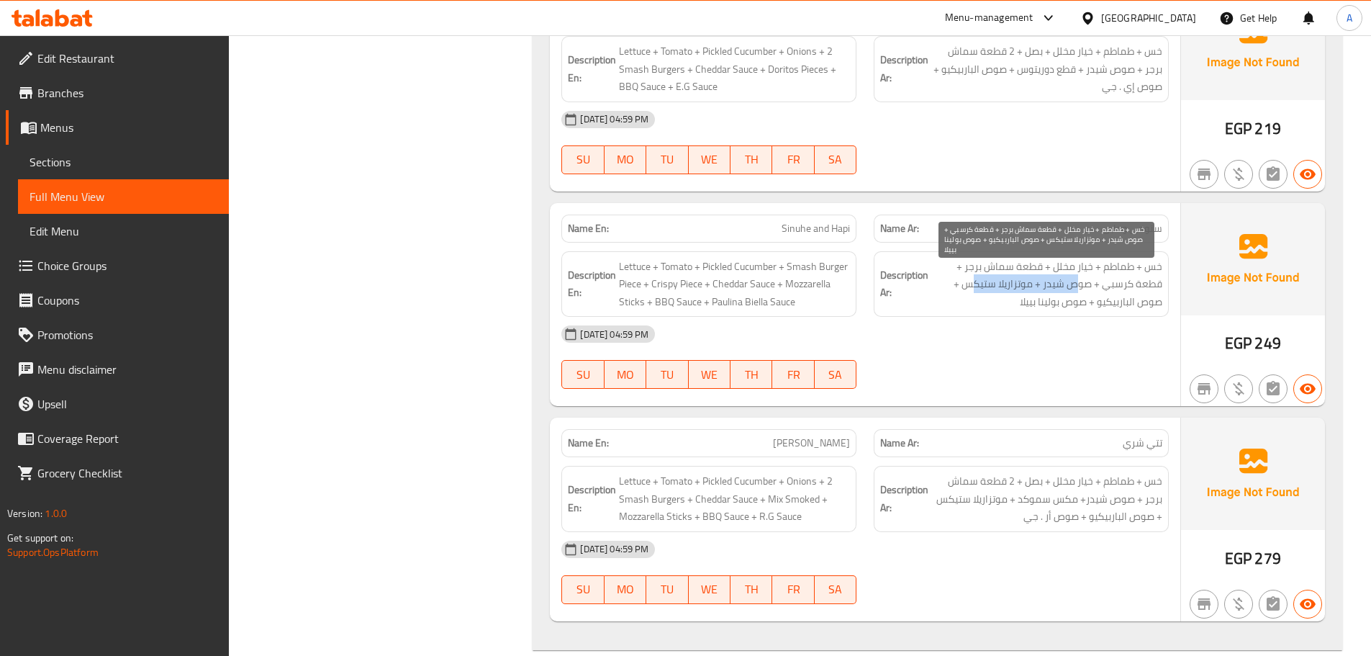
drag, startPoint x: 1078, startPoint y: 285, endPoint x: 971, endPoint y: 284, distance: 107.2
click at [971, 284] on span "خس + طماطم + خيار مخلل + قطعة سماش برجر + قطعة كرسبي + صوص شيدر + موتزاريلا ستي…" at bounding box center [1046, 284] width 231 height 53
drag, startPoint x: 1096, startPoint y: 304, endPoint x: 1041, endPoint y: 337, distance: 63.6
click at [1051, 304] on span "خس + طماطم + خيار مخلل + قطعة سماش برجر + قطعة كرسبي + صوص شيدر + موتزاريلا ستي…" at bounding box center [1046, 284] width 231 height 53
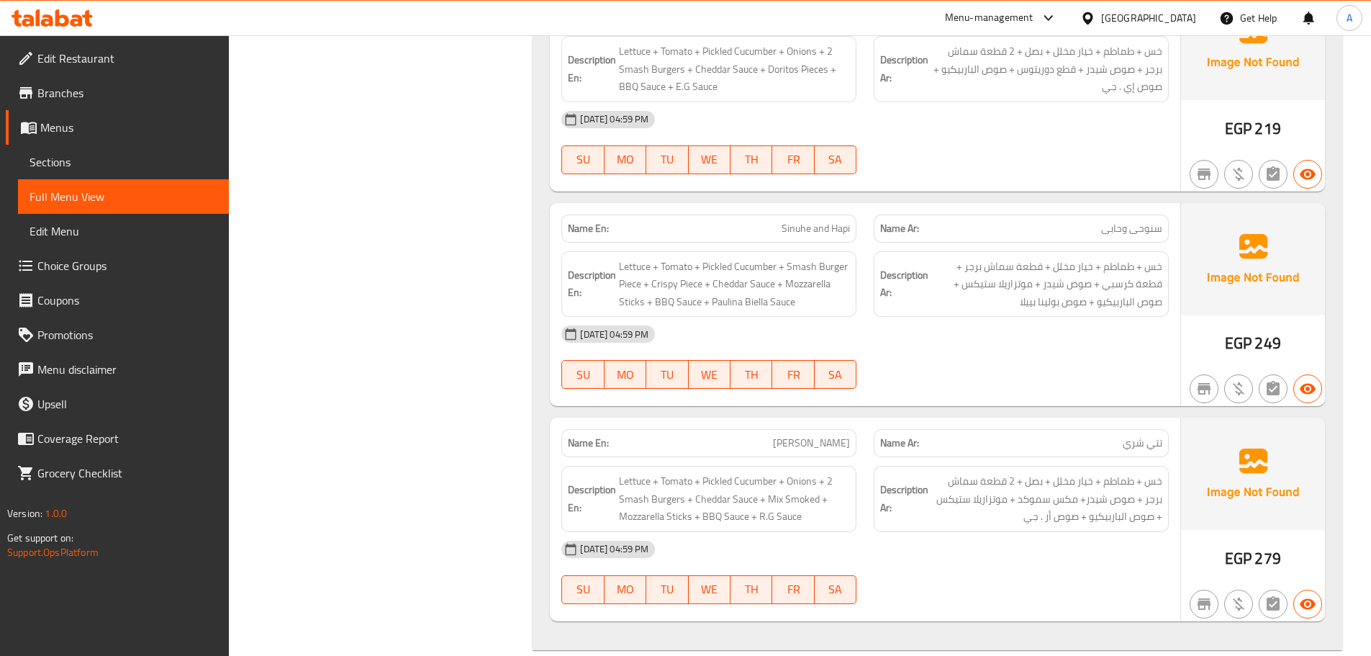
click at [1042, 350] on div "[DATE] 04:59 PM" at bounding box center [865, 334] width 625 height 35
drag, startPoint x: 751, startPoint y: 432, endPoint x: 960, endPoint y: 404, distance: 210.6
click at [944, 410] on div "Name En: Seneferu Name Ar: سينفرو Description En: Lettuce + Tomato + Pickled Cu…" at bounding box center [938, 109] width 810 height 1079
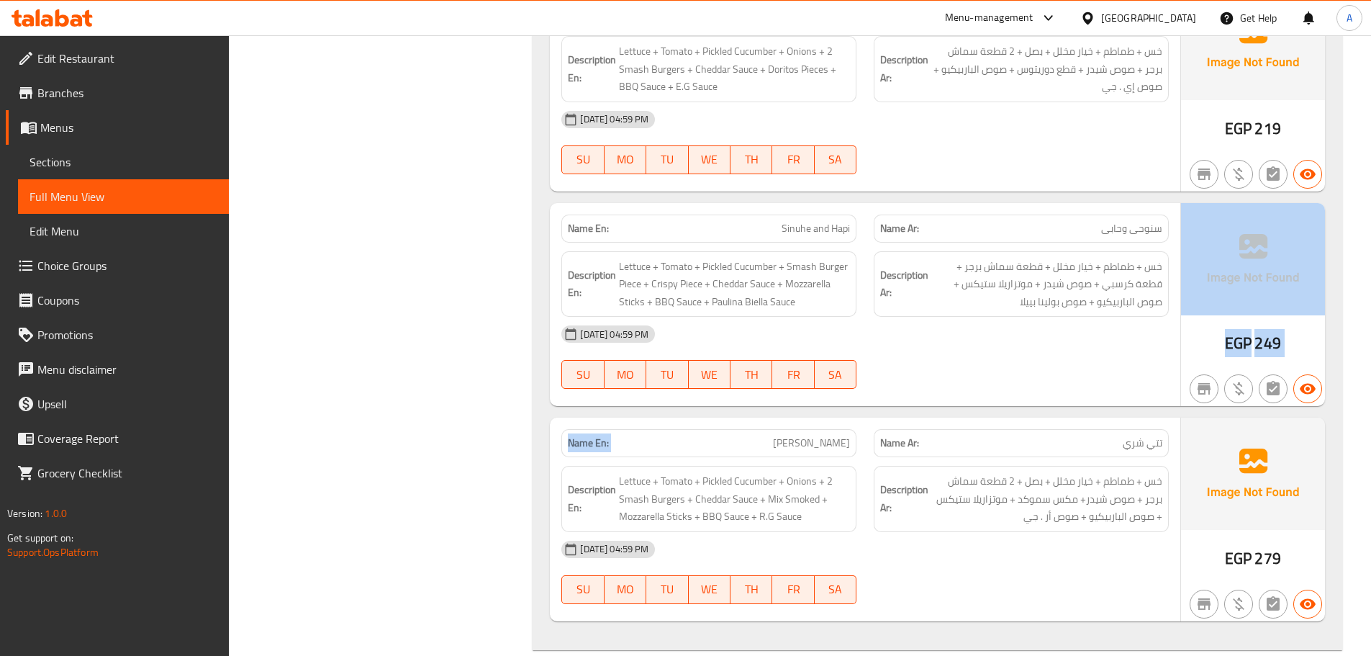
click at [970, 396] on div at bounding box center [1021, 388] width 312 height 17
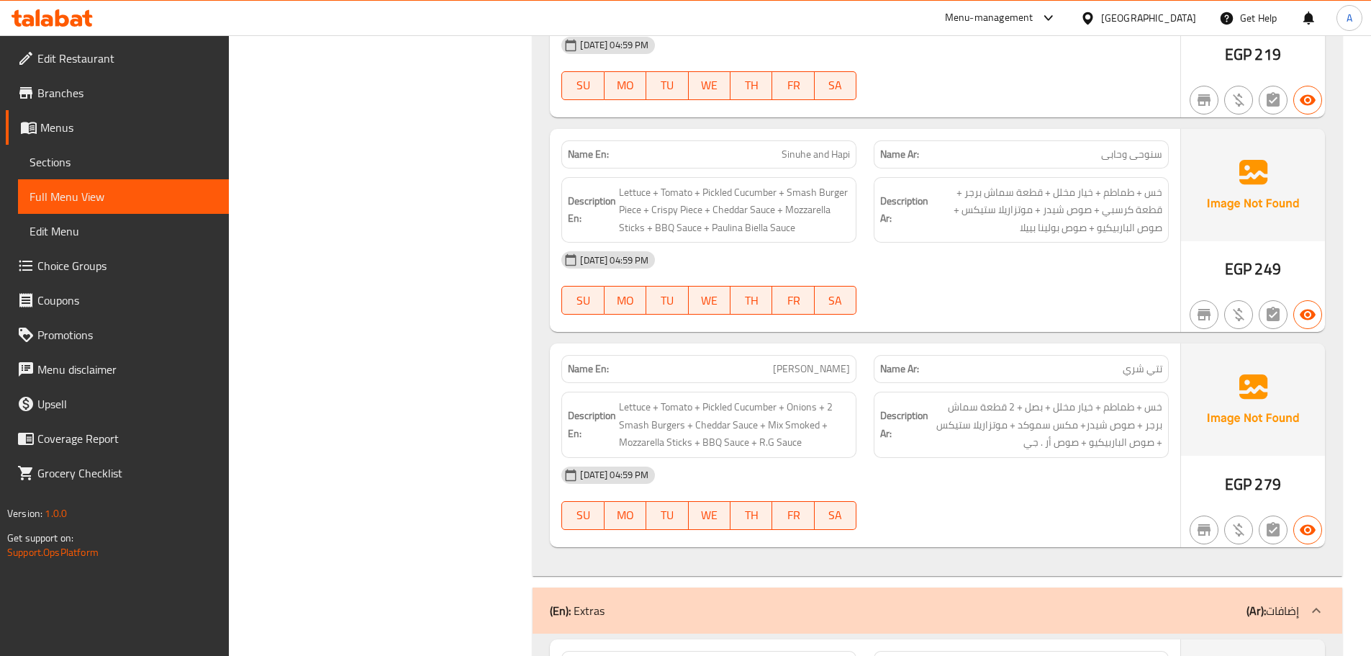
scroll to position [6820, 0]
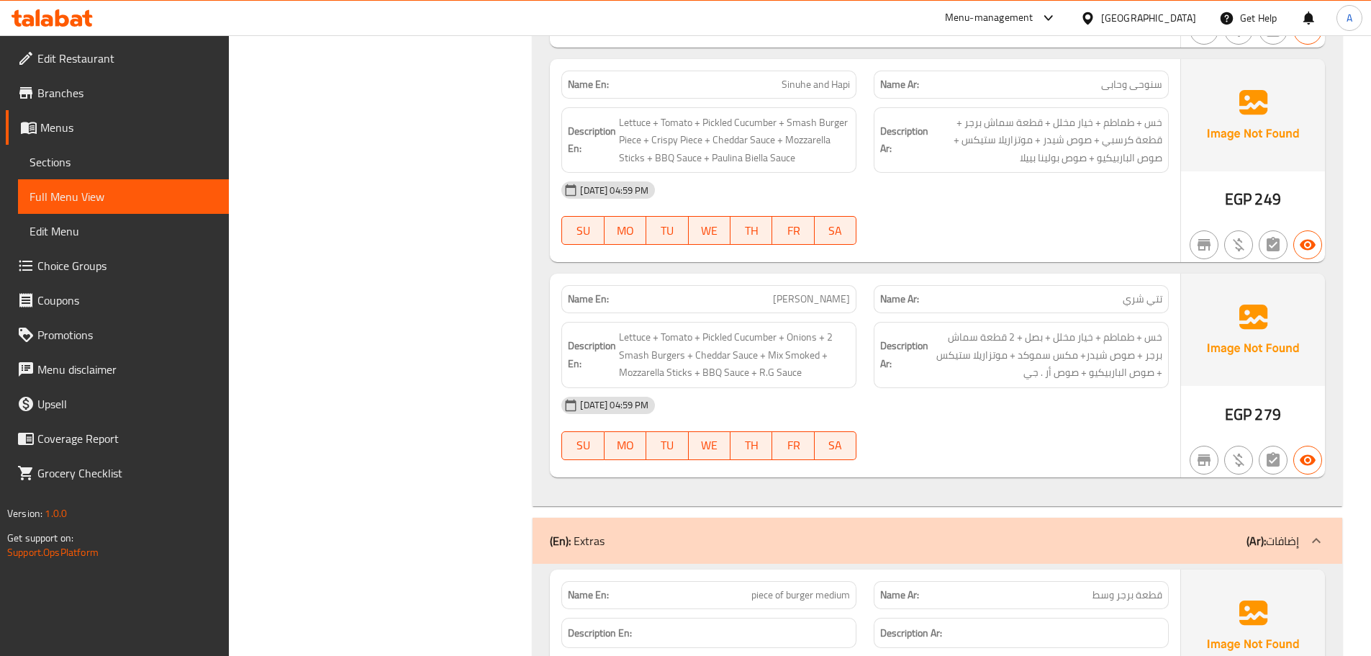
click at [1025, 422] on div "[DATE] 04:59 PM" at bounding box center [865, 405] width 625 height 35
drag, startPoint x: 1150, startPoint y: 337, endPoint x: 925, endPoint y: 344, distance: 224.7
click at [925, 344] on h6 "Description Ar: خس + طماطم + خيار مخلل + بصل + 2 قطعة سماش برجر + صوص شيدر+ مكس…" at bounding box center [1021, 354] width 282 height 53
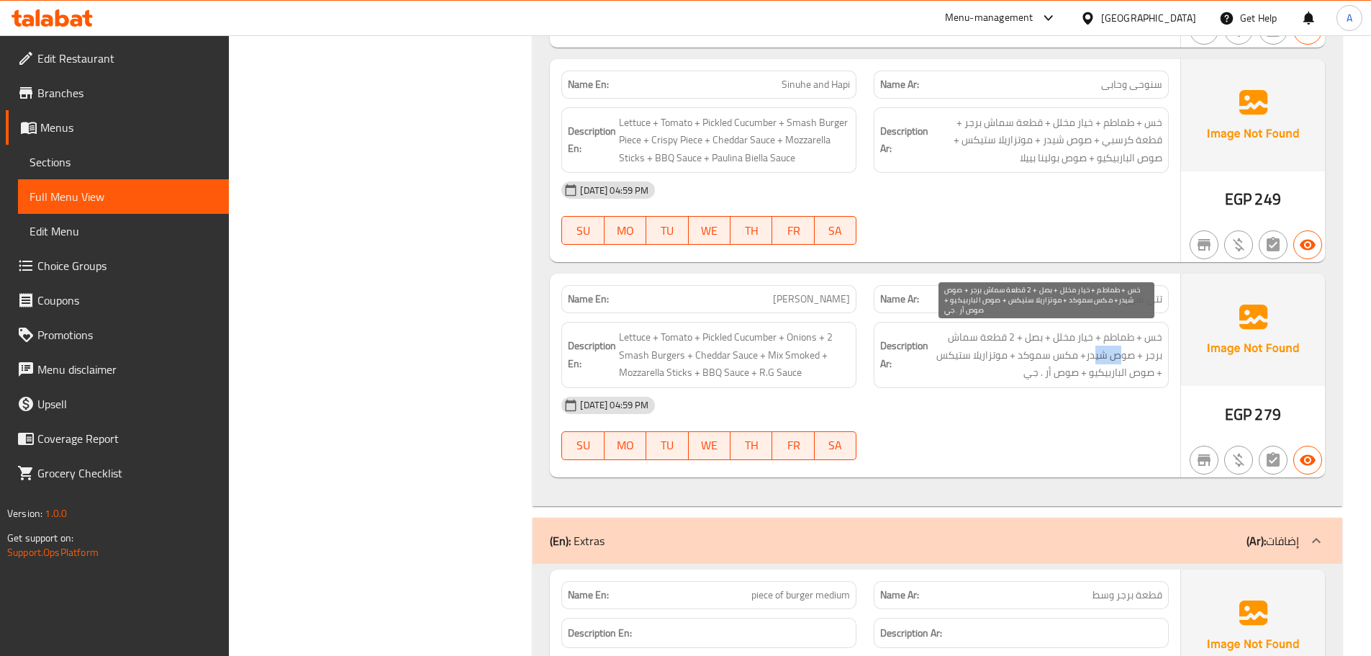
drag, startPoint x: 1122, startPoint y: 353, endPoint x: 1095, endPoint y: 353, distance: 26.6
click at [1097, 353] on span "خس + طماطم + خيار مخلل + بصل + 2 قطعة سماش برجر + صوص شيدر+ مكس سموكد + موتزاري…" at bounding box center [1046, 354] width 231 height 53
drag, startPoint x: 1068, startPoint y: 354, endPoint x: 1024, endPoint y: 355, distance: 43.9
click at [1025, 355] on span "خس + طماطم + خيار مخلل + بصل + 2 قطعة سماش برجر + صوص شيدر+ مكس سموكد + موتزاري…" at bounding box center [1046, 354] width 231 height 53
click at [1065, 361] on span "خس + طماطم + خيار مخلل + بصل + 2 قطعة سماش برجر + صوص شيدر+ مكس سموكد + موتزاري…" at bounding box center [1046, 354] width 231 height 53
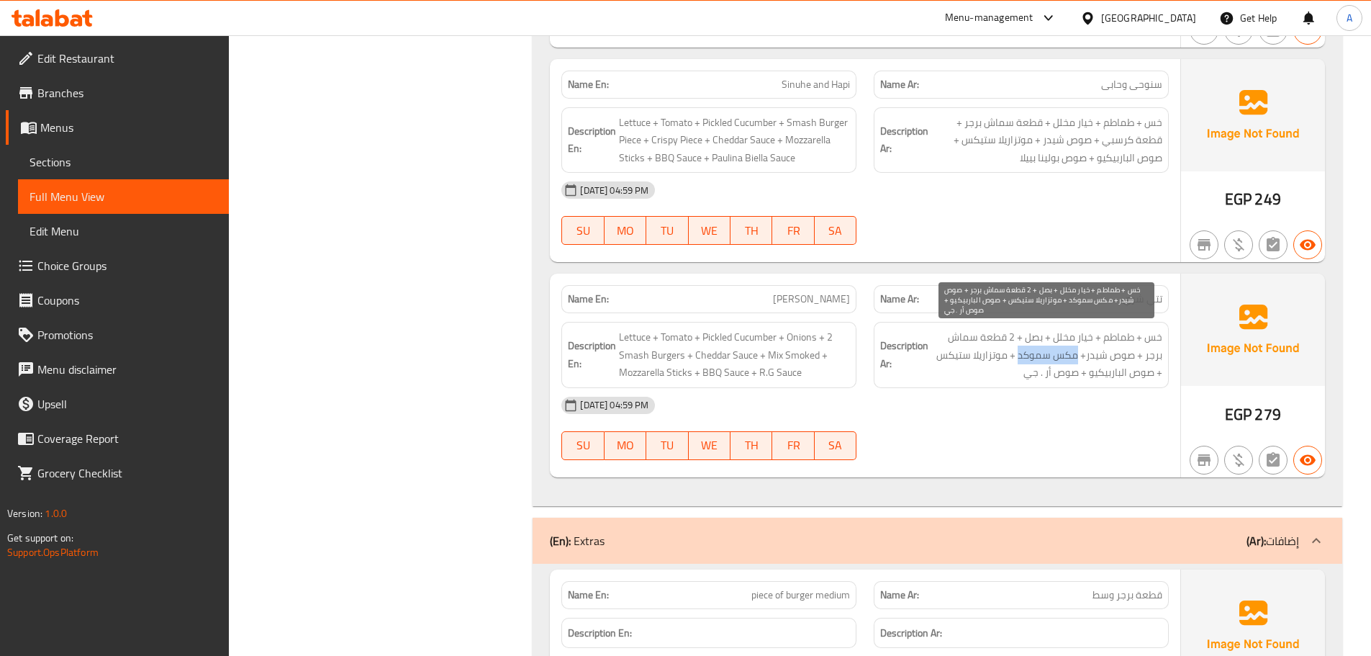
drag, startPoint x: 1065, startPoint y: 361, endPoint x: 1036, endPoint y: 357, distance: 29.7
click at [1036, 357] on span "خس + طماطم + خيار مخلل + بصل + 2 قطعة سماش برجر + صوص شيدر+ مكس سموكد + موتزاري…" at bounding box center [1046, 354] width 231 height 53
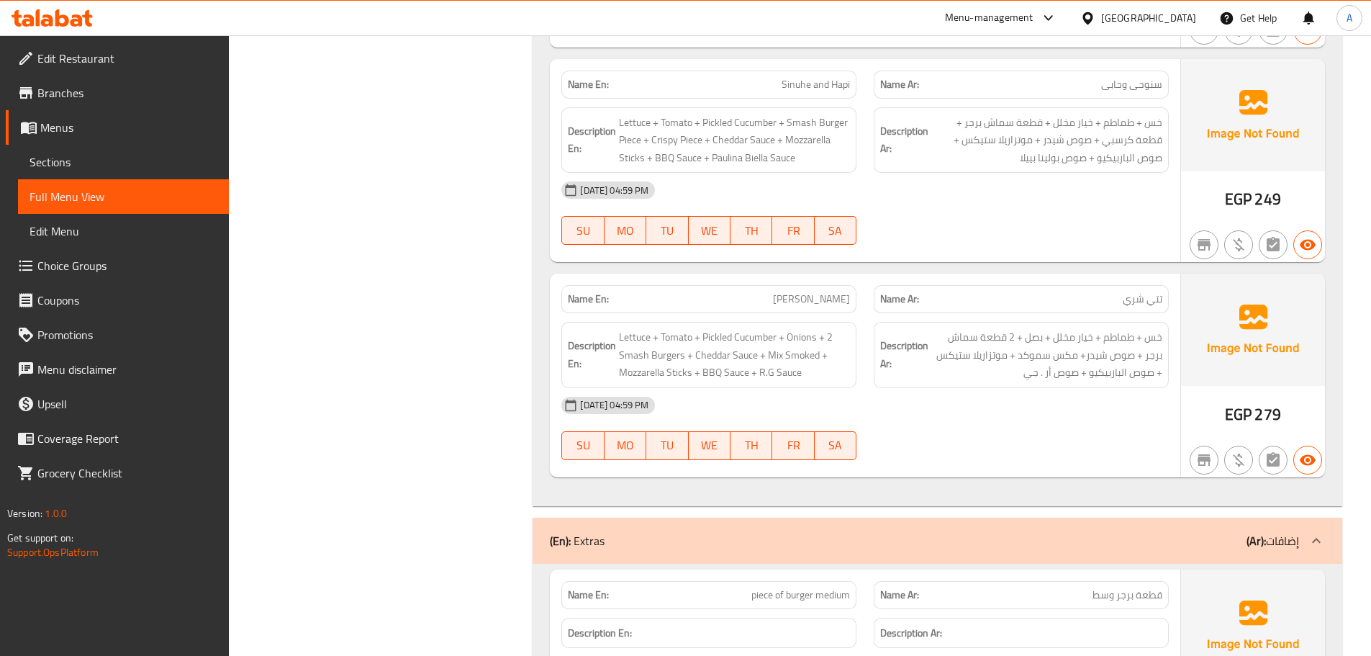
click at [987, 406] on div "[DATE] 04:59 PM" at bounding box center [865, 405] width 625 height 35
click at [1000, 441] on div "[DATE] 04:59 PM SU MO TU WE TH FR SA" at bounding box center [865, 428] width 625 height 81
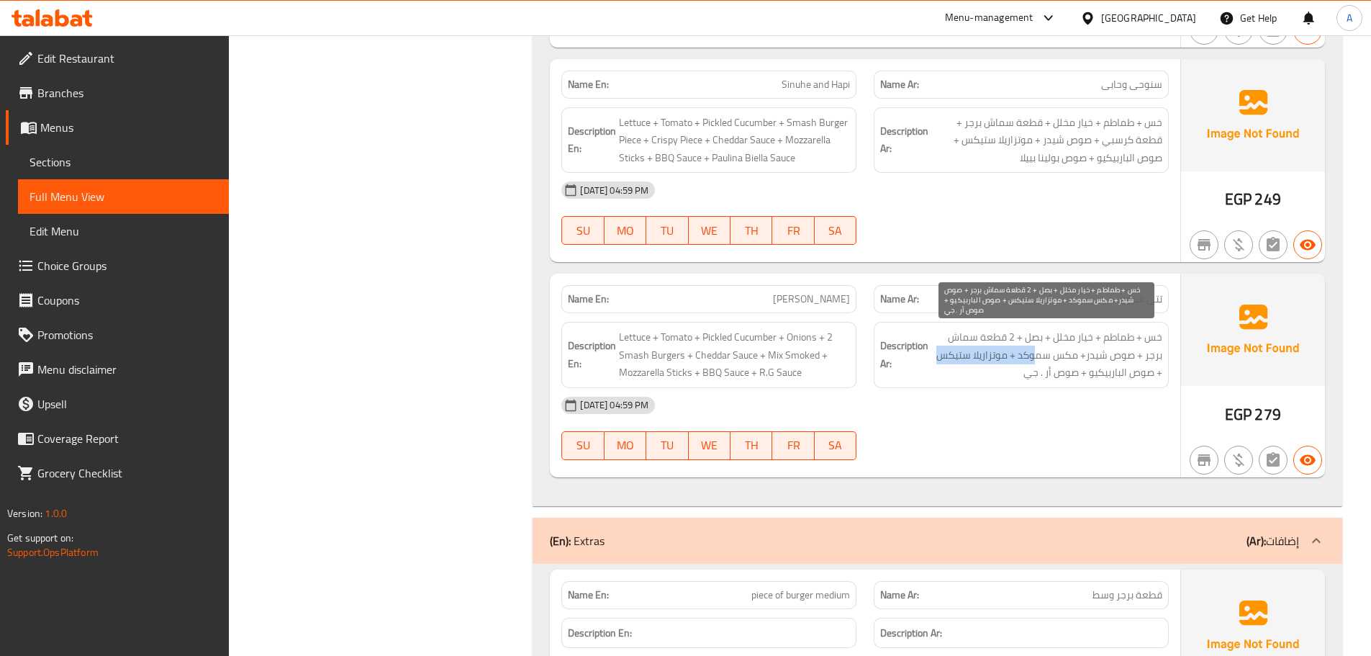
drag, startPoint x: 1036, startPoint y: 361, endPoint x: 943, endPoint y: 353, distance: 93.2
click at [943, 353] on span "خس + طماطم + خيار مخلل + بصل + 2 قطعة سماش برجر + صوص شيدر+ مكس سموكد + موتزاري…" at bounding box center [1046, 354] width 231 height 53
drag, startPoint x: 1127, startPoint y: 369, endPoint x: 1023, endPoint y: 376, distance: 104.6
click at [1029, 373] on span "خس + طماطم + خيار مخلل + بصل + 2 قطعة سماش برجر + صوص شيدر+ مكس سموكد + موتزاري…" at bounding box center [1046, 354] width 231 height 53
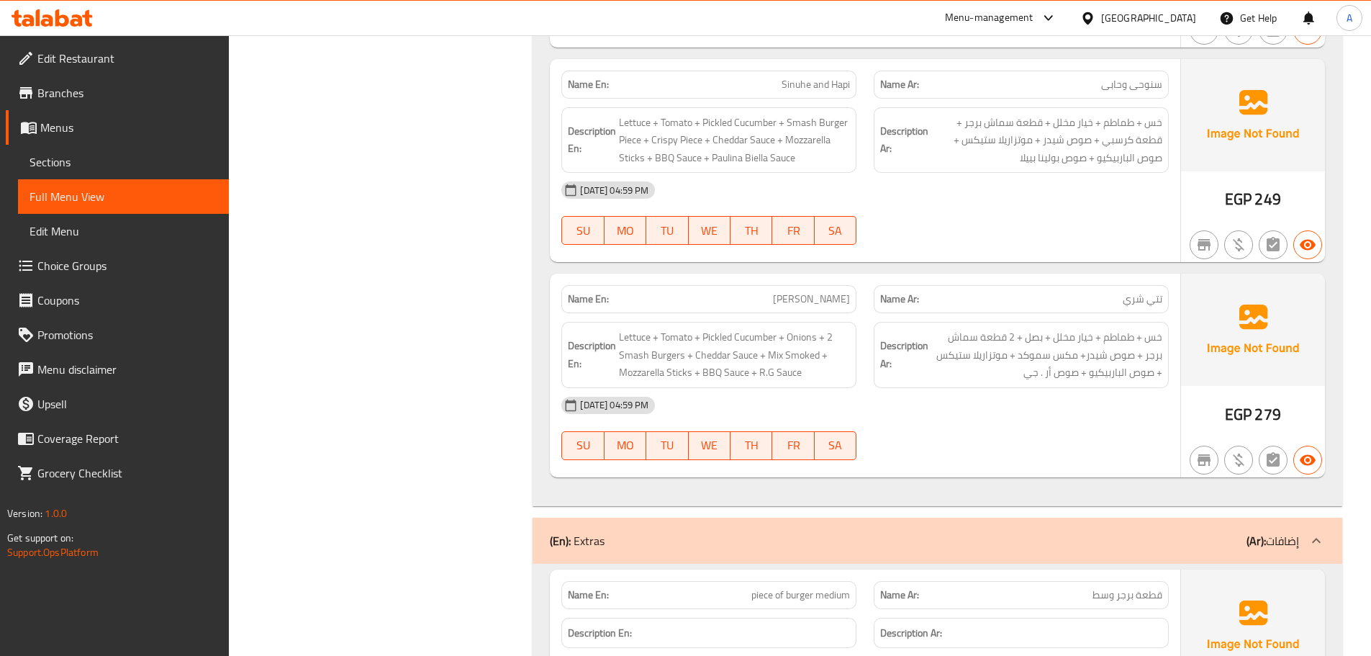
drag, startPoint x: 1024, startPoint y: 429, endPoint x: 709, endPoint y: 381, distance: 318.9
click at [1024, 430] on div "[DATE] 04:59 PM SU MO TU WE TH FR SA" at bounding box center [865, 428] width 625 height 81
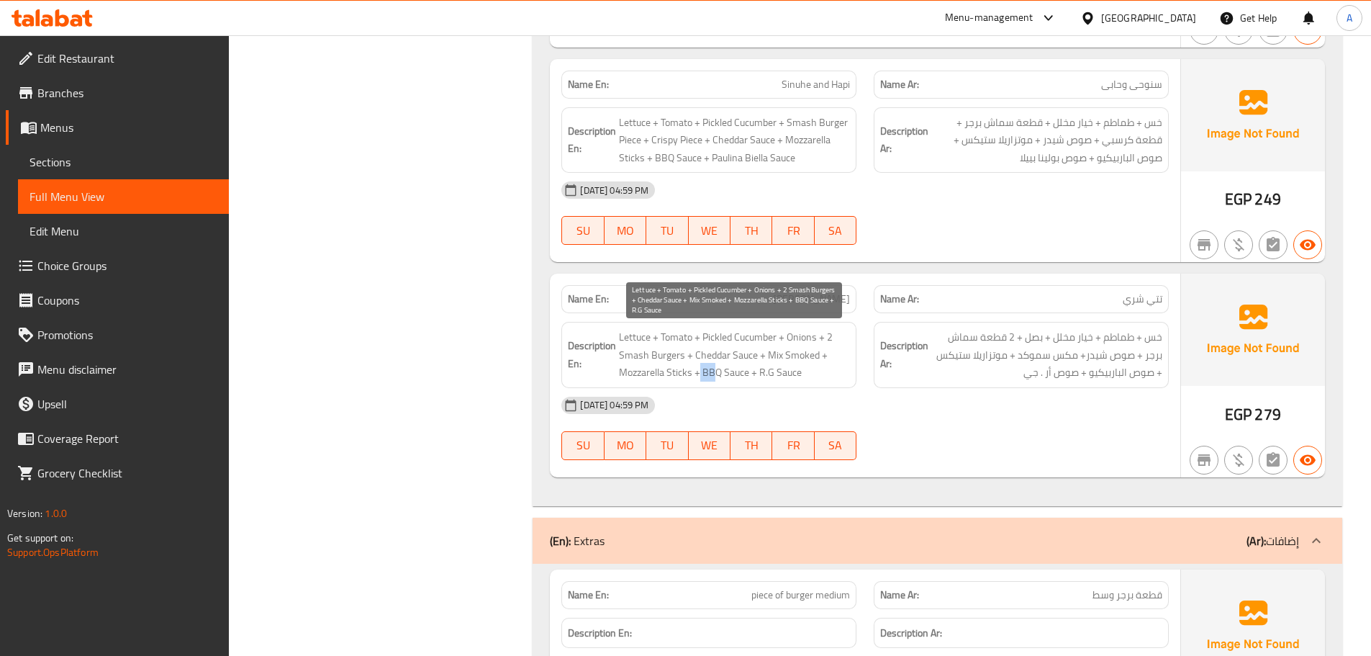
drag, startPoint x: 700, startPoint y: 371, endPoint x: 1026, endPoint y: 430, distance: 331.3
click at [972, 413] on div "Name En: Tati Shree Name Ar: تتي شري Description En: Lettuce + Tomato + Pickled…" at bounding box center [865, 375] width 630 height 204
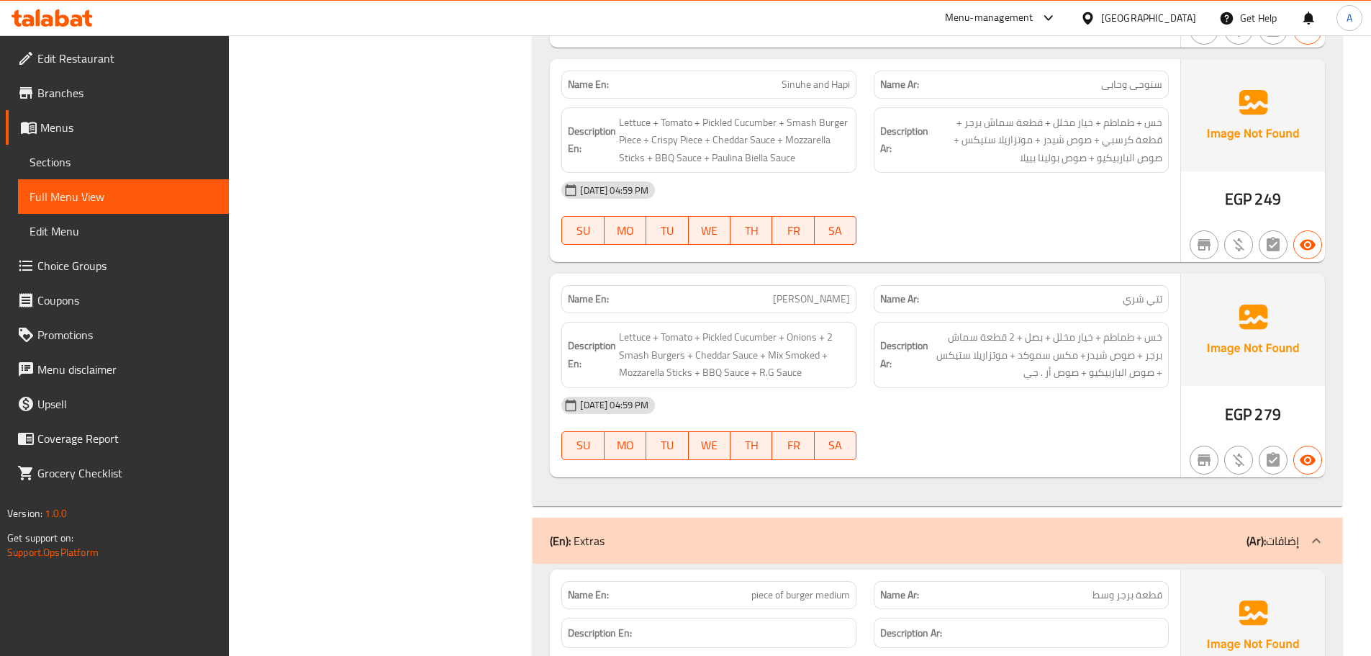
click at [1047, 440] on div "[DATE] 04:59 PM SU MO TU WE TH FR SA" at bounding box center [865, 428] width 625 height 81
click at [936, 433] on div "[DATE] 04:59 PM SU MO TU WE TH FR SA" at bounding box center [865, 428] width 625 height 81
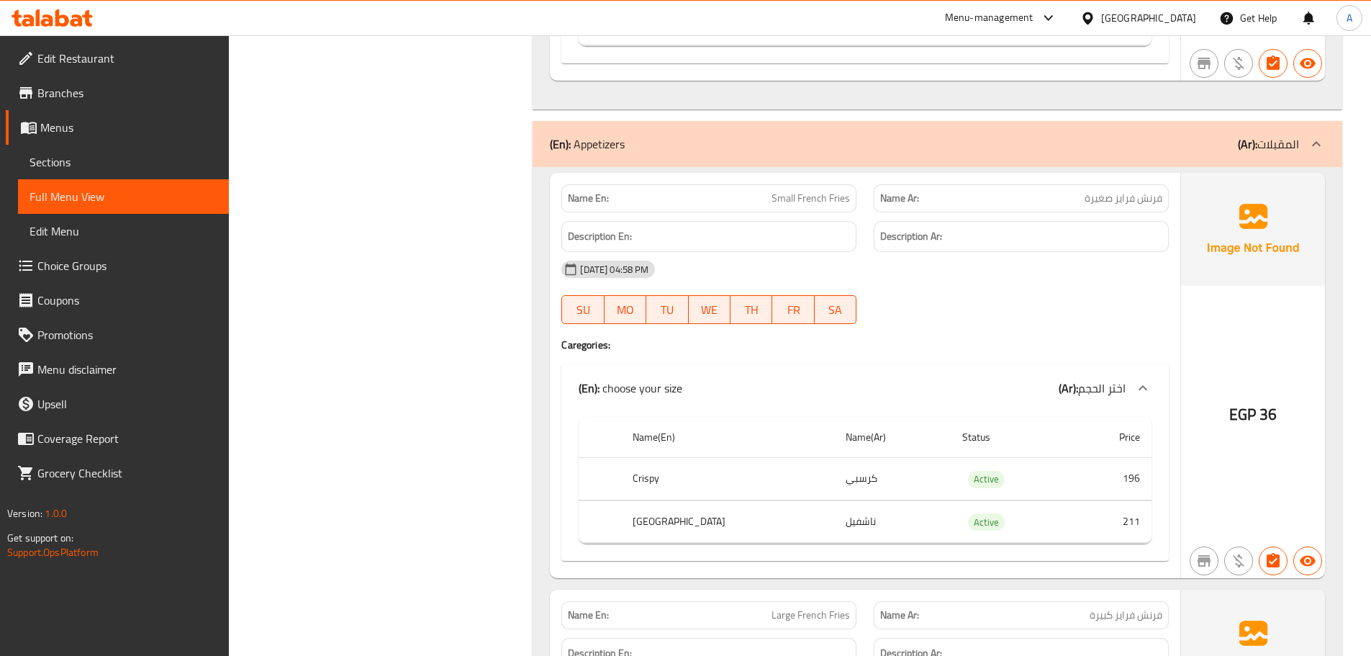
scroll to position [4373, 0]
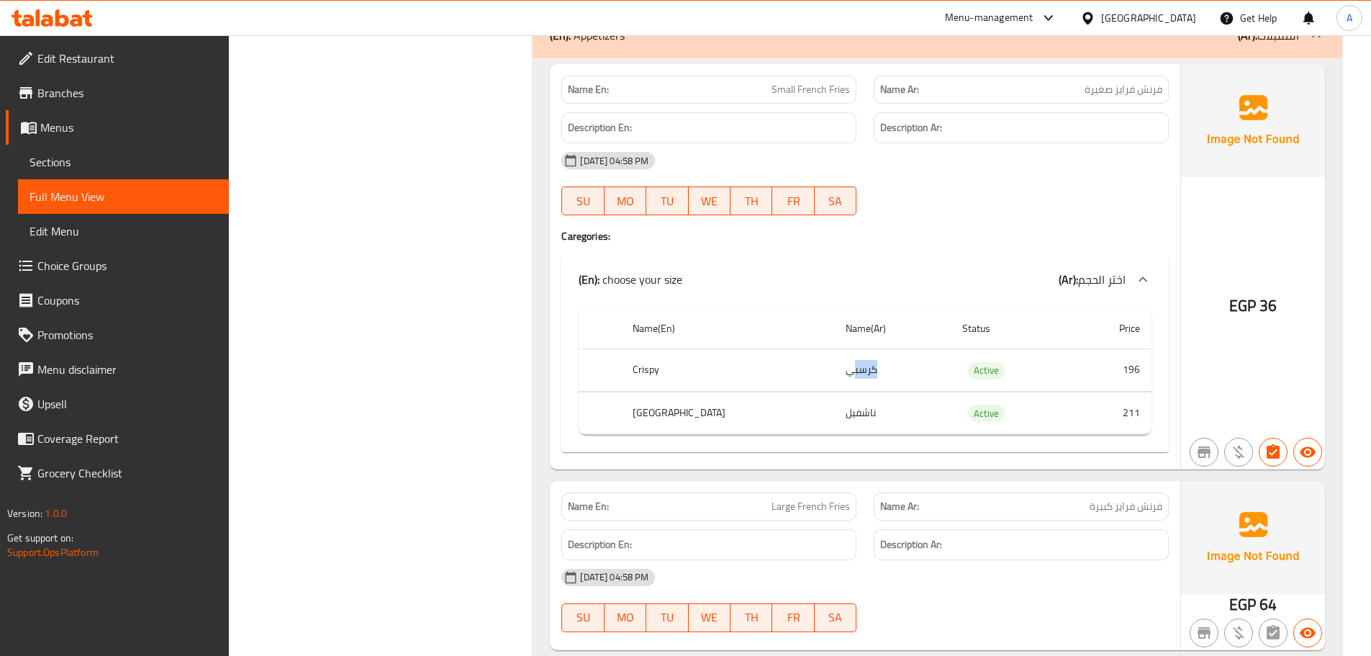
drag, startPoint x: 831, startPoint y: 363, endPoint x: 783, endPoint y: 371, distance: 48.8
click at [834, 370] on td "كرسبي" at bounding box center [892, 370] width 117 height 42
click at [766, 412] on tr "Nashville ناشفيل Active 211" at bounding box center [865, 412] width 573 height 42
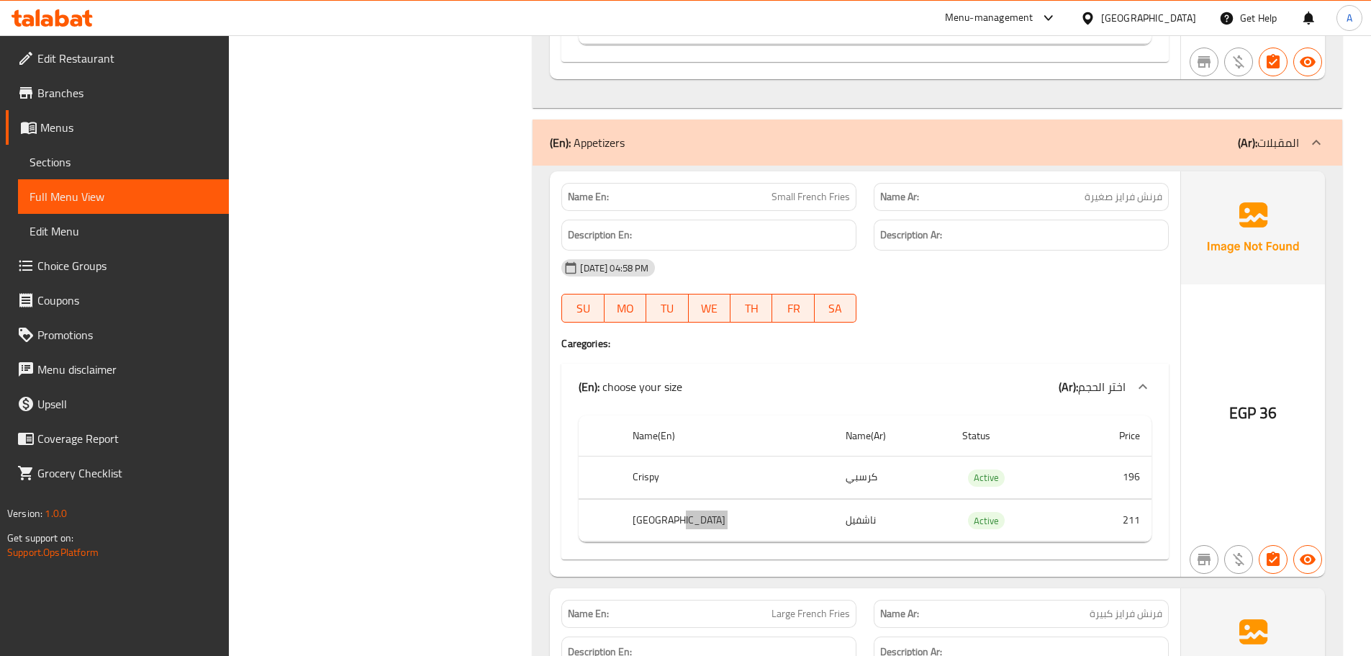
scroll to position [4229, 0]
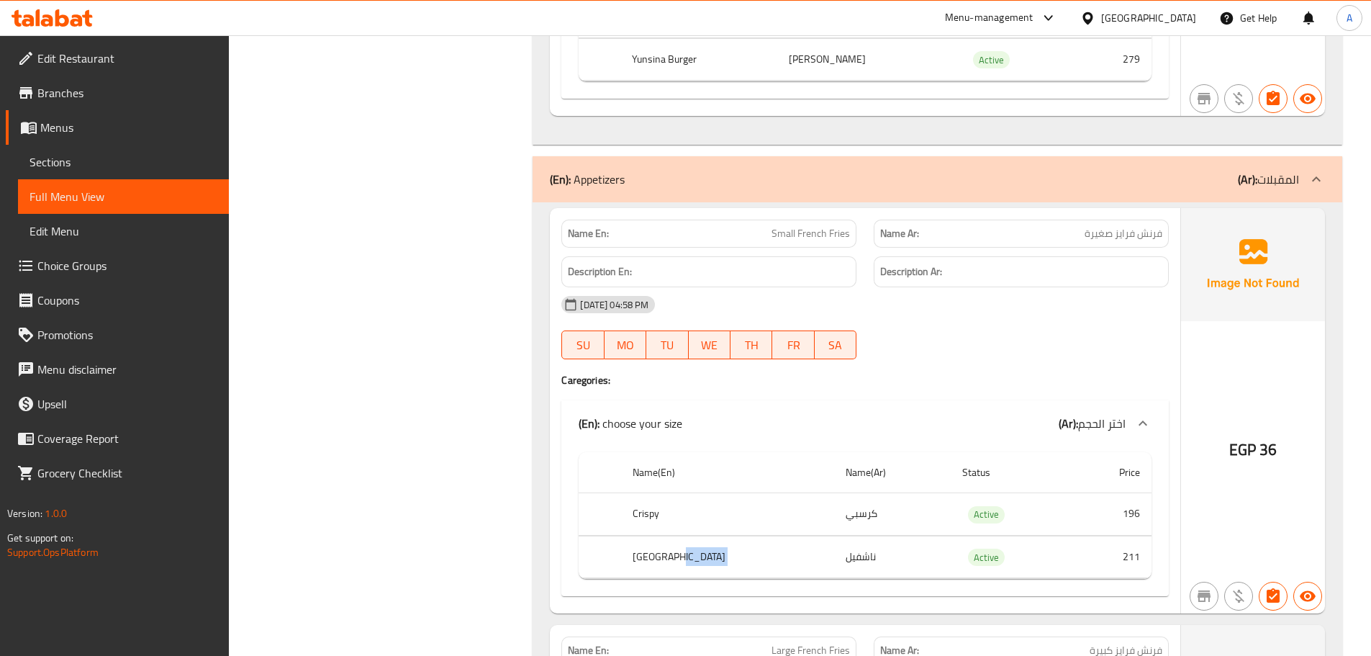
drag, startPoint x: 571, startPoint y: 250, endPoint x: 597, endPoint y: 250, distance: 25.9
click at [573, 250] on div "Description En:" at bounding box center [709, 272] width 312 height 48
click at [778, 231] on span "Small French Fries" at bounding box center [810, 233] width 78 height 15
copy span "Small French Fries"
drag, startPoint x: 778, startPoint y: 231, endPoint x: 830, endPoint y: 226, distance: 52.8
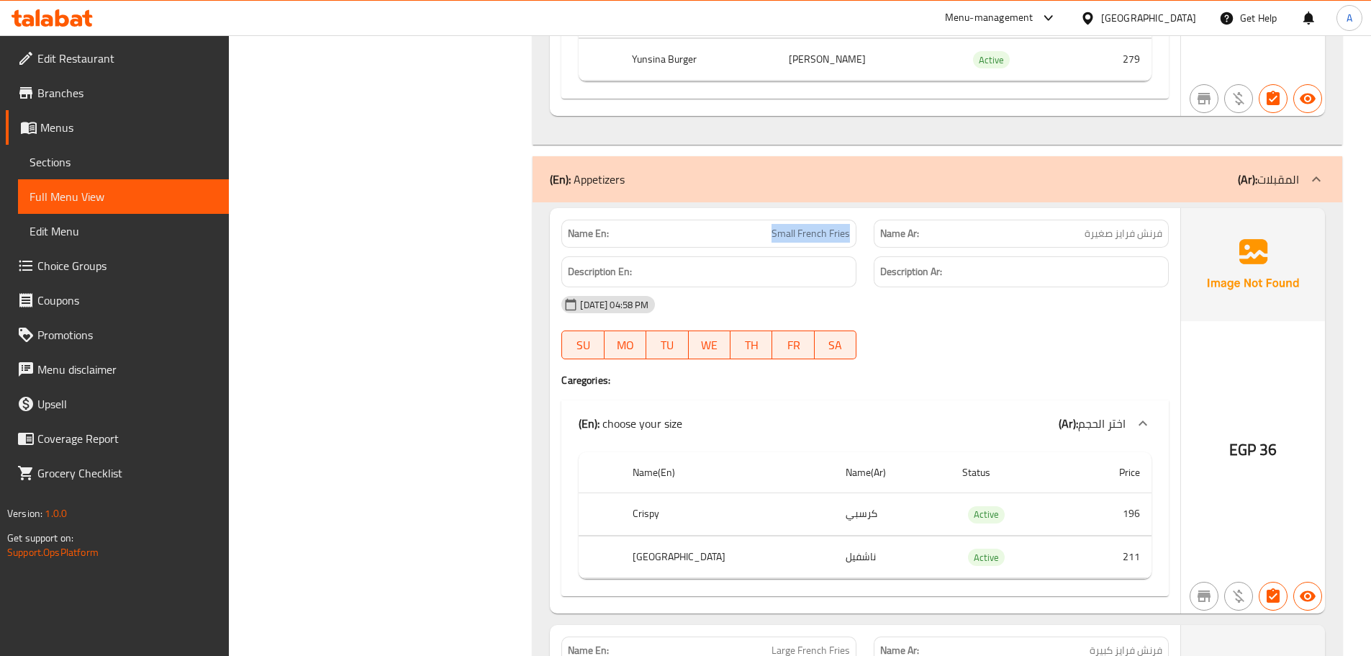
click at [830, 226] on span "Small French Fries" at bounding box center [810, 233] width 78 height 15
drag, startPoint x: 510, startPoint y: 310, endPoint x: 548, endPoint y: 344, distance: 50.4
click at [510, 310] on div "Filter Branches Branches Popular filters Free items Branch specific items Has c…" at bounding box center [387, 602] width 276 height 9292
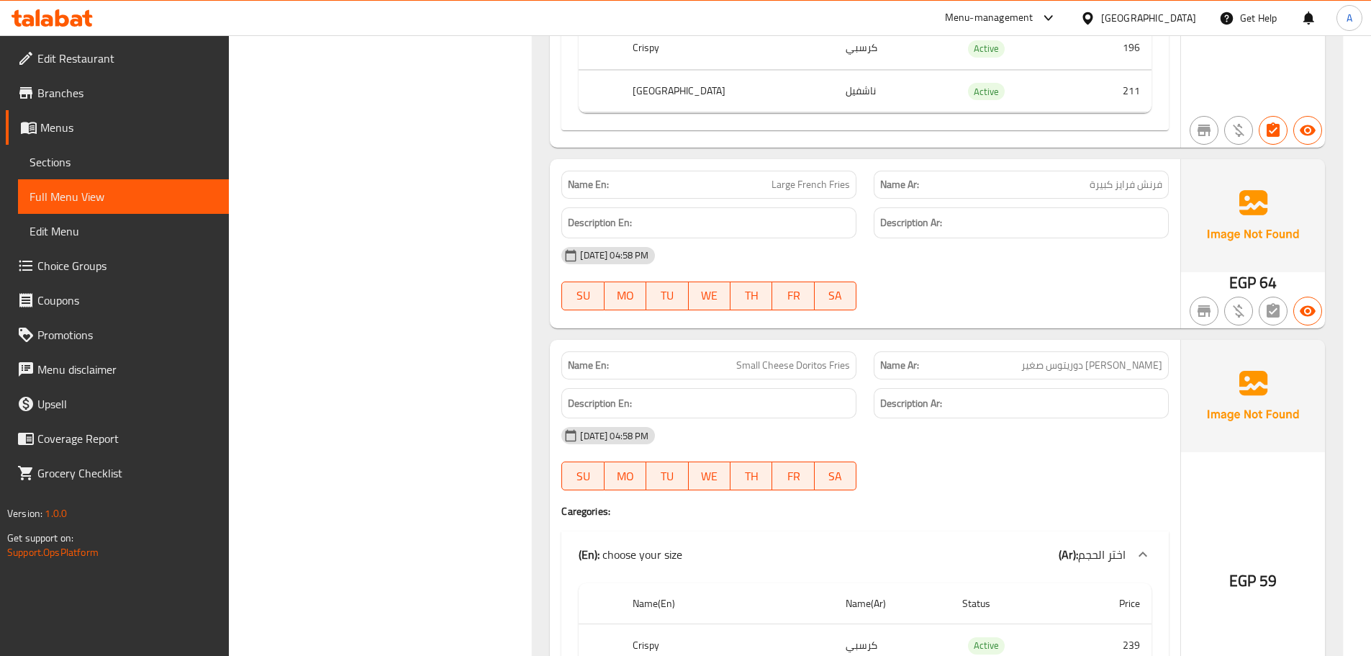
scroll to position [4804, 0]
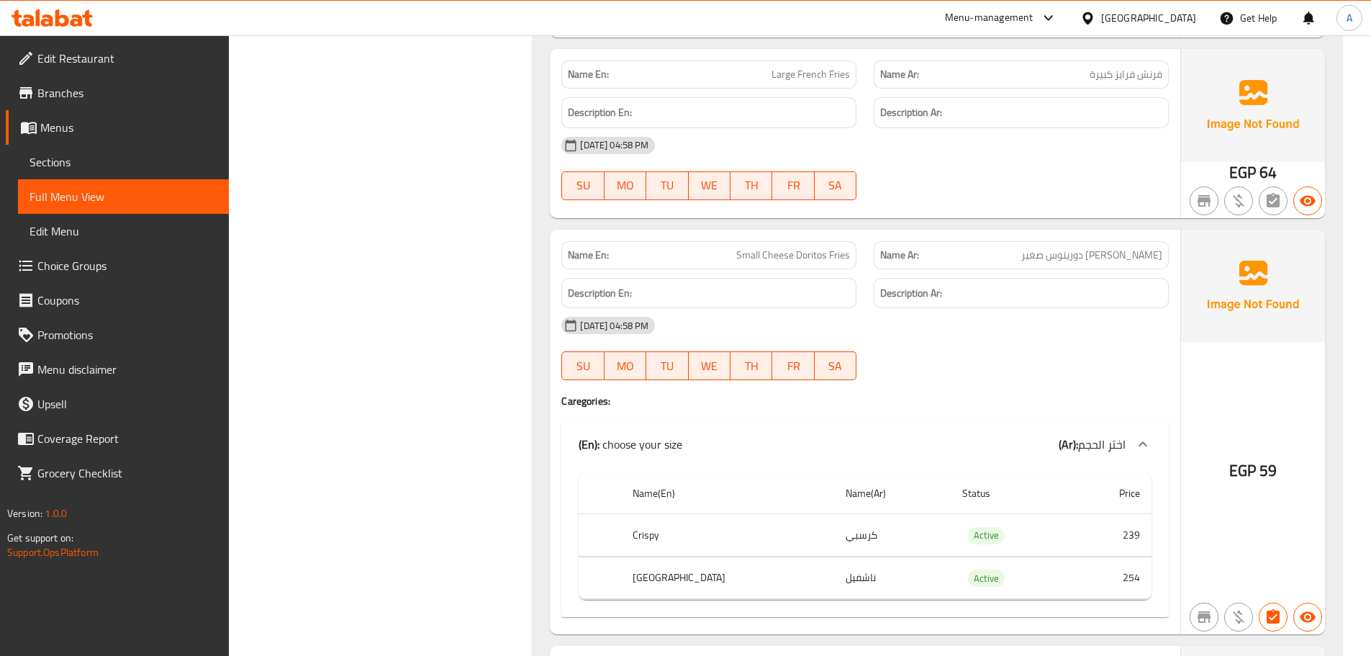
click at [749, 261] on span "Small Cheese Doritos Fries" at bounding box center [793, 255] width 114 height 15
drag, startPoint x: 749, startPoint y: 261, endPoint x: 842, endPoint y: 259, distance: 92.8
click at [842, 259] on span "Small Cheese Doritos Fries" at bounding box center [793, 255] width 114 height 15
copy span "Small Cheese Doritos Fries"
click at [468, 235] on div "Filter Branches Branches Popular filters Free items Branch specific items Has c…" at bounding box center [387, 26] width 276 height 9292
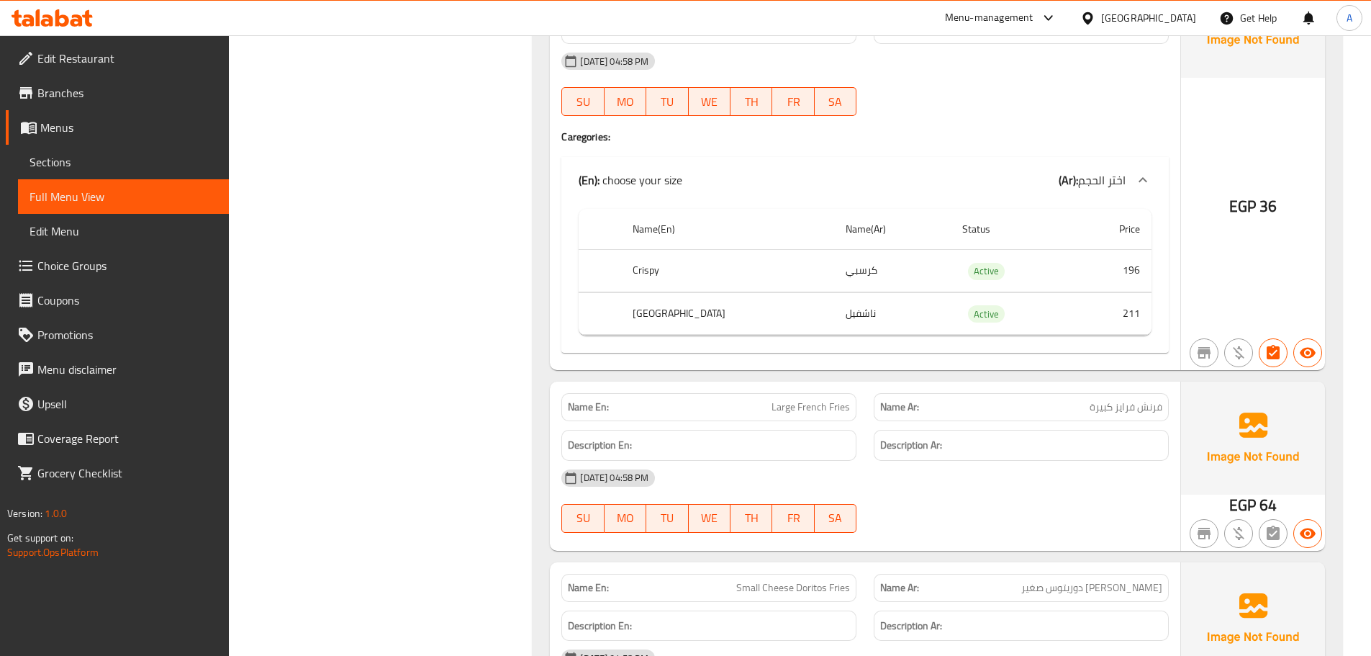
scroll to position [4589, 0]
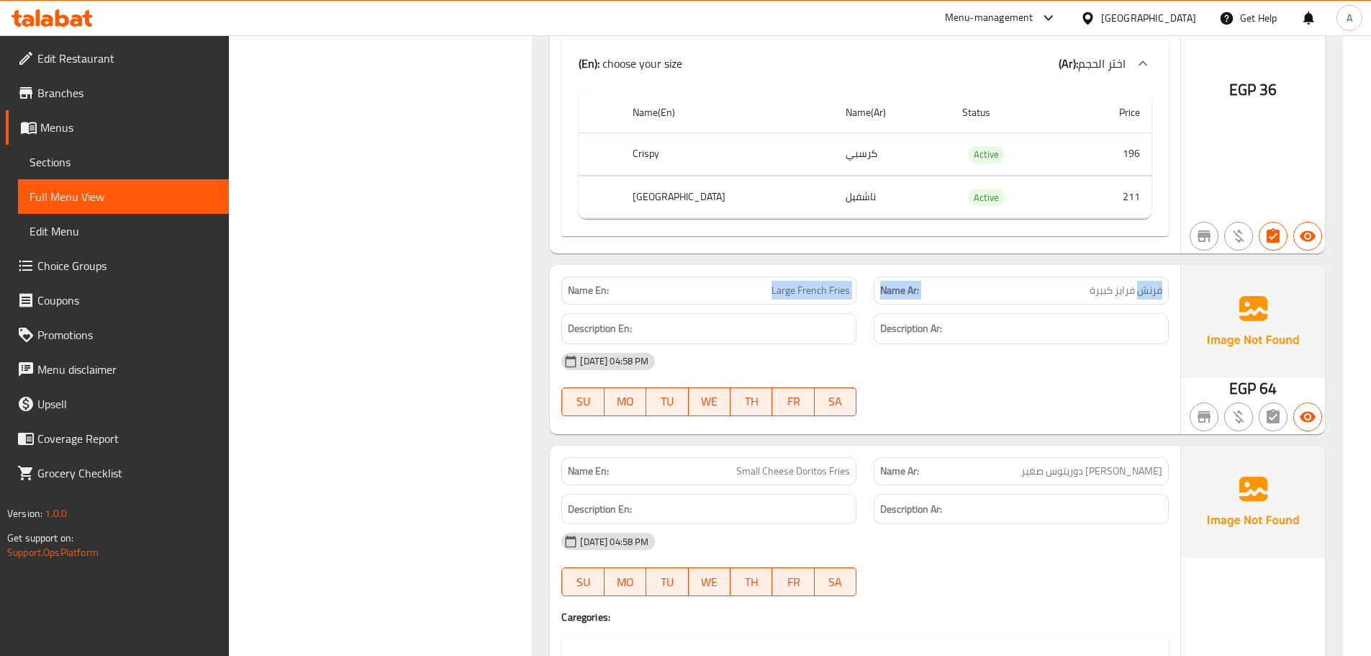
drag, startPoint x: 1137, startPoint y: 284, endPoint x: 679, endPoint y: 286, distance: 458.4
click at [672, 284] on div "Name En: Large French Fries Name Ar: [PERSON_NAME] كبيرة" at bounding box center [865, 290] width 625 height 45
click at [974, 355] on div "[DATE] 04:58 PM" at bounding box center [865, 361] width 625 height 35
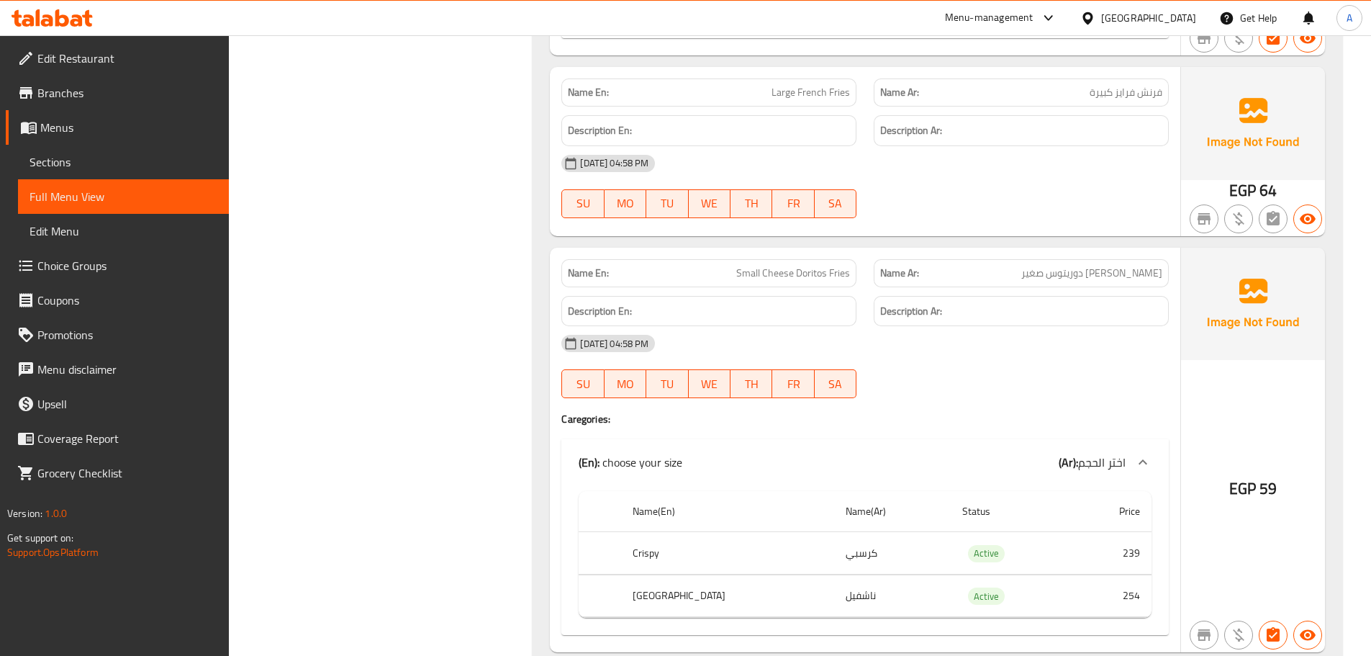
scroll to position [4804, 0]
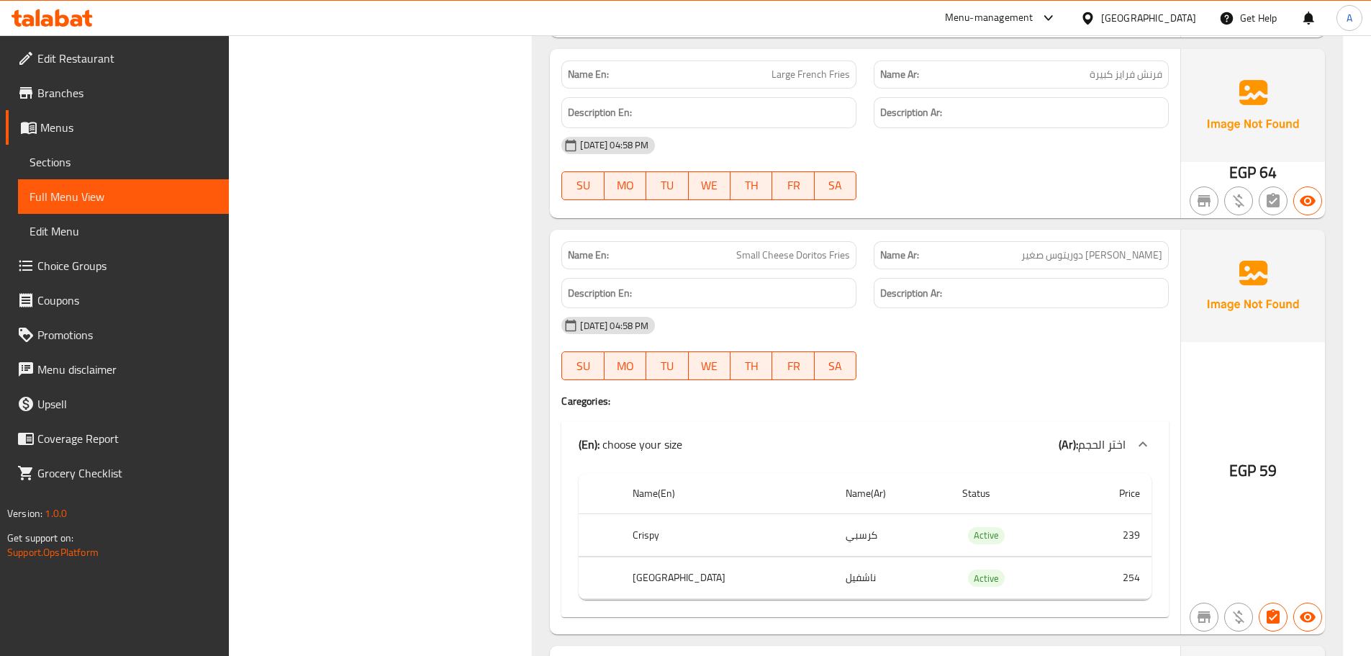
click at [1153, 258] on span "[PERSON_NAME] دوريتوس صغير" at bounding box center [1091, 255] width 141 height 15
drag, startPoint x: 1153, startPoint y: 258, endPoint x: 1075, endPoint y: 261, distance: 77.8
click at [1078, 259] on span "[PERSON_NAME] دوريتوس صغير" at bounding box center [1091, 255] width 141 height 15
drag, startPoint x: 1045, startPoint y: 340, endPoint x: 942, endPoint y: 355, distance: 104.0
click at [1020, 350] on div "[DATE] 04:58 PM SU MO TU WE TH FR SA" at bounding box center [865, 348] width 625 height 81
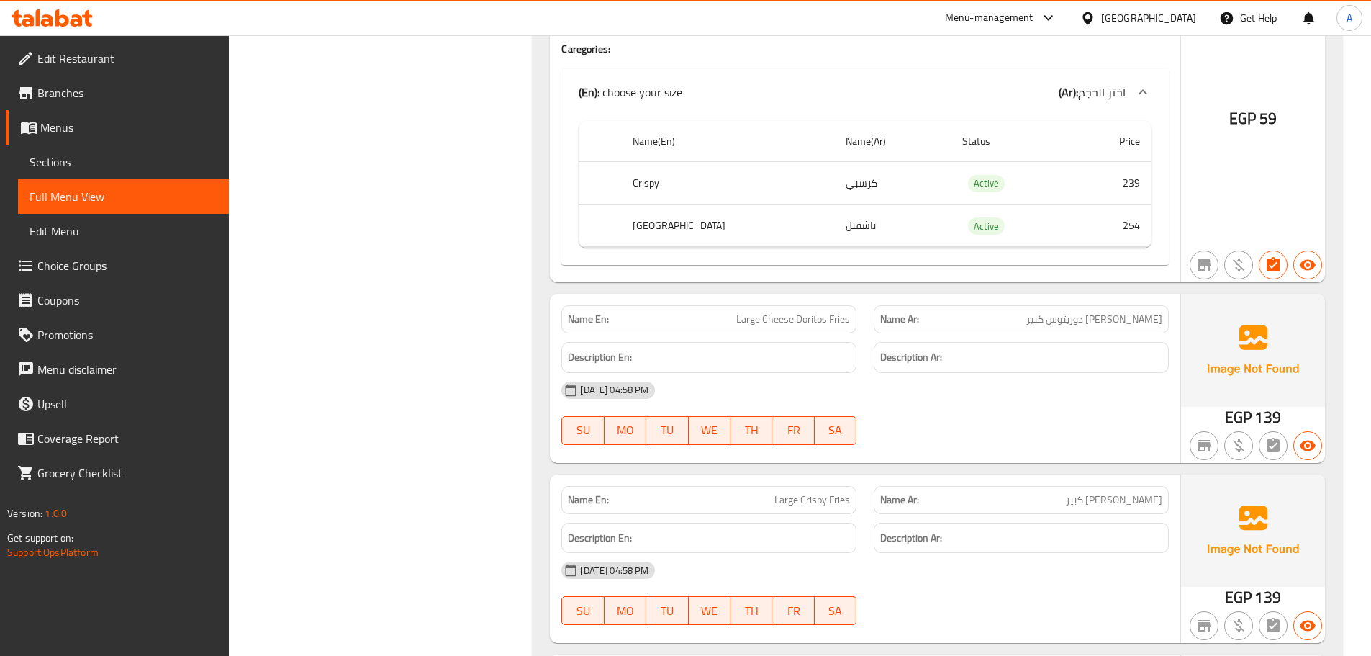
scroll to position [5164, 0]
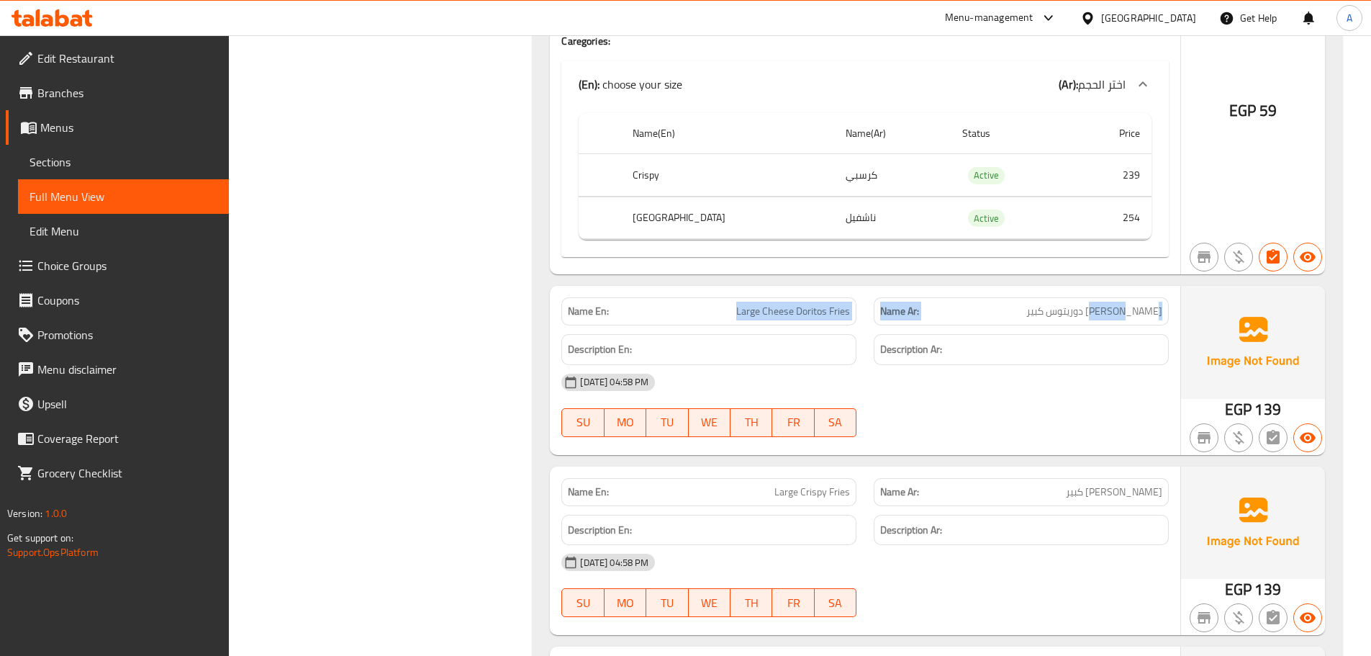
drag, startPoint x: 1139, startPoint y: 320, endPoint x: 590, endPoint y: 307, distance: 548.6
click at [591, 306] on div "Name En: Large Cheese Doritos Fries Name Ar: [PERSON_NAME] كبير" at bounding box center [865, 311] width 625 height 45
click at [995, 378] on div "[DATE] 04:58 PM" at bounding box center [865, 382] width 625 height 35
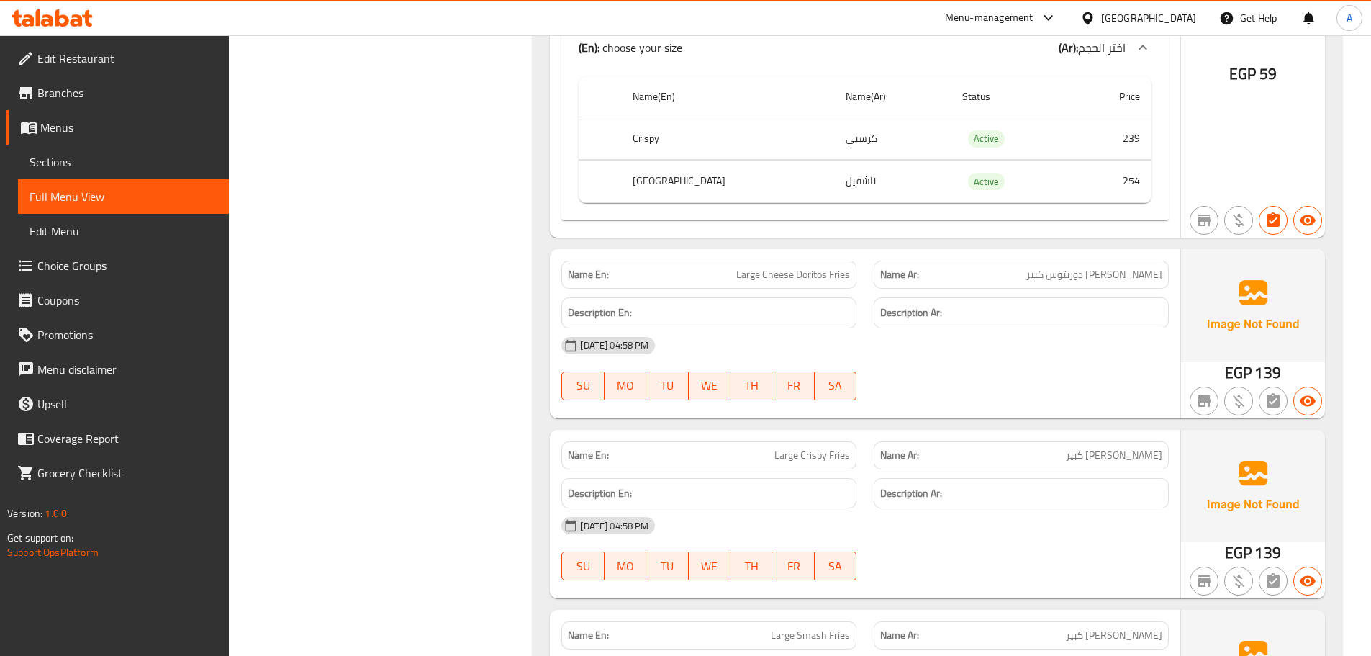
scroll to position [5236, 0]
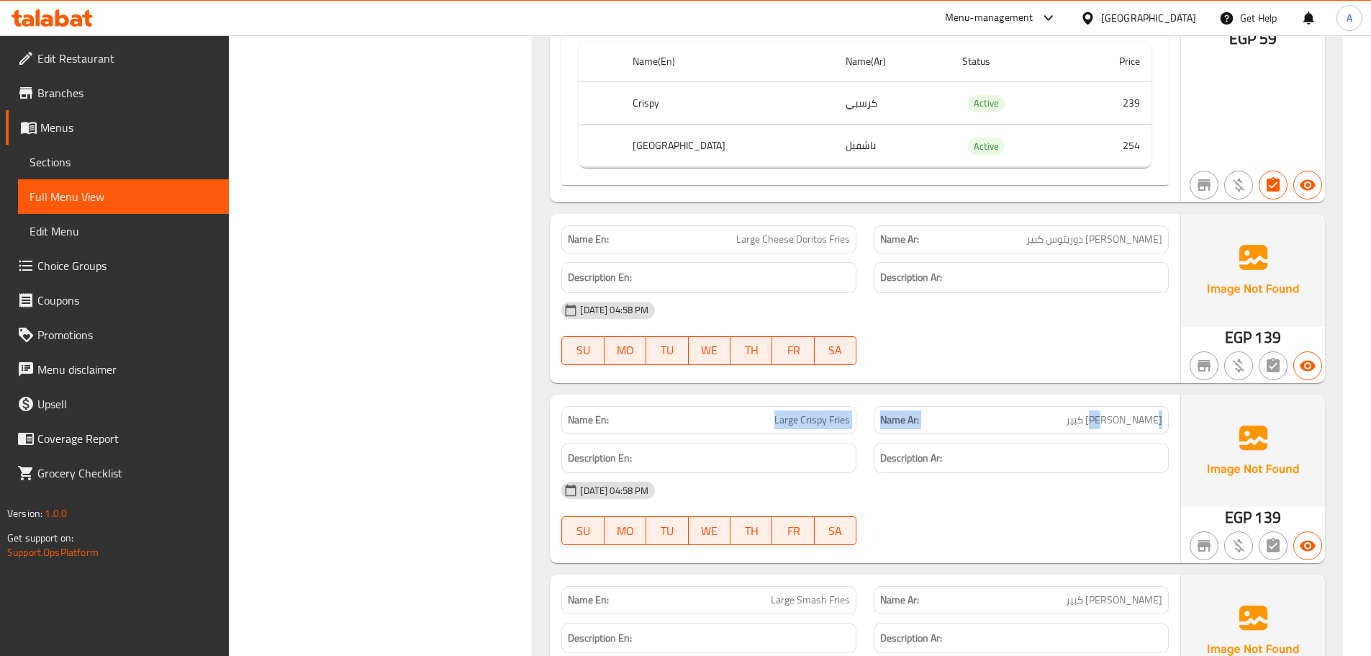
drag, startPoint x: 1149, startPoint y: 424, endPoint x: 749, endPoint y: 427, distance: 400.1
click at [749, 427] on div "Name En: Large Crispy Fries Name Ar: [PERSON_NAME] كبير" at bounding box center [865, 419] width 625 height 45
click at [1052, 381] on div "Name En: Large Cheese Doritos Fries Name Ar: [PERSON_NAME] دوريتوس كبير Descrip…" at bounding box center [865, 298] width 630 height 168
drag, startPoint x: 762, startPoint y: 415, endPoint x: 872, endPoint y: 412, distance: 109.4
click at [860, 413] on div "Name En: Large Crispy Fries" at bounding box center [709, 419] width 312 height 45
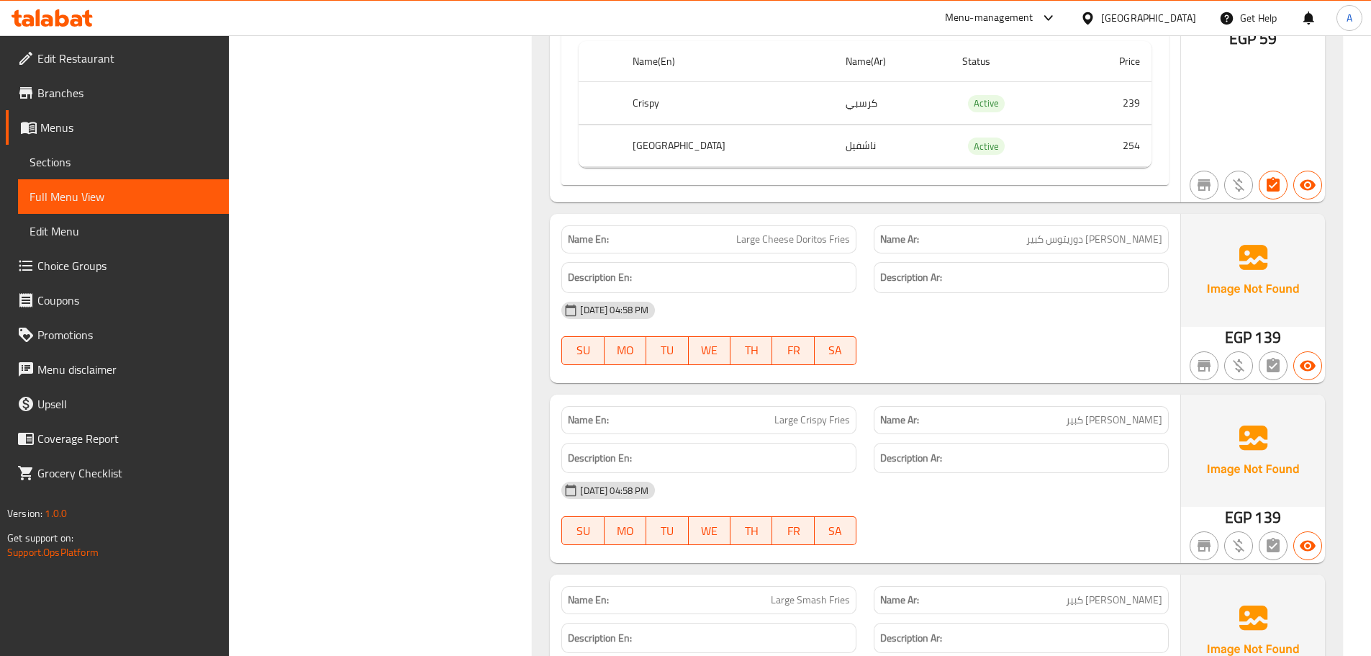
click at [951, 363] on div at bounding box center [1021, 364] width 312 height 17
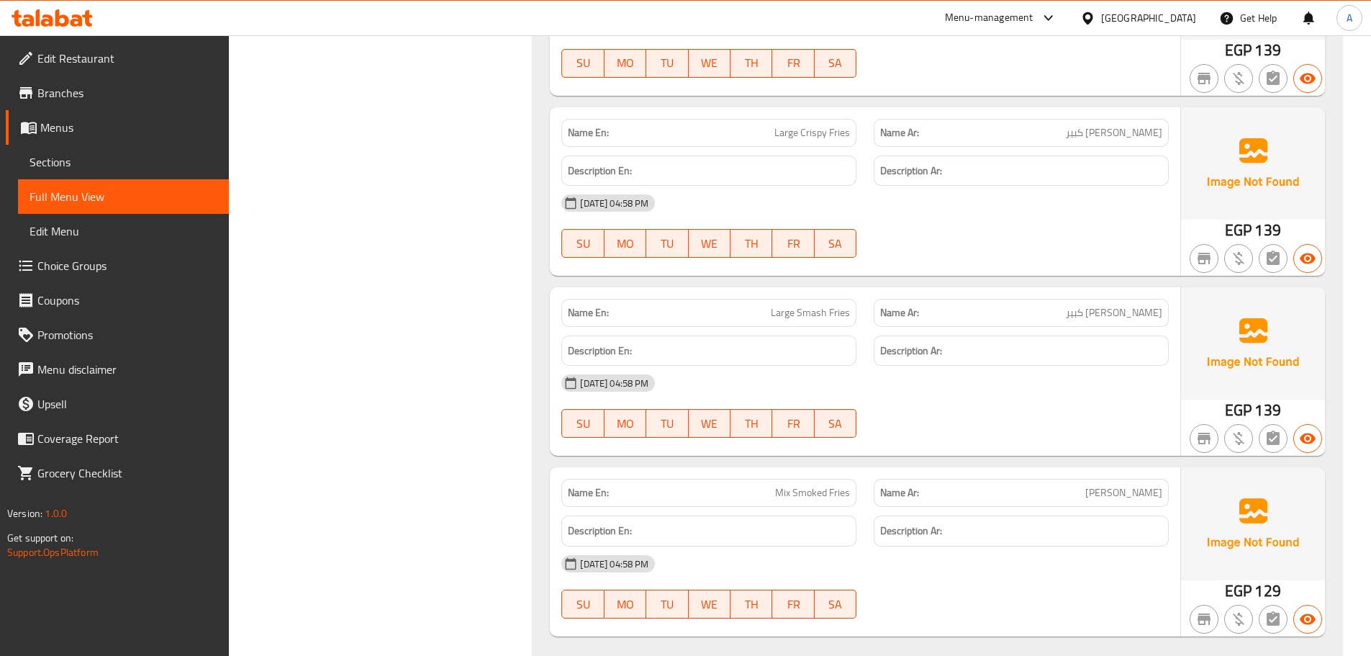
scroll to position [5524, 0]
drag, startPoint x: 832, startPoint y: 318, endPoint x: 988, endPoint y: 419, distance: 185.8
click at [905, 331] on div "Name En: Large Smash Fries Name Ar: [PERSON_NAME] كبير Description En: Descript…" at bounding box center [865, 370] width 630 height 168
click at [988, 420] on div "[DATE] 04:58 PM SU MO TU WE TH FR SA" at bounding box center [865, 405] width 625 height 81
drag, startPoint x: 1143, startPoint y: 307, endPoint x: 1087, endPoint y: 308, distance: 56.1
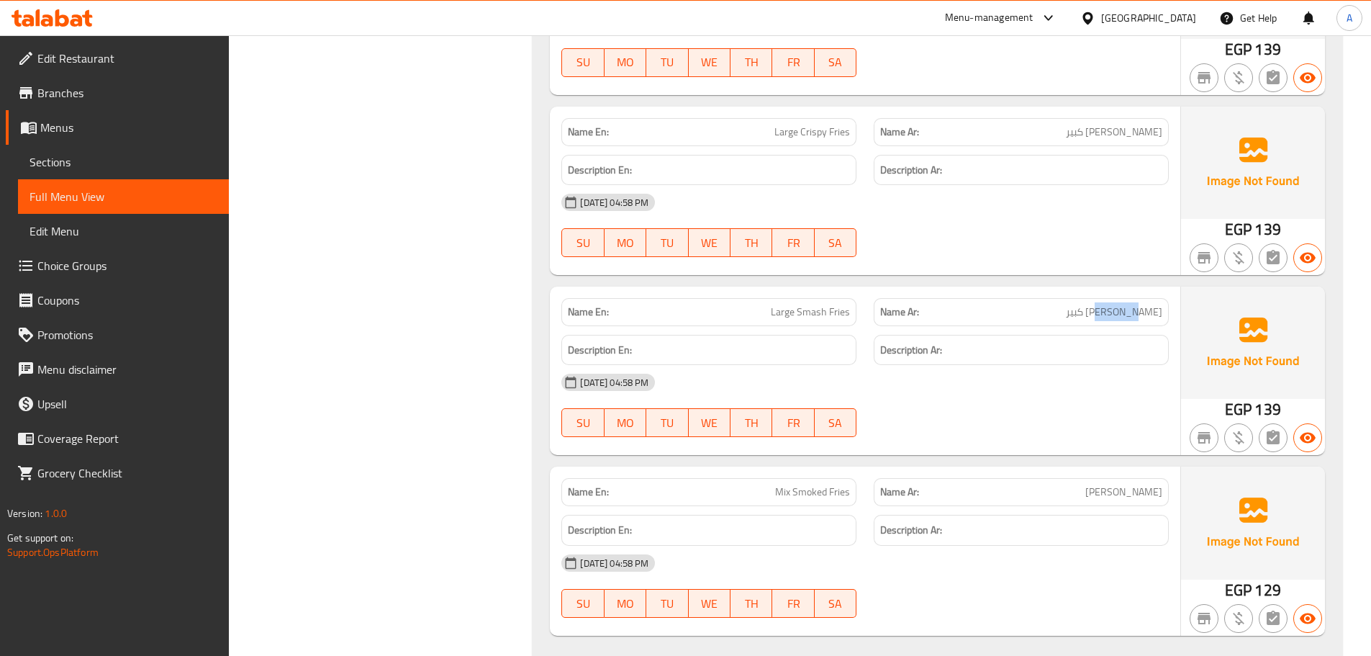
click at [1108, 308] on span "[PERSON_NAME] كبير" at bounding box center [1114, 311] width 96 height 15
click at [918, 321] on div "Name En: Large Smash Fries Name Ar: [PERSON_NAME] كبير" at bounding box center [865, 311] width 625 height 45
click at [1088, 436] on div at bounding box center [1021, 436] width 312 height 17
click at [1155, 314] on span "[PERSON_NAME] كبير" at bounding box center [1114, 311] width 96 height 15
drag, startPoint x: 1155, startPoint y: 314, endPoint x: 764, endPoint y: 323, distance: 390.9
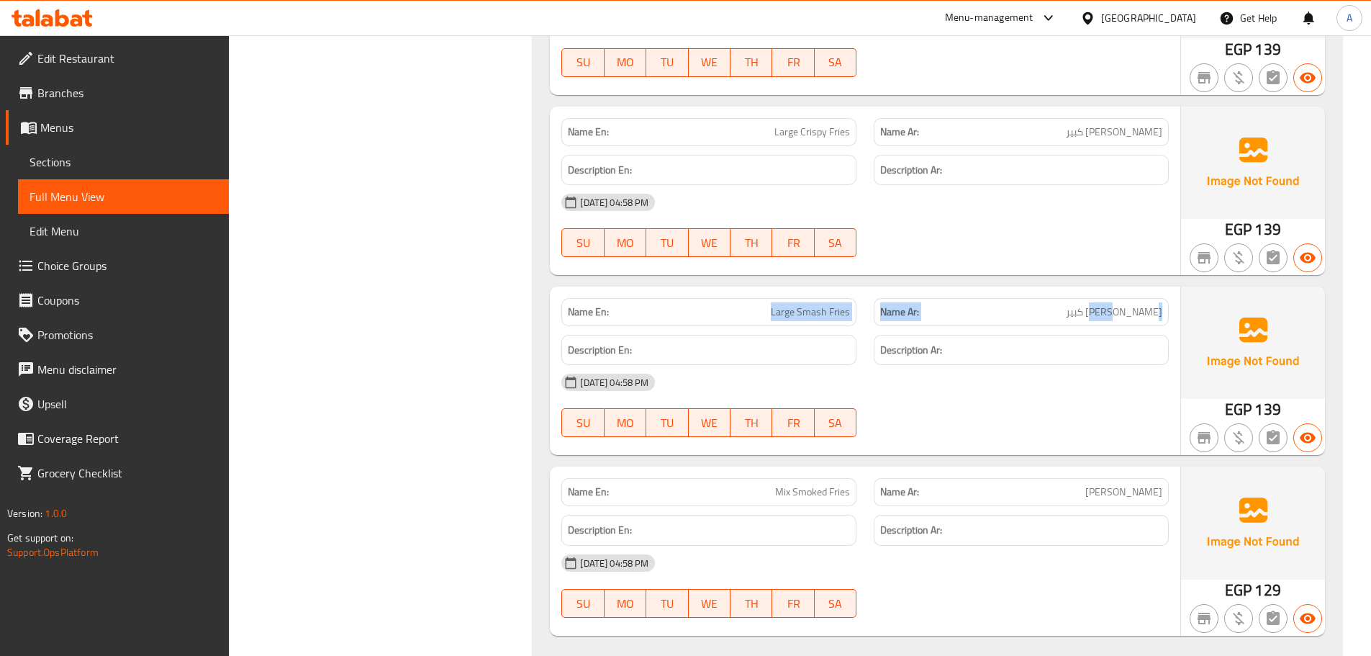
click at [707, 302] on div "Name En: Large Smash Fries Name Ar: [PERSON_NAME] كبير" at bounding box center [865, 311] width 625 height 45
click at [1072, 379] on div "[DATE] 04:58 PM" at bounding box center [865, 382] width 625 height 35
drag, startPoint x: 749, startPoint y: 294, endPoint x: 1044, endPoint y: 352, distance: 300.1
click at [955, 338] on div "Name En: Large Smash Fries Name Ar: [PERSON_NAME] كبير Description En: Descript…" at bounding box center [865, 370] width 630 height 168
click at [1079, 367] on div "[DATE] 04:58 PM" at bounding box center [865, 382] width 625 height 35
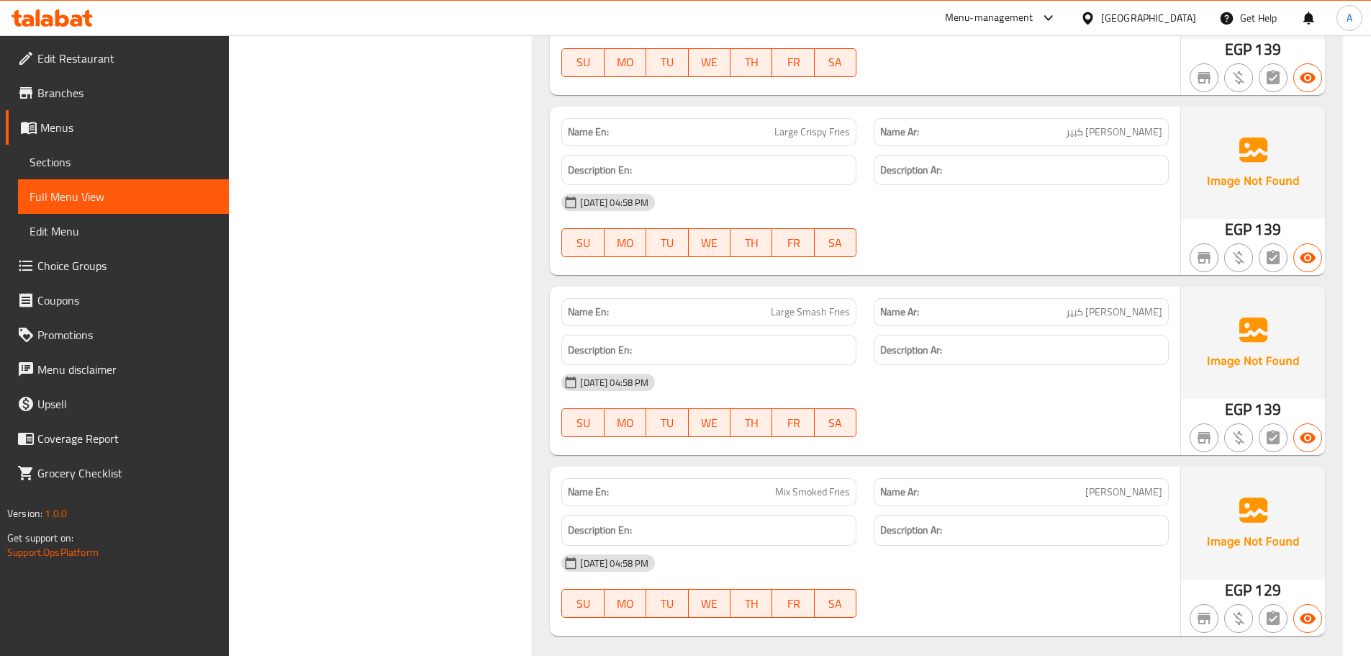
click at [1113, 316] on span "[PERSON_NAME] كبير" at bounding box center [1114, 311] width 96 height 15
drag, startPoint x: 1113, startPoint y: 316, endPoint x: 775, endPoint y: 327, distance: 338.4
click at [754, 314] on div "Name En: Large Smash Fries Name Ar: [PERSON_NAME] كبير" at bounding box center [865, 311] width 625 height 45
drag, startPoint x: 969, startPoint y: 406, endPoint x: 917, endPoint y: 399, distance: 52.3
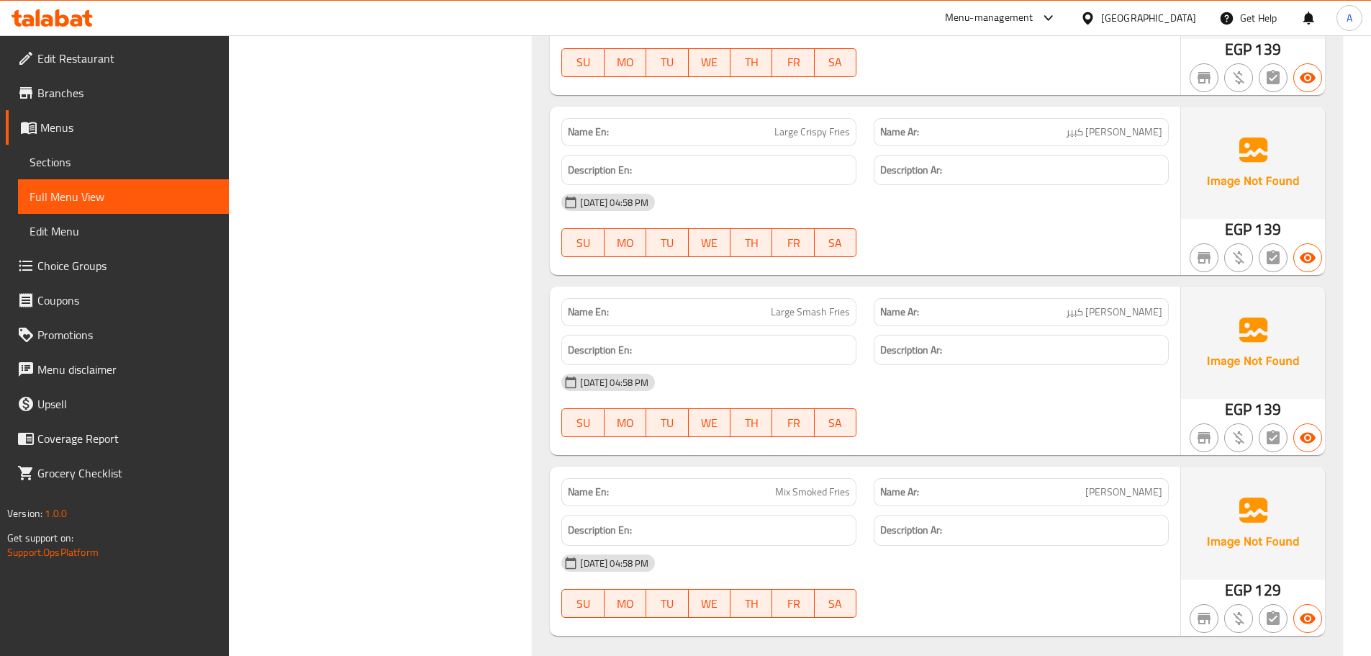
click at [967, 406] on div "[DATE] 04:58 PM SU MO TU WE TH FR SA" at bounding box center [865, 405] width 625 height 81
drag, startPoint x: 746, startPoint y: 309, endPoint x: 963, endPoint y: 385, distance: 230.1
click at [887, 356] on div "Name En: Large Smash Fries Name Ar: [PERSON_NAME] كبير Description En: Descript…" at bounding box center [865, 370] width 630 height 168
click at [992, 422] on div "[DATE] 04:58 PM SU MO TU WE TH FR SA" at bounding box center [865, 405] width 625 height 81
drag, startPoint x: 1147, startPoint y: 312, endPoint x: 959, endPoint y: 351, distance: 192.7
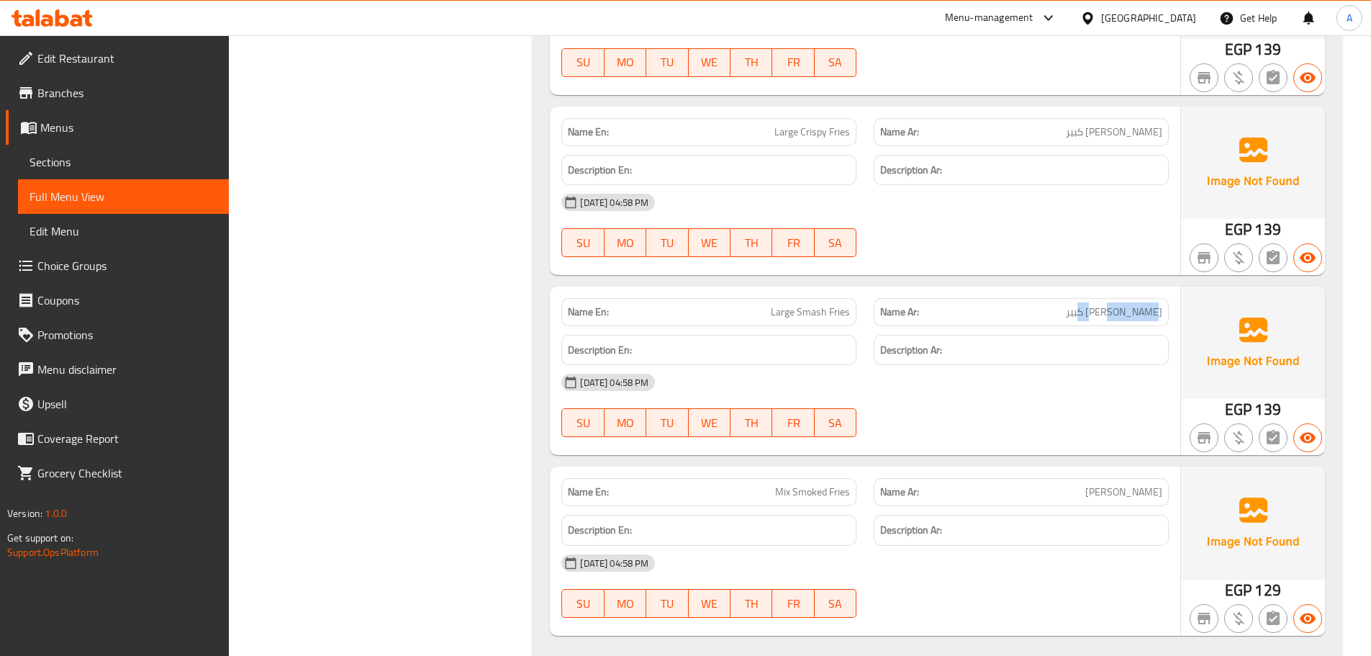
click at [1023, 312] on p "Name Ar: [PERSON_NAME] كبير" at bounding box center [1021, 311] width 282 height 15
click at [943, 372] on div "[DATE] 04:58 PM" at bounding box center [865, 382] width 625 height 35
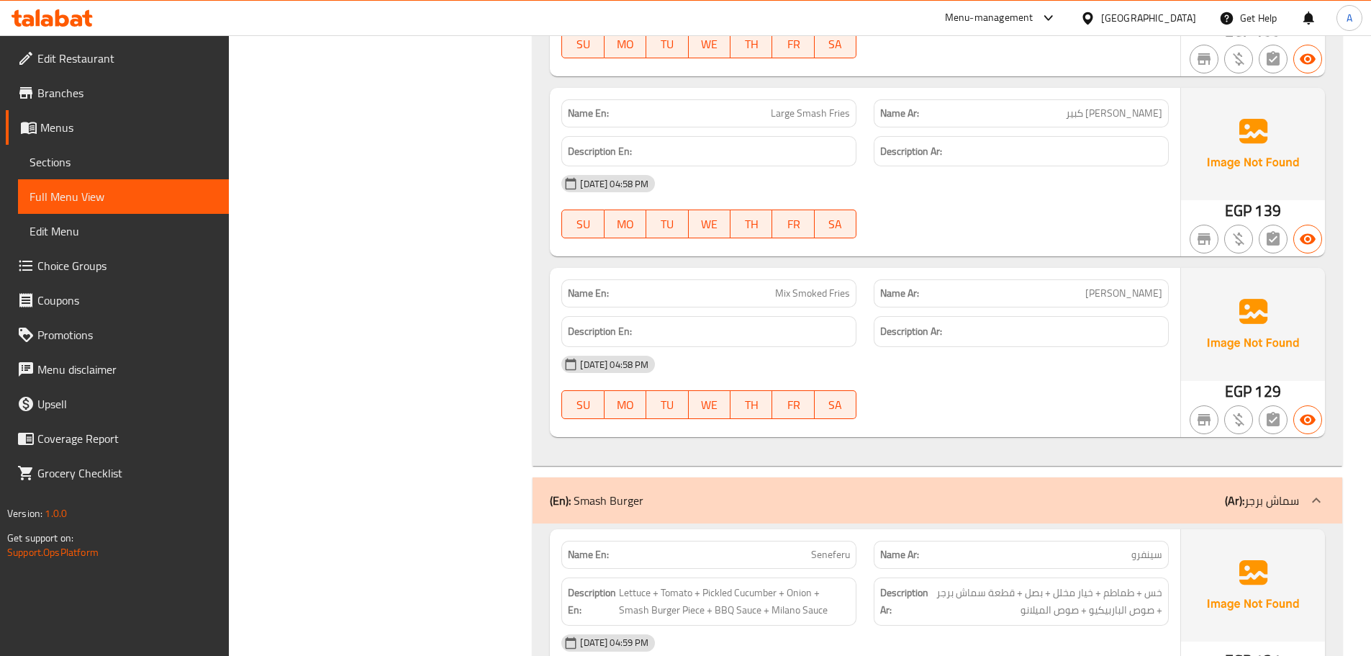
scroll to position [5740, 0]
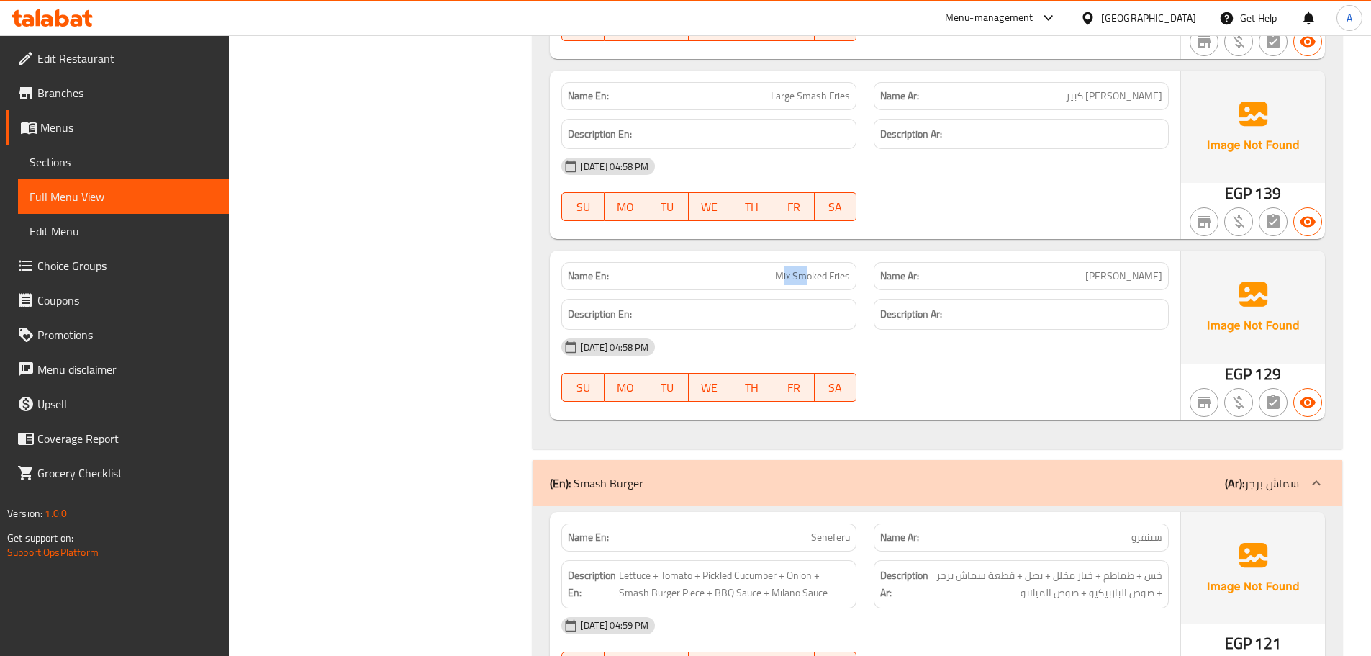
drag, startPoint x: 782, startPoint y: 280, endPoint x: 927, endPoint y: 316, distance: 149.8
click at [873, 289] on div "Name En: Mix Smoked Fries Name Ar: [PERSON_NAME]" at bounding box center [865, 275] width 625 height 45
click at [1044, 383] on div "[DATE] 04:58 PM SU MO TU WE TH FR SA" at bounding box center [865, 370] width 625 height 81
click at [1153, 278] on span "[PERSON_NAME]" at bounding box center [1123, 275] width 77 height 15
drag, startPoint x: 1153, startPoint y: 278, endPoint x: 1117, endPoint y: 278, distance: 36.0
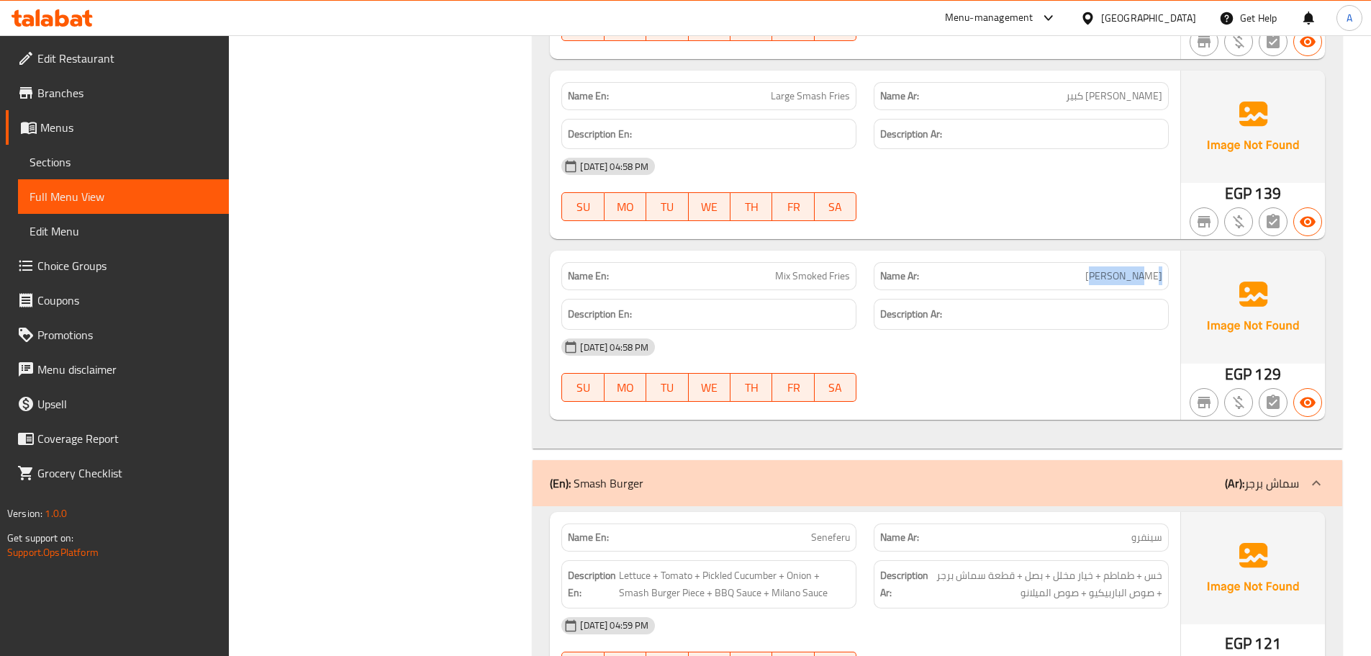
click at [1117, 278] on span "[PERSON_NAME]" at bounding box center [1123, 275] width 77 height 15
click at [1155, 279] on span "[PERSON_NAME]" at bounding box center [1123, 275] width 77 height 15
drag, startPoint x: 1155, startPoint y: 279, endPoint x: 750, endPoint y: 279, distance: 405.2
click at [750, 279] on div "Name En: Mix Smoked Fries Name Ar: [PERSON_NAME]" at bounding box center [865, 275] width 625 height 45
click at [804, 279] on span "Mix Smoked Fries" at bounding box center [812, 275] width 75 height 15
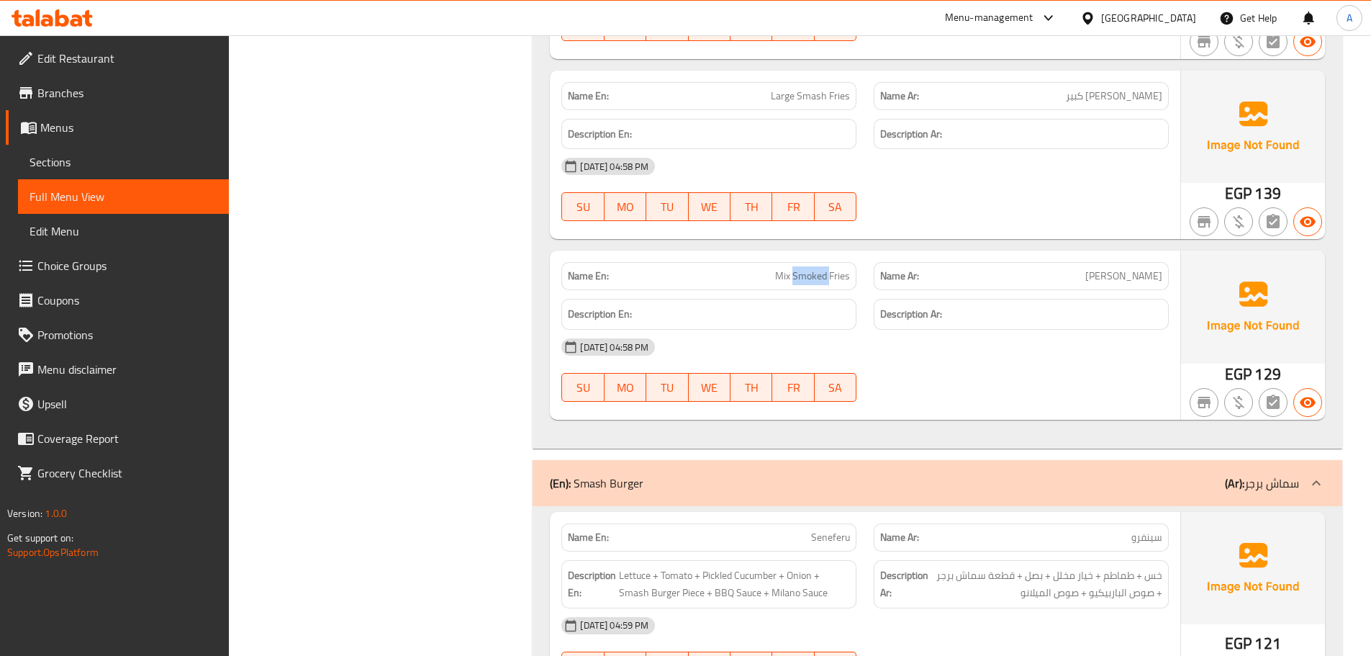
click at [804, 279] on span "Mix Smoked Fries" at bounding box center [812, 275] width 75 height 15
click at [922, 343] on div "[DATE] 04:58 PM" at bounding box center [865, 347] width 625 height 35
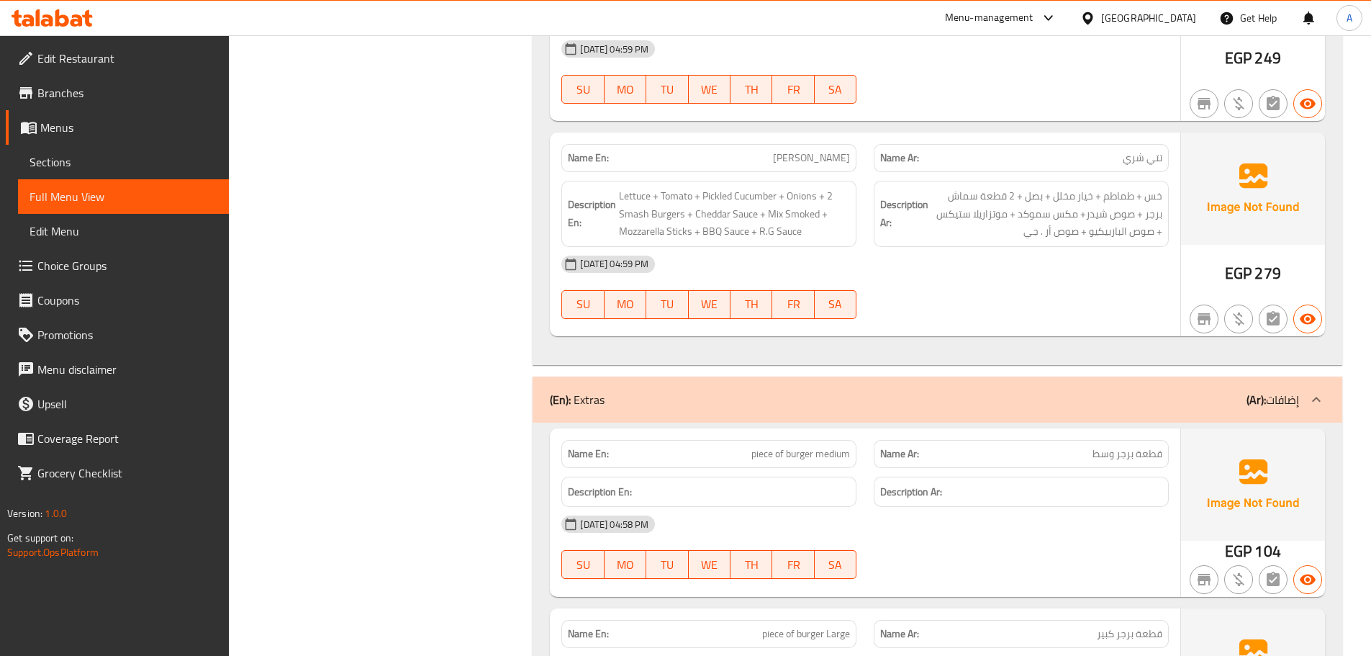
scroll to position [7107, 0]
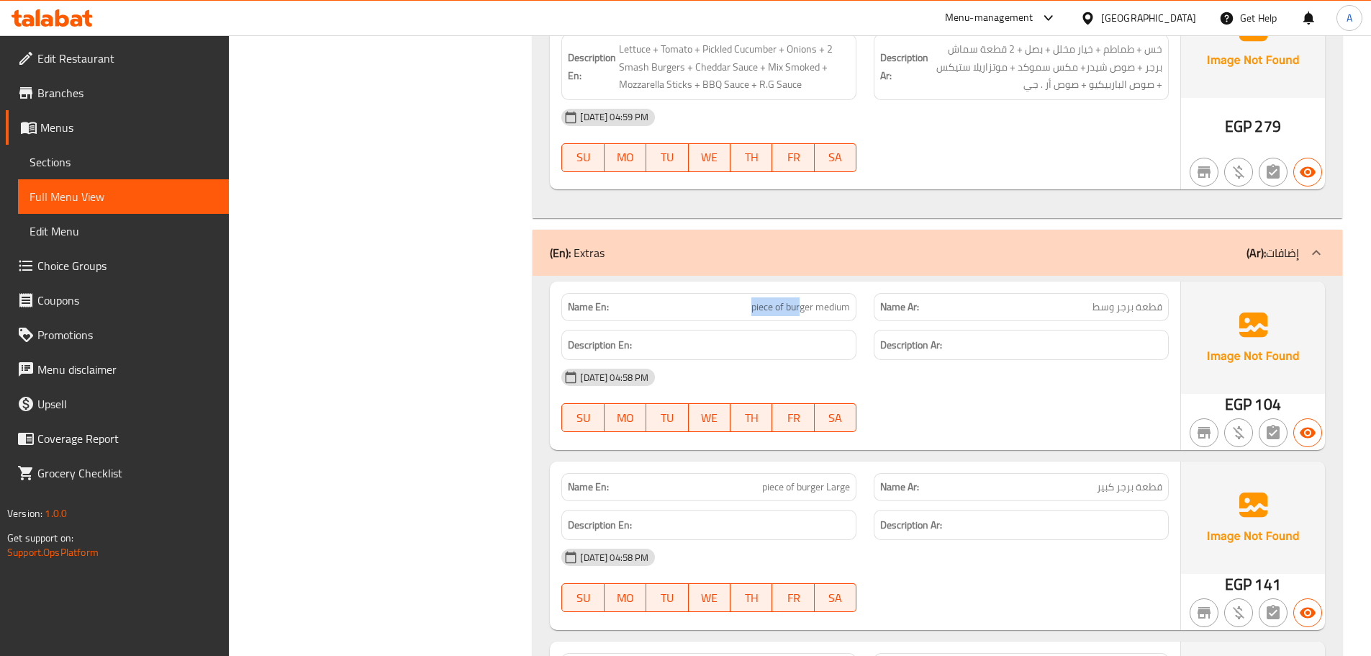
drag, startPoint x: 784, startPoint y: 309, endPoint x: 827, endPoint y: 320, distance: 44.0
click at [813, 314] on p "Name En: piece of burger medium" at bounding box center [709, 306] width 282 height 15
click at [964, 405] on div "[DATE] 04:58 PM SU MO TU WE TH FR SA" at bounding box center [865, 400] width 625 height 81
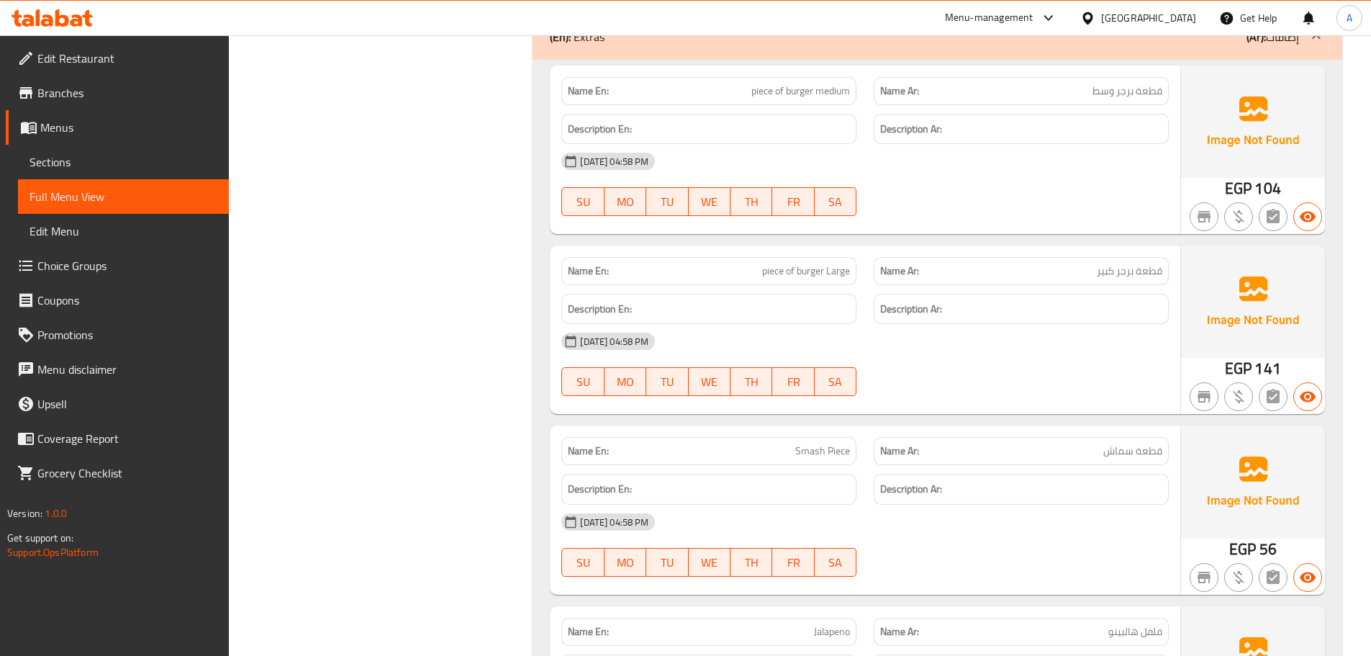
drag, startPoint x: 746, startPoint y: 453, endPoint x: 848, endPoint y: 470, distance: 103.5
click at [841, 469] on div "Name En: Smash Piece Name Ar: قطعة سماش Description En: Description Ar: [DATE] …" at bounding box center [865, 509] width 630 height 168
drag, startPoint x: 753, startPoint y: 262, endPoint x: 861, endPoint y: 268, distance: 108.8
click at [859, 267] on div "Name En: piece of burger Large" at bounding box center [709, 270] width 312 height 45
click at [993, 345] on div "[DATE] 04:58 PM" at bounding box center [865, 341] width 625 height 35
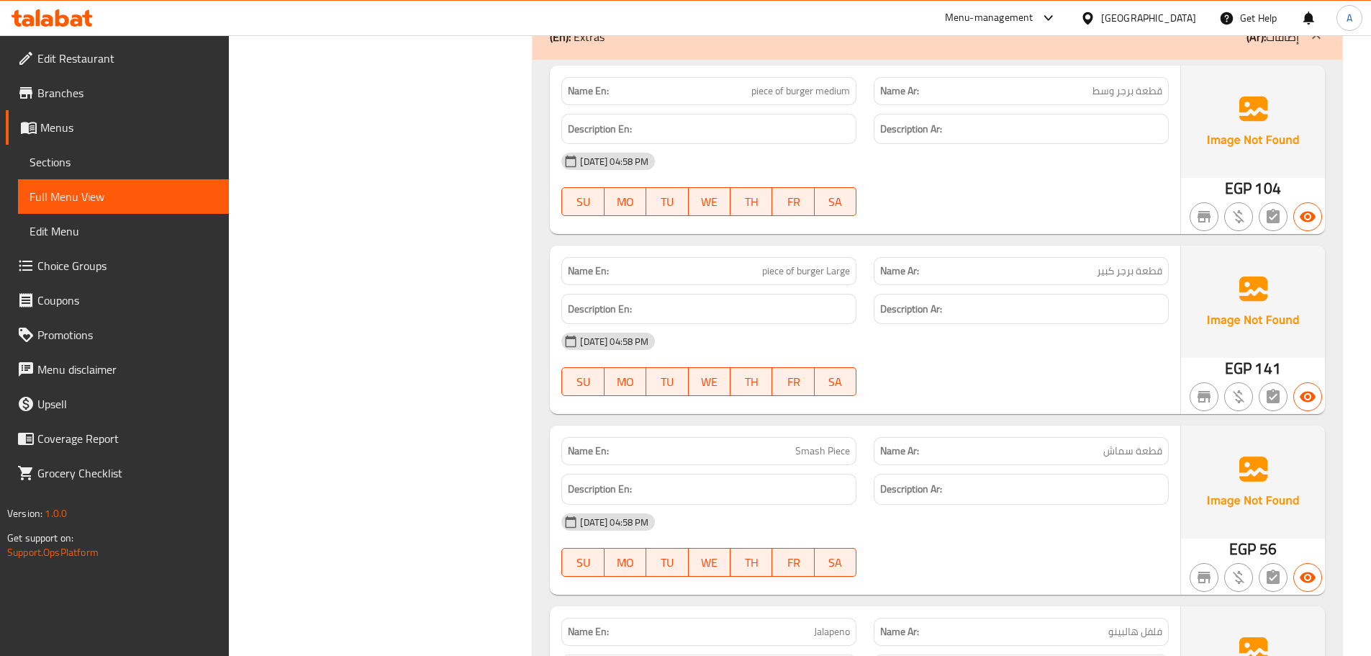
drag, startPoint x: 794, startPoint y: 271, endPoint x: 946, endPoint y: 330, distance: 163.3
click at [842, 283] on div "Name En: piece of burger Large" at bounding box center [708, 271] width 295 height 28
click at [989, 366] on div "[DATE] 04:58 PM SU MO TU WE TH FR SA" at bounding box center [865, 364] width 625 height 81
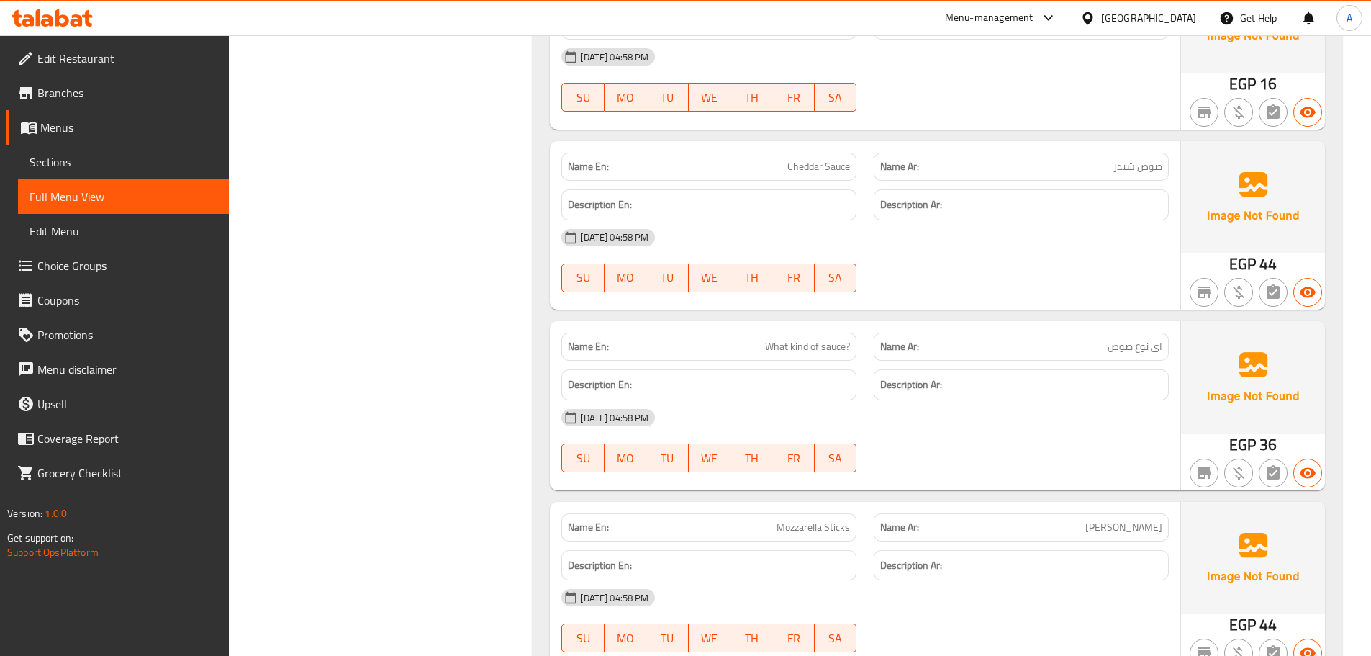
scroll to position [7971, 0]
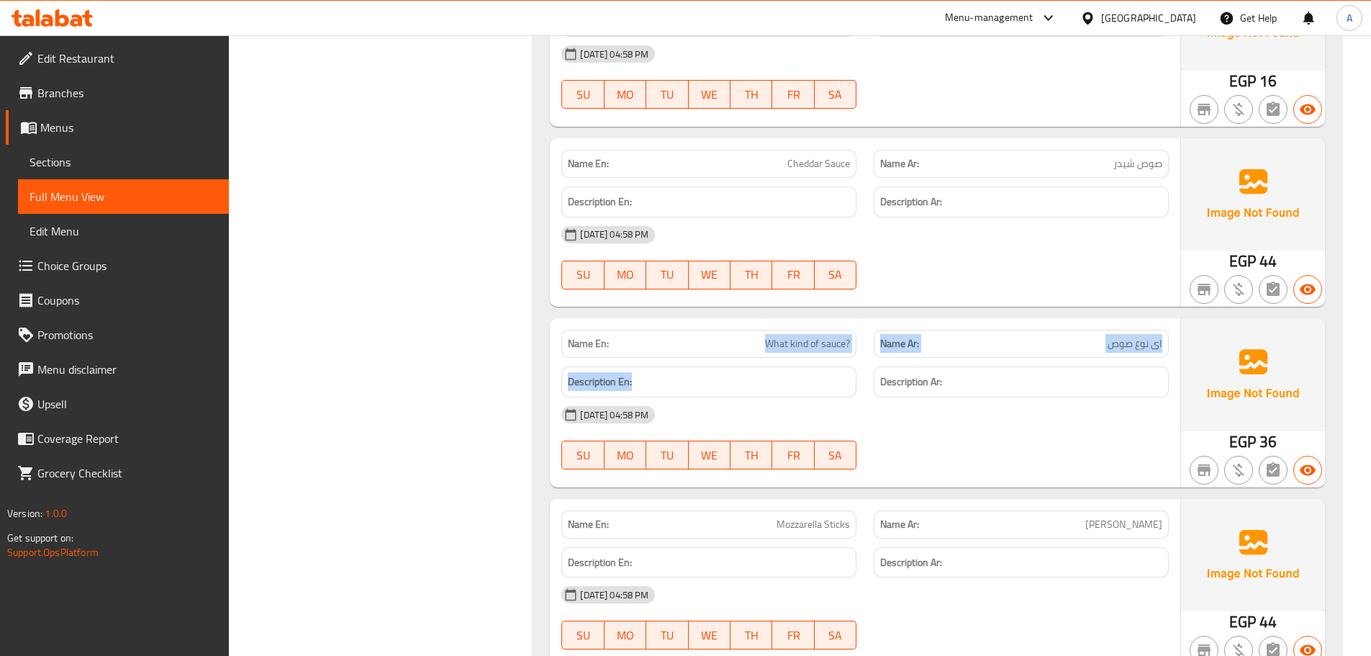
drag, startPoint x: 785, startPoint y: 348, endPoint x: 938, endPoint y: 399, distance: 161.6
click at [924, 390] on div "Name En: What kind of sauce? Name Ar: ای نوع صوص Description En: Description Ar…" at bounding box center [865, 402] width 630 height 168
drag, startPoint x: 951, startPoint y: 446, endPoint x: 818, endPoint y: 405, distance: 140.0
click at [949, 446] on div "[DATE] 04:58 PM SU MO TU WE TH FR SA" at bounding box center [865, 437] width 625 height 81
click at [768, 348] on span "What kind of sauce?" at bounding box center [807, 343] width 85 height 15
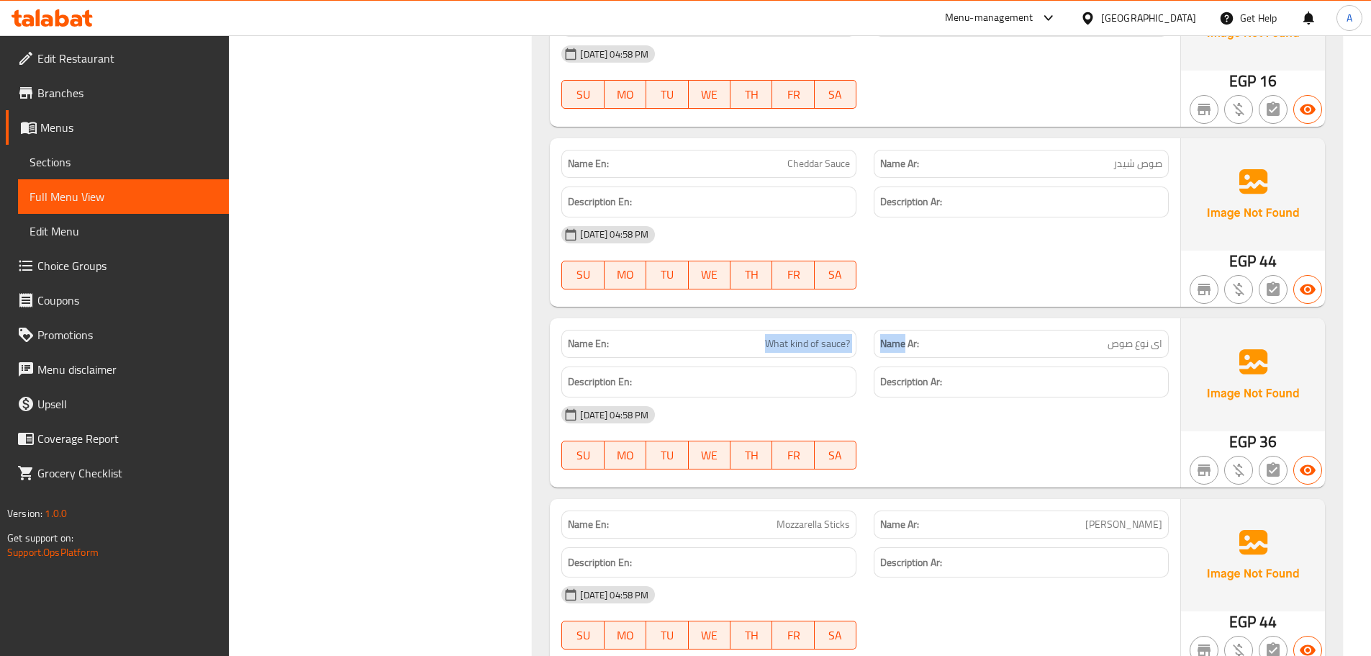
drag, startPoint x: 768, startPoint y: 348, endPoint x: 871, endPoint y: 348, distance: 102.9
click at [871, 348] on div "Name En: What kind of sauce? Name Ar: ای نوع صوص" at bounding box center [865, 343] width 625 height 45
click at [991, 439] on div "[DATE] 04:58 PM SU MO TU WE TH FR SA" at bounding box center [865, 437] width 625 height 81
click at [1159, 343] on span "ای نوع صوص" at bounding box center [1135, 343] width 55 height 15
drag, startPoint x: 1153, startPoint y: 342, endPoint x: 558, endPoint y: 348, distance: 595.2
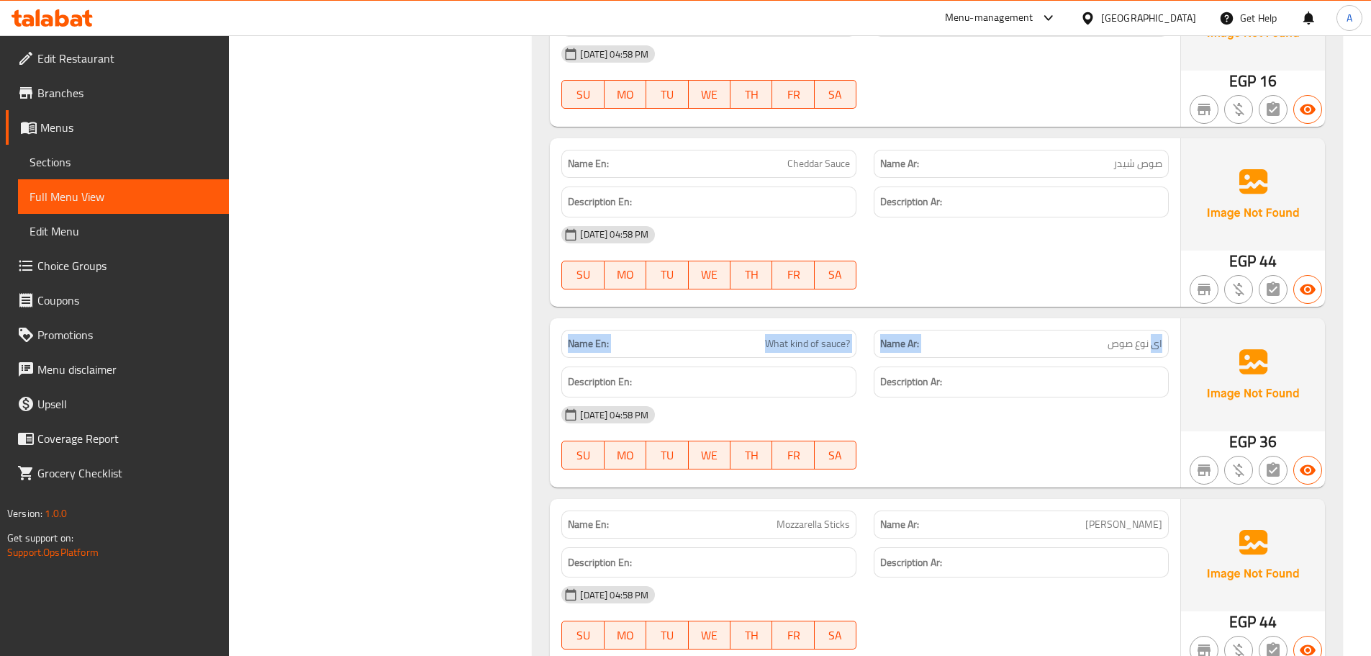
click at [561, 348] on div "Name En: What kind of sauce? Name Ar: ای نوع صوص" at bounding box center [865, 343] width 625 height 45
click at [928, 462] on div at bounding box center [1021, 469] width 312 height 17
drag, startPoint x: 723, startPoint y: 334, endPoint x: 1119, endPoint y: 439, distance: 409.5
click at [1080, 417] on div "Name En: What kind of sauce? Name Ar: ای نوع صوص Description En: Description Ar…" at bounding box center [865, 402] width 630 height 168
click at [1110, 469] on div at bounding box center [1021, 469] width 312 height 17
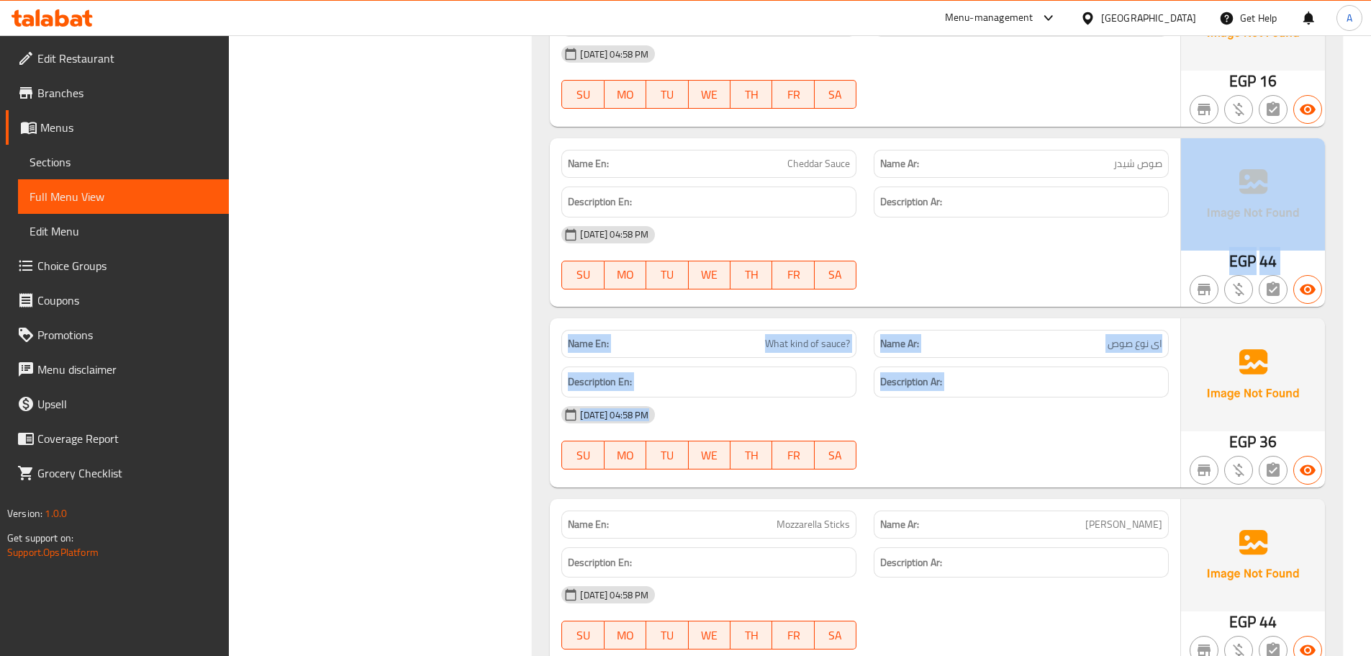
drag, startPoint x: 1164, startPoint y: 454, endPoint x: 563, endPoint y: 302, distance: 620.5
click at [563, 302] on div "Name En: piece of burger medium Name Ar: قطعة برجر وسط Description En: Descript…" at bounding box center [938, 144] width 810 height 1465
click at [918, 288] on div at bounding box center [1021, 289] width 312 height 17
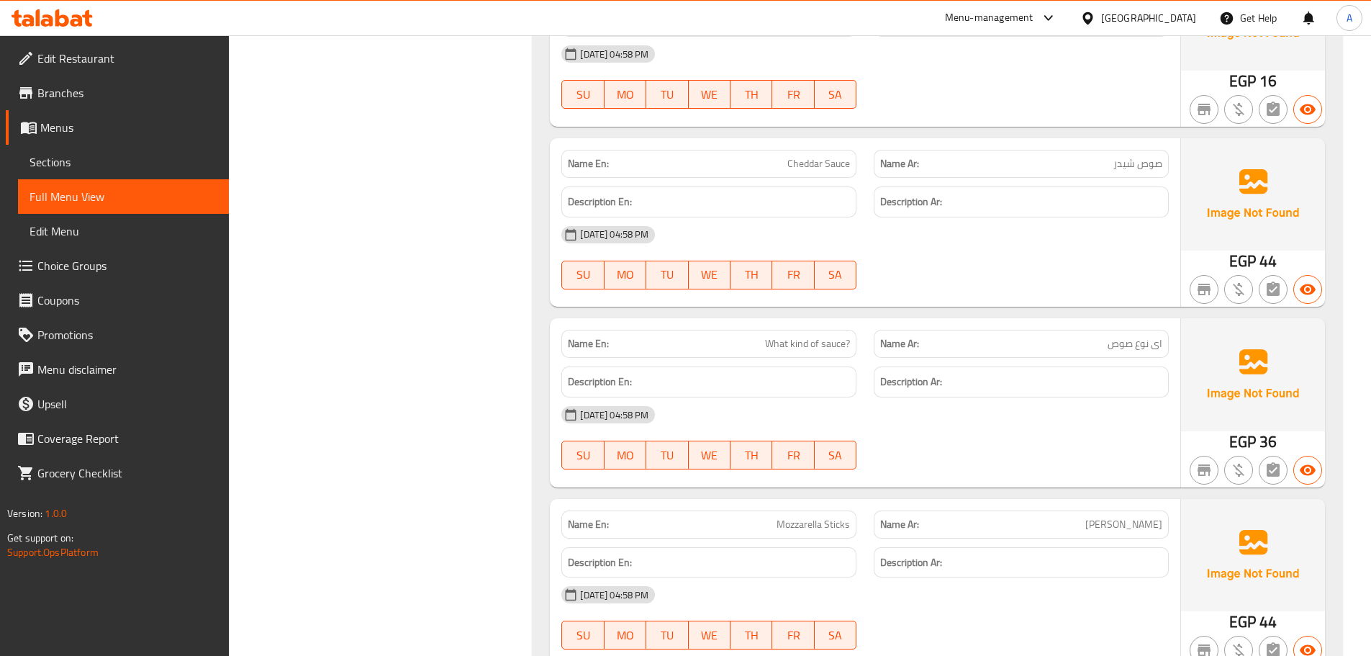
click at [1131, 343] on span "ای نوع صوص" at bounding box center [1135, 343] width 55 height 15
click at [1122, 343] on span "ای نوع صوص" at bounding box center [1135, 343] width 55 height 15
drag, startPoint x: 1122, startPoint y: 343, endPoint x: 1159, endPoint y: 341, distance: 37.5
click at [1159, 341] on span "ای نوع صوص" at bounding box center [1135, 343] width 55 height 15
drag, startPoint x: 1081, startPoint y: 297, endPoint x: 1073, endPoint y: 312, distance: 16.4
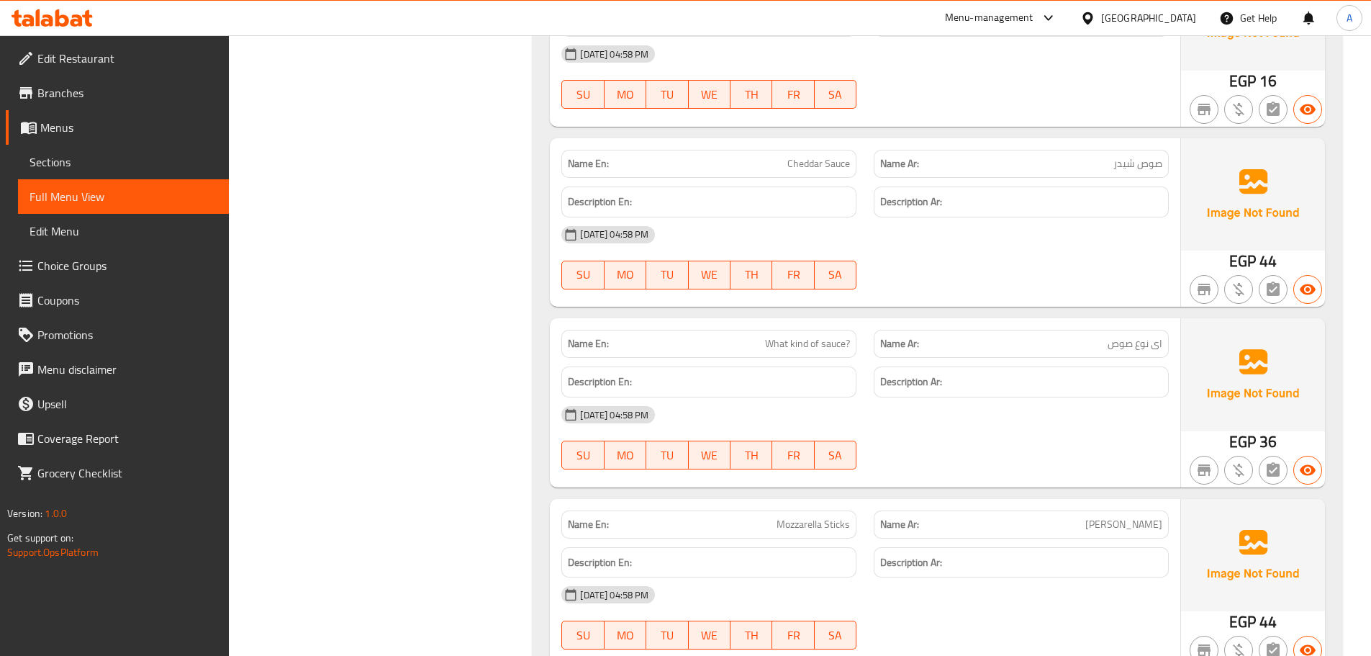
click at [1078, 304] on div "Name En: Cheddar Sauce Name Ar: صوص شيدر Description En: Description Ar: [DATE]…" at bounding box center [865, 222] width 630 height 168
drag, startPoint x: 766, startPoint y: 340, endPoint x: 960, endPoint y: 387, distance: 199.3
click at [950, 383] on div "Name En: What kind of sauce? Name Ar: ای نوع صوص Description En: Description Ar…" at bounding box center [865, 402] width 630 height 168
click at [975, 448] on div "[DATE] 04:58 PM SU MO TU WE TH FR SA" at bounding box center [865, 437] width 625 height 81
click at [1119, 354] on div "Name Ar: ای نوع صوص" at bounding box center [1021, 344] width 295 height 28
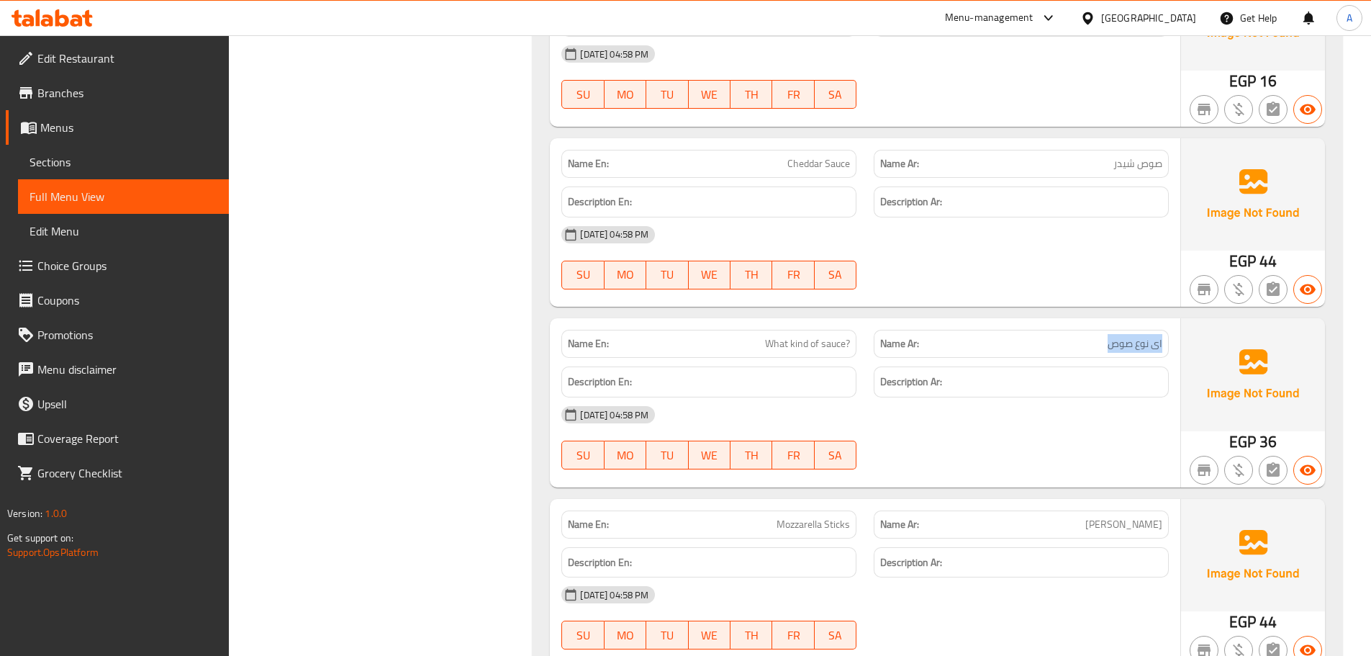
drag, startPoint x: 1119, startPoint y: 354, endPoint x: 1162, endPoint y: 348, distance: 43.6
click at [1162, 348] on div "Name Ar: ای نوع صوص" at bounding box center [1021, 344] width 295 height 28
click at [1044, 429] on div "[DATE] 04:58 PM" at bounding box center [865, 414] width 625 height 35
drag, startPoint x: 847, startPoint y: 515, endPoint x: 925, endPoint y: 508, distance: 78.8
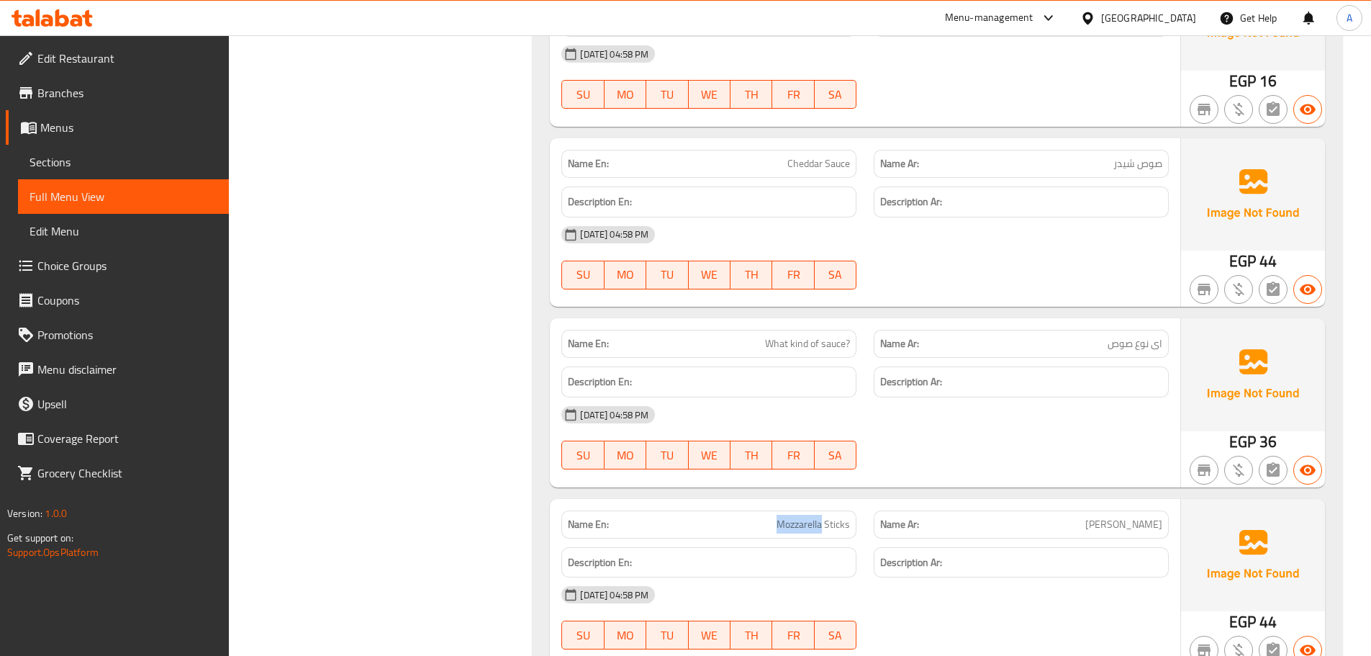
click at [918, 513] on div "Name En: Mozzarella Sticks Name Ar: [PERSON_NAME]" at bounding box center [865, 524] width 625 height 45
click at [962, 455] on div "[DATE] 04:58 PM SU MO TU WE TH FR SA" at bounding box center [865, 437] width 625 height 81
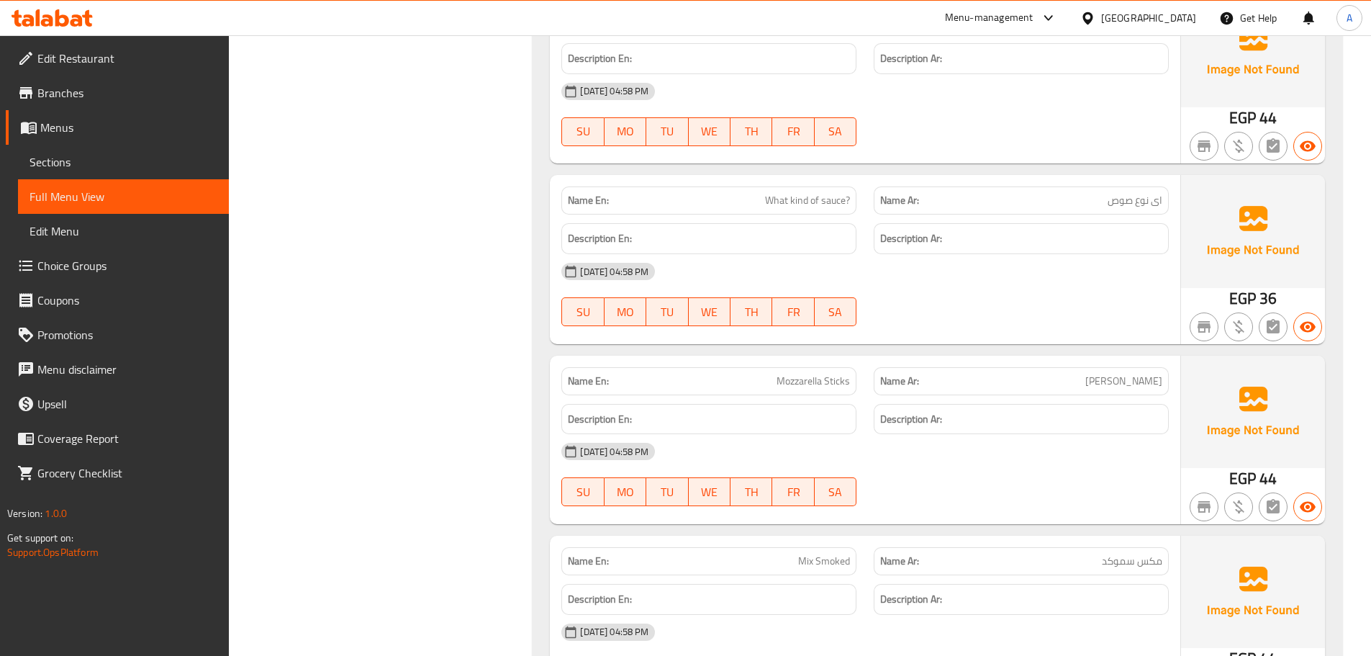
scroll to position [8187, 0]
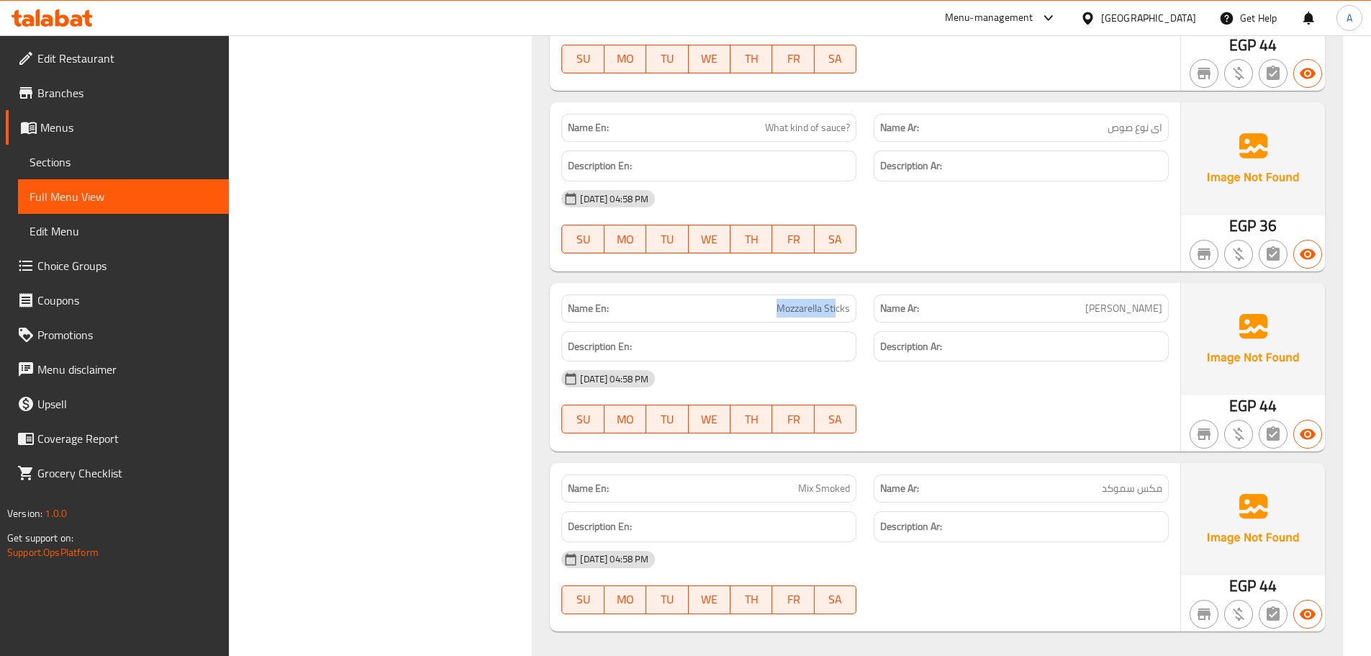
drag, startPoint x: 717, startPoint y: 299, endPoint x: 875, endPoint y: 340, distance: 163.6
click at [864, 332] on div "Name En: Mozzarella Sticks Name Ar: [PERSON_NAME] Description En: Description A…" at bounding box center [865, 367] width 630 height 168
click at [949, 399] on div "[DATE] 04:58 PM SU MO TU WE TH FR SA" at bounding box center [865, 401] width 625 height 81
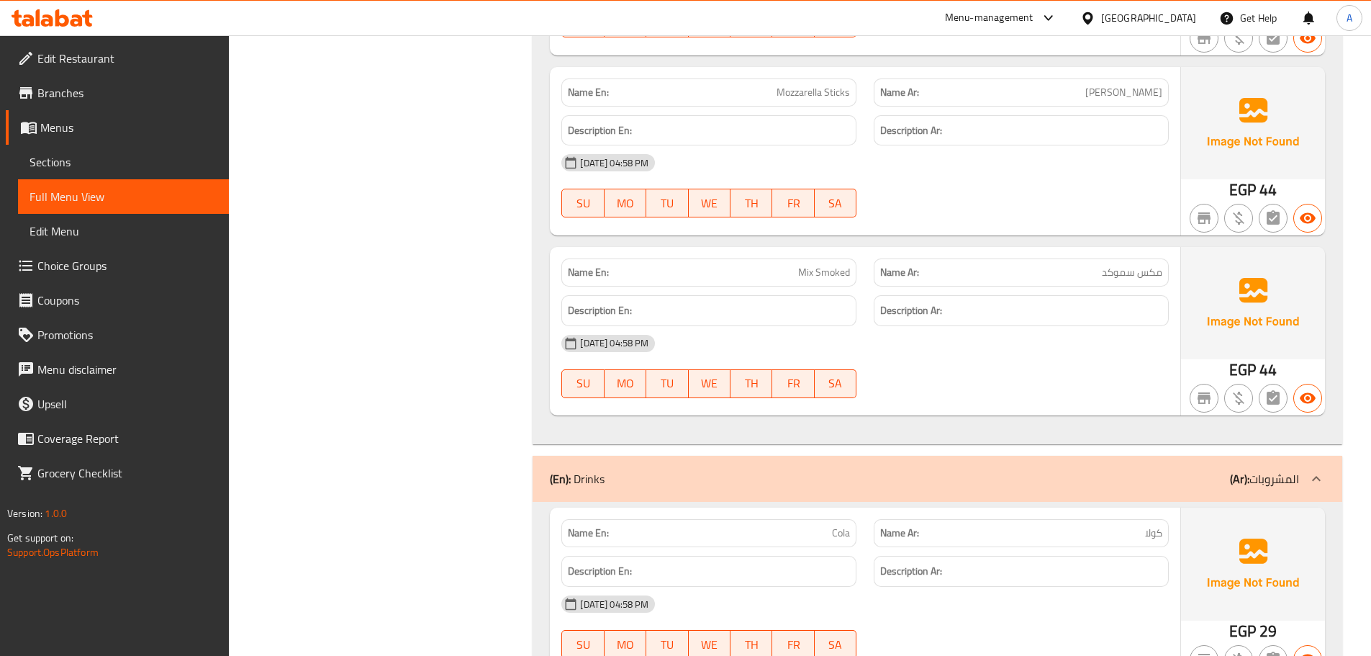
drag, startPoint x: 795, startPoint y: 290, endPoint x: 933, endPoint y: 336, distance: 145.6
click at [858, 284] on div "Name En: Mix Smoked Name Ar: مكس سموكد Description En: Description Ar: [DATE] 0…" at bounding box center [865, 331] width 630 height 168
click at [951, 365] on div "[DATE] 04:58 PM SU MO TU WE TH FR SA" at bounding box center [865, 366] width 625 height 81
drag, startPoint x: 763, startPoint y: 261, endPoint x: 977, endPoint y: 373, distance: 241.1
click at [914, 302] on div "Name En: Mix Smoked Name Ar: مكس سموكد Description En: Description Ar: [DATE] 0…" at bounding box center [865, 331] width 630 height 168
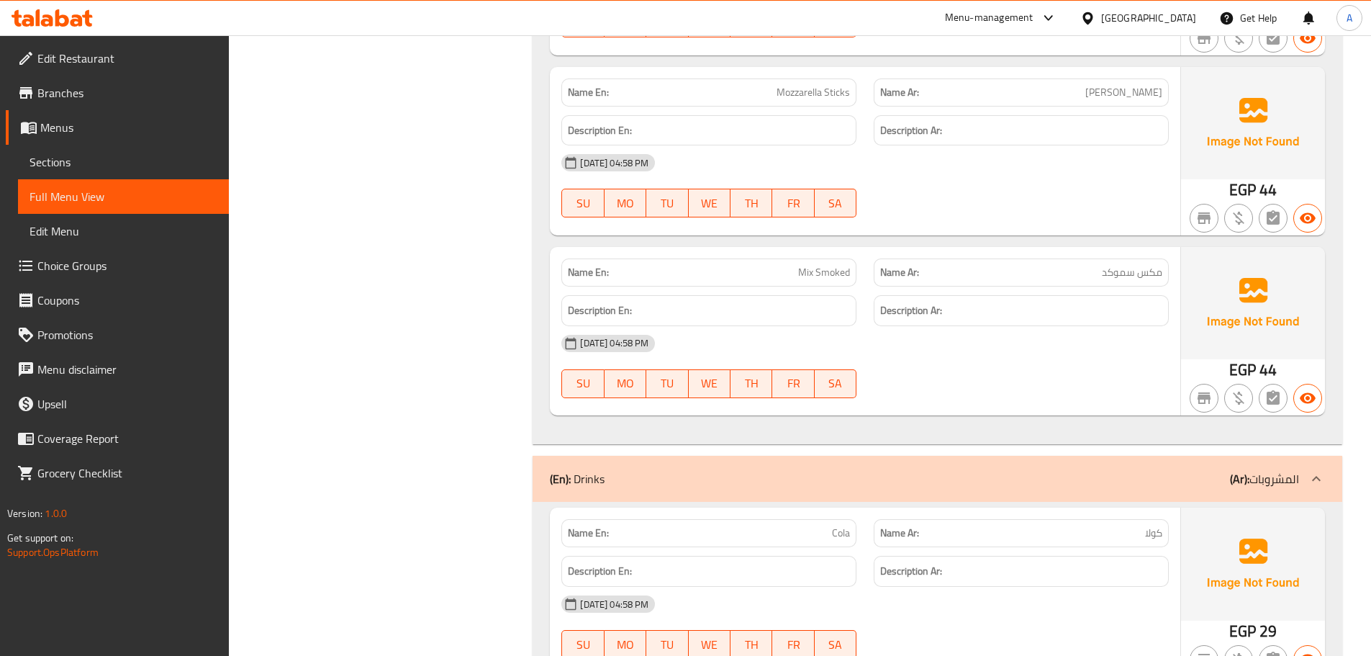
click at [981, 383] on div "[DATE] 04:58 PM SU MO TU WE TH FR SA" at bounding box center [865, 366] width 625 height 81
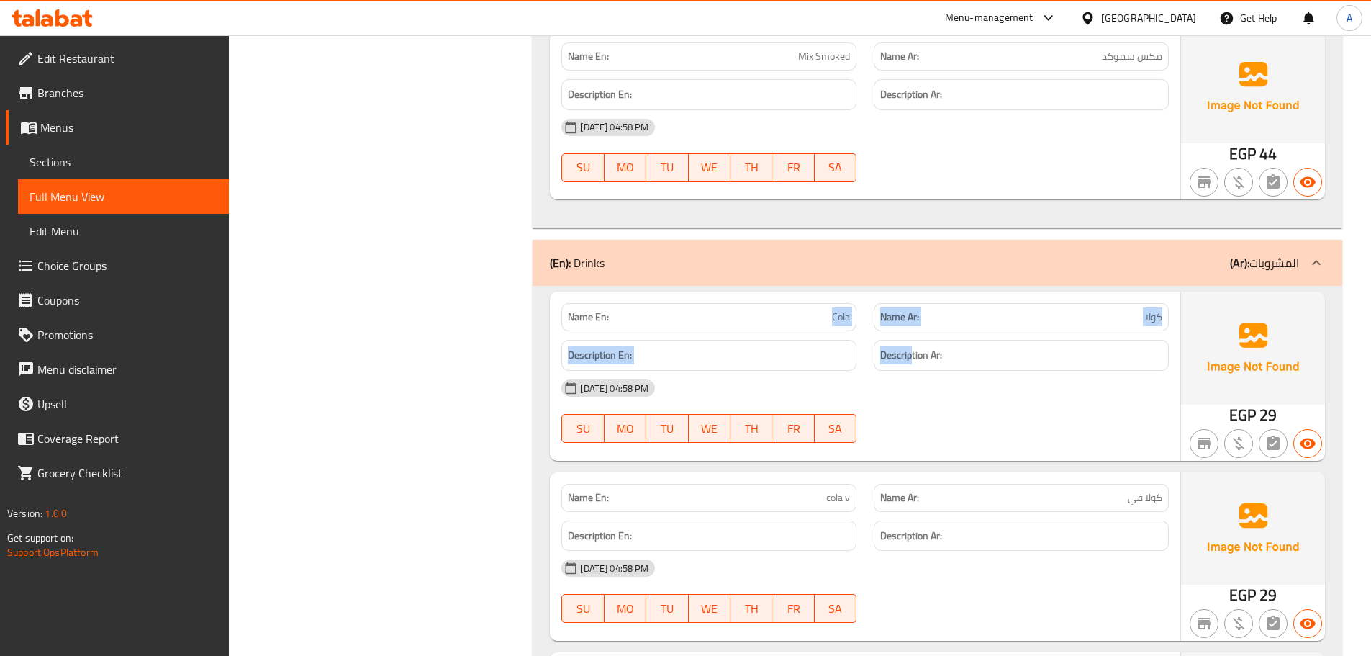
drag, startPoint x: 843, startPoint y: 338, endPoint x: 1005, endPoint y: 410, distance: 177.9
click at [945, 372] on div "Name En: Cola Name Ar: كولا Description En: Description Ar: [DATE] 04:58 PM SU …" at bounding box center [865, 375] width 630 height 168
click at [1010, 415] on div "[DATE] 04:58 PM SU MO TU WE TH FR SA" at bounding box center [865, 411] width 625 height 81
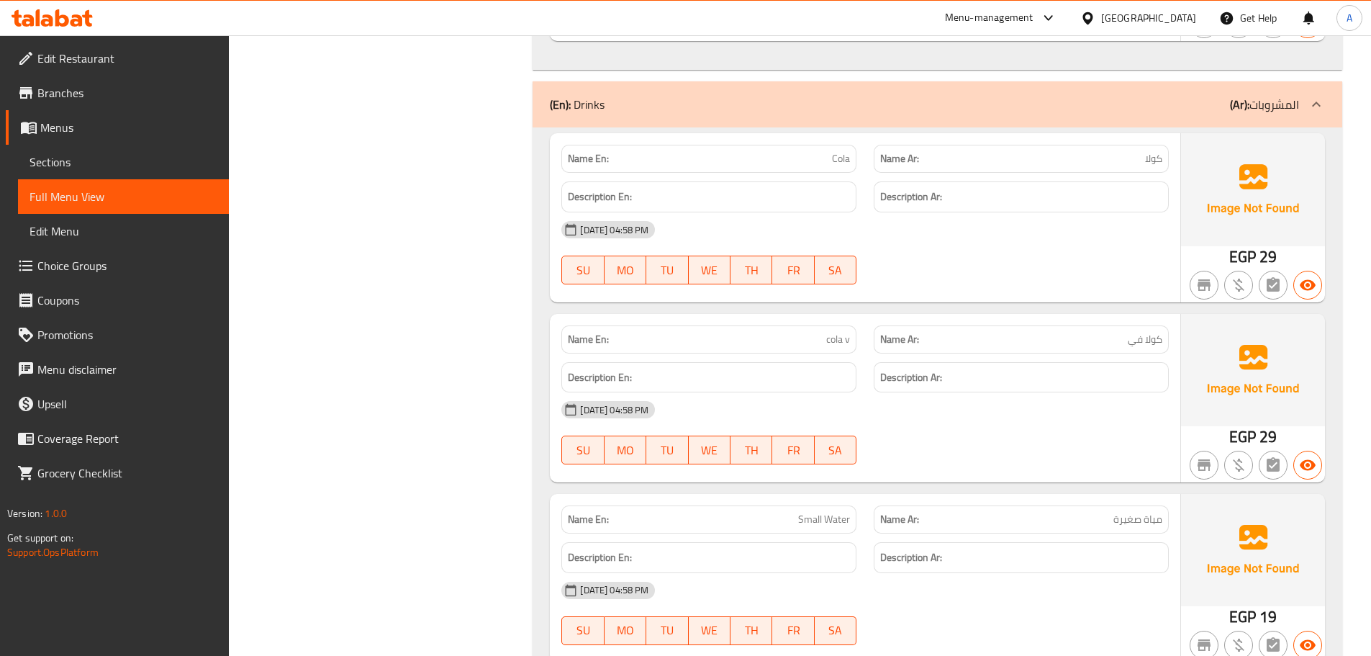
scroll to position [8835, 0]
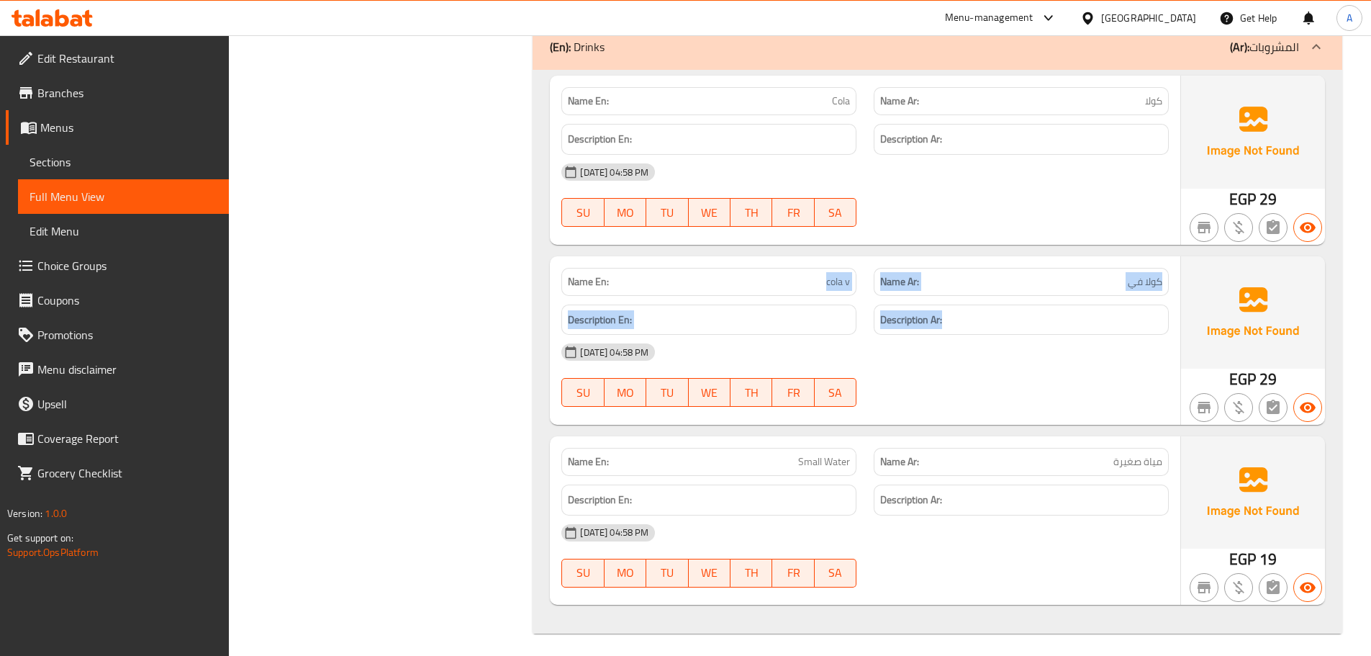
drag, startPoint x: 796, startPoint y: 263, endPoint x: 947, endPoint y: 300, distance: 155.7
click at [946, 300] on div "Name En: cola v Name Ar: كولا في Description En: Description Ar: [DATE] 04:58 P…" at bounding box center [865, 340] width 630 height 168
click at [839, 279] on span "cola v" at bounding box center [838, 281] width 24 height 15
click at [833, 276] on span "cola v" at bounding box center [838, 281] width 24 height 15
drag, startPoint x: 833, startPoint y: 276, endPoint x: 866, endPoint y: 284, distance: 33.3
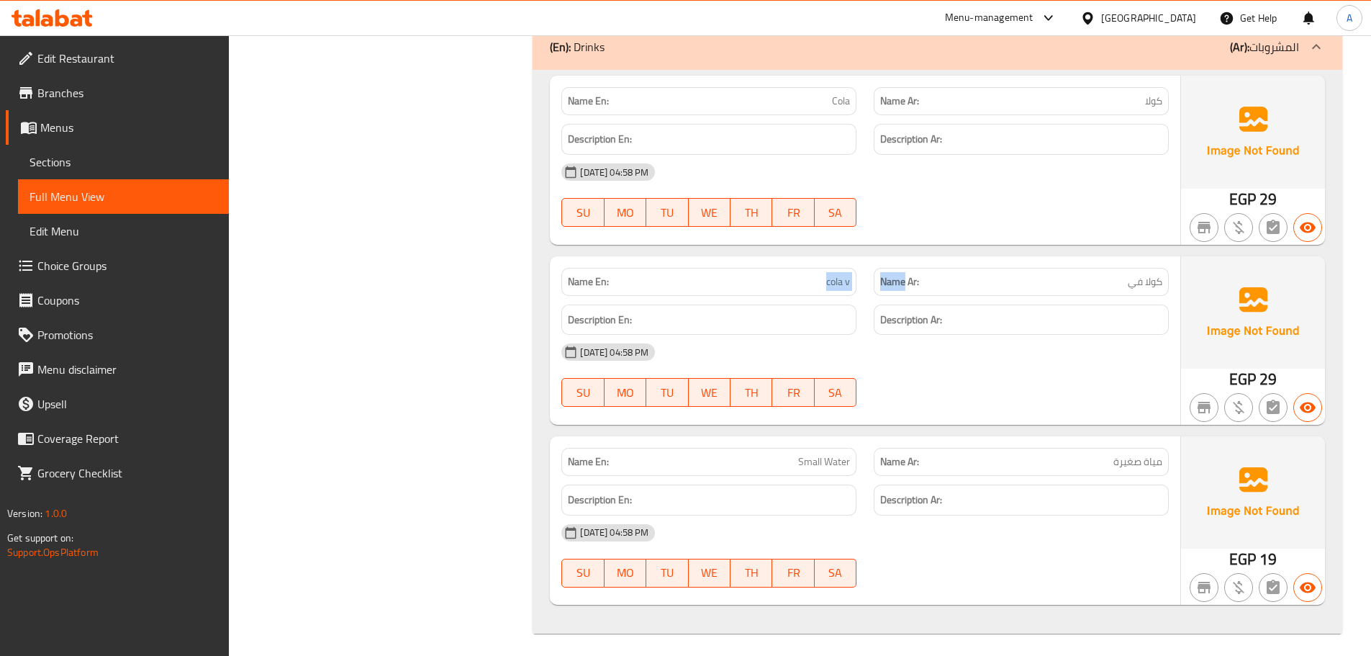
click at [866, 284] on div "Name En: cola v Name Ar: [PERSON_NAME]" at bounding box center [865, 281] width 625 height 45
click at [912, 356] on div "[DATE] 04:58 PM" at bounding box center [865, 352] width 625 height 35
click at [832, 277] on span "cola v" at bounding box center [838, 281] width 24 height 15
drag, startPoint x: 832, startPoint y: 277, endPoint x: 849, endPoint y: 285, distance: 19.0
click at [849, 285] on span "cola v" at bounding box center [838, 281] width 24 height 15
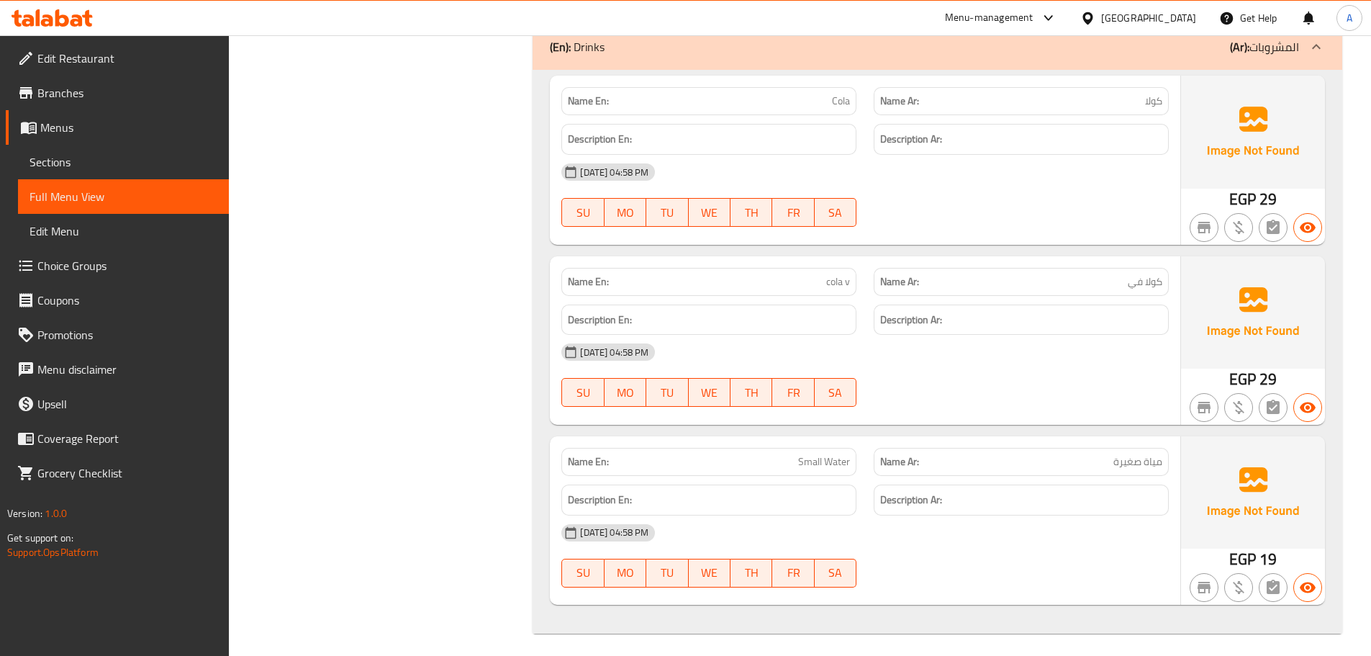
click at [982, 394] on div "[DATE] 04:58 PM SU MO TU WE TH FR SA" at bounding box center [865, 375] width 625 height 81
drag, startPoint x: 918, startPoint y: 363, endPoint x: 935, endPoint y: 447, distance: 86.0
click at [918, 365] on div "[DATE] 04:58 PM" at bounding box center [865, 352] width 625 height 35
drag, startPoint x: 772, startPoint y: 285, endPoint x: 933, endPoint y: 338, distance: 169.8
click at [830, 292] on div "Name En: cola v" at bounding box center [708, 282] width 295 height 28
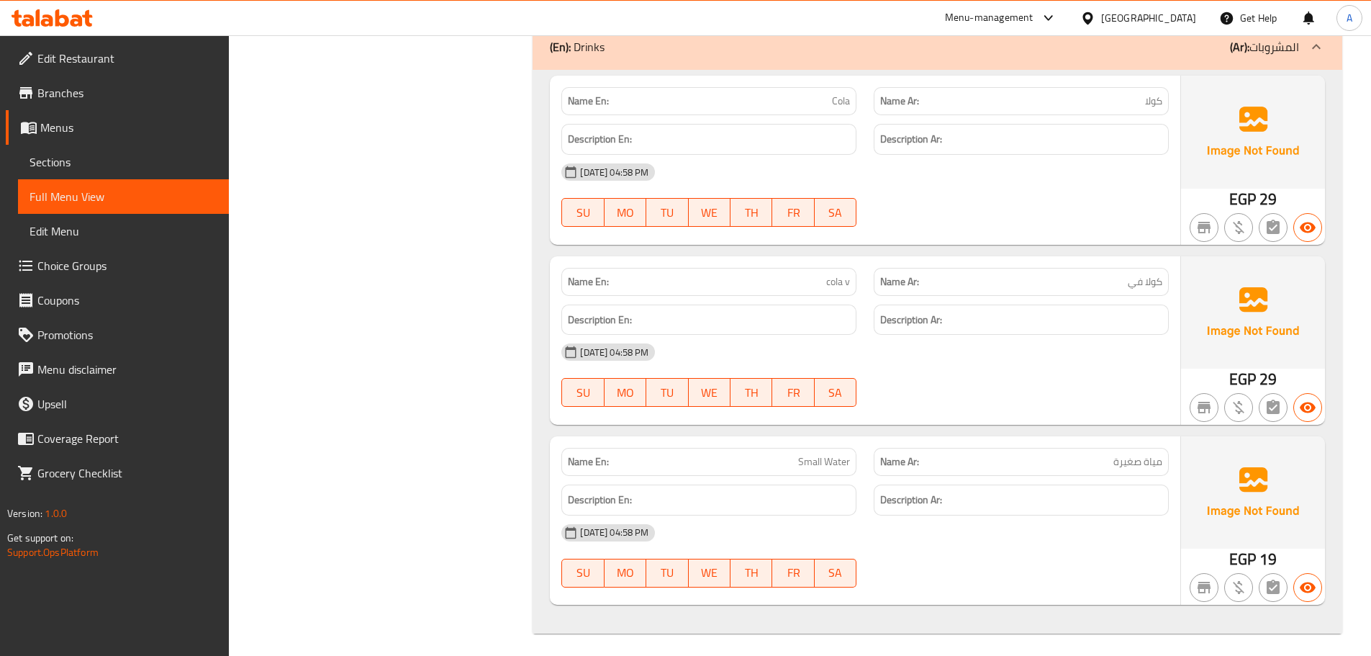
drag, startPoint x: 961, startPoint y: 366, endPoint x: 958, endPoint y: 378, distance: 12.6
click at [961, 367] on div "[DATE] 04:58 PM" at bounding box center [865, 352] width 625 height 35
drag, startPoint x: 780, startPoint y: 463, endPoint x: 1002, endPoint y: 432, distance: 223.9
click at [975, 435] on div "Name En: Cola Name Ar: كولا Description En: Description Ar: [DATE] 04:58 PM SU …" at bounding box center [938, 351] width 810 height 563
click at [1049, 397] on div "[DATE] 04:58 PM SU MO TU WE TH FR SA" at bounding box center [865, 375] width 625 height 81
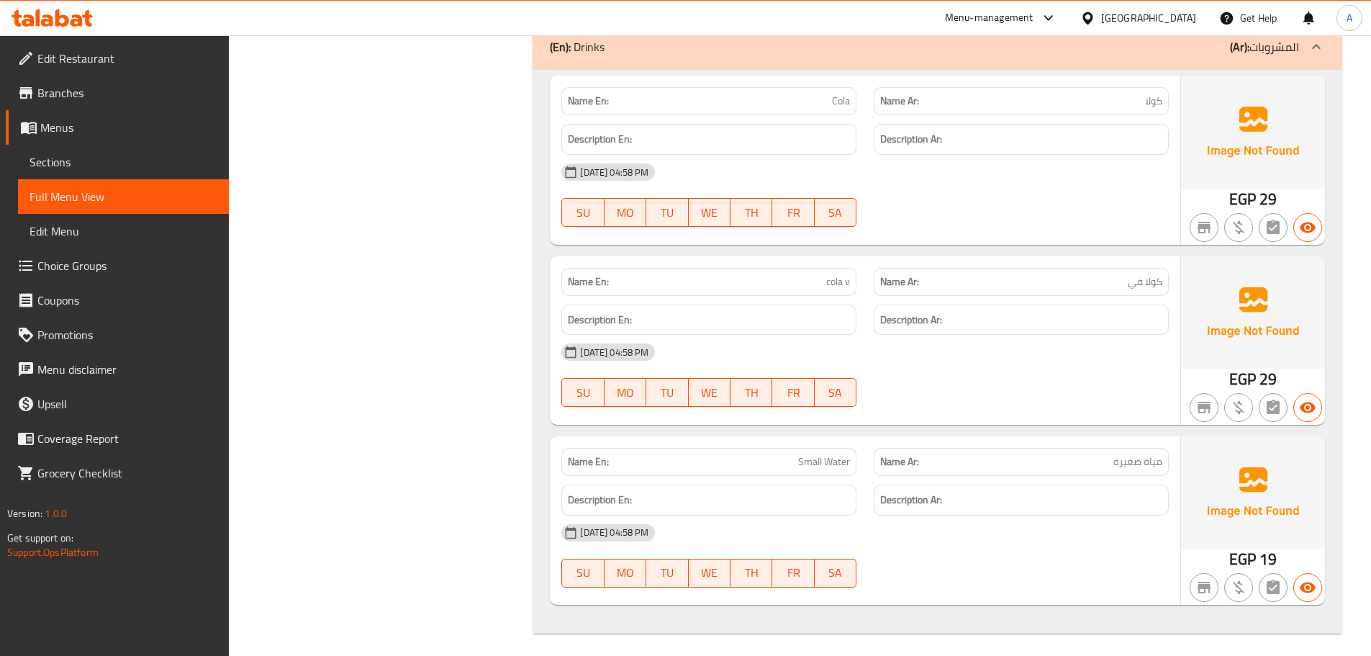
scroll to position [8841, 0]
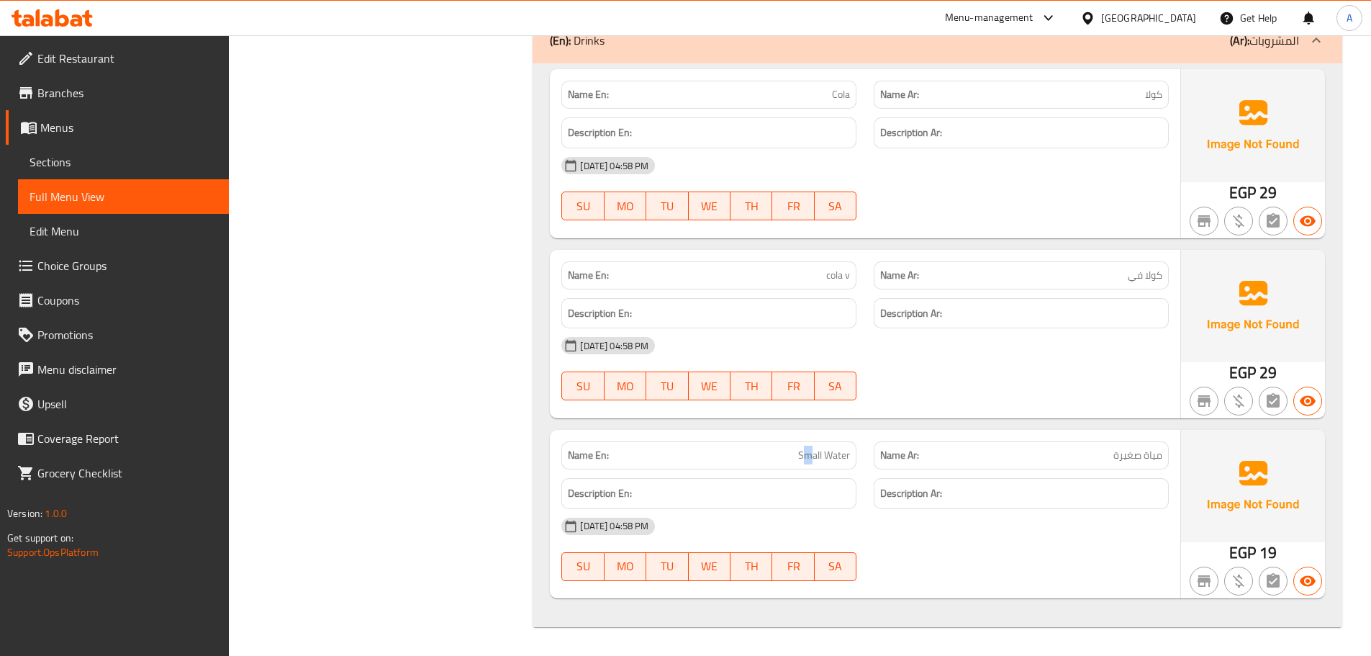
drag, startPoint x: 802, startPoint y: 453, endPoint x: 1019, endPoint y: 533, distance: 230.6
click at [954, 476] on div "Name En: Small Water Name Ar: مياة صغيرة Description En: Description Ar: [DATE]…" at bounding box center [865, 514] width 630 height 168
click at [1019, 533] on div "[DATE] 04:58 PM" at bounding box center [865, 526] width 625 height 35
drag, startPoint x: 1016, startPoint y: 343, endPoint x: 1062, endPoint y: 525, distance: 187.1
click at [1061, 521] on div "Name En: Cola Name Ar: كولا Description En: Description Ar: [DATE] 04:58 PM SU …" at bounding box center [938, 344] width 810 height 563
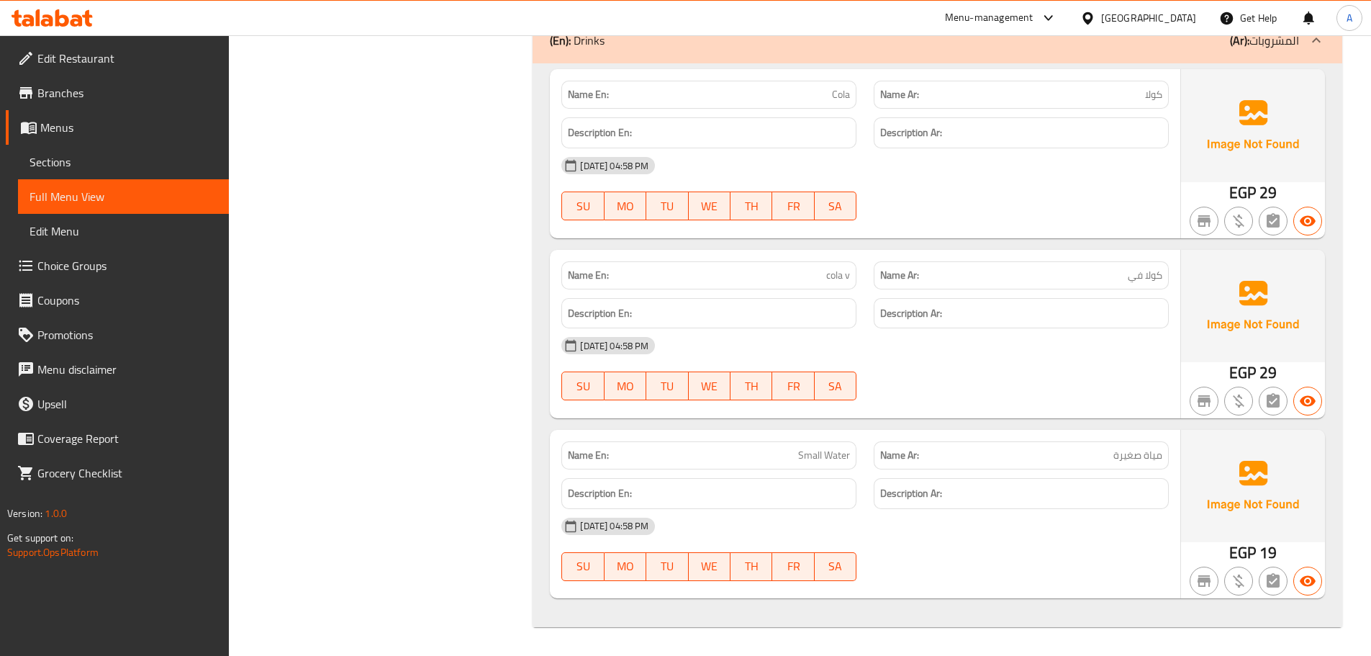
click at [1085, 561] on div "[DATE] 04:58 PM SU MO TU WE TH FR SA" at bounding box center [865, 549] width 625 height 81
drag, startPoint x: 702, startPoint y: 107, endPoint x: 961, endPoint y: 212, distance: 280.2
click at [902, 171] on div "Name En: Cola Name Ar: كولا Description En: Description Ar: [DATE] 04:58 PM SU …" at bounding box center [865, 153] width 630 height 168
click at [969, 219] on div at bounding box center [1021, 220] width 312 height 17
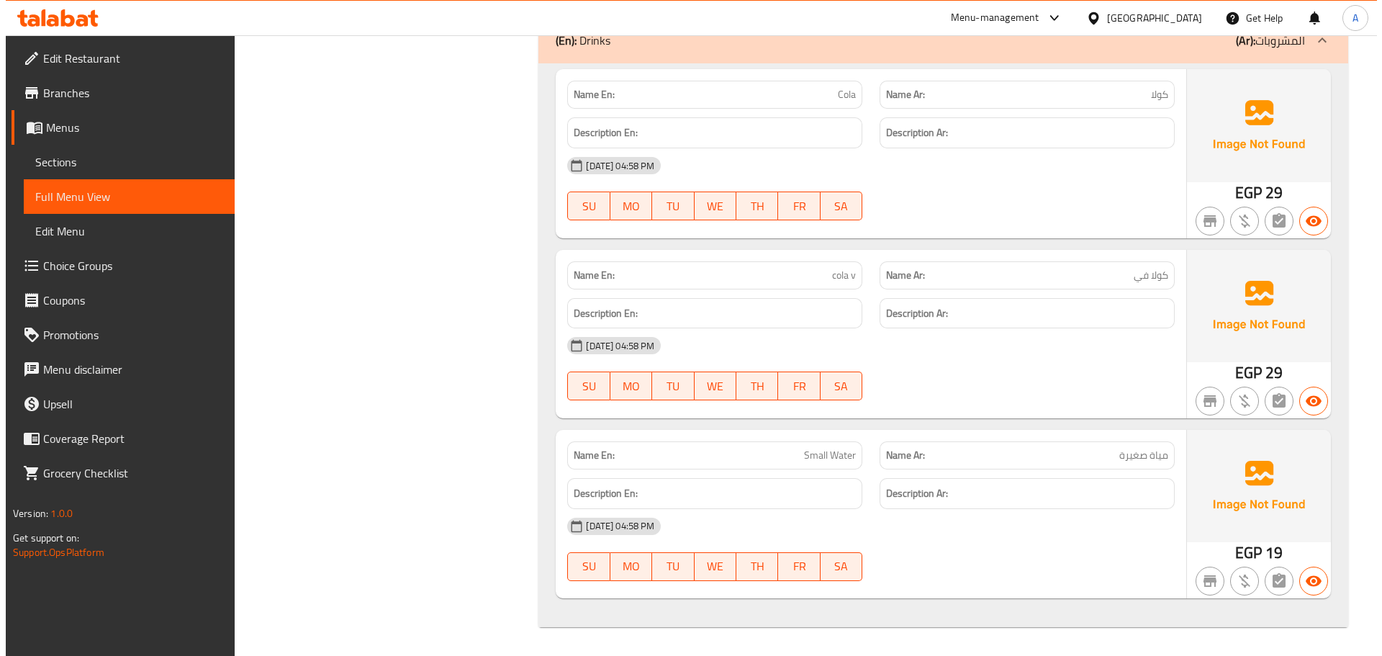
scroll to position [0, 0]
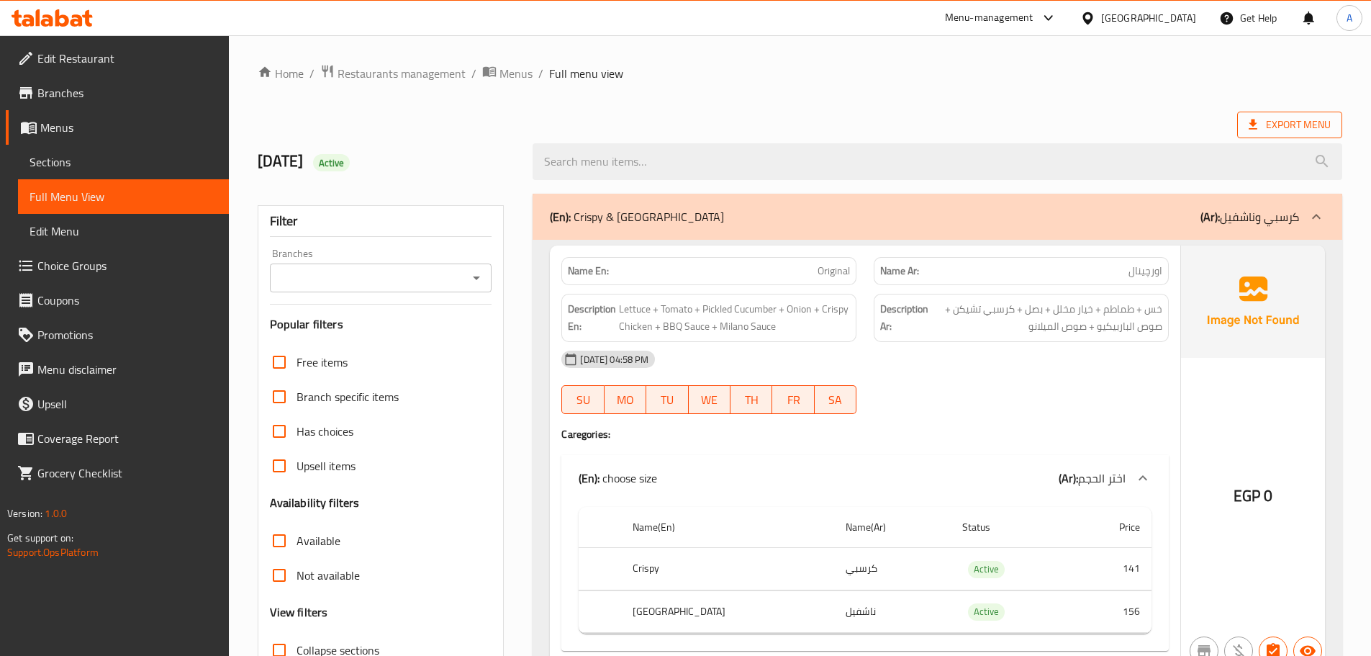
click at [1289, 119] on span "Export Menu" at bounding box center [1290, 125] width 82 height 18
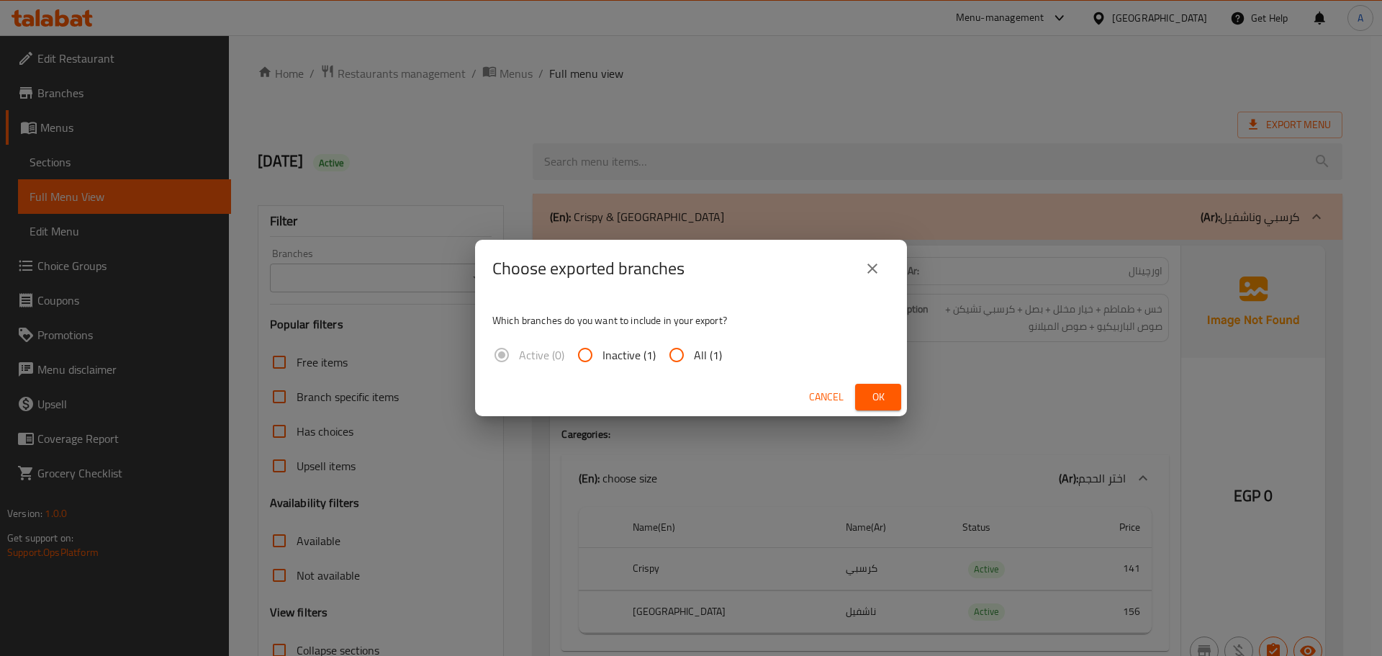
click at [675, 352] on input "All (1)" at bounding box center [676, 355] width 35 height 35
radio input "true"
click at [879, 393] on span "Ok" at bounding box center [877, 397] width 23 height 18
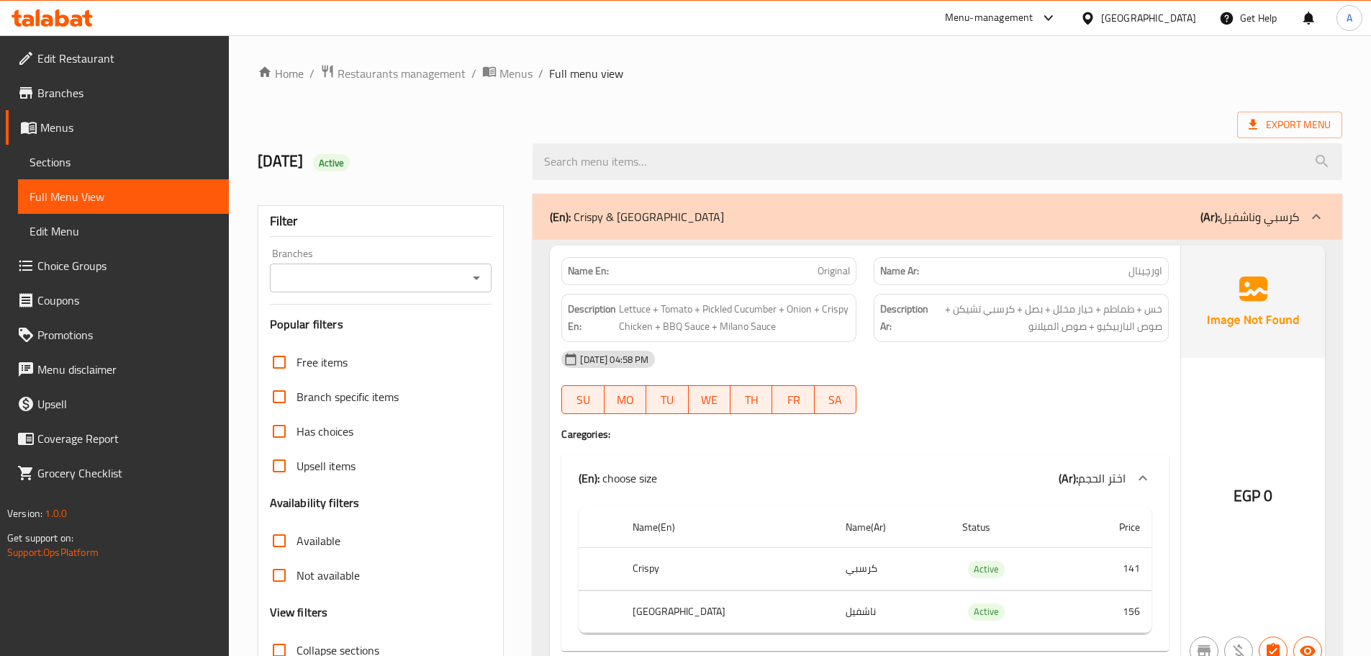
click at [993, 78] on ol "Home / Restaurants management / Menus / Full menu view" at bounding box center [800, 73] width 1085 height 19
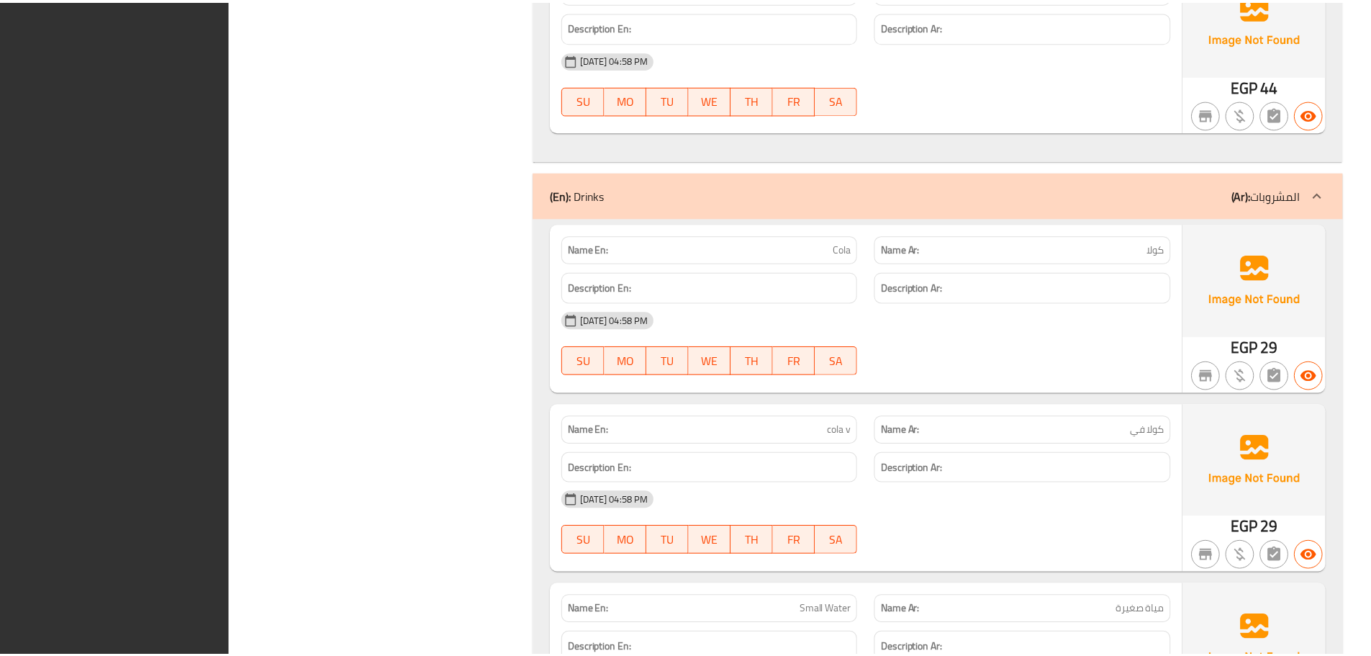
scroll to position [8841, 0]
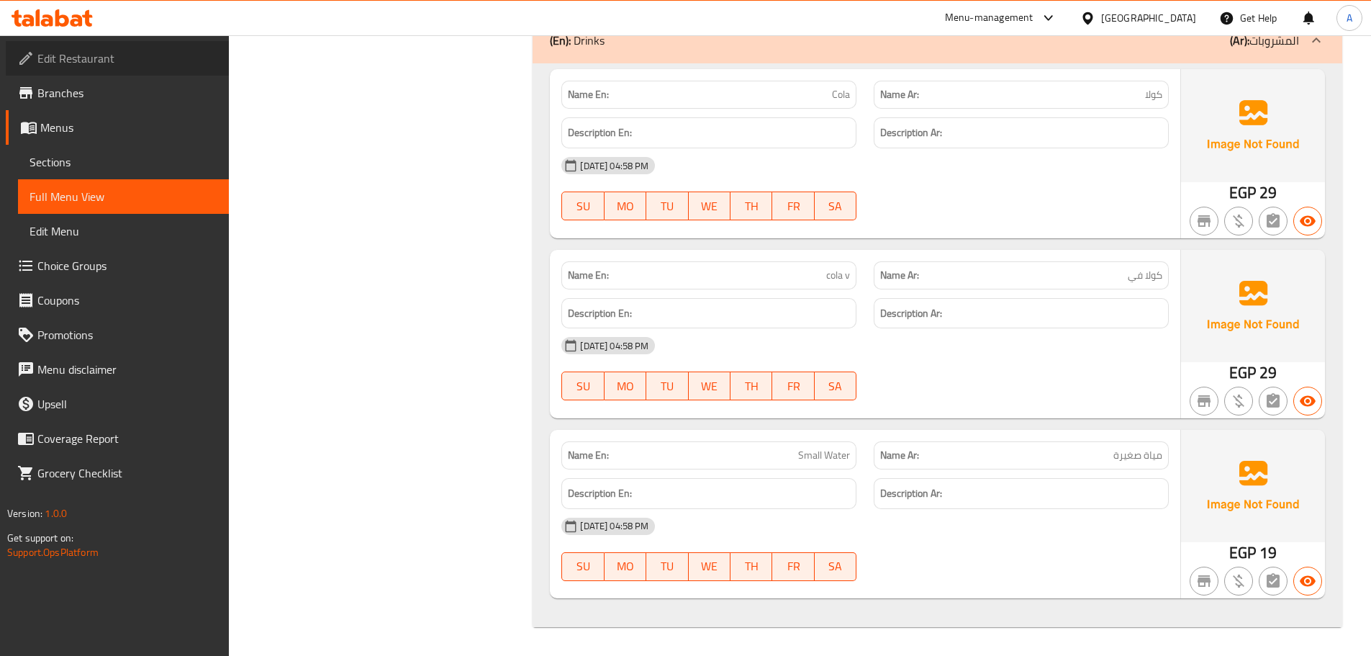
click at [94, 55] on span "Edit Restaurant" at bounding box center [127, 58] width 180 height 17
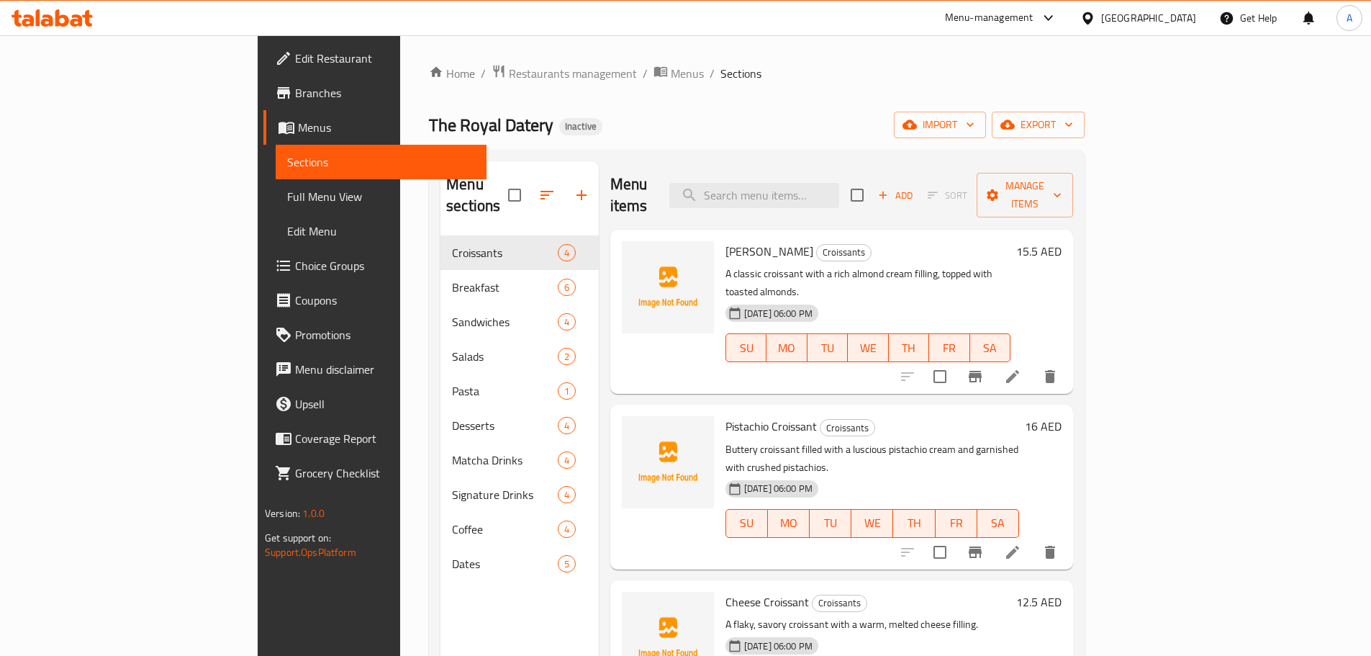
click at [446, 184] on h2 "Menu sections" at bounding box center [477, 194] width 62 height 43
drag, startPoint x: 297, startPoint y: 184, endPoint x: 369, endPoint y: 186, distance: 72.7
click at [440, 186] on div "Menu sections" at bounding box center [519, 195] width 158 height 68
click at [429, 132] on span "The Royal Datery" at bounding box center [491, 125] width 125 height 32
drag, startPoint x: 265, startPoint y: 132, endPoint x: 558, endPoint y: 153, distance: 294.4
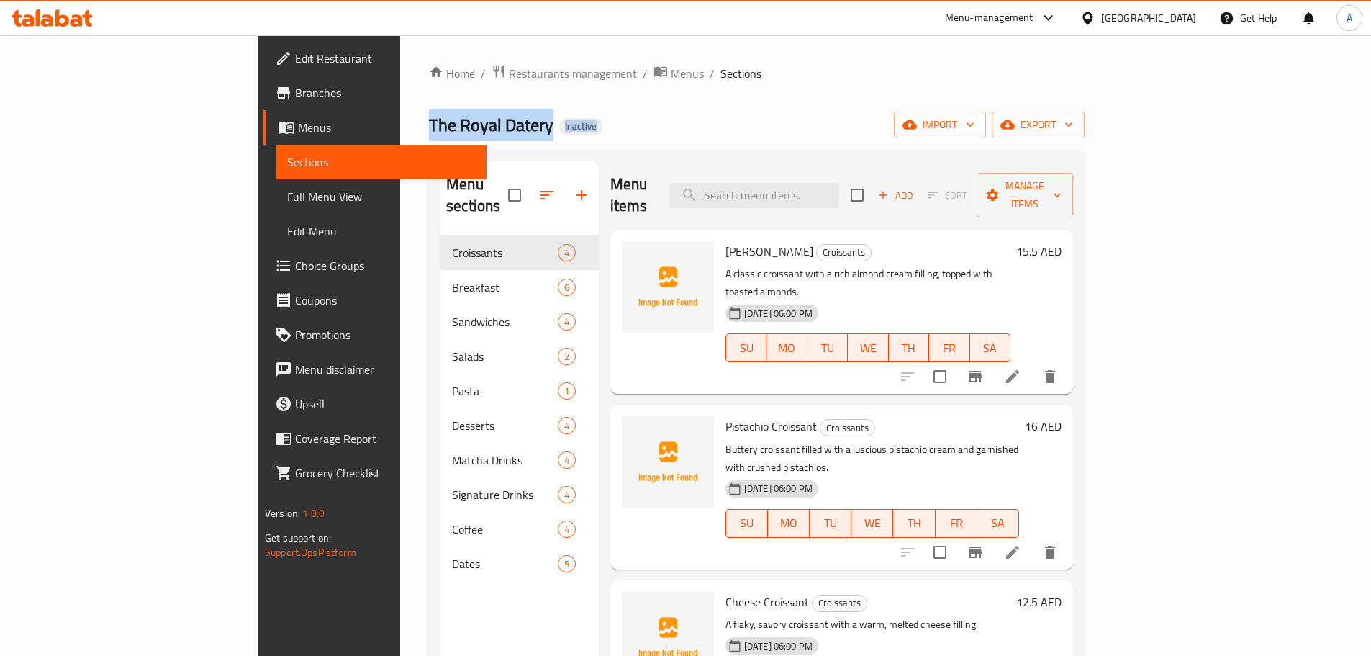
click at [518, 153] on div "Home / Restaurants management / Menus / Sections The Royal Datery Inactive impo…" at bounding box center [757, 446] width 656 height 764
click at [594, 130] on div "The Royal Datery Inactive import export" at bounding box center [757, 125] width 656 height 27
click at [1073, 132] on span "export" at bounding box center [1038, 125] width 70 height 18
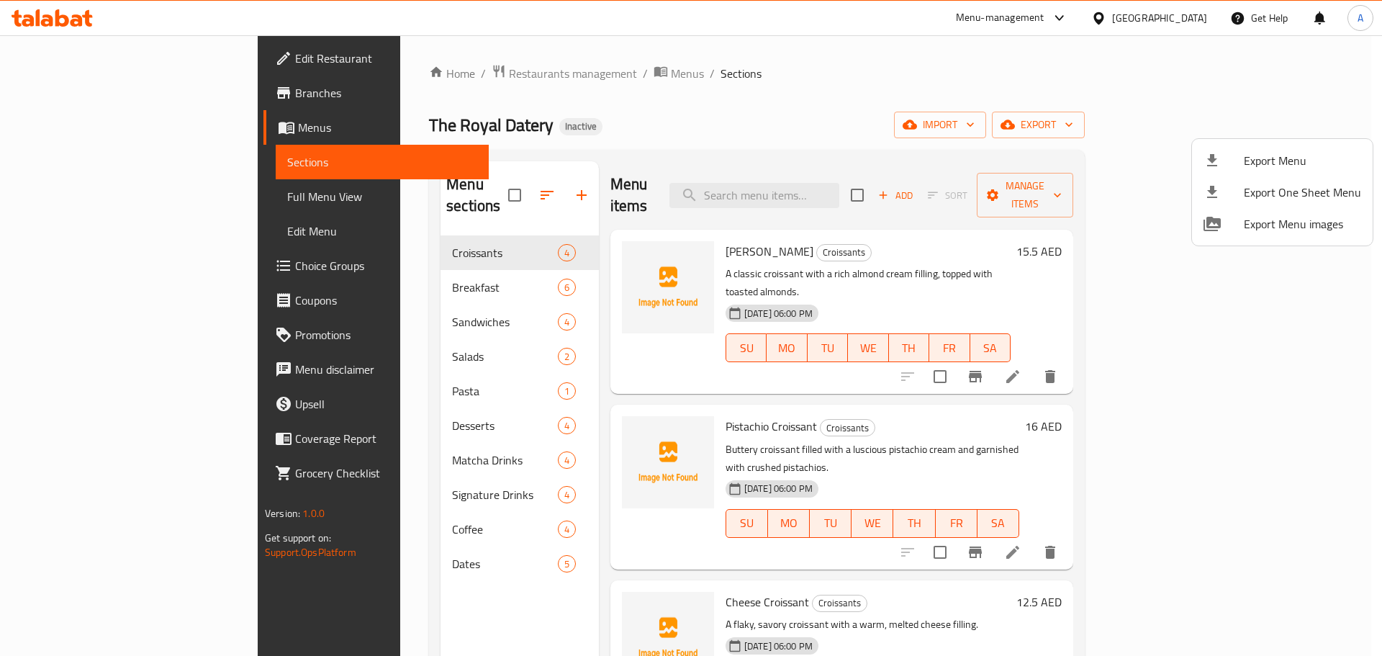
click at [1265, 147] on li "Export Menu" at bounding box center [1282, 161] width 181 height 32
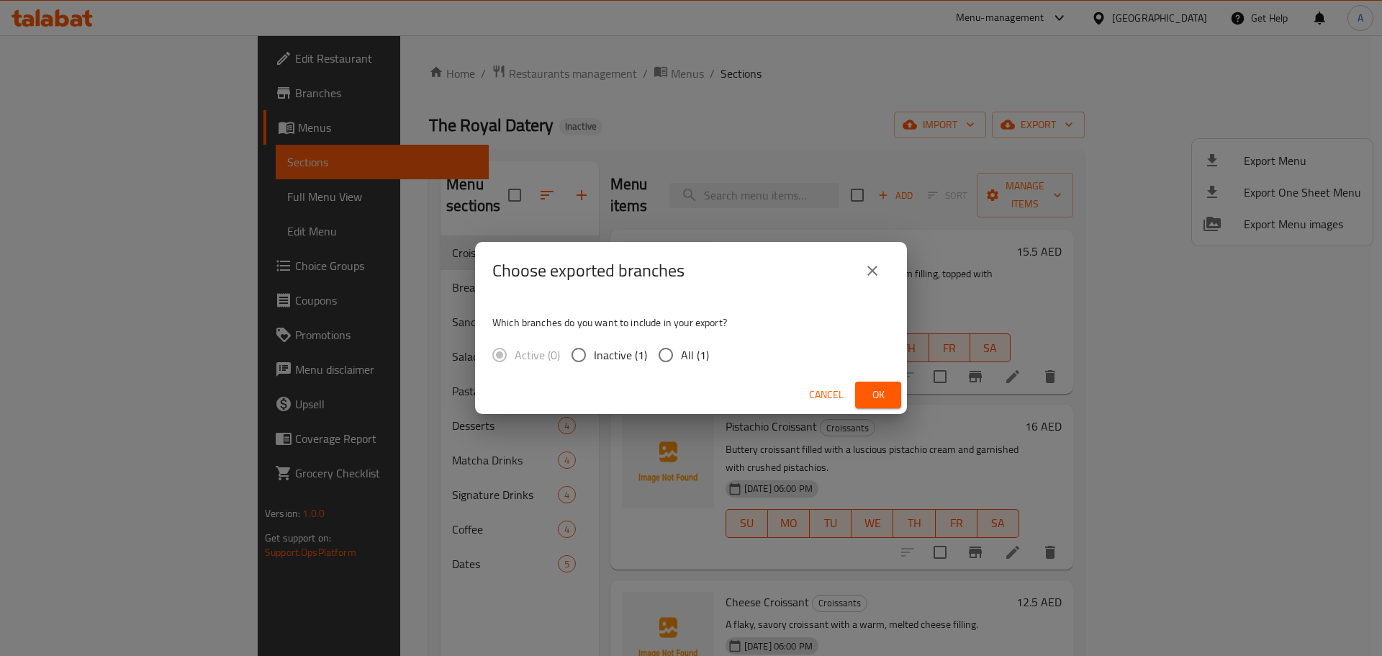
click at [671, 337] on div "Which branches do you want to include in your export? Active (0) Inactive (1) A…" at bounding box center [691, 337] width 432 height 76
click at [702, 354] on span "All (1)" at bounding box center [695, 354] width 28 height 17
click at [681, 354] on input "All (1)" at bounding box center [666, 355] width 30 height 30
radio input "true"
click at [895, 397] on button "Ok" at bounding box center [878, 394] width 46 height 27
